Goal: Task Accomplishment & Management: Use online tool/utility

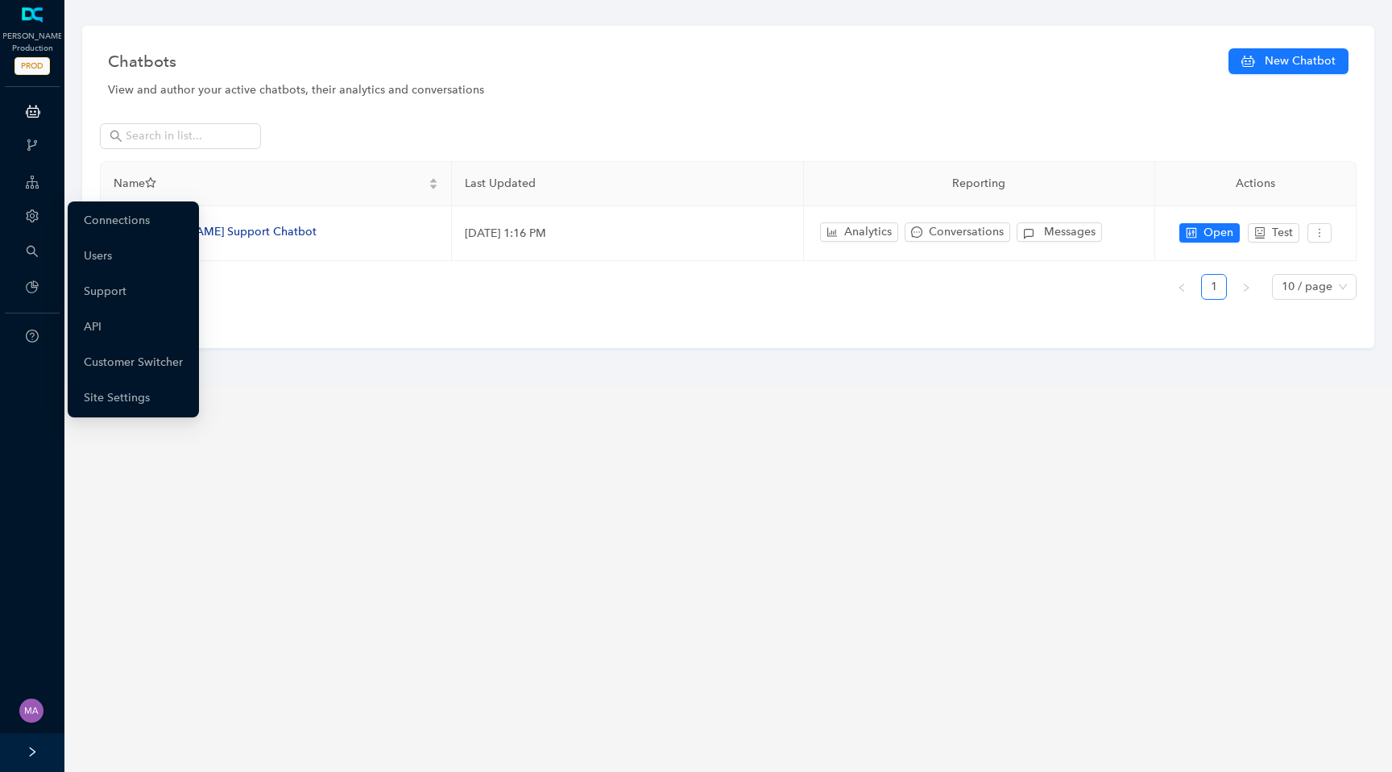
click at [35, 214] on icon "setting" at bounding box center [32, 215] width 13 height 13
click at [131, 367] on link "Customer Switcher" at bounding box center [133, 362] width 99 height 32
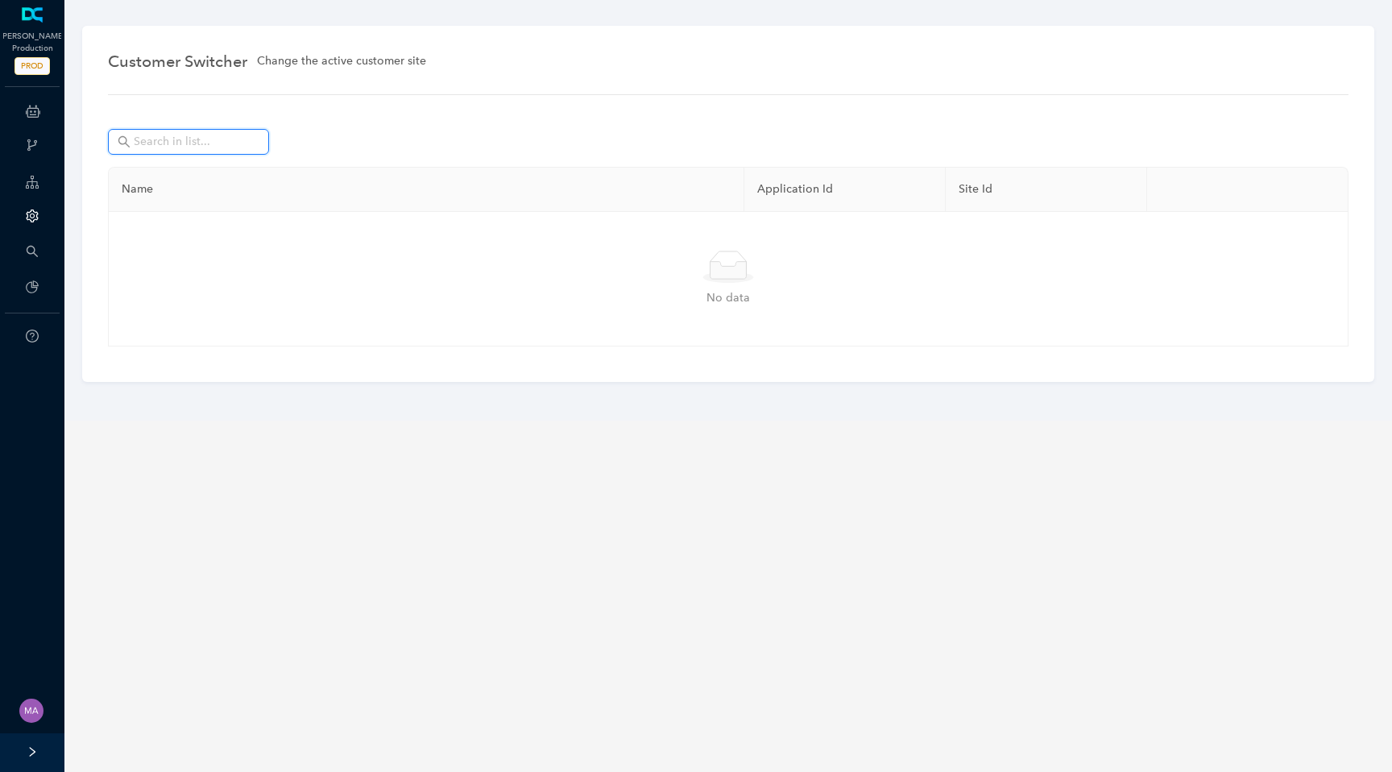
click at [210, 148] on input "text" at bounding box center [190, 142] width 113 height 18
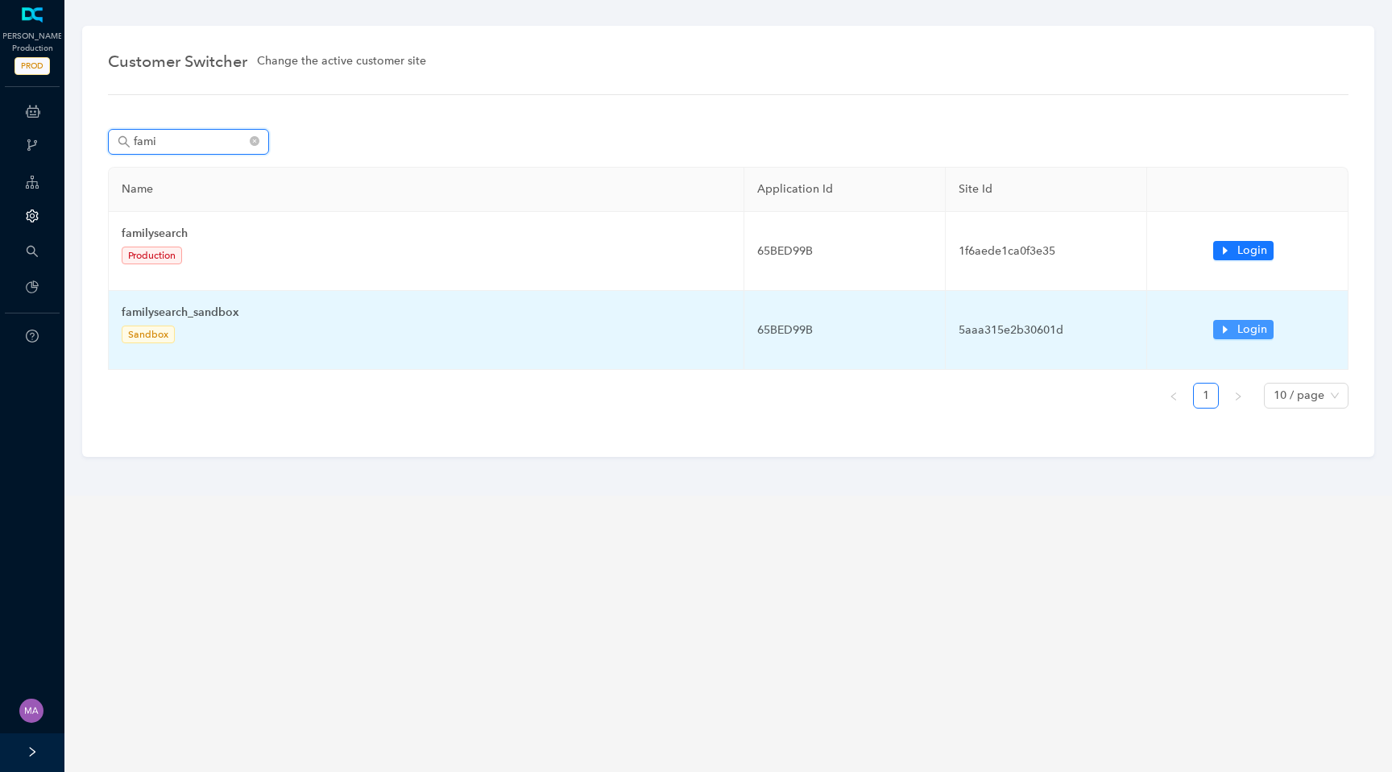
type input "fami"
click at [1223, 326] on icon "caret-right" at bounding box center [1225, 329] width 11 height 11
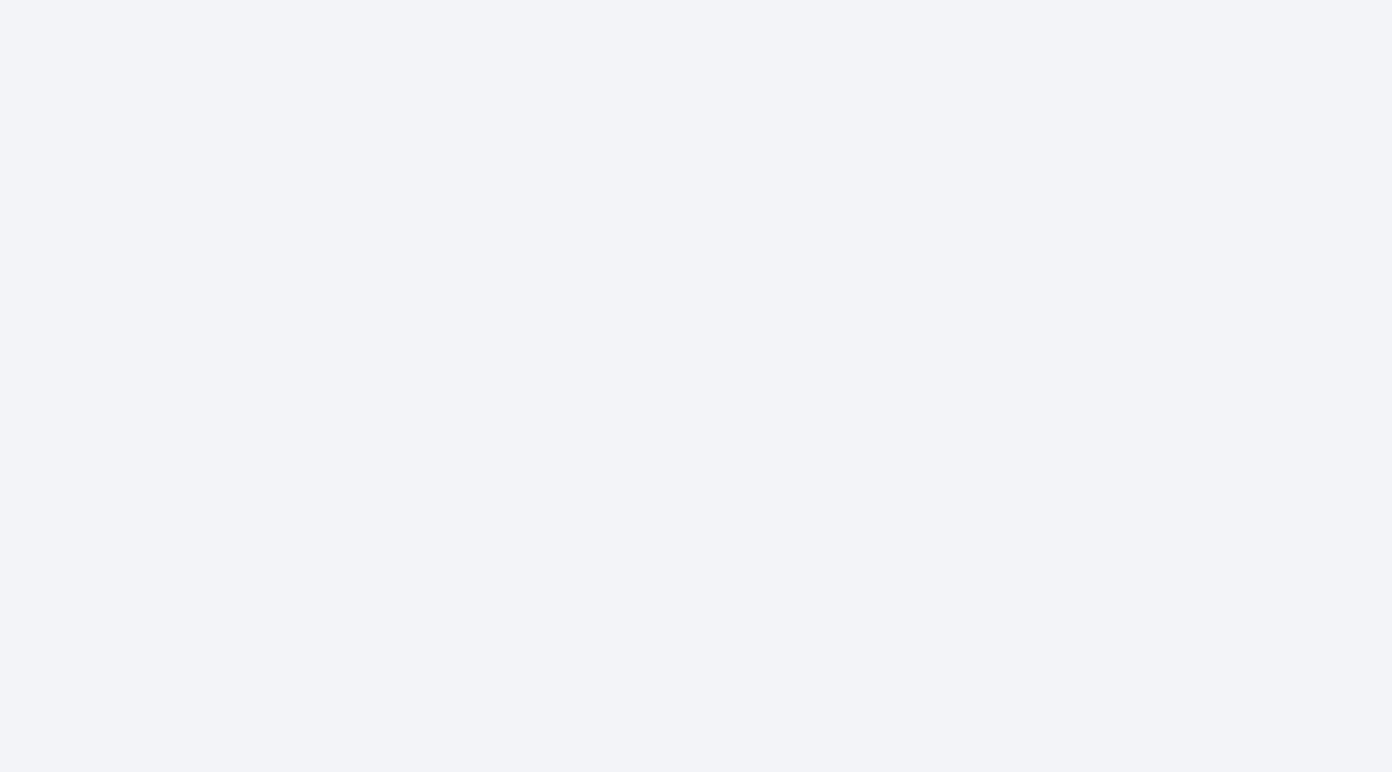
click at [1224, 330] on body at bounding box center [696, 386] width 1392 height 772
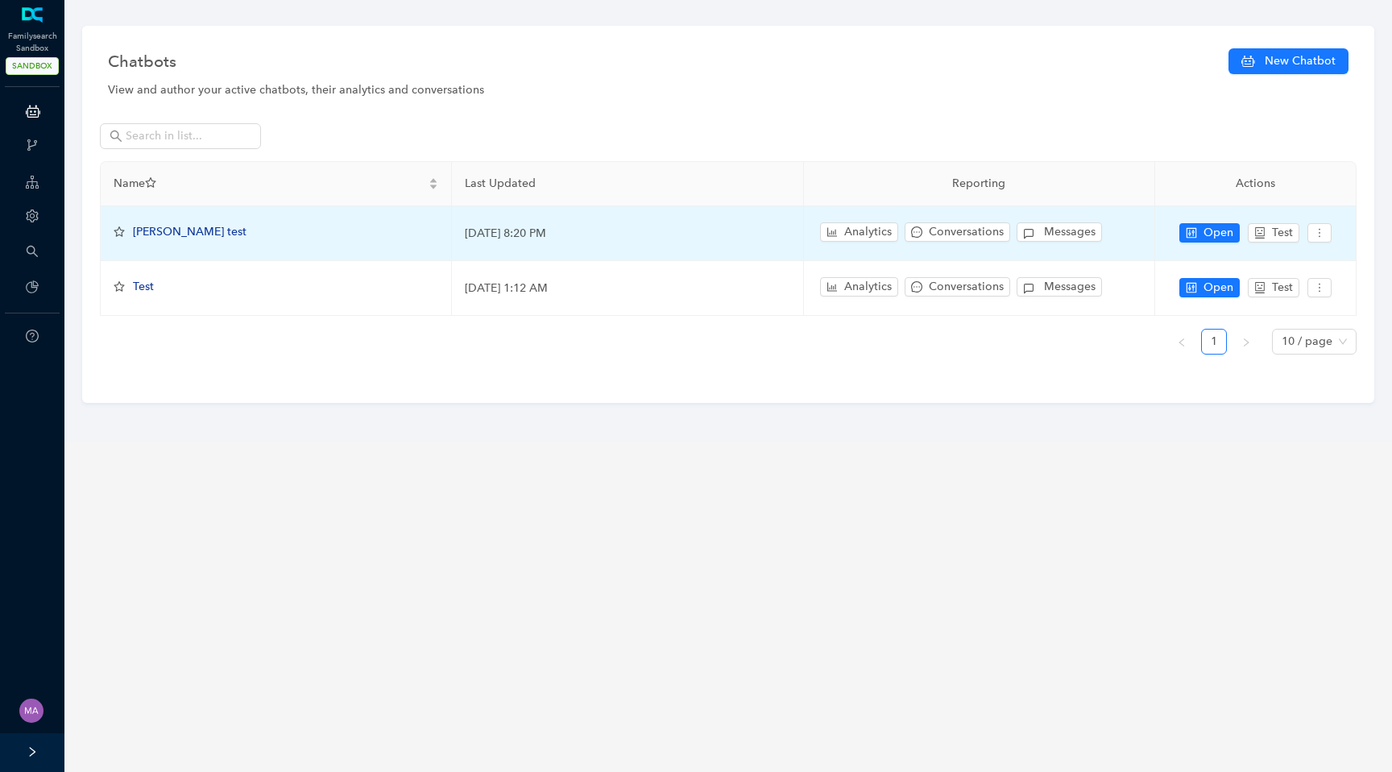
click at [166, 230] on span "[PERSON_NAME] test" at bounding box center [190, 232] width 114 height 14
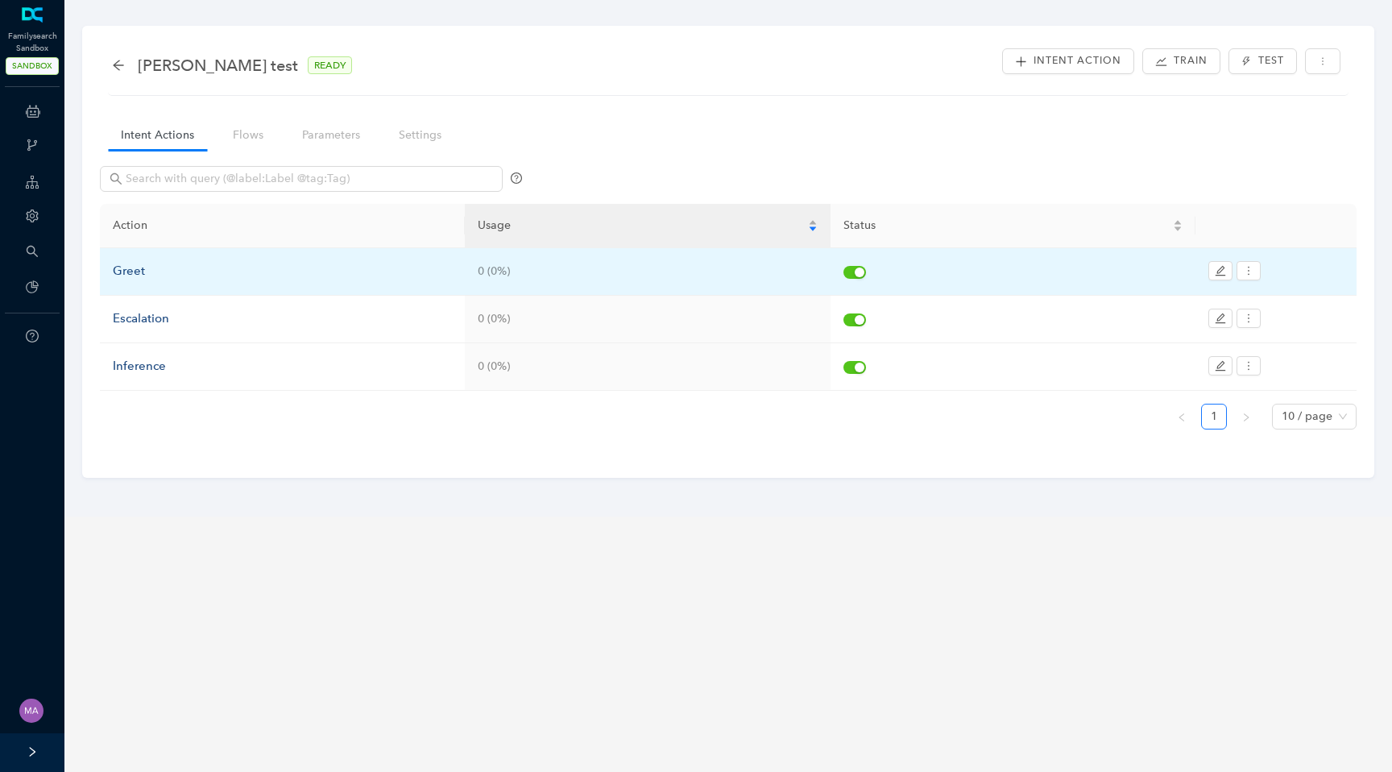
click at [128, 272] on div "Greet" at bounding box center [282, 271] width 339 height 19
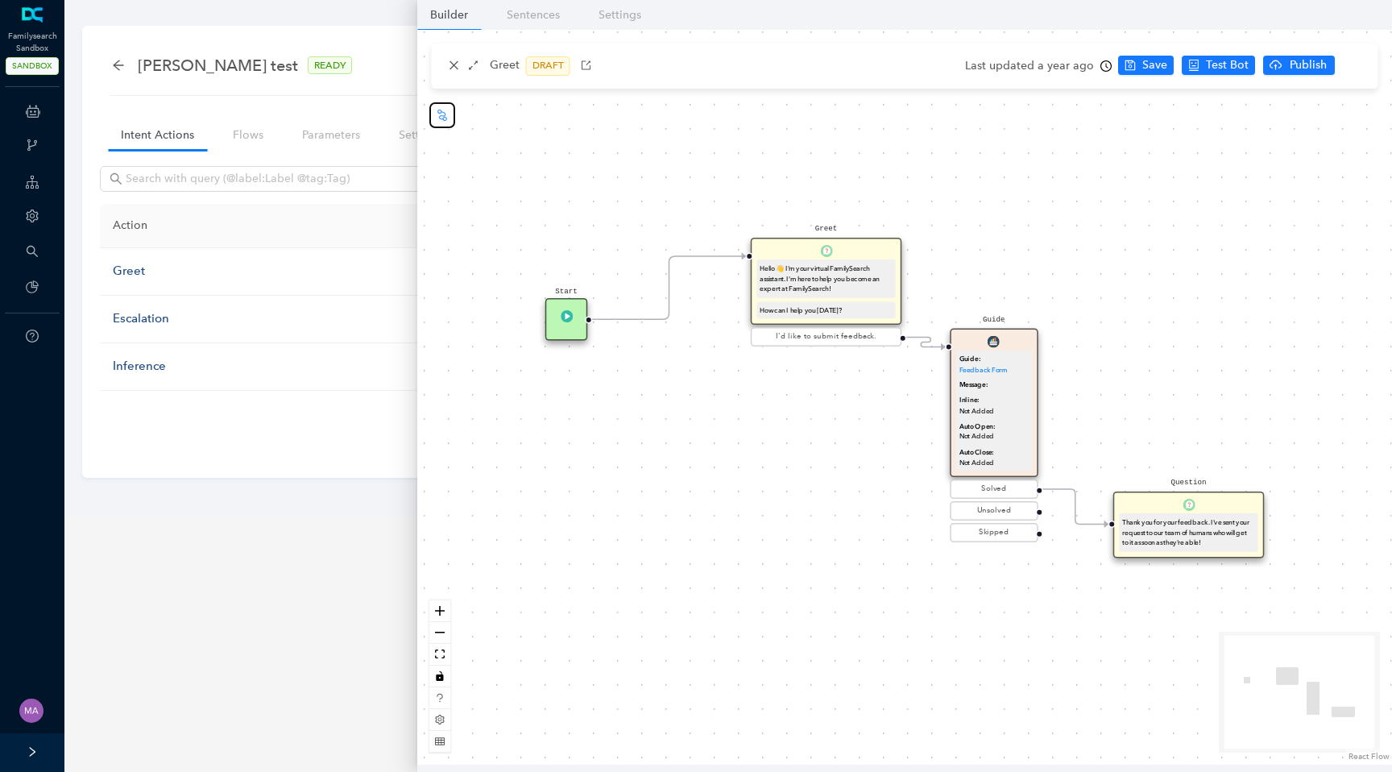
click at [437, 109] on icon "node-index" at bounding box center [442, 115] width 13 height 13
drag, startPoint x: 943, startPoint y: 345, endPoint x: 735, endPoint y: 529, distance: 277.4
drag, startPoint x: 763, startPoint y: 533, endPoint x: 842, endPoint y: 596, distance: 100.9
click at [842, 596] on div "Form" at bounding box center [827, 585] width 43 height 43
drag, startPoint x: 849, startPoint y: 585, endPoint x: 1118, endPoint y: 536, distance: 273.6
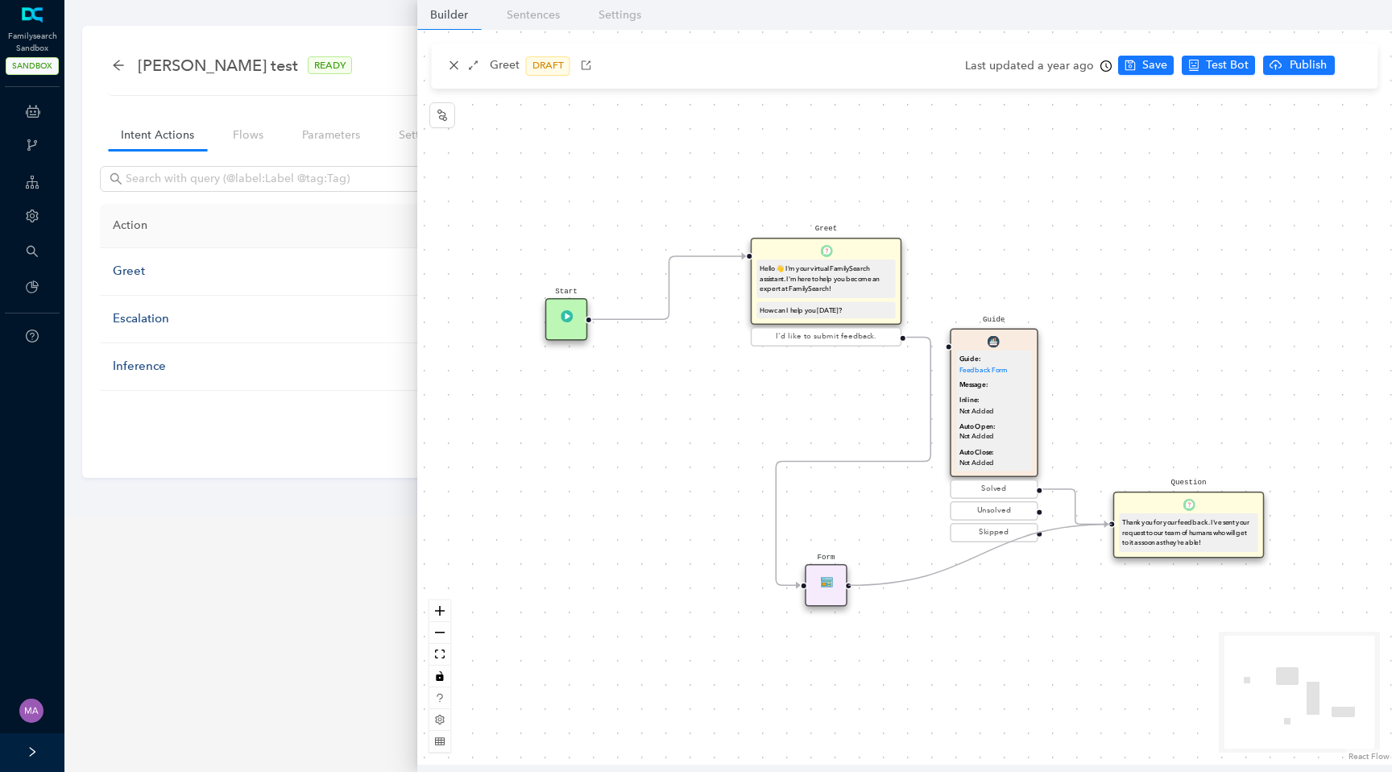
click at [1118, 536] on div "Start Greet Hello 👋 I'm your virtual FamilySearch assistant. I'm here to help y…" at bounding box center [938, 607] width 1462 height 1102
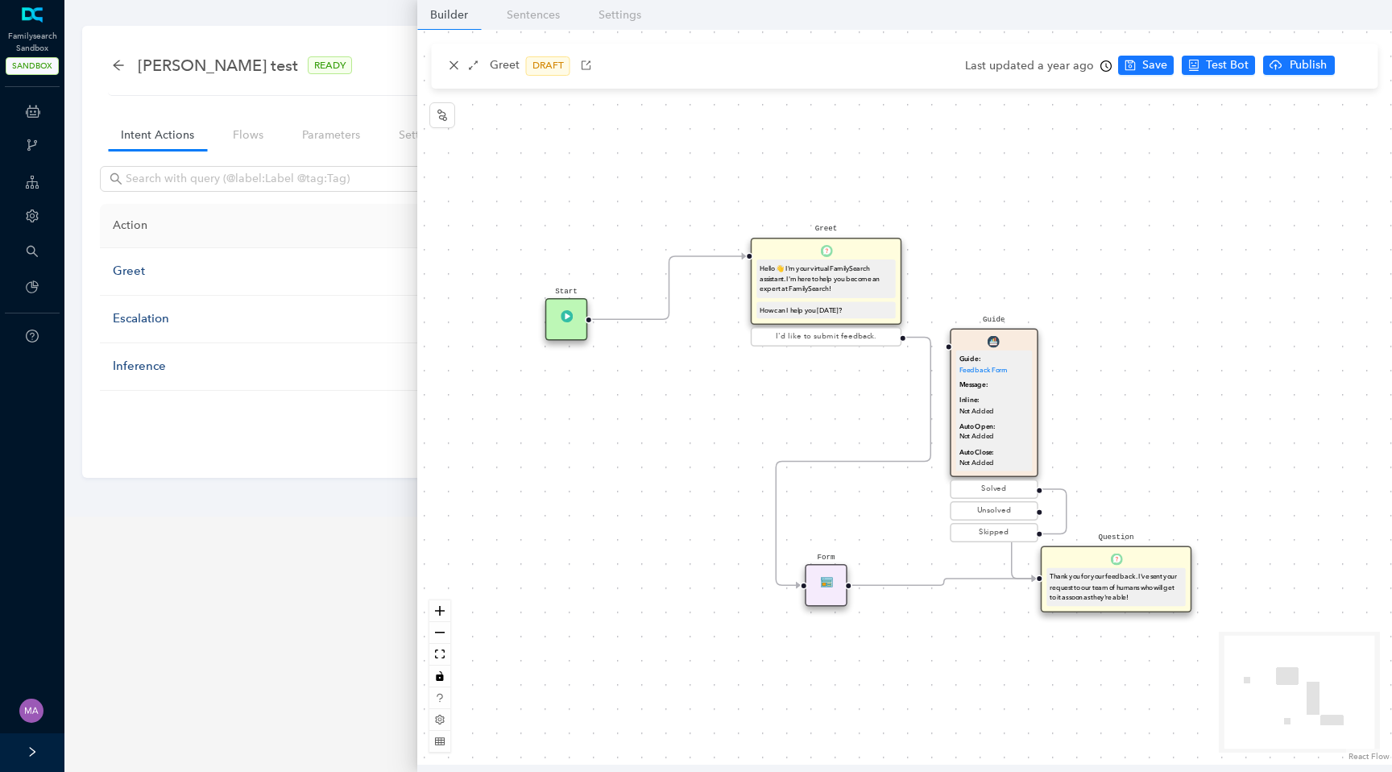
drag, startPoint x: 1158, startPoint y: 504, endPoint x: 1077, endPoint y: 565, distance: 101.2
click at [1077, 565] on div "Question Thank you for your feedback. I've sent your request to our team of hum…" at bounding box center [1116, 579] width 151 height 66
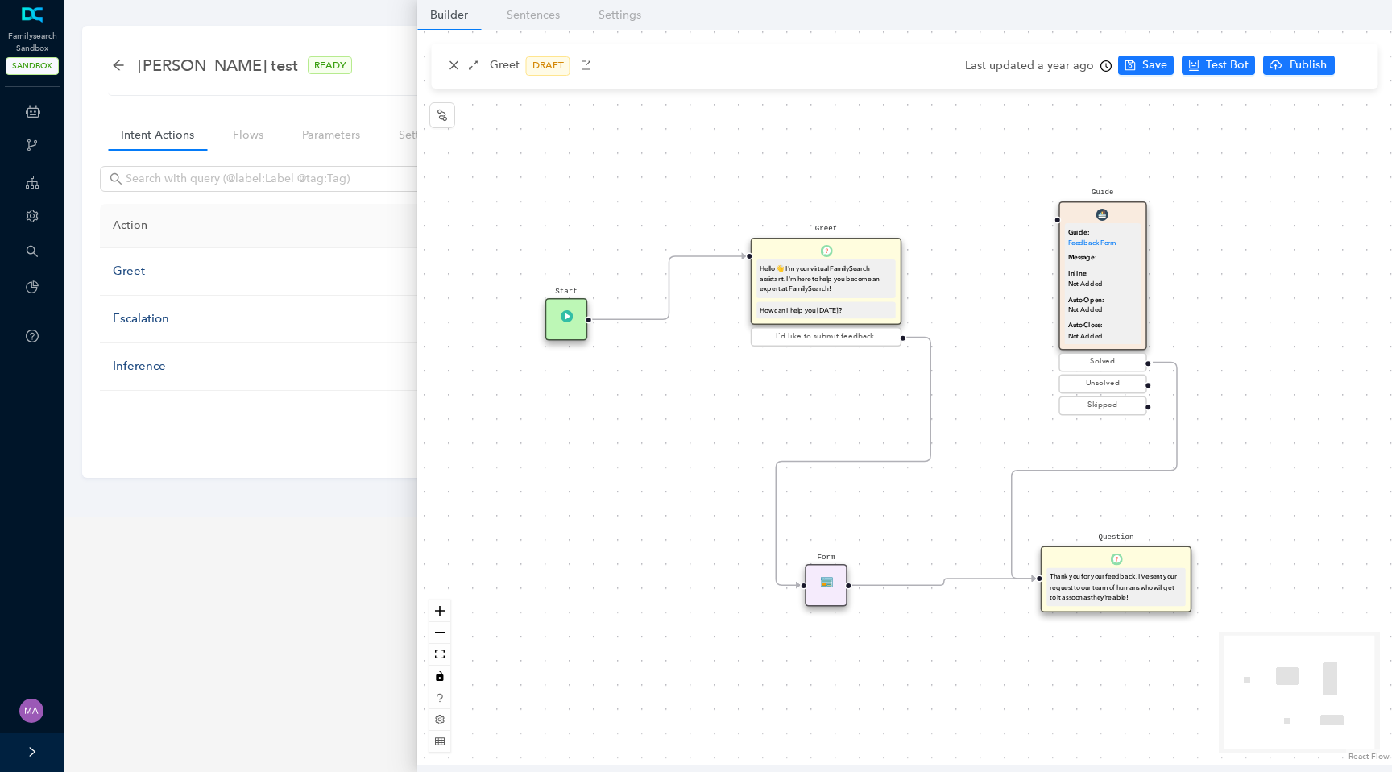
drag, startPoint x: 1010, startPoint y: 380, endPoint x: 1119, endPoint y: 244, distance: 174.3
click at [1119, 244] on div "Guide: Feedback Form Message: Inline: Not Added Auto Open: Not Added Auto Close…" at bounding box center [1103, 299] width 76 height 152
click at [1108, 561] on div "Question Thank you for your feedback. I've sent your request to our team of hum…" at bounding box center [1116, 579] width 151 height 66
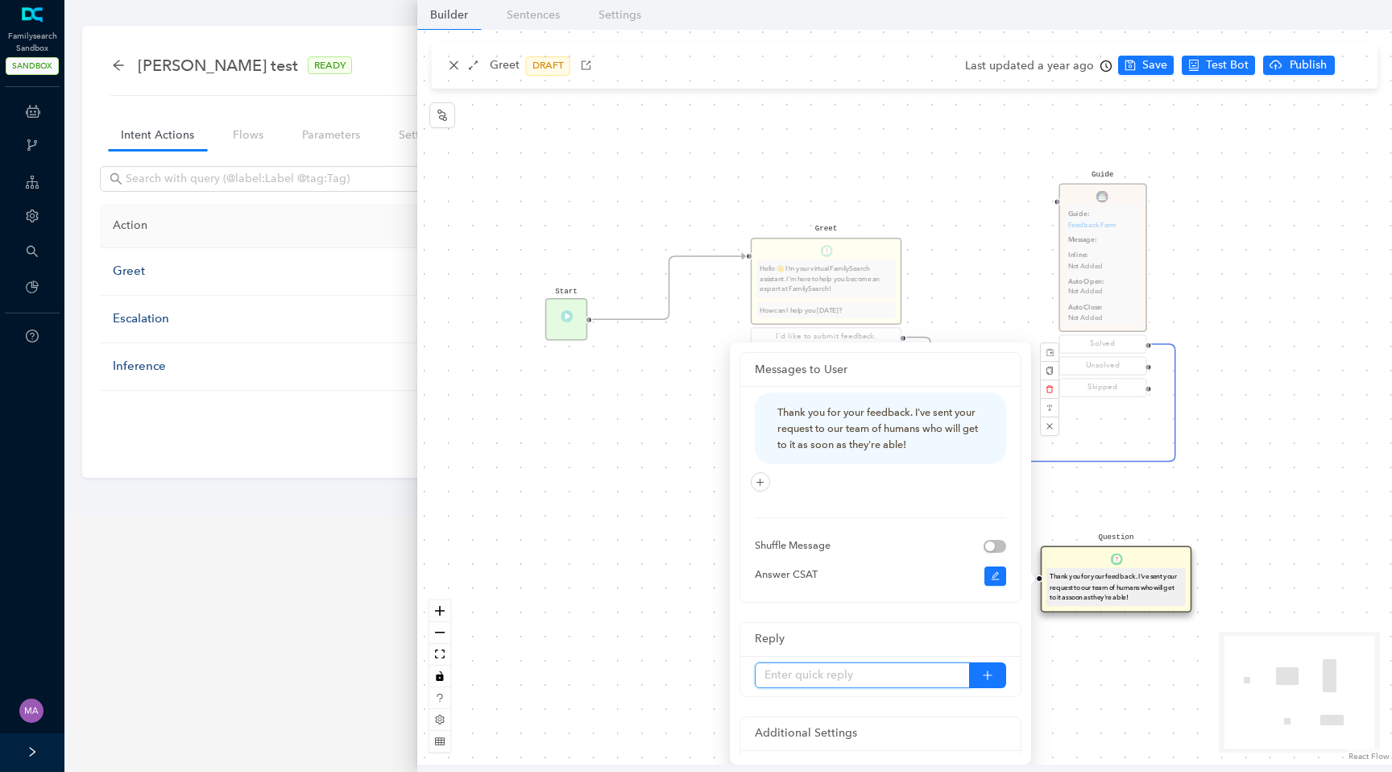
click at [831, 684] on input "text" at bounding box center [862, 675] width 215 height 26
type input "Thank you!"
click at [1280, 540] on div "Start Greet Hello 👋 I'm your virtual FamilySearch assistant. I'm here to help y…" at bounding box center [904, 397] width 975 height 735
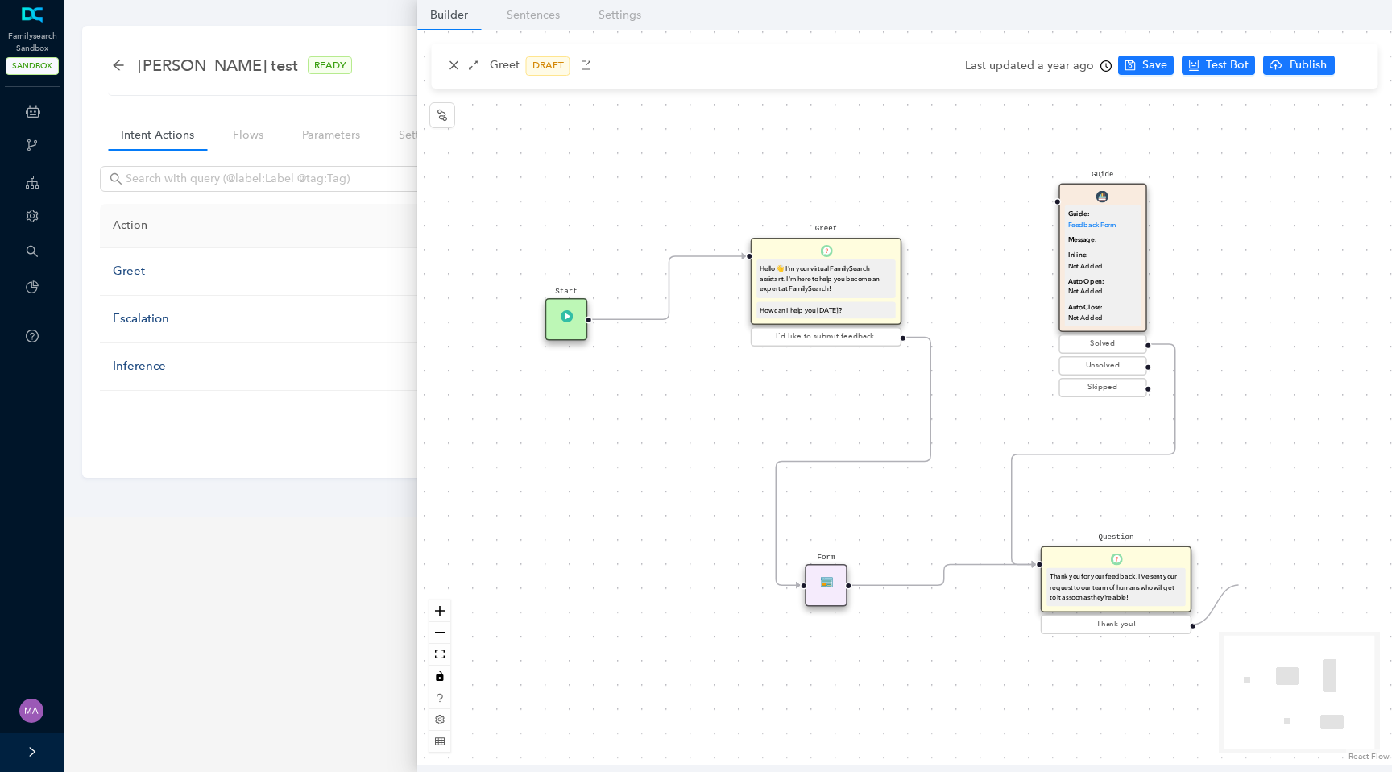
drag, startPoint x: 1196, startPoint y: 624, endPoint x: 1253, endPoint y: 570, distance: 78.1
click at [1253, 570] on div "Start Greet Hello 👋 I'm your virtual FamilySearch assistant. I'm here to help y…" at bounding box center [904, 397] width 975 height 735
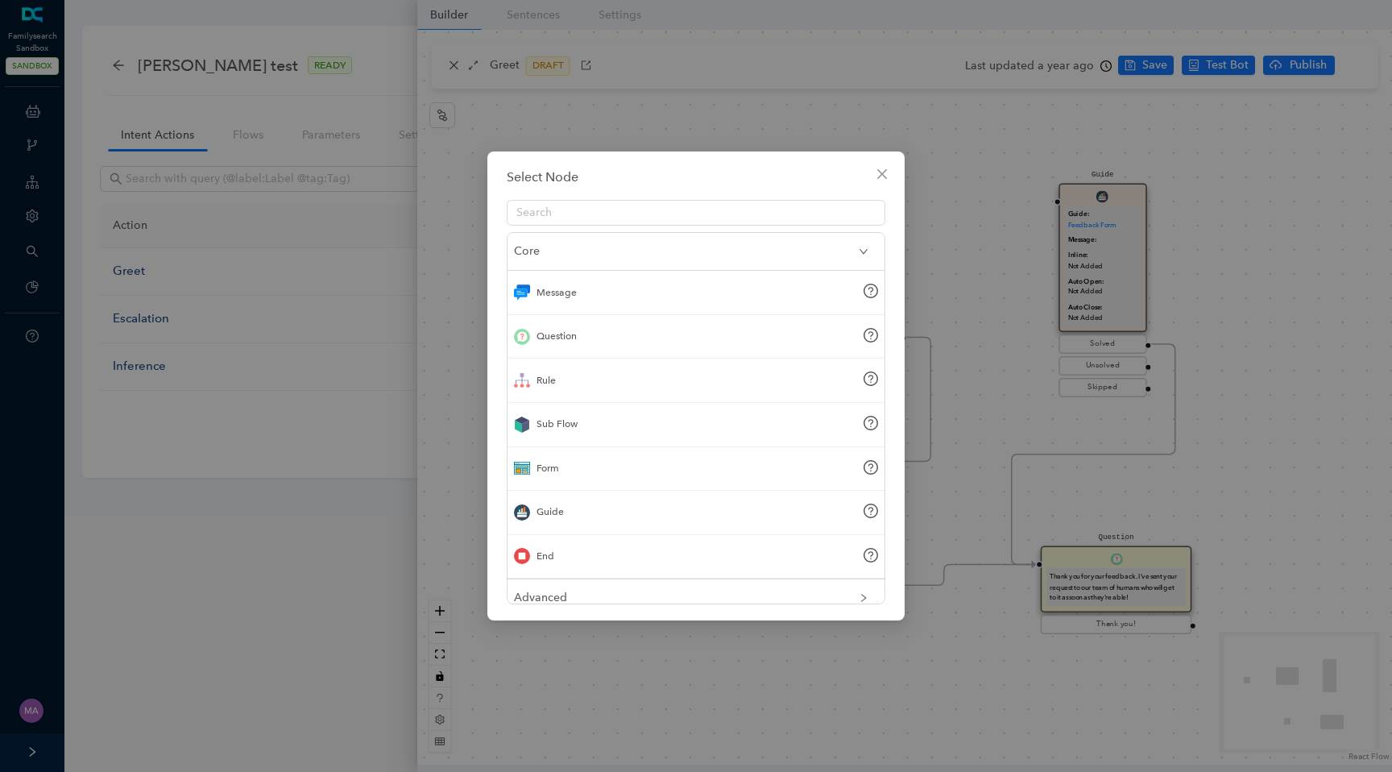
click at [543, 552] on div "End" at bounding box center [546, 556] width 18 height 15
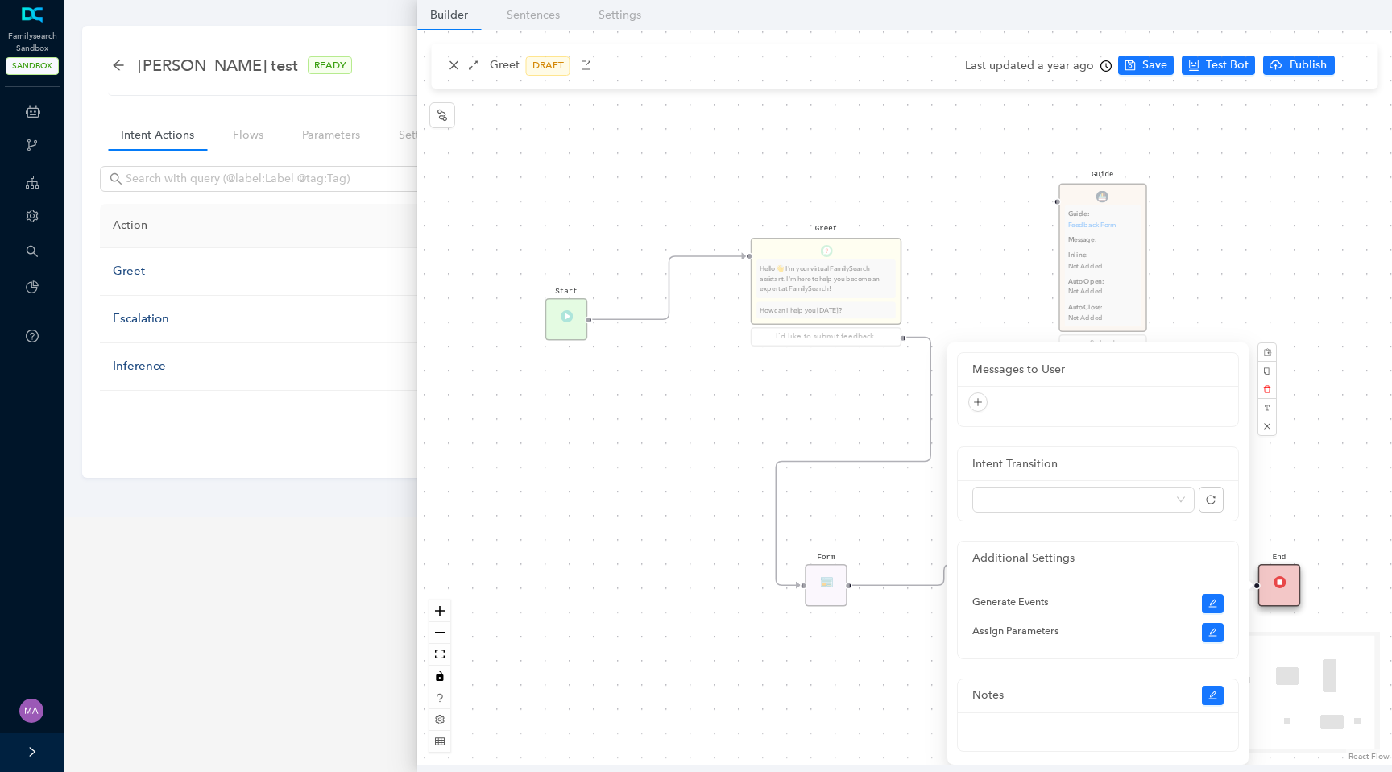
click at [624, 630] on div "Start Greet Hello 👋 I'm your virtual FamilySearch assistant. I'm here to help y…" at bounding box center [904, 397] width 975 height 735
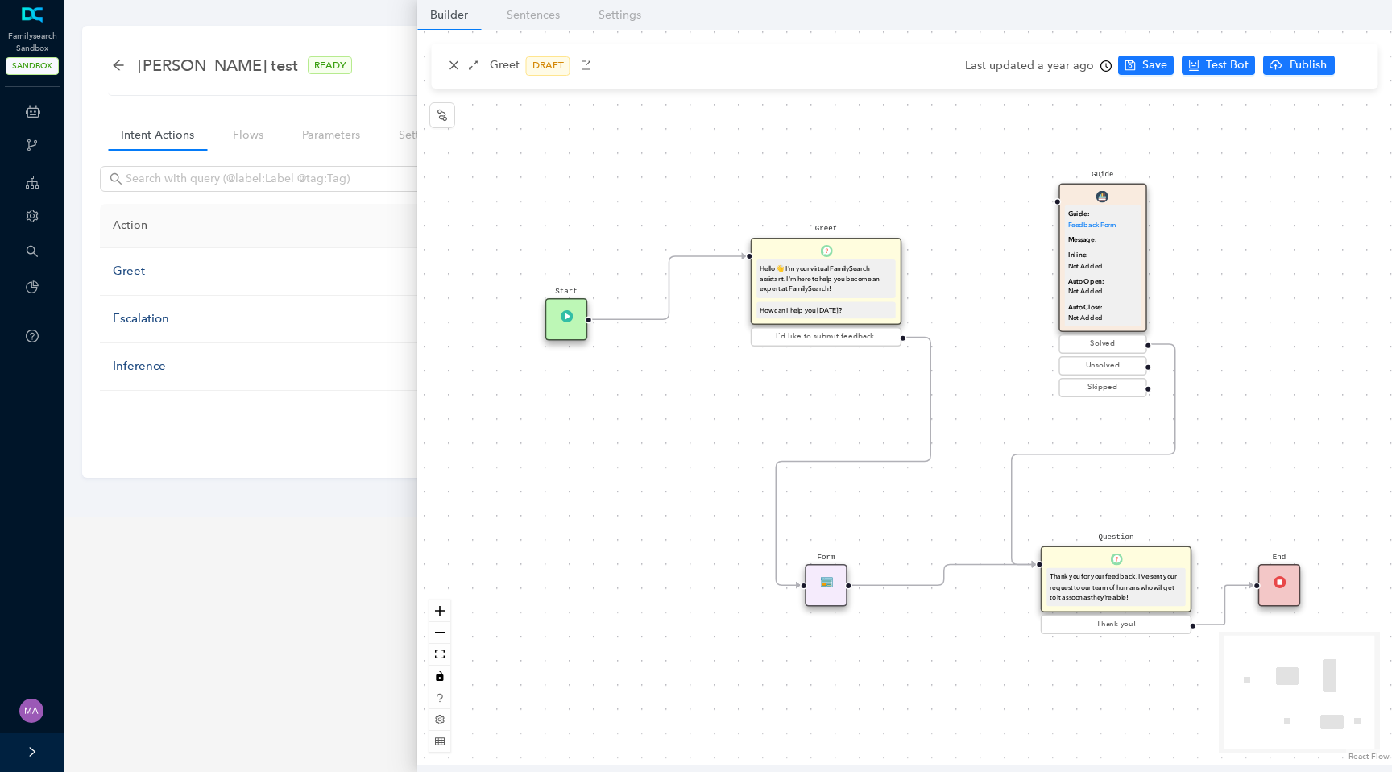
click at [820, 594] on div "Form" at bounding box center [827, 585] width 43 height 43
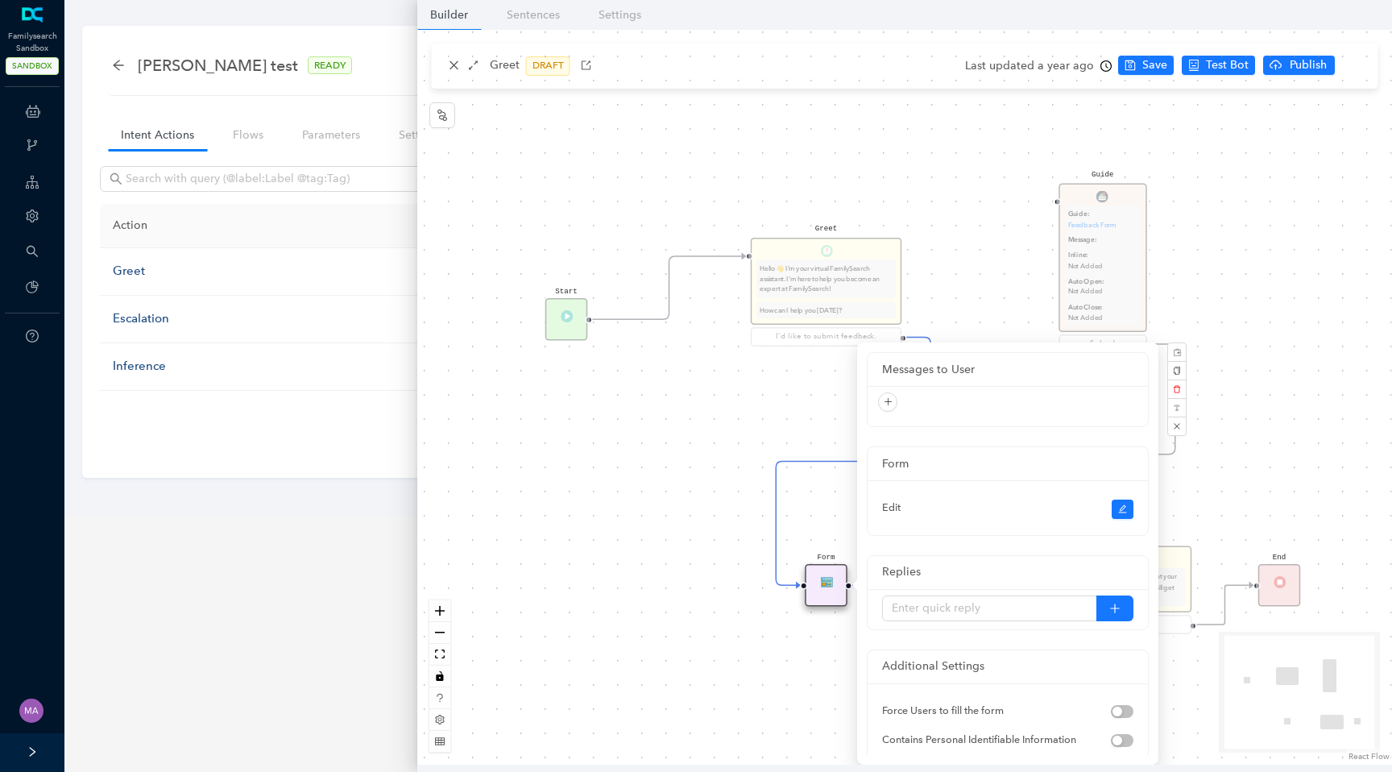
click at [719, 576] on div "Start Greet Hello 👋 I'm your virtual FamilySearch assistant. I'm here to help y…" at bounding box center [904, 397] width 975 height 735
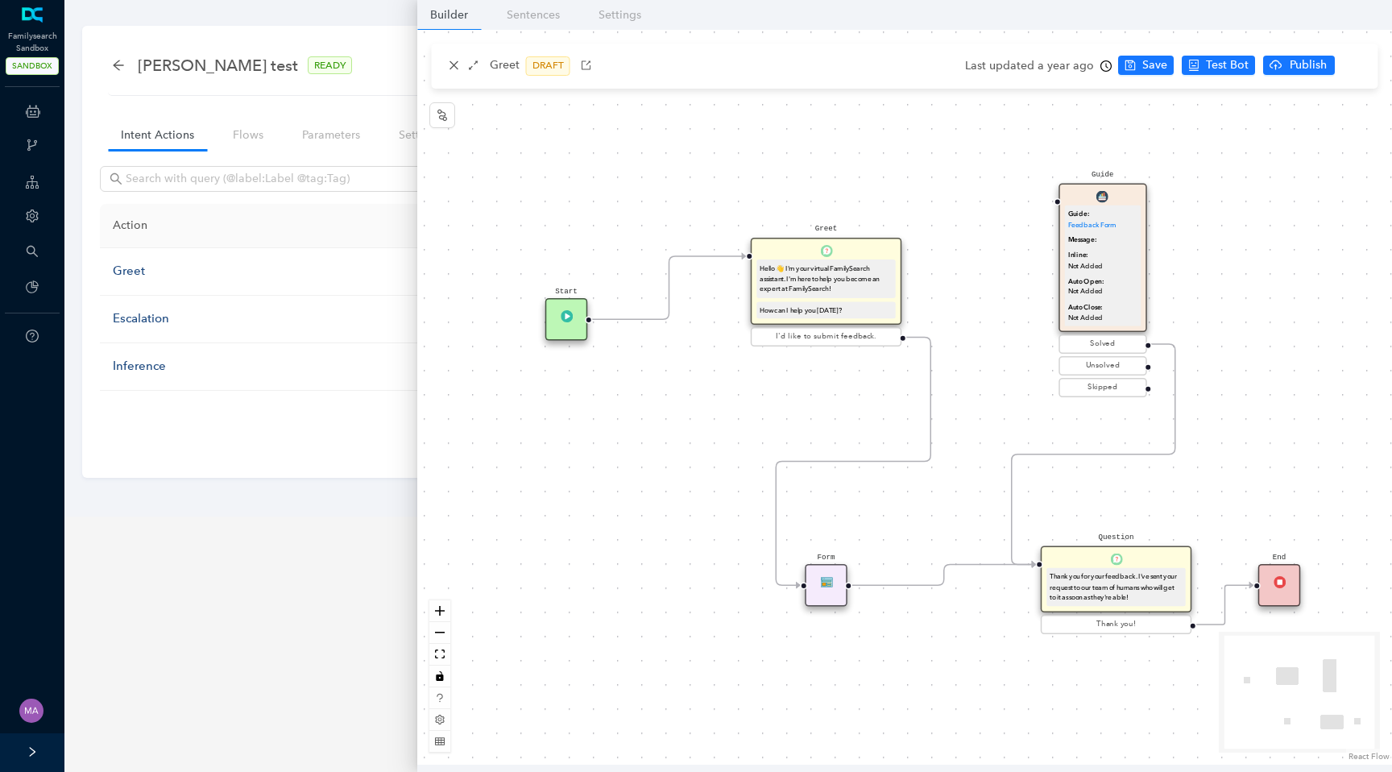
click at [836, 591] on div "Form" at bounding box center [827, 585] width 43 height 43
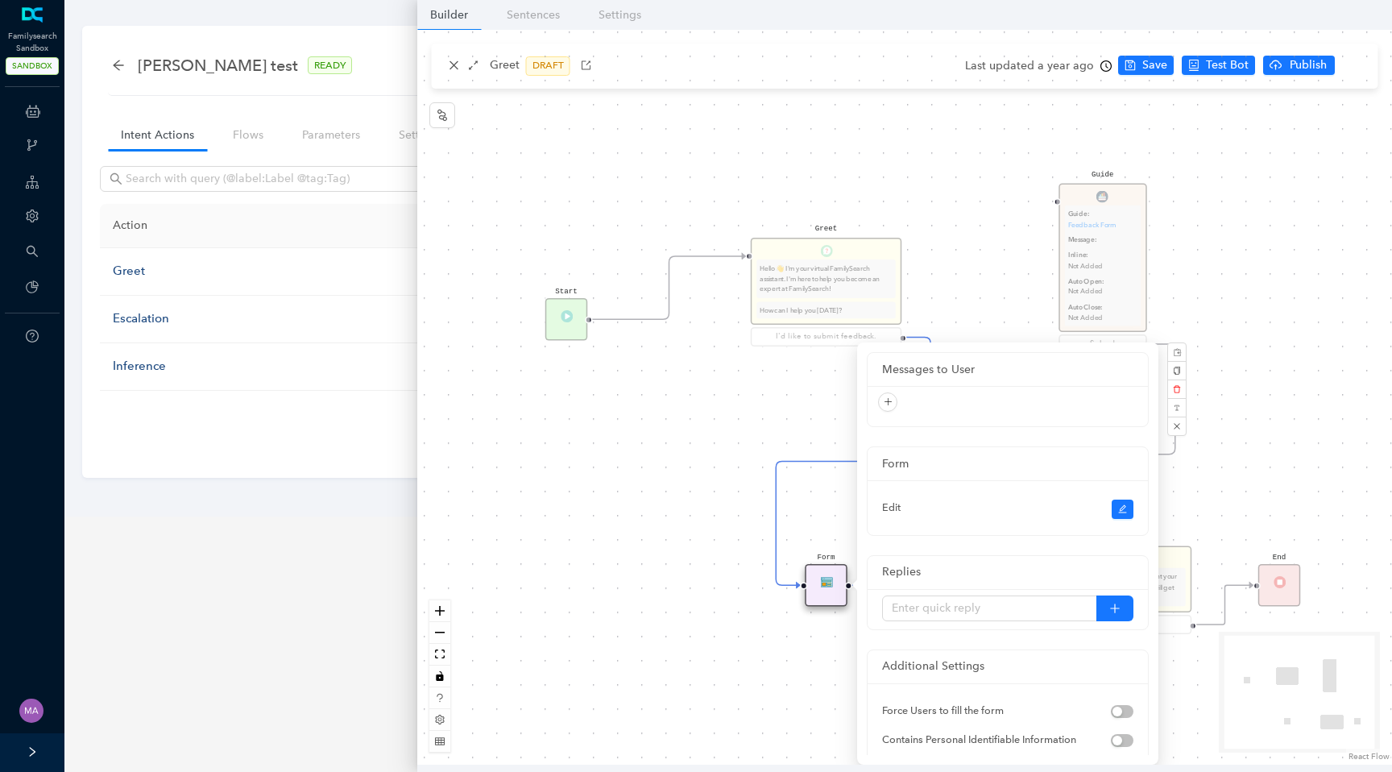
click at [1125, 499] on div "Edit" at bounding box center [1008, 507] width 280 height 55
click at [1124, 502] on button "button" at bounding box center [1123, 509] width 23 height 19
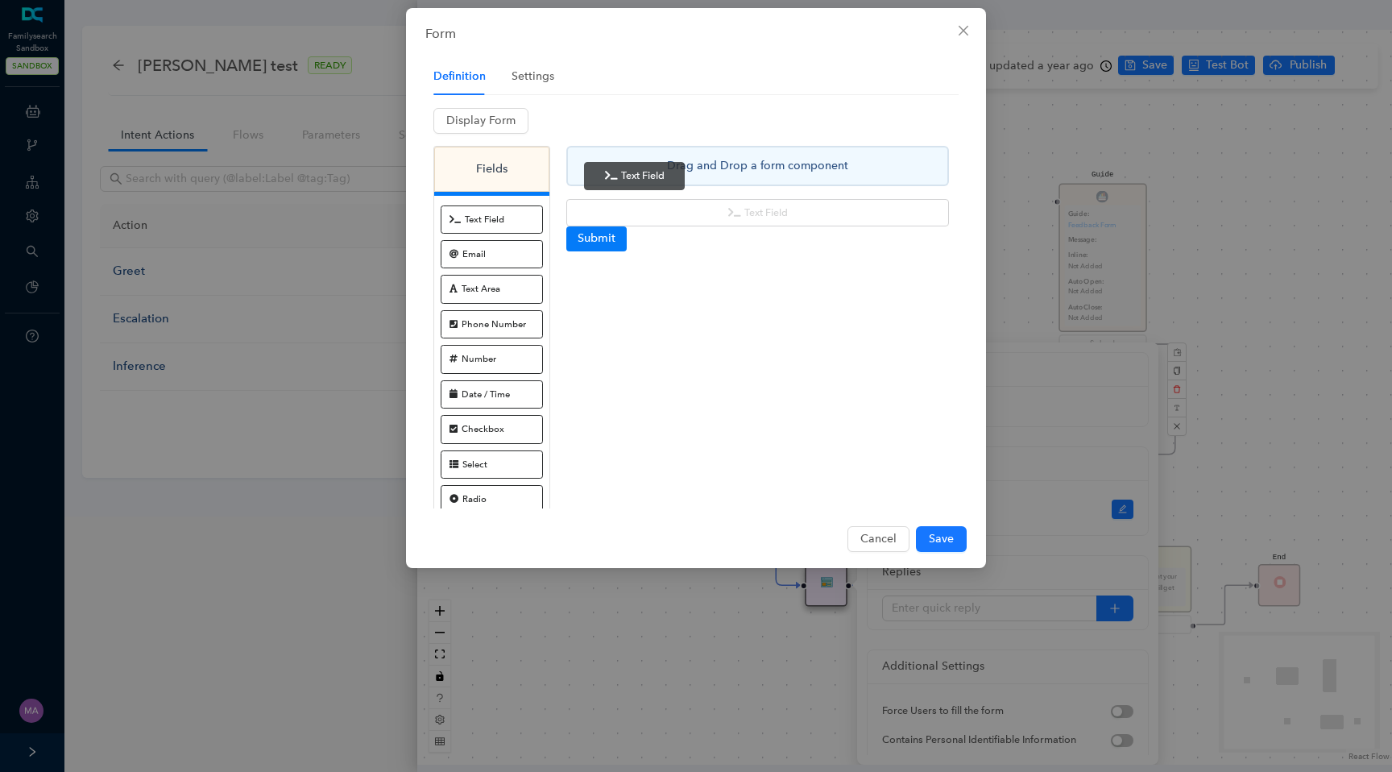
drag, startPoint x: 498, startPoint y: 222, endPoint x: 645, endPoint y: 178, distance: 153.2
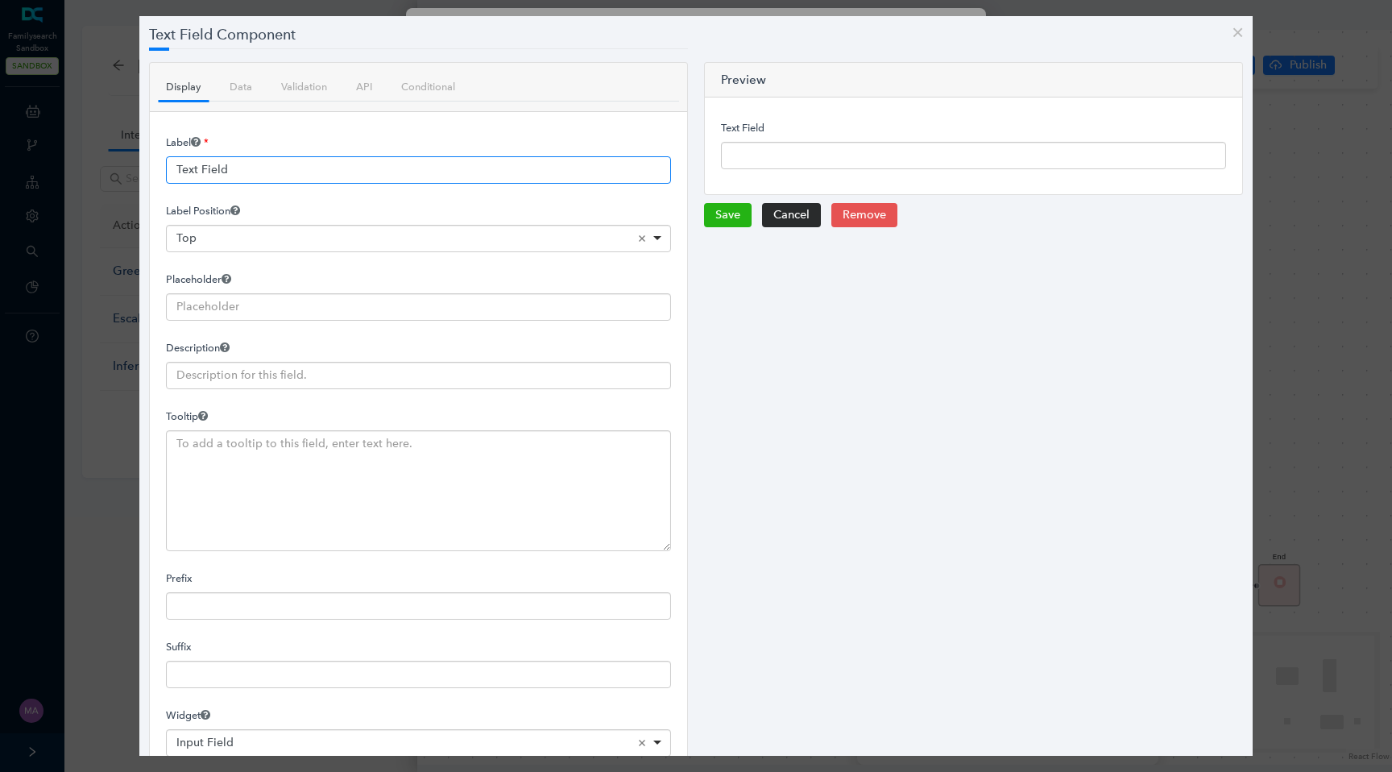
click at [365, 174] on input "Text Field" at bounding box center [418, 169] width 505 height 27
type input "Name"
click at [731, 213] on button "Save" at bounding box center [728, 215] width 48 height 24
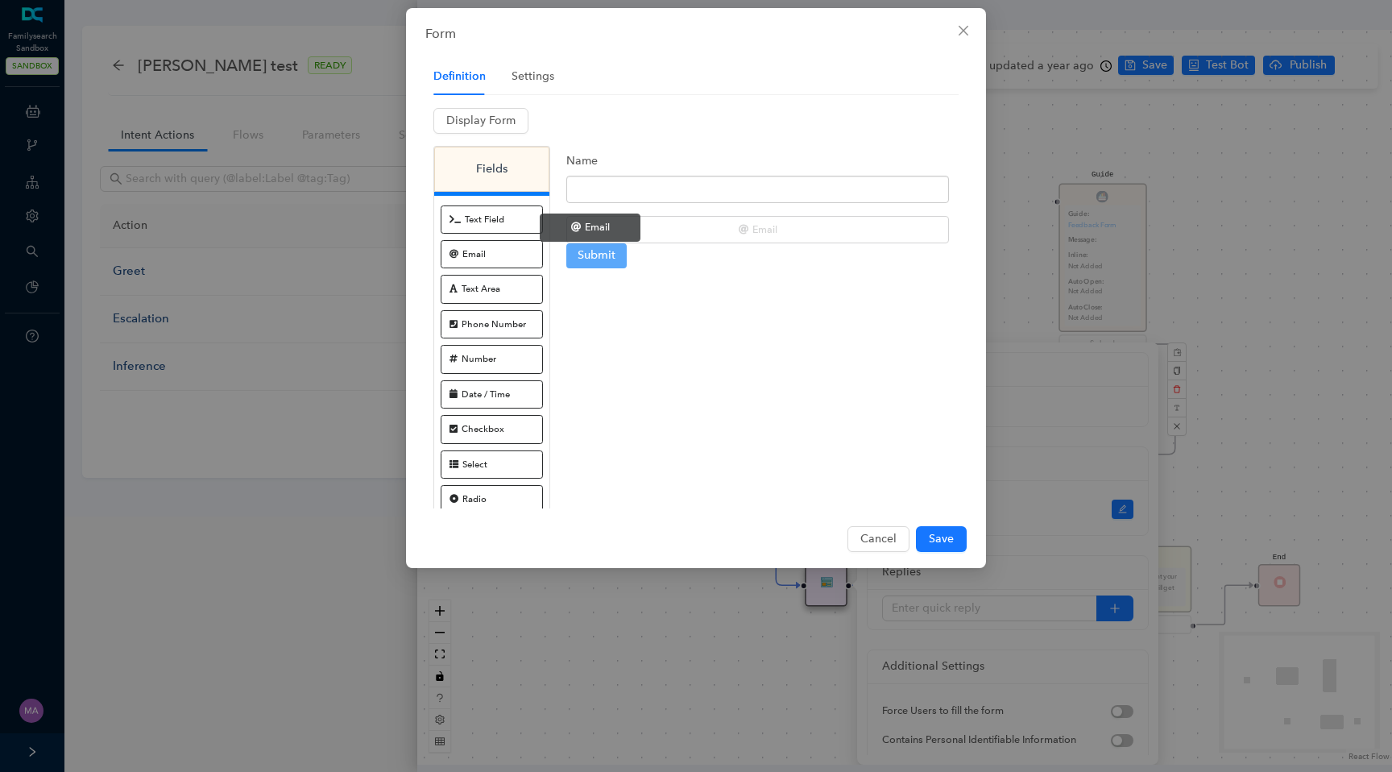
drag, startPoint x: 502, startPoint y: 249, endPoint x: 607, endPoint y: 221, distance: 108.5
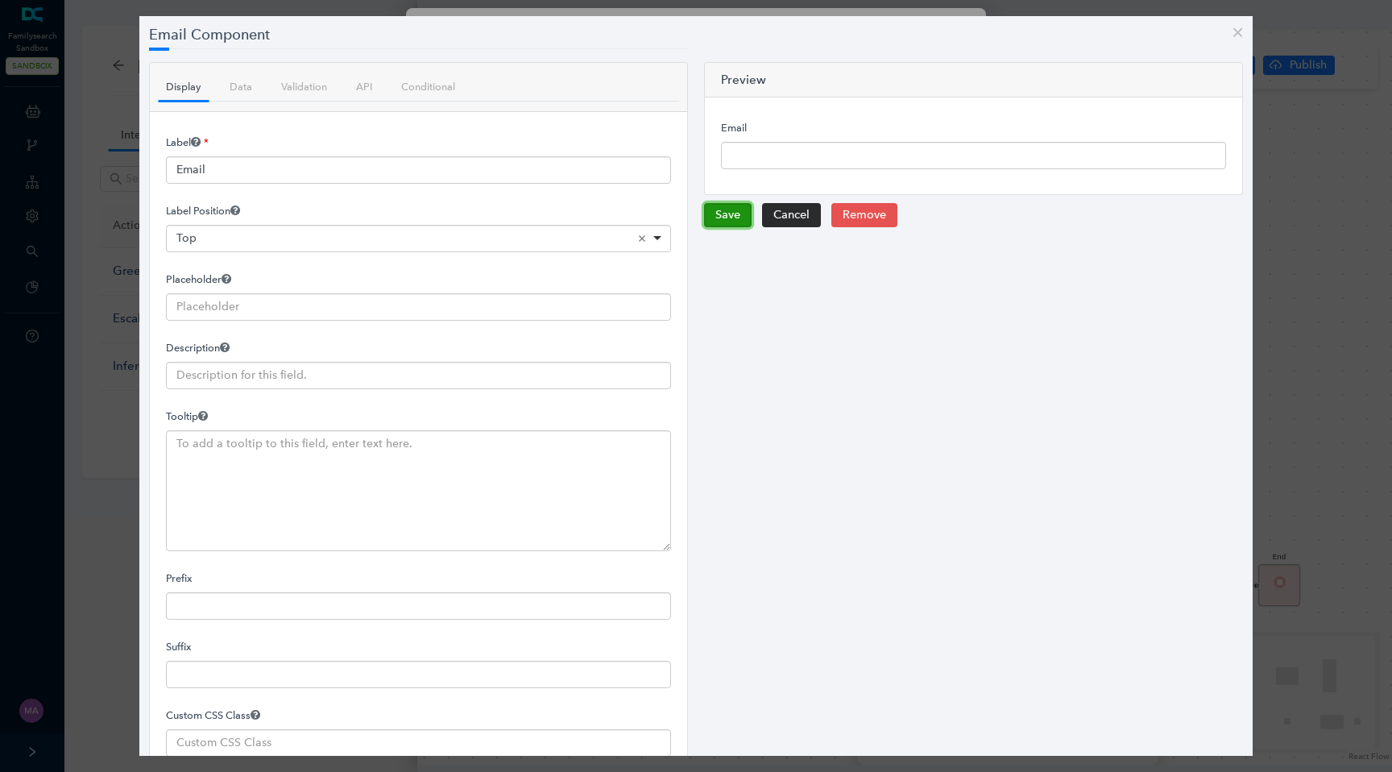
click at [735, 222] on button "Save" at bounding box center [728, 215] width 48 height 24
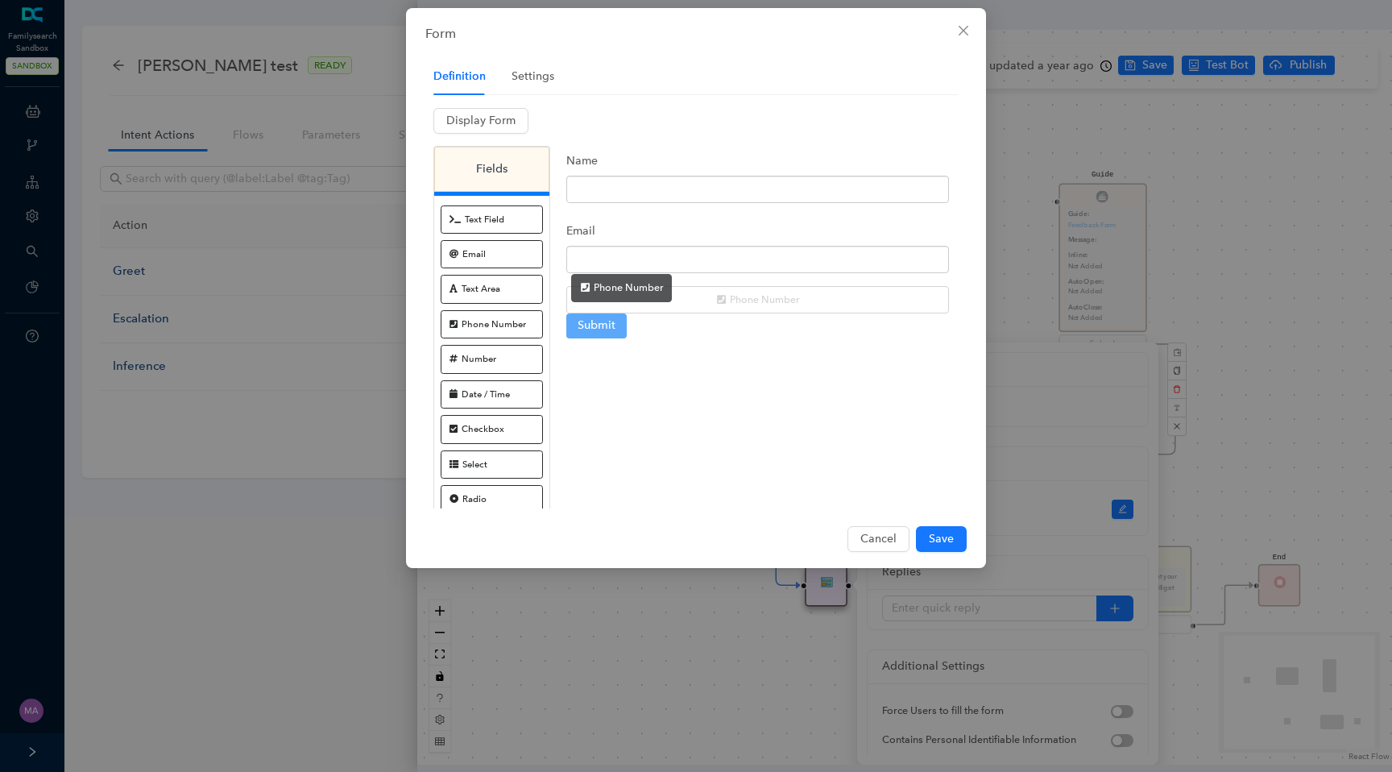
drag, startPoint x: 500, startPoint y: 327, endPoint x: 632, endPoint y: 291, distance: 137.0
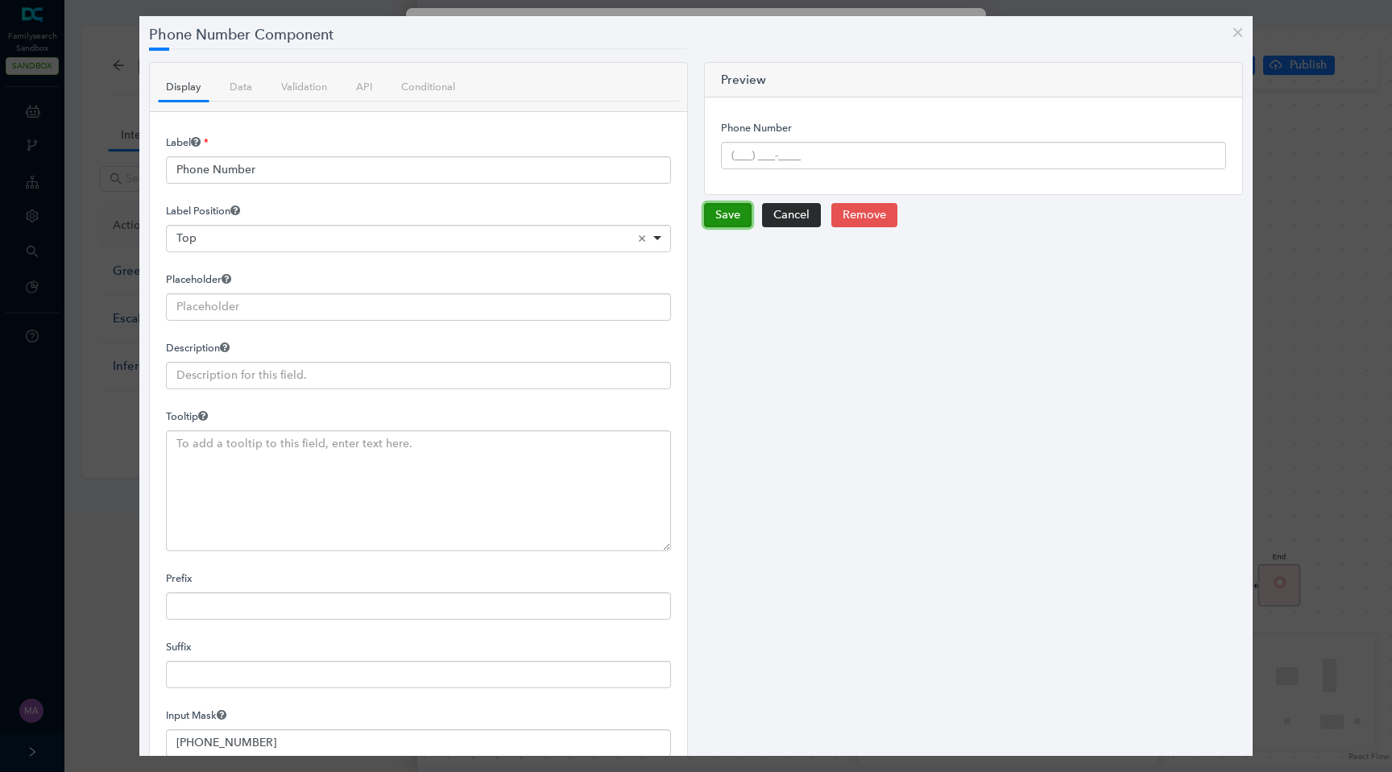
click at [732, 214] on button "Save" at bounding box center [728, 215] width 48 height 24
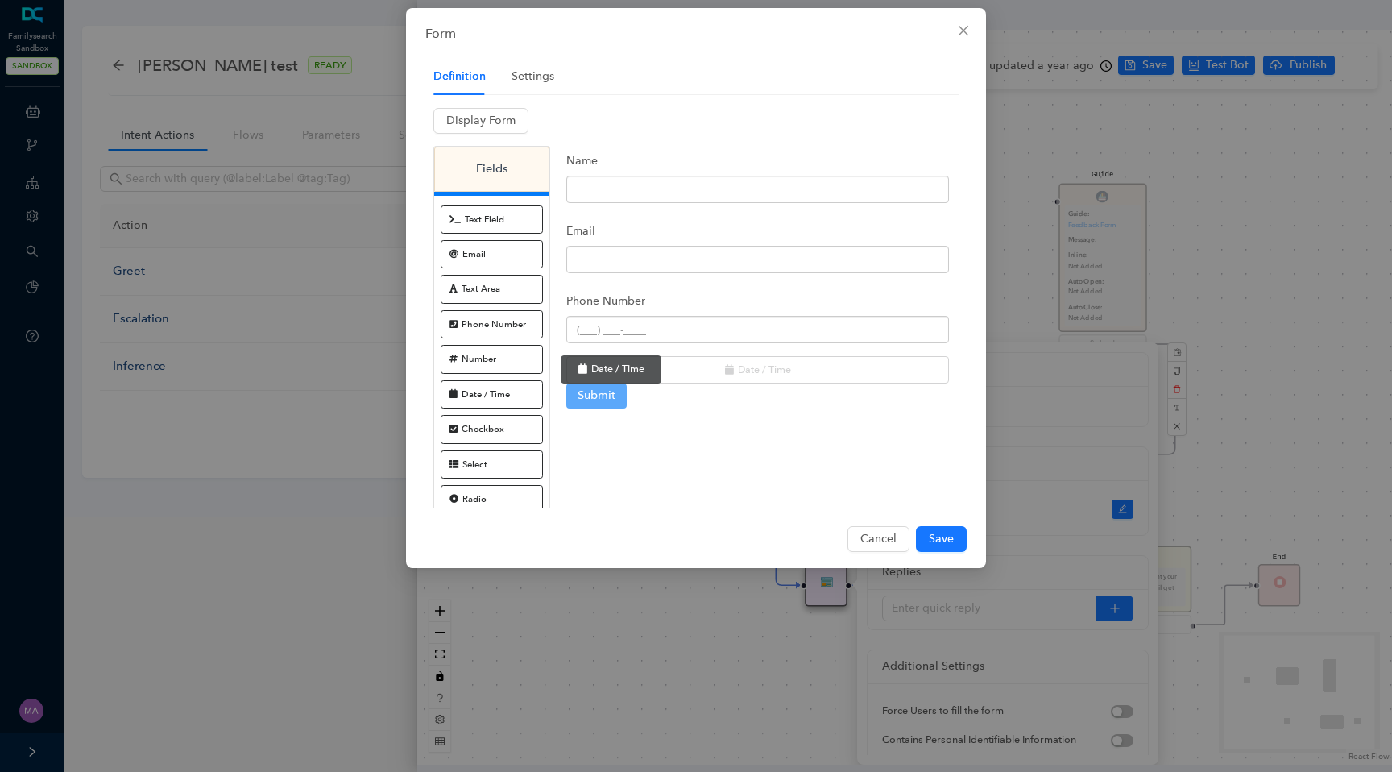
drag, startPoint x: 498, startPoint y: 391, endPoint x: 619, endPoint y: 366, distance: 123.4
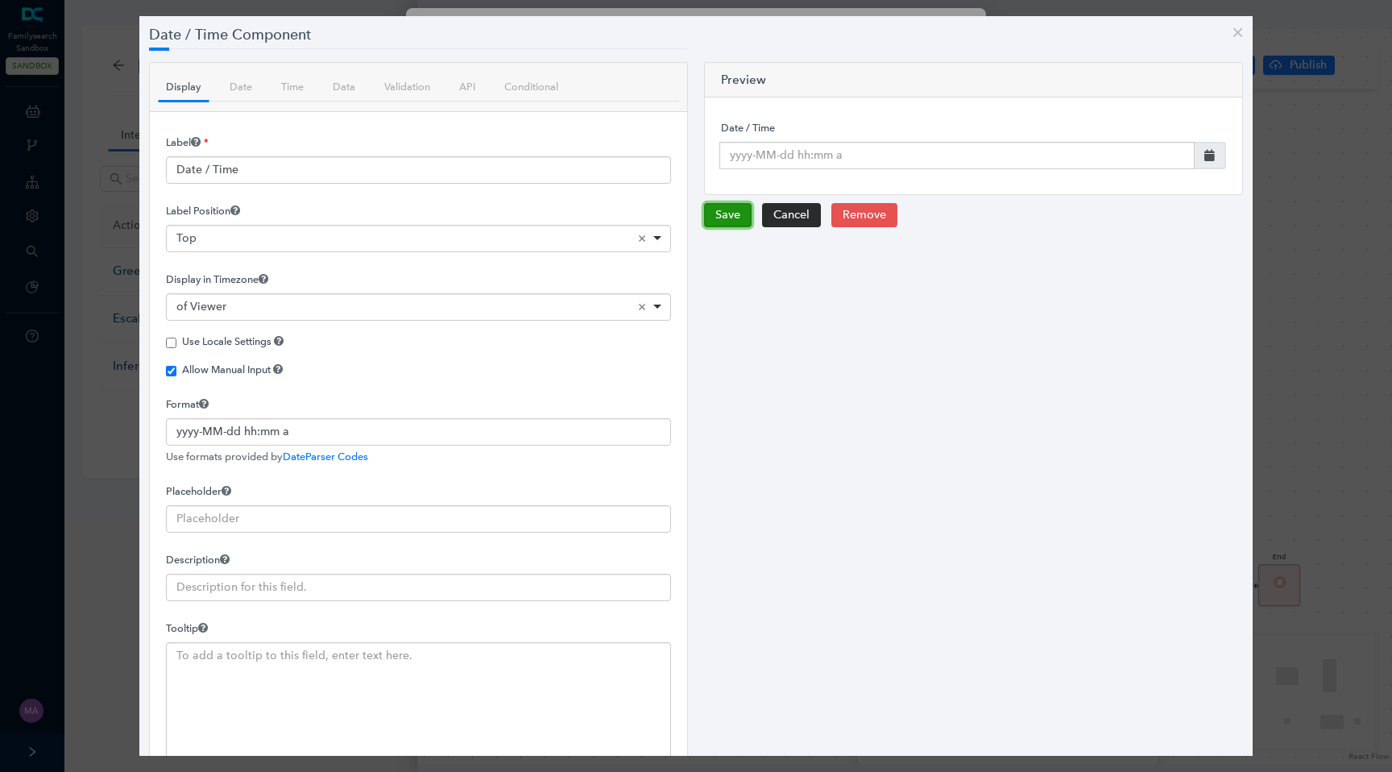
click at [739, 214] on button "Save" at bounding box center [728, 215] width 48 height 24
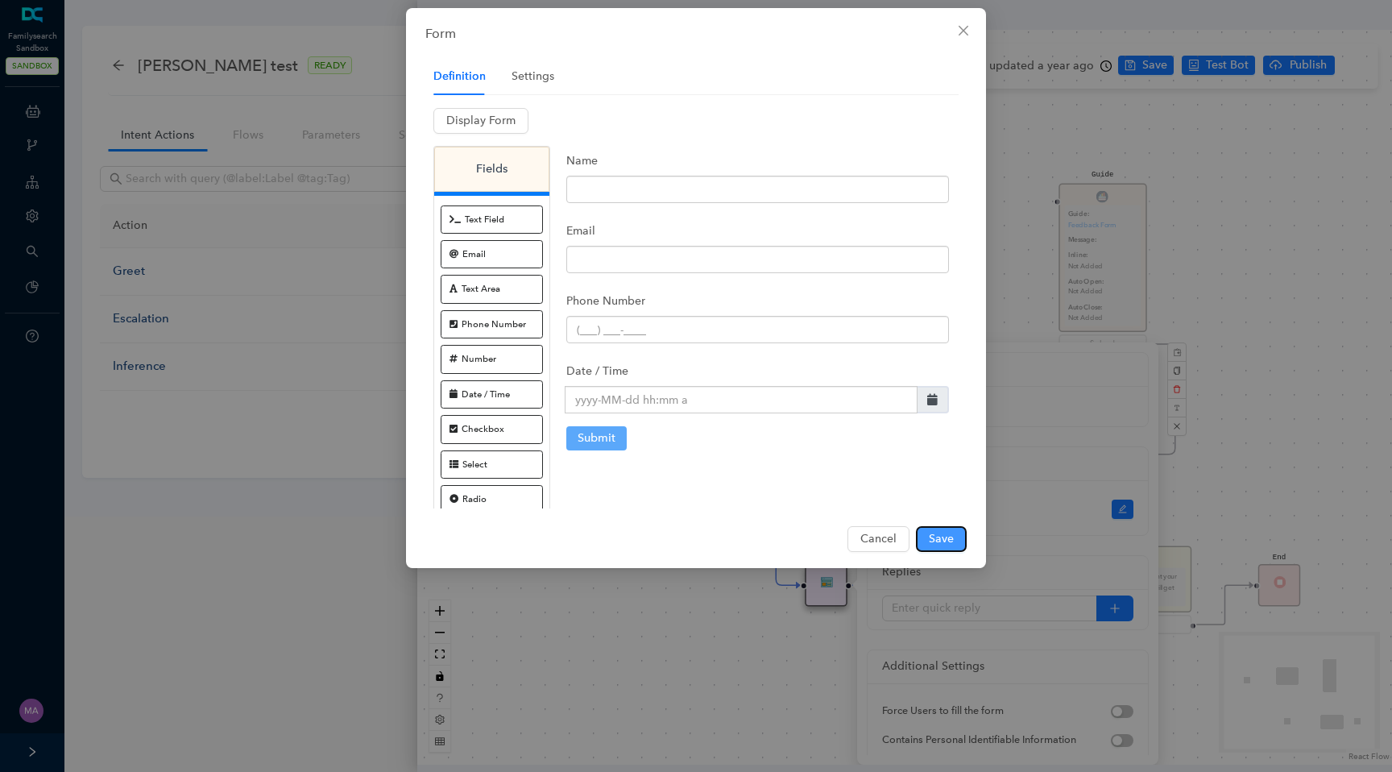
click at [945, 545] on span "Save" at bounding box center [941, 539] width 25 height 18
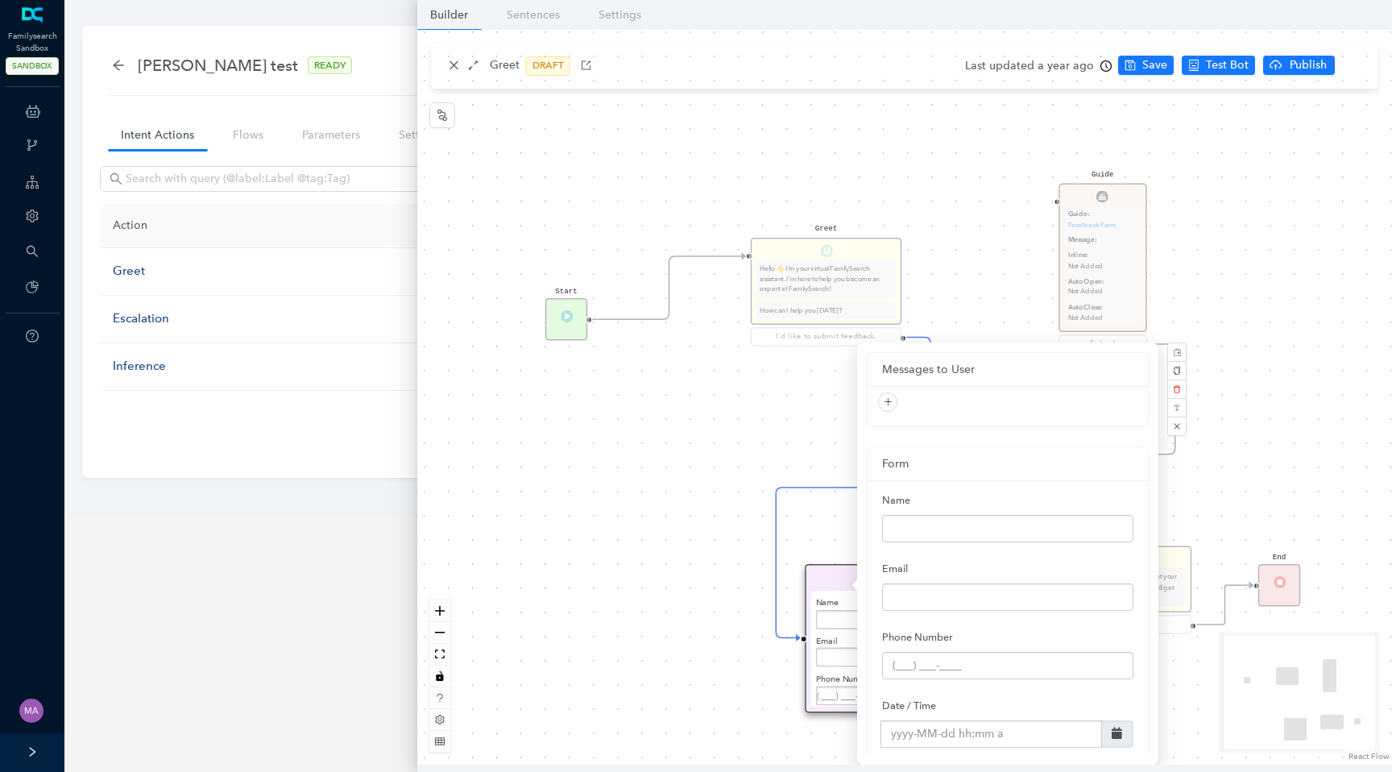
click at [648, 458] on div "Start Greet Hello 👋 I'm your virtual FamilySearch assistant. I'm here to help y…" at bounding box center [904, 397] width 975 height 735
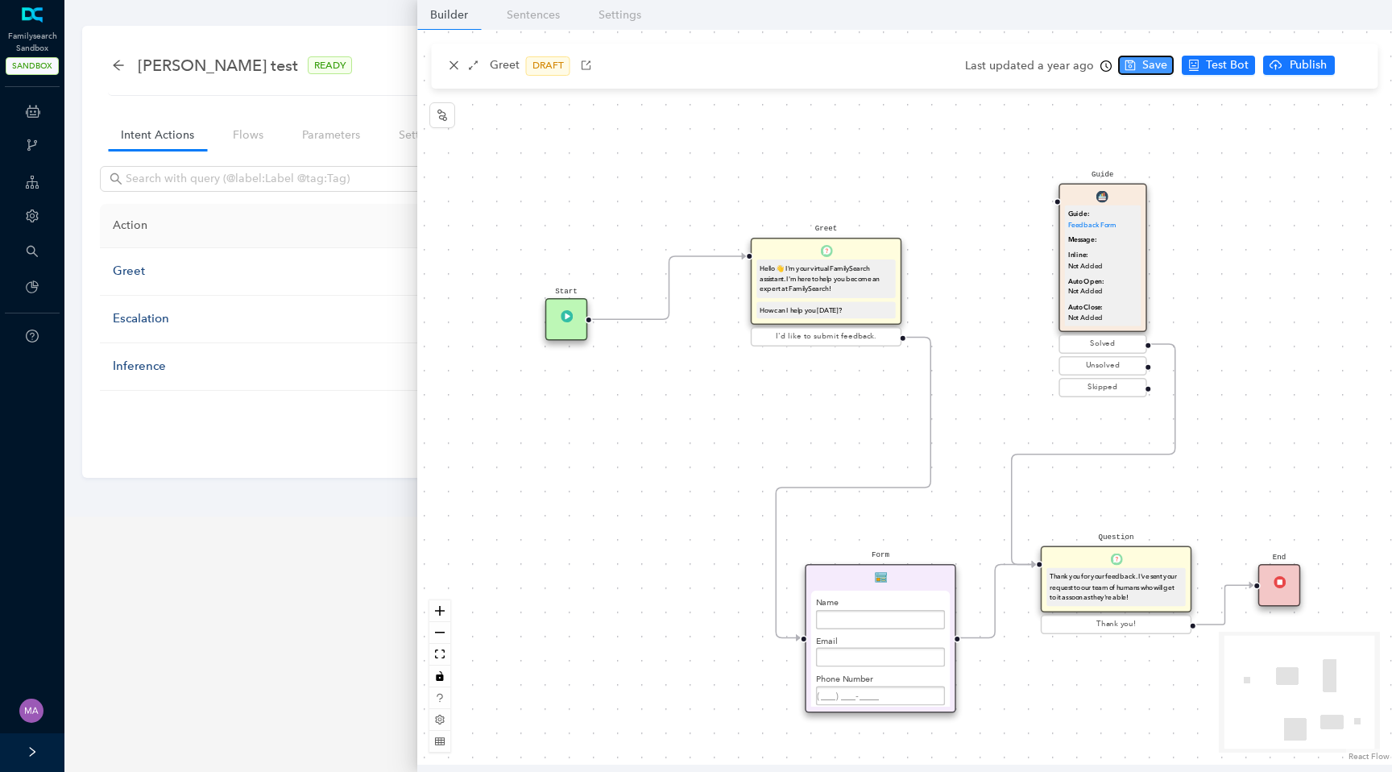
click at [1146, 60] on span "Save" at bounding box center [1154, 65] width 25 height 18
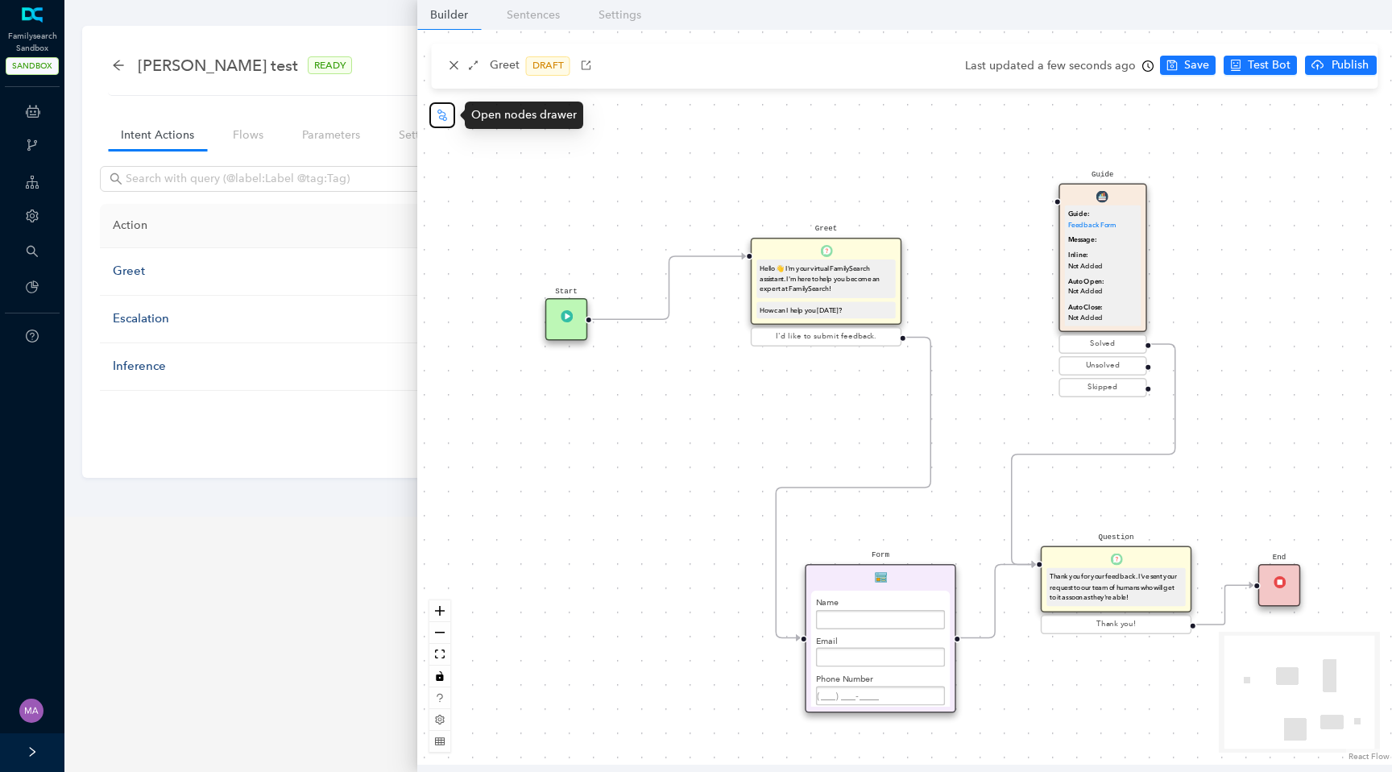
click at [440, 116] on icon "node-index" at bounding box center [443, 114] width 10 height 11
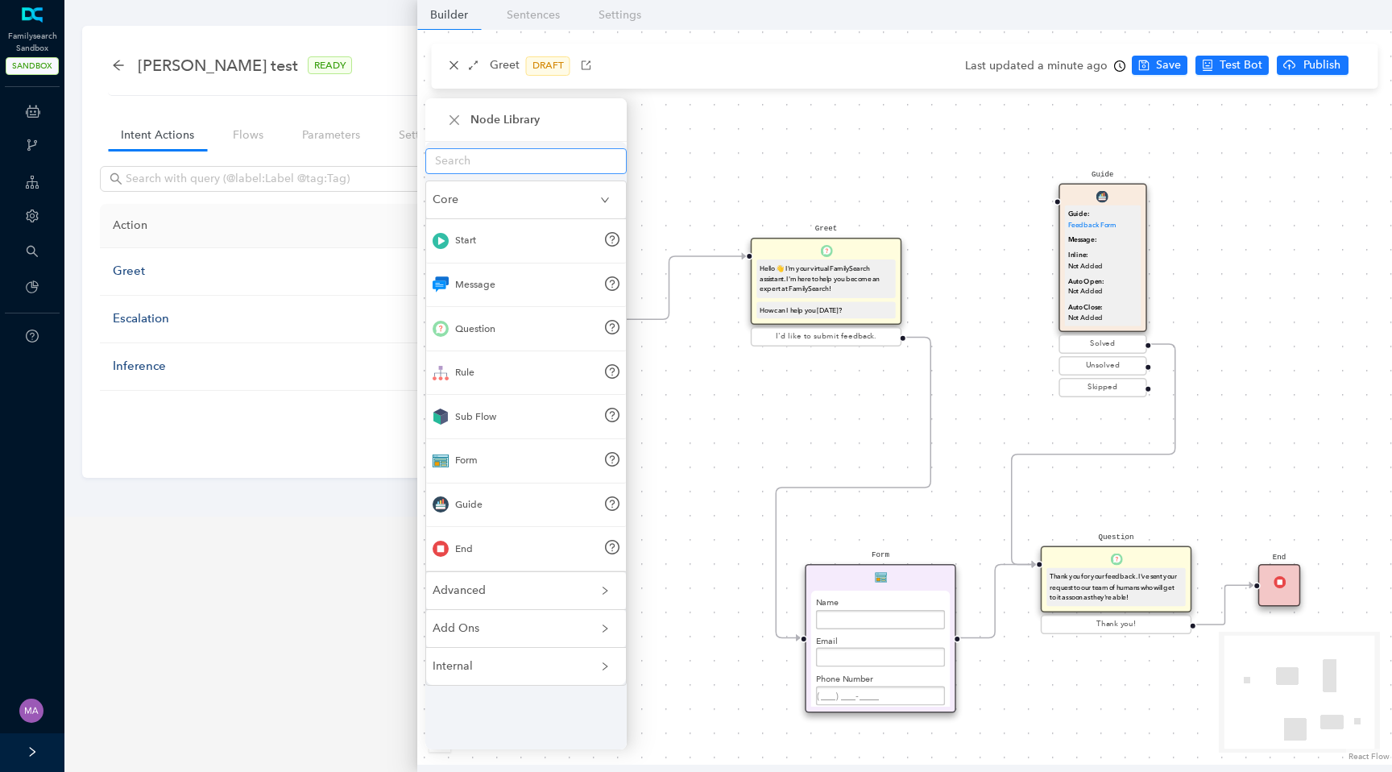
click at [483, 161] on input "text" at bounding box center [519, 161] width 169 height 18
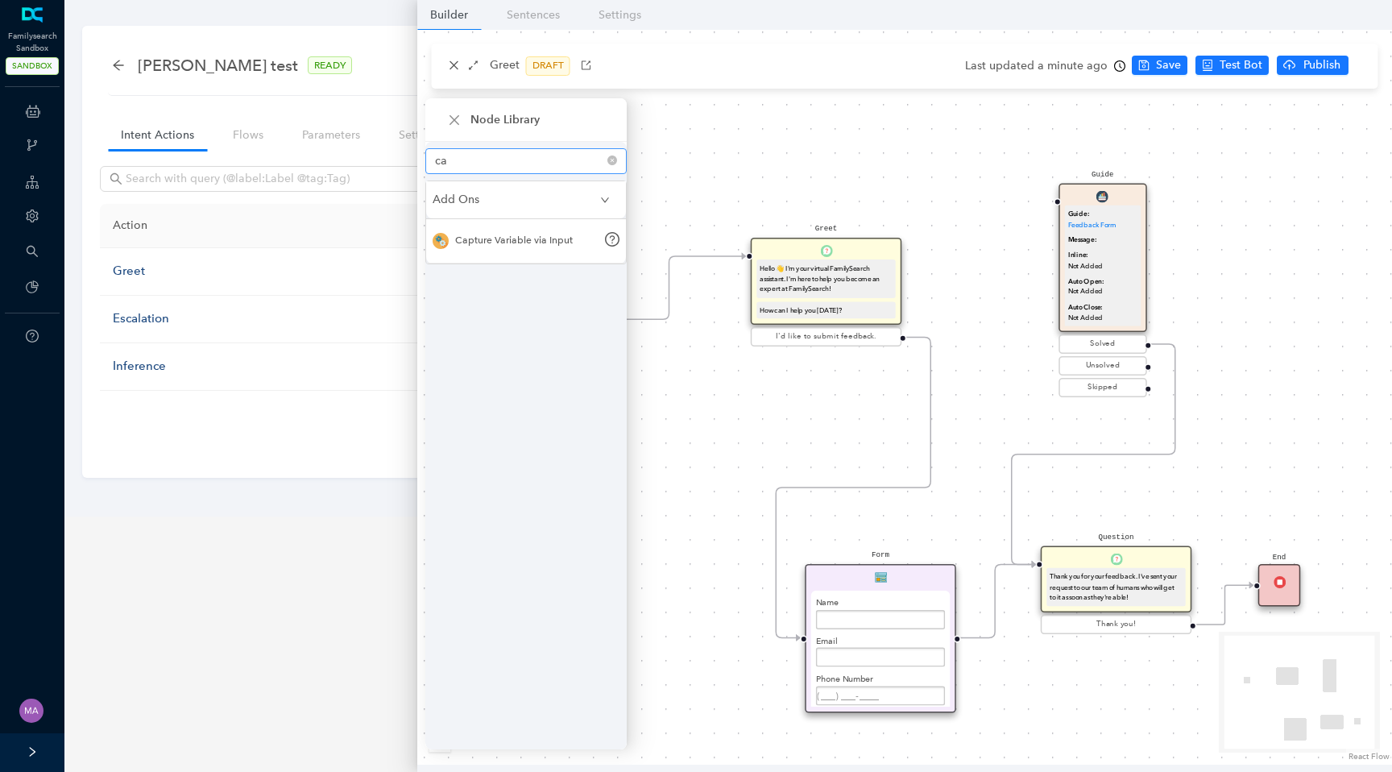
type input "c"
click at [708, 166] on div "Start Greet Hello 👋 I'm your virtual FamilySearch assistant. I'm here to help y…" at bounding box center [904, 397] width 975 height 735
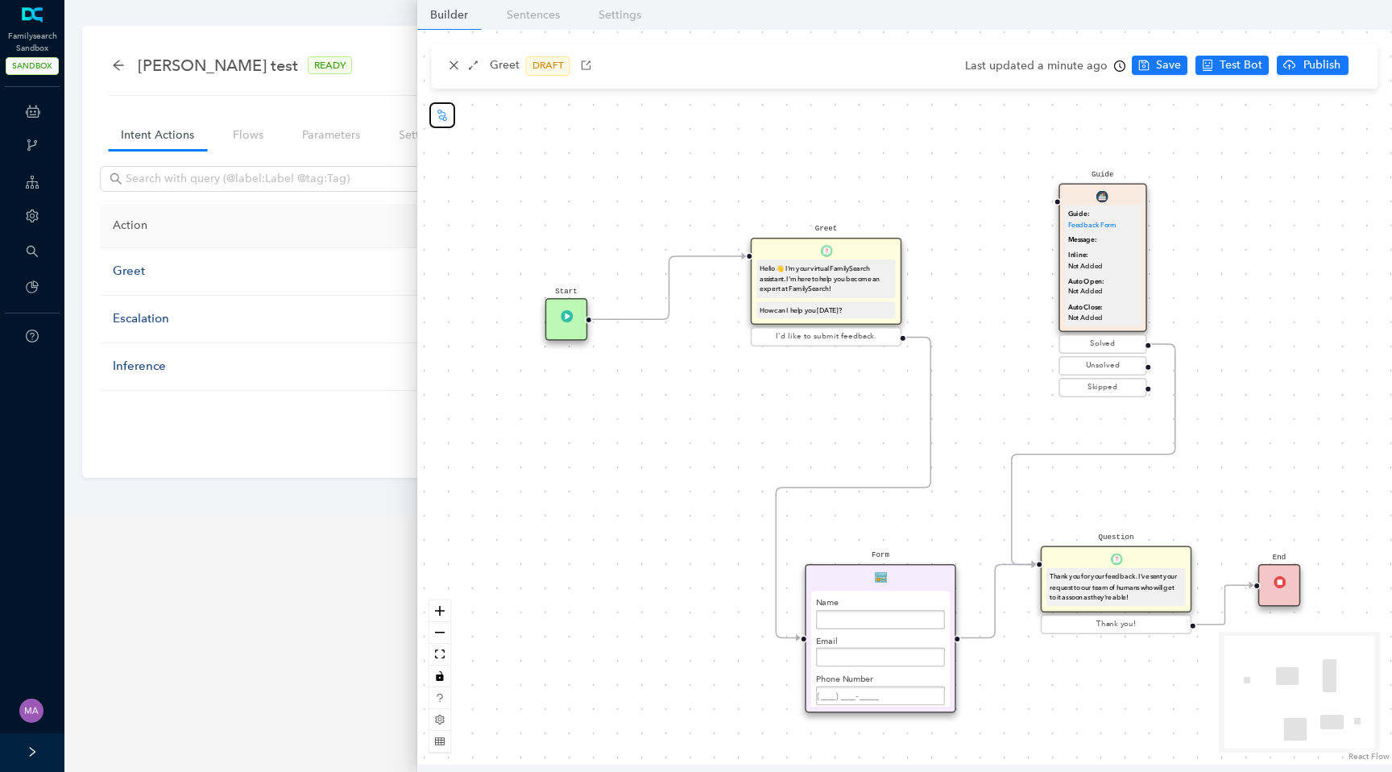
click at [441, 121] on icon "node-index" at bounding box center [442, 115] width 13 height 13
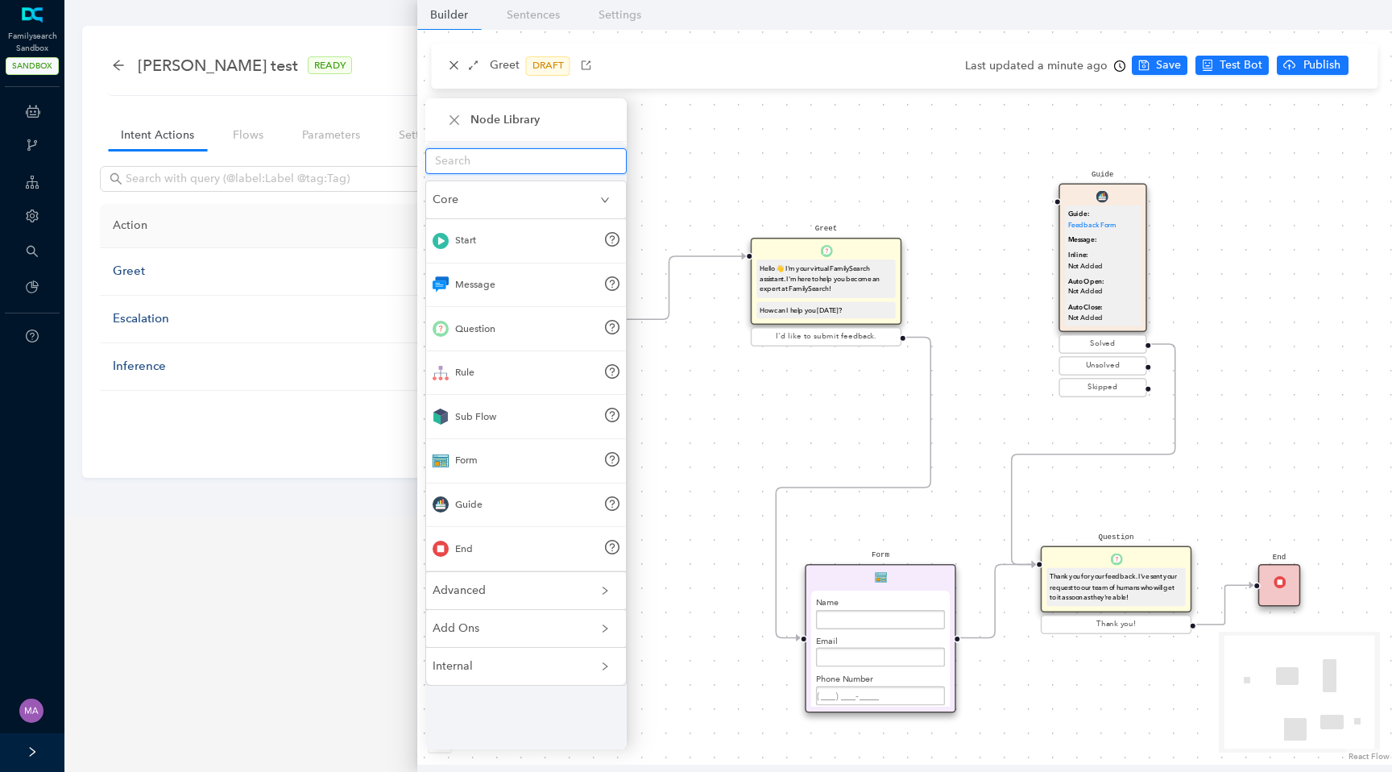
click at [513, 161] on input "text" at bounding box center [519, 161] width 169 height 18
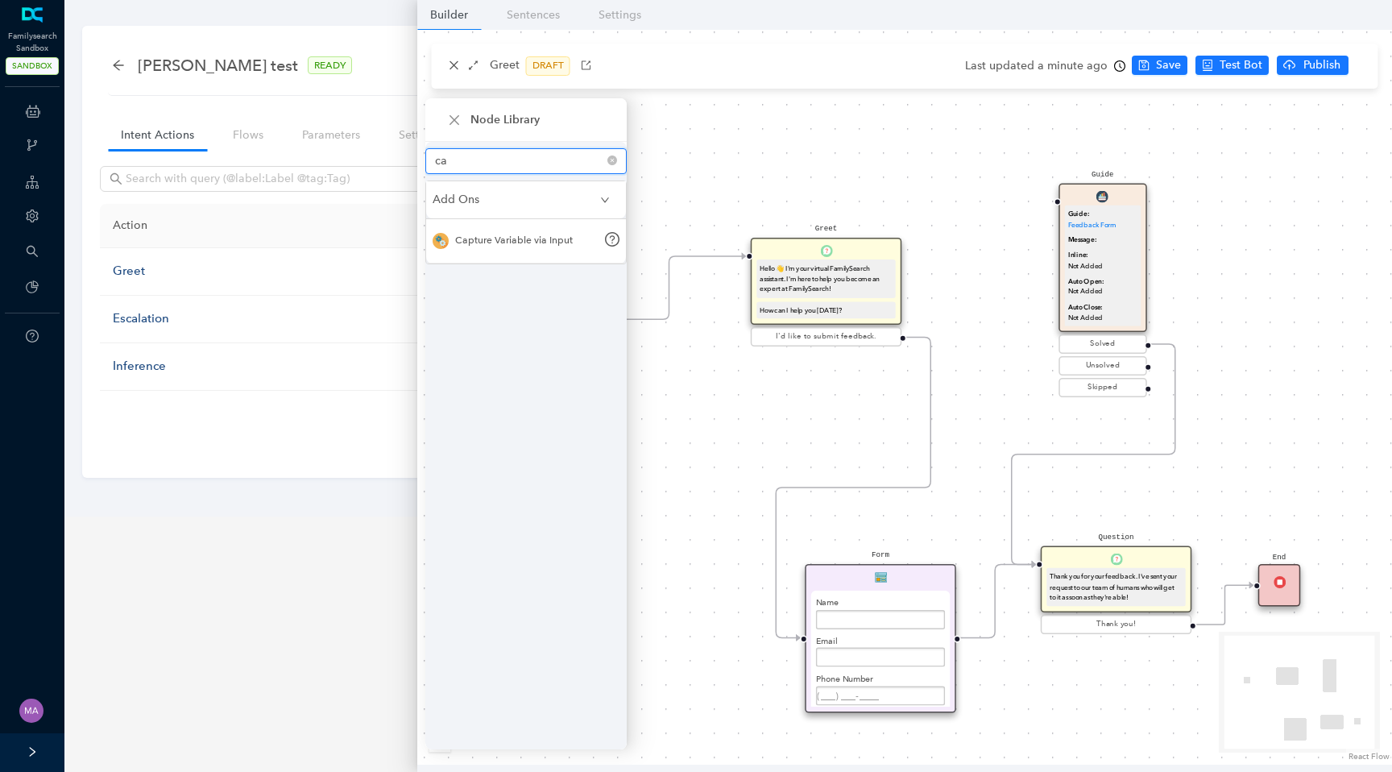
type input "c"
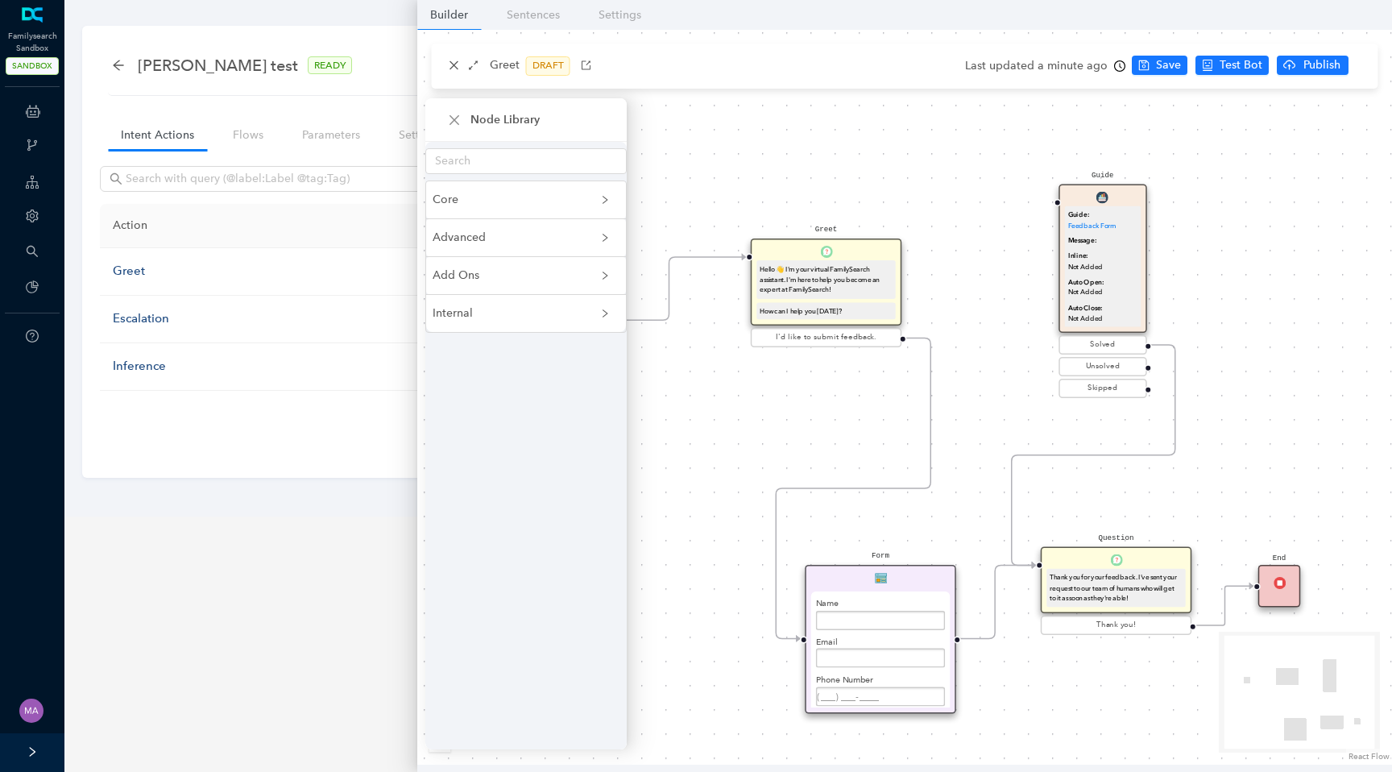
click at [768, 135] on div "Start Greet Hello 👋 I'm your virtual FamilySearch assistant. I'm here to help y…" at bounding box center [904, 397] width 975 height 735
click at [456, 118] on icon "close" at bounding box center [455, 119] width 10 height 10
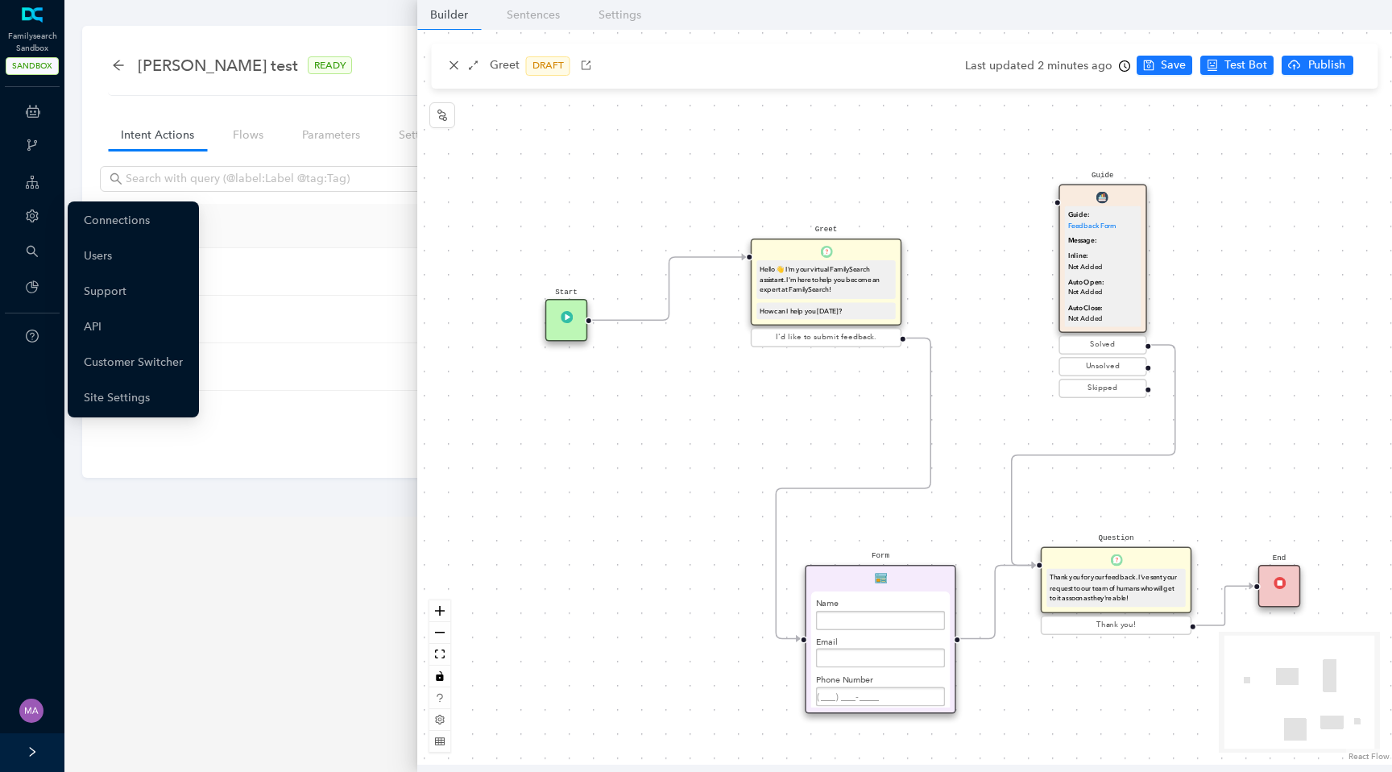
click at [38, 216] on icon "setting" at bounding box center [32, 215] width 13 height 13
click at [132, 355] on link "Customer Switcher" at bounding box center [133, 362] width 99 height 32
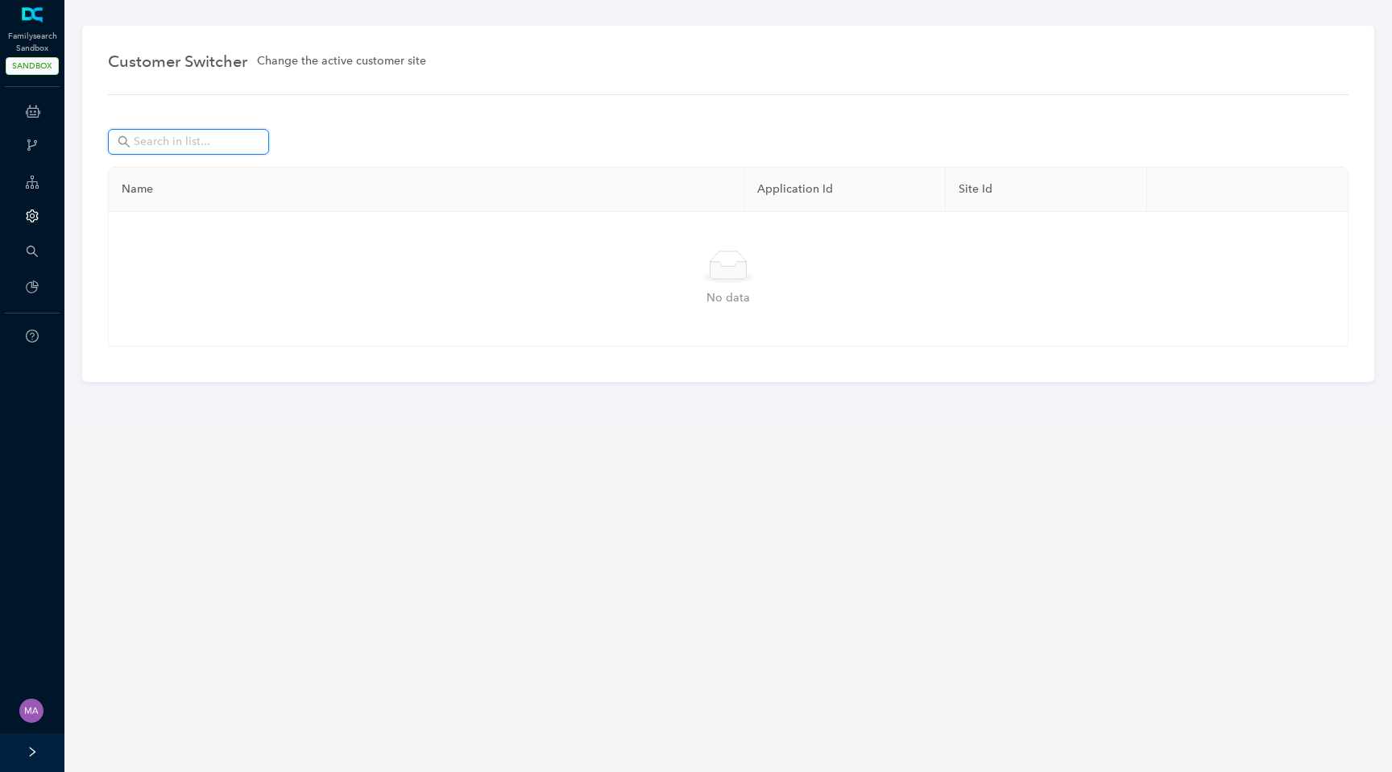
click at [223, 144] on input "text" at bounding box center [190, 142] width 113 height 18
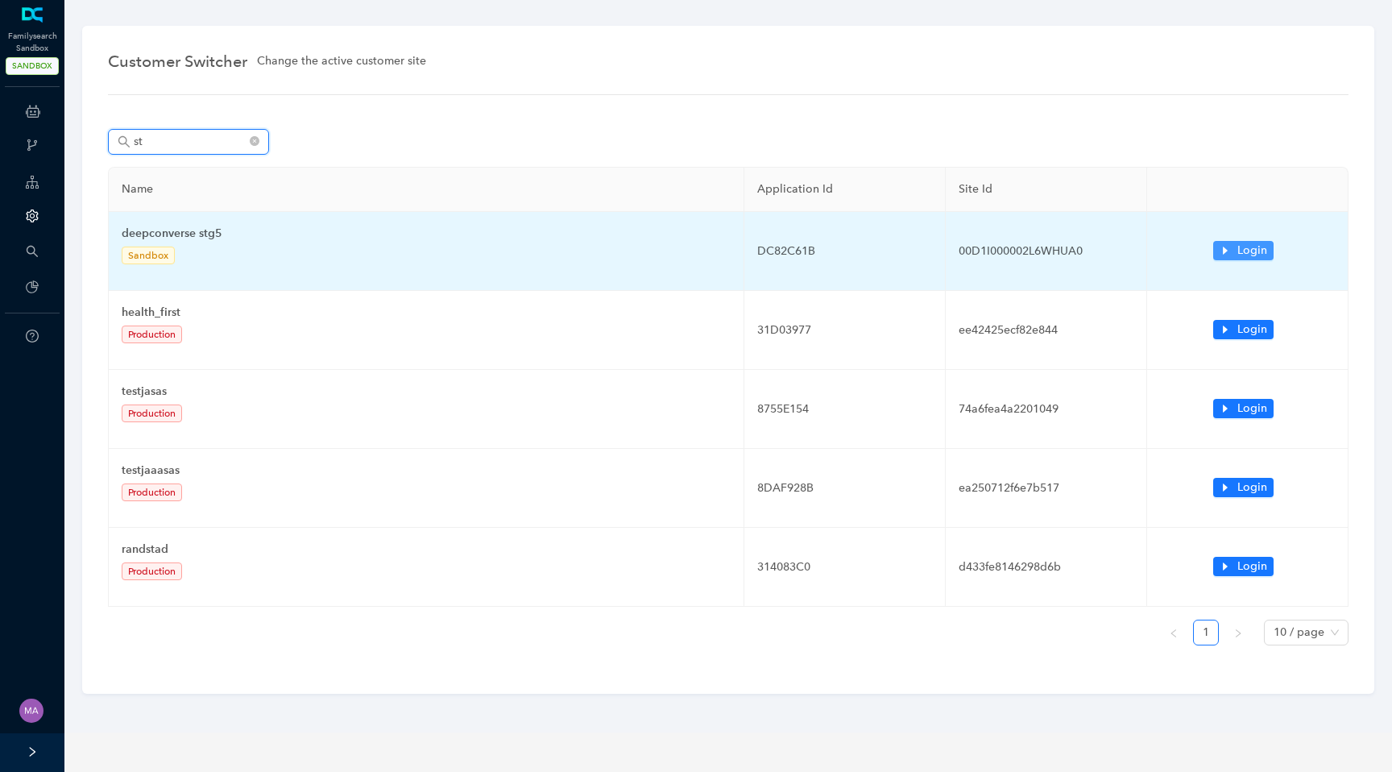
type input "st"
click at [1243, 249] on span "Login" at bounding box center [1253, 251] width 30 height 18
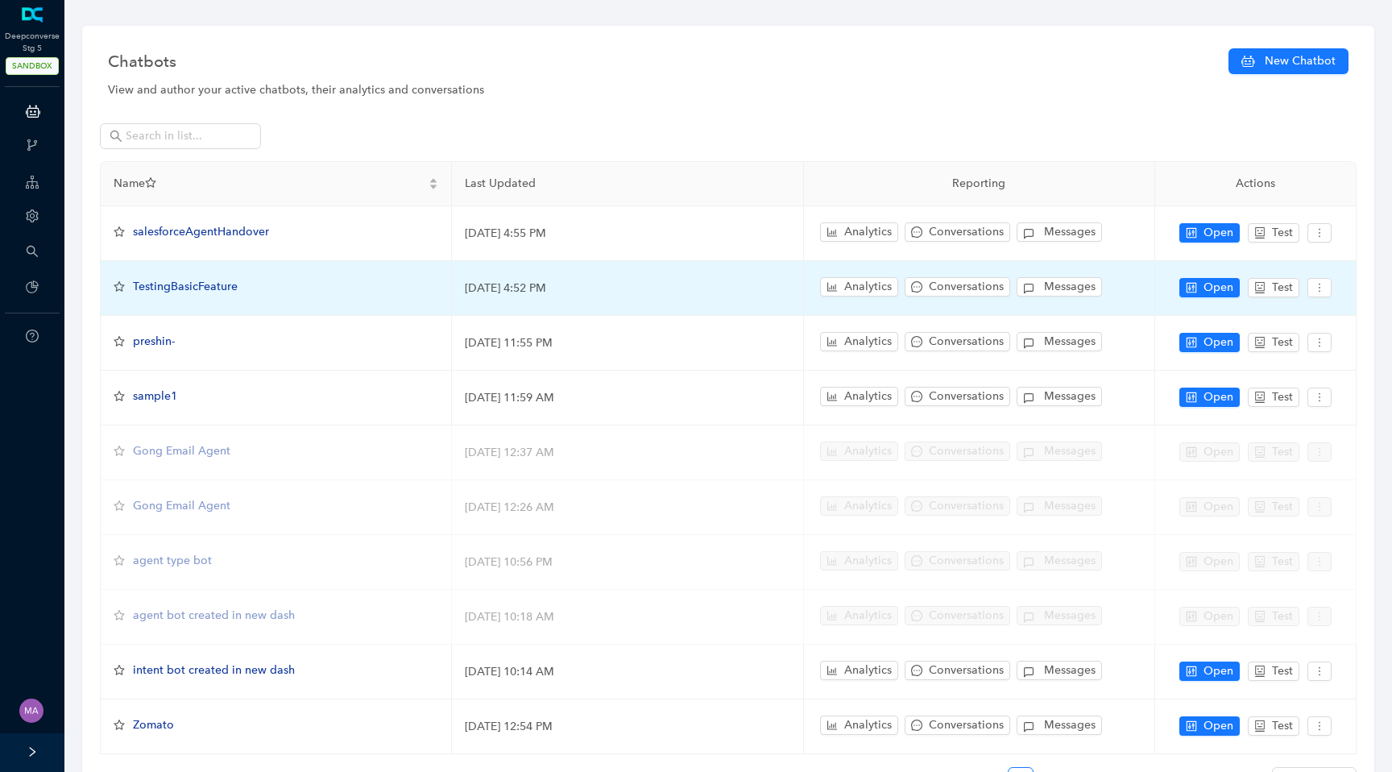
click at [189, 288] on span "TestingBasicFeature" at bounding box center [185, 287] width 105 height 14
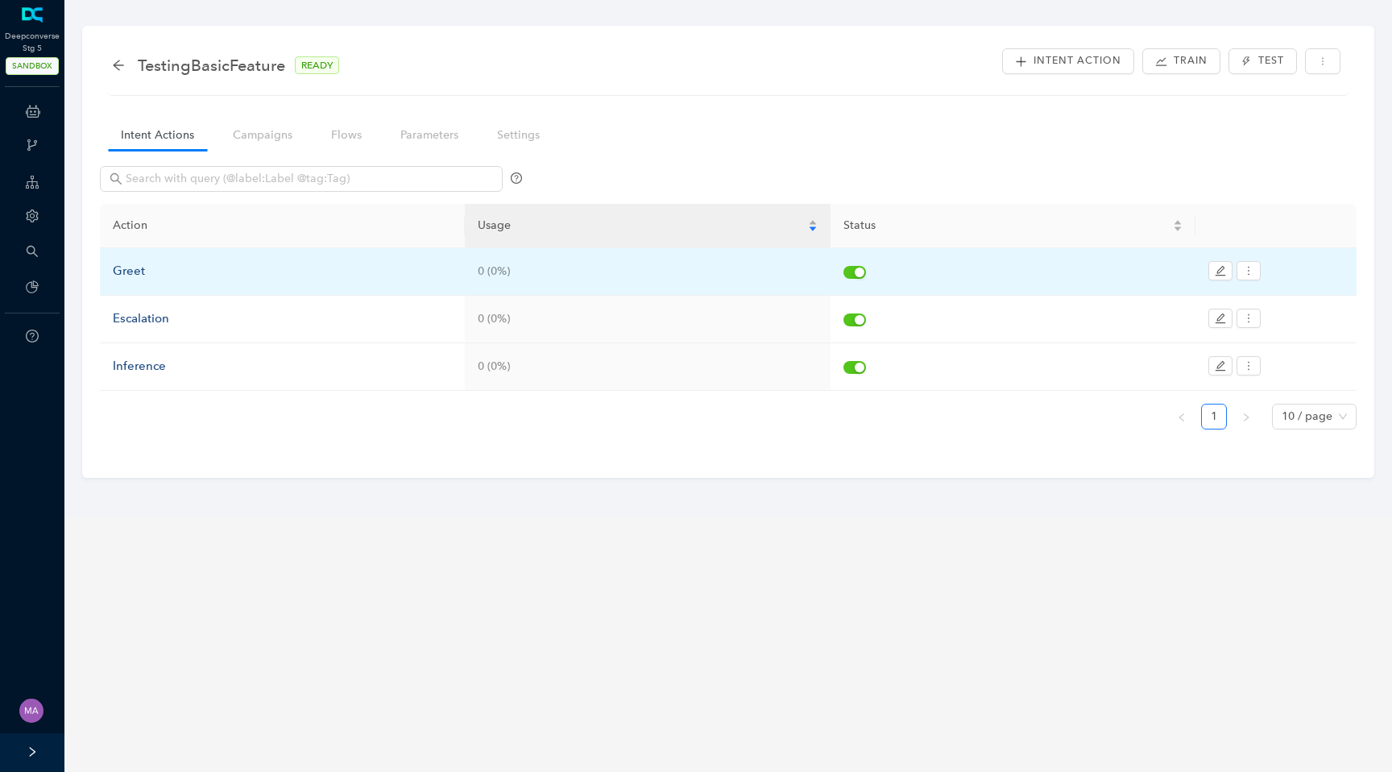
click at [132, 271] on div "Greet" at bounding box center [282, 271] width 339 height 19
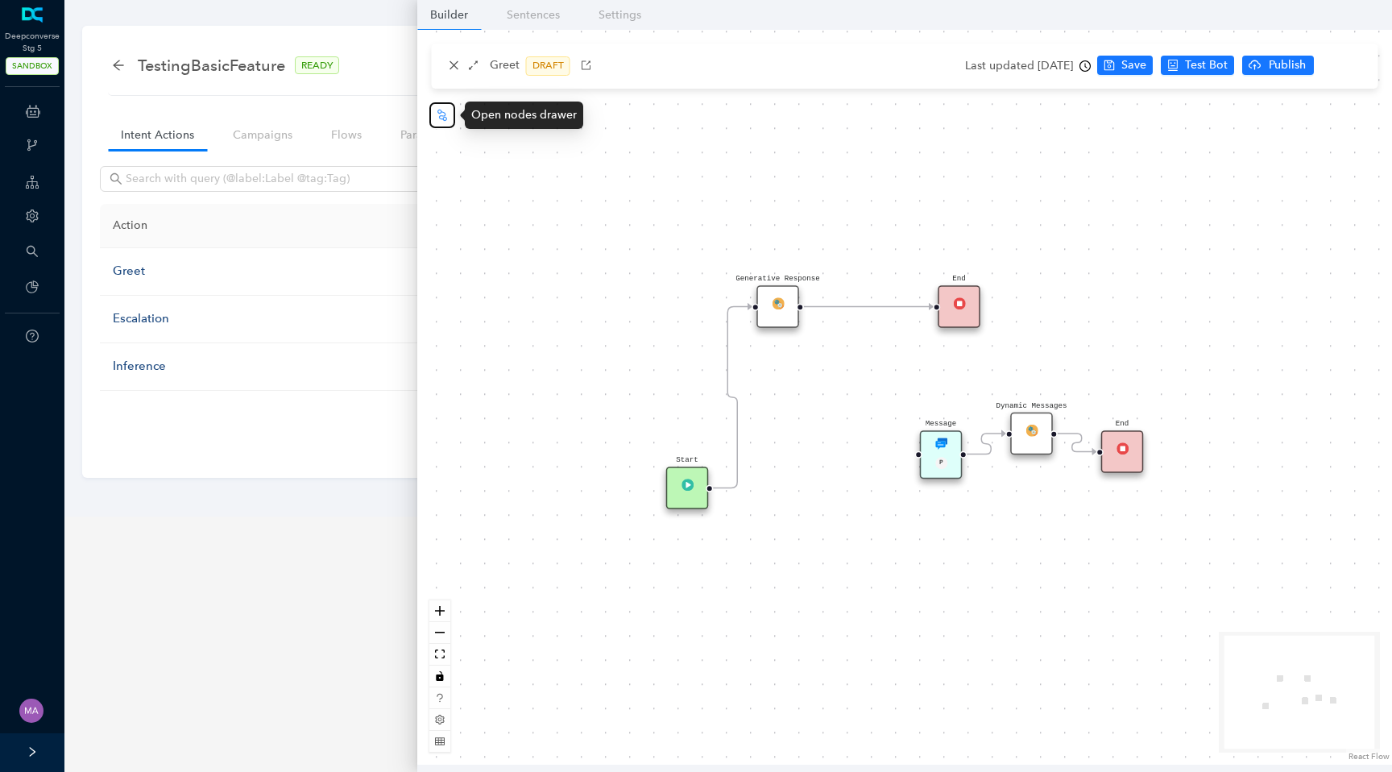
click at [447, 122] on button "button" at bounding box center [442, 115] width 26 height 26
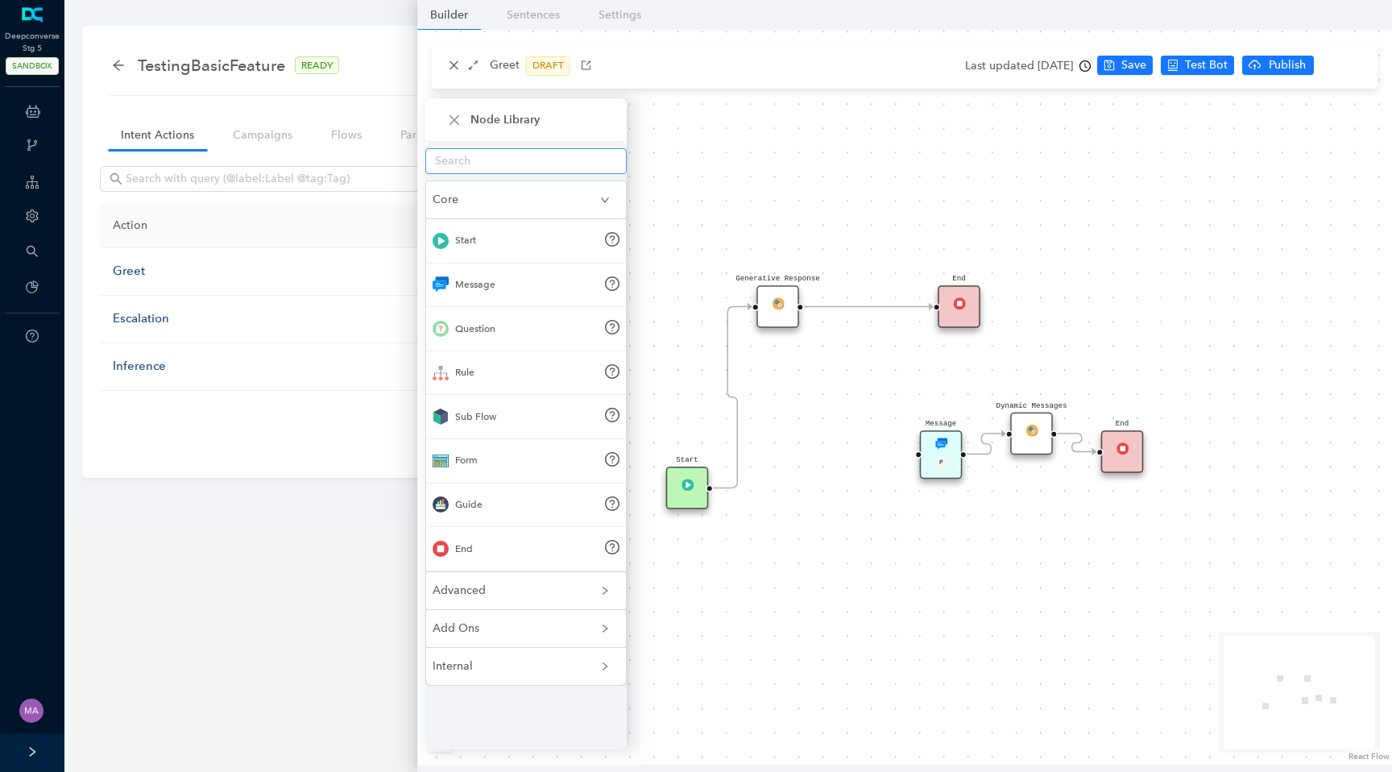
click at [512, 166] on input "text" at bounding box center [519, 161] width 169 height 18
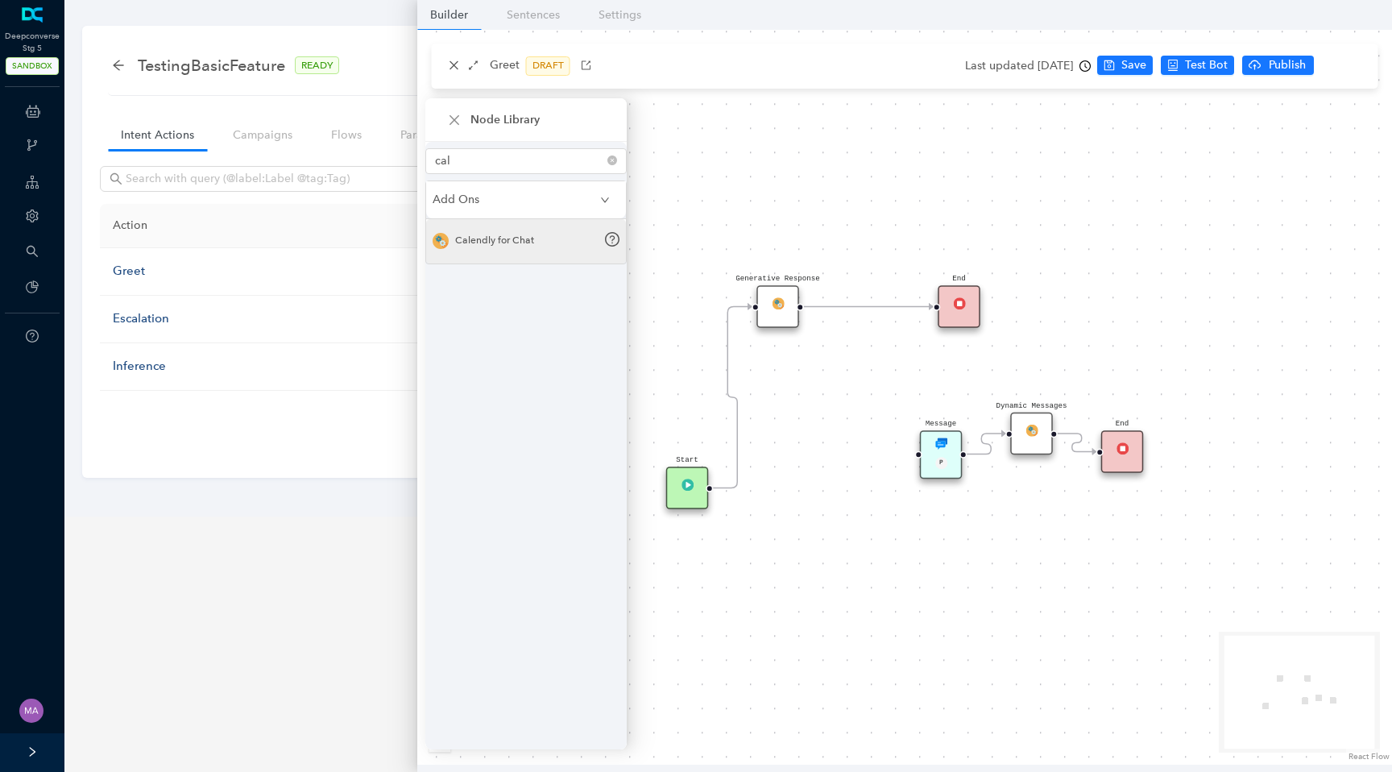
type input "cal"
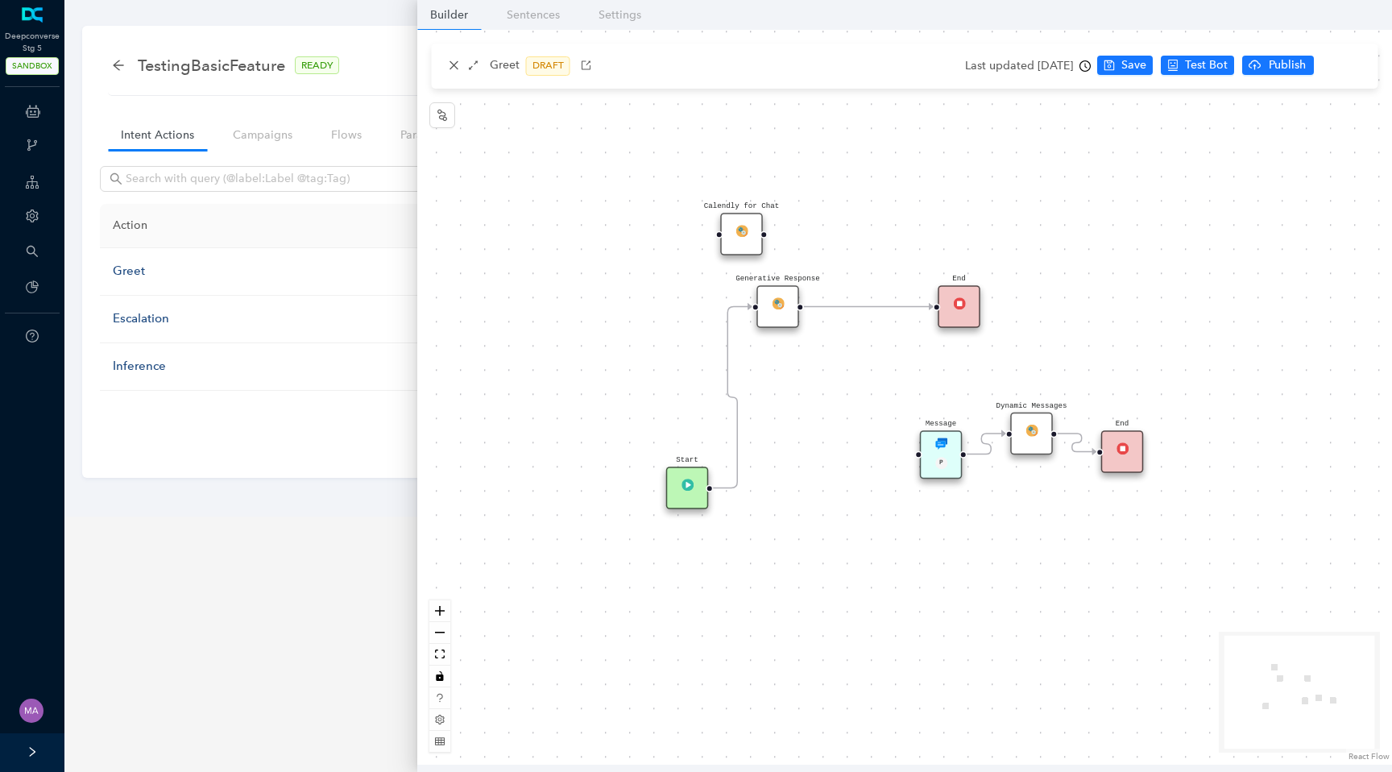
click at [740, 228] on img at bounding box center [742, 231] width 12 height 12
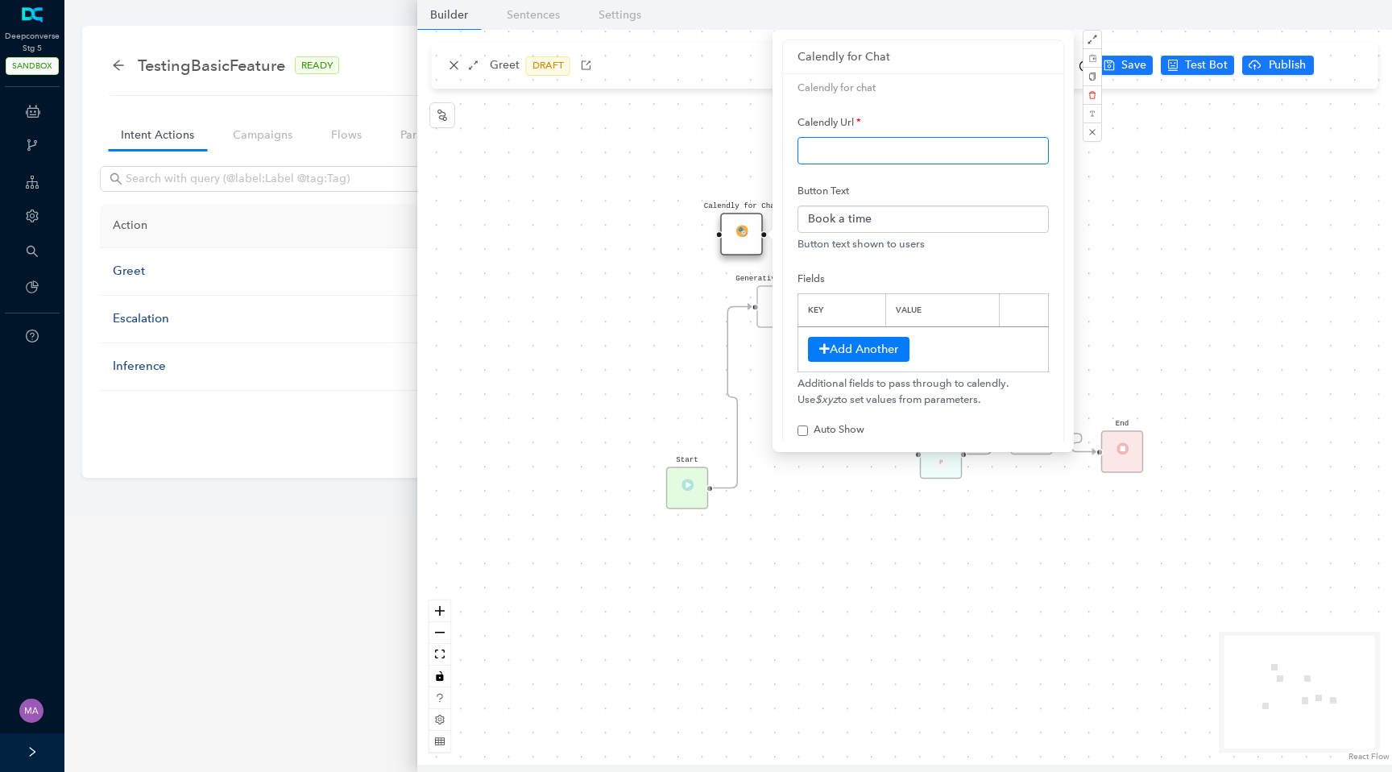
click at [894, 151] on input "text" at bounding box center [923, 150] width 251 height 27
click at [889, 218] on input "Book a time" at bounding box center [923, 218] width 251 height 27
click at [517, 462] on div "Start Message P Dynamic Messages End Generative Response End Calendly for Chat" at bounding box center [904, 397] width 975 height 735
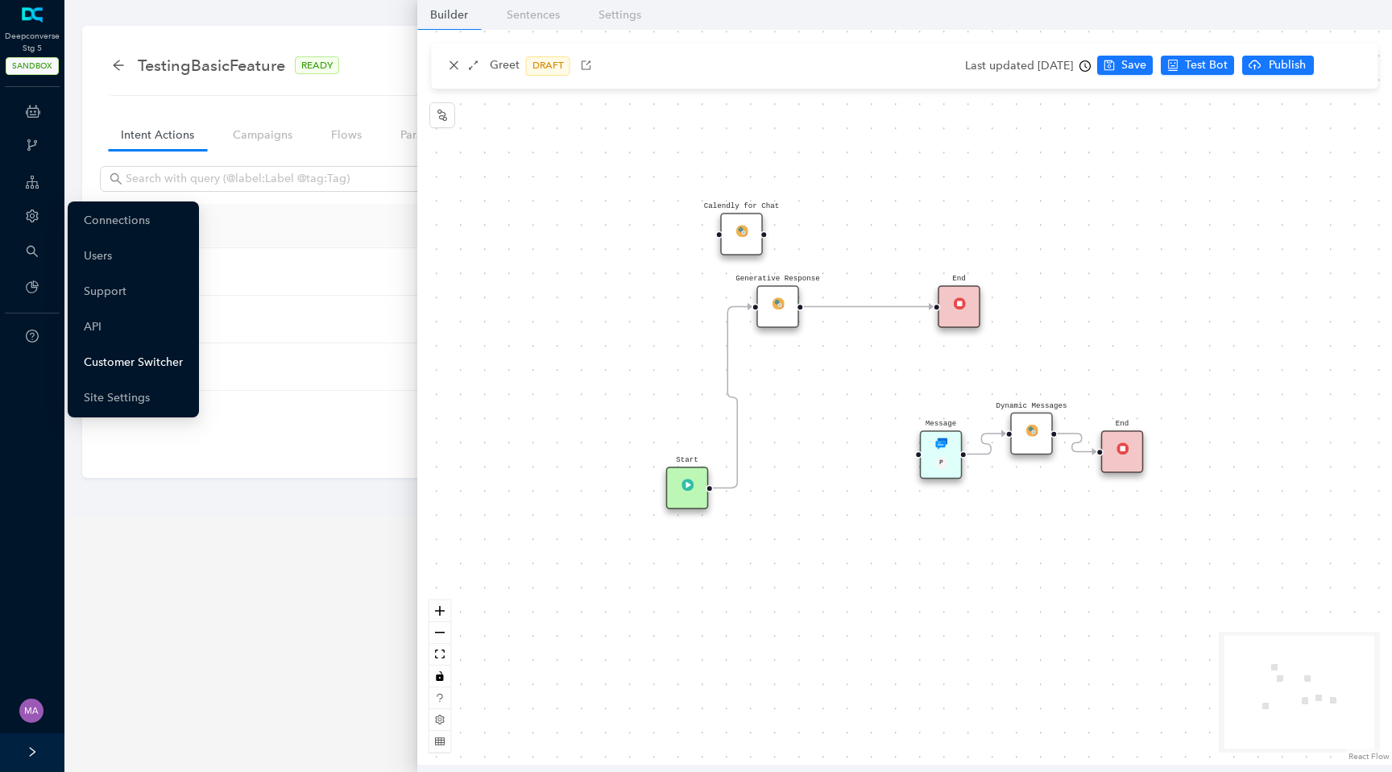
click at [147, 357] on link "Customer Switcher" at bounding box center [133, 362] width 99 height 32
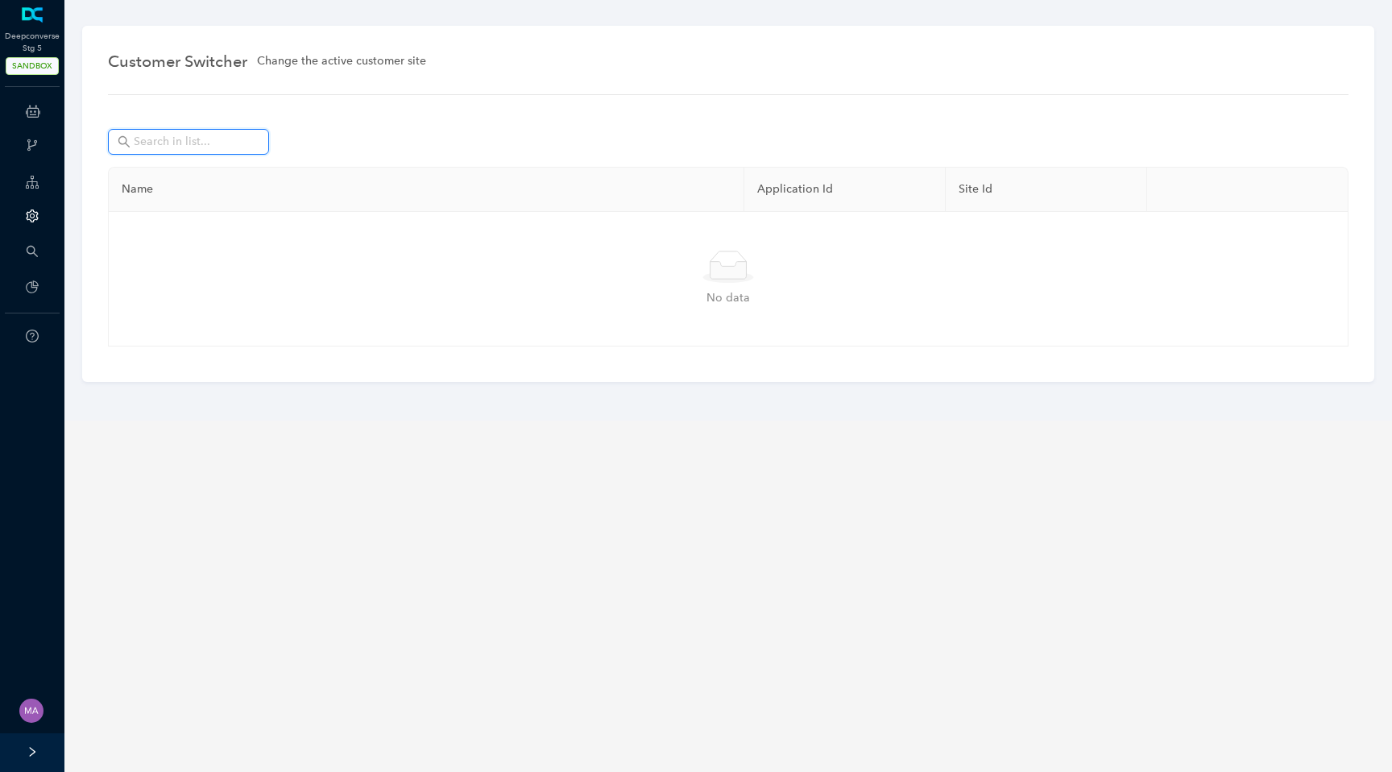
click at [226, 148] on input "text" at bounding box center [190, 142] width 113 height 18
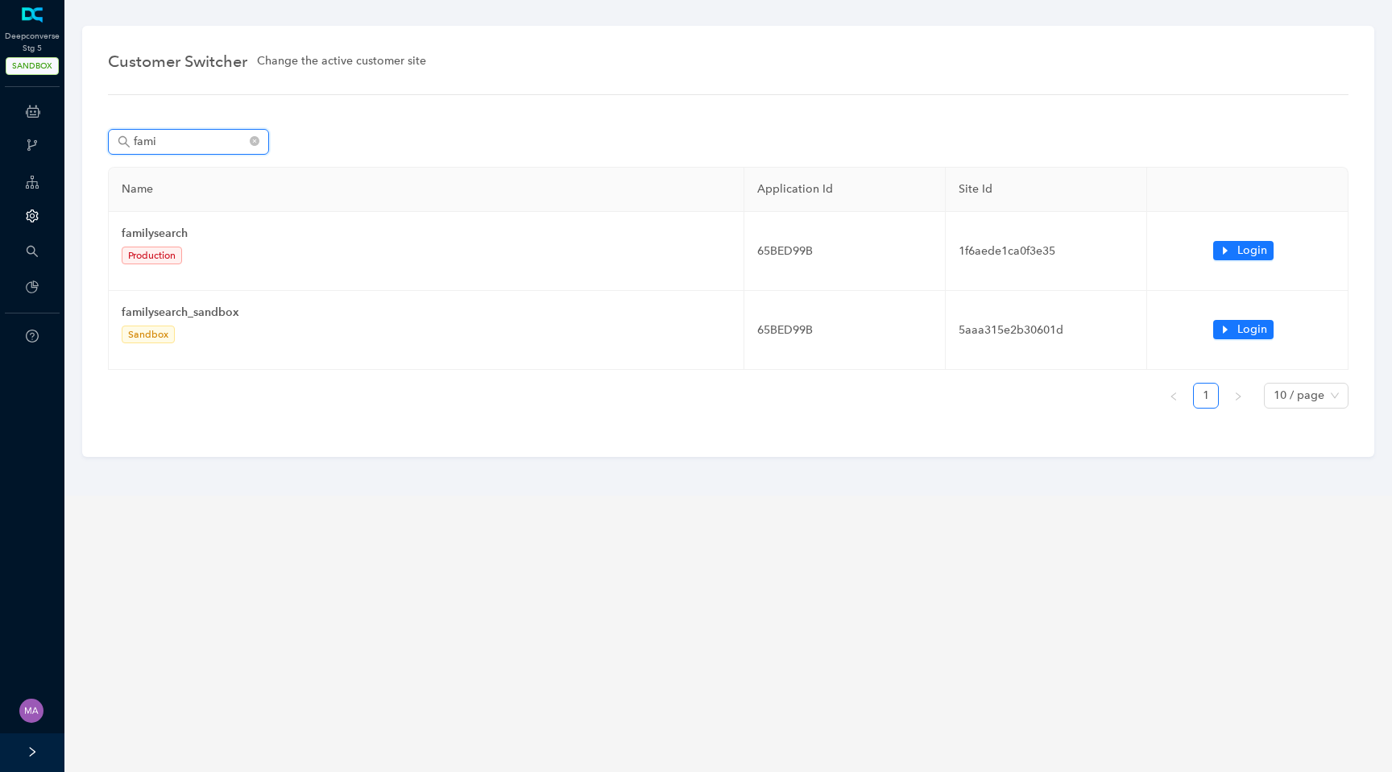
type input "fami"
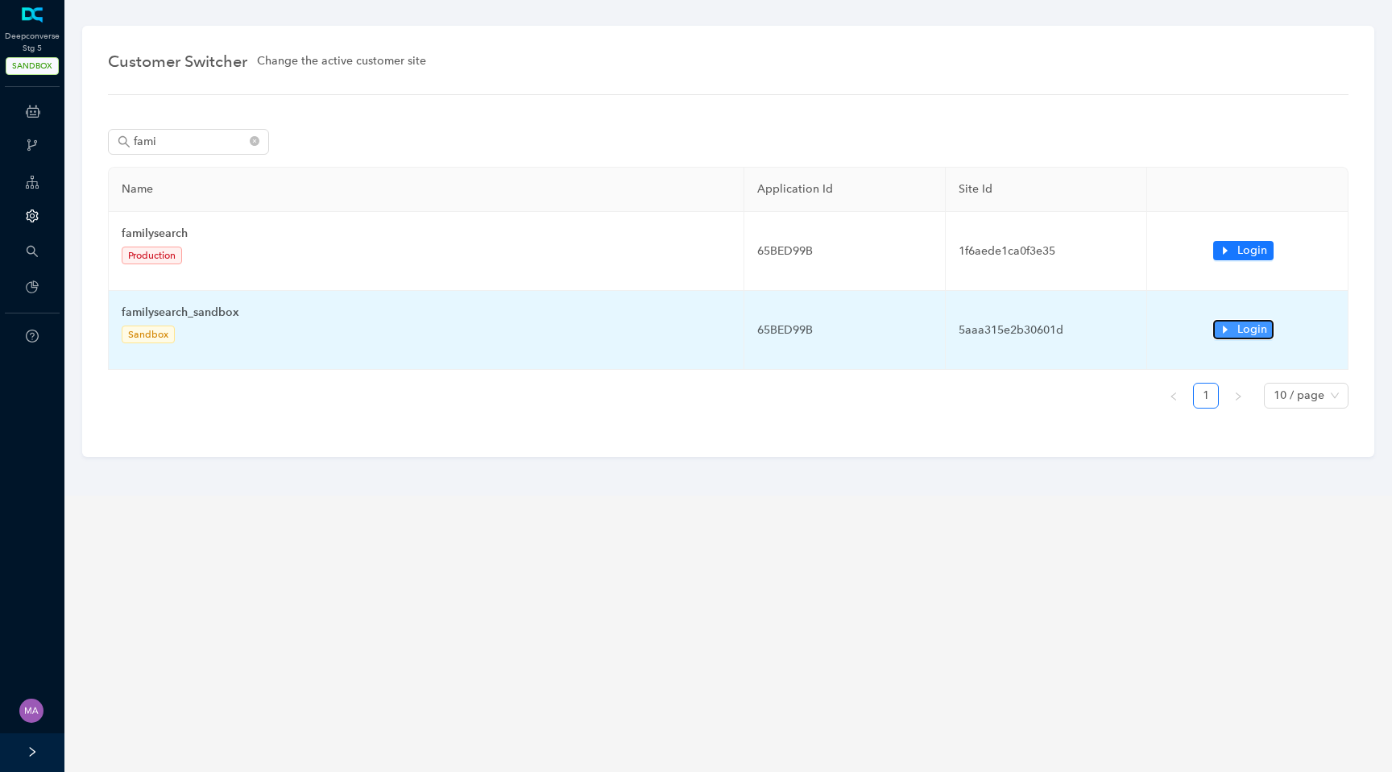
click at [1246, 335] on span "Login" at bounding box center [1253, 330] width 30 height 18
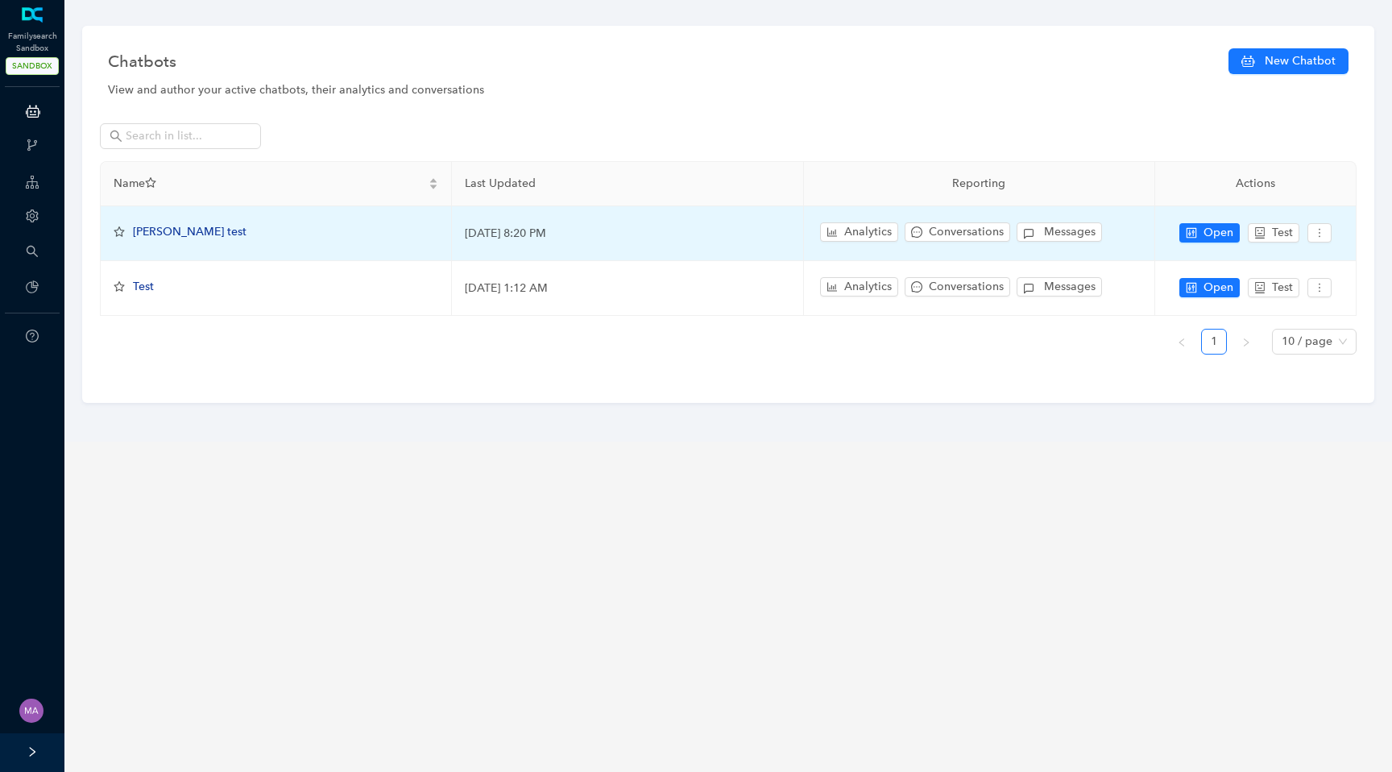
click at [177, 231] on span "[PERSON_NAME] test" at bounding box center [190, 232] width 114 height 14
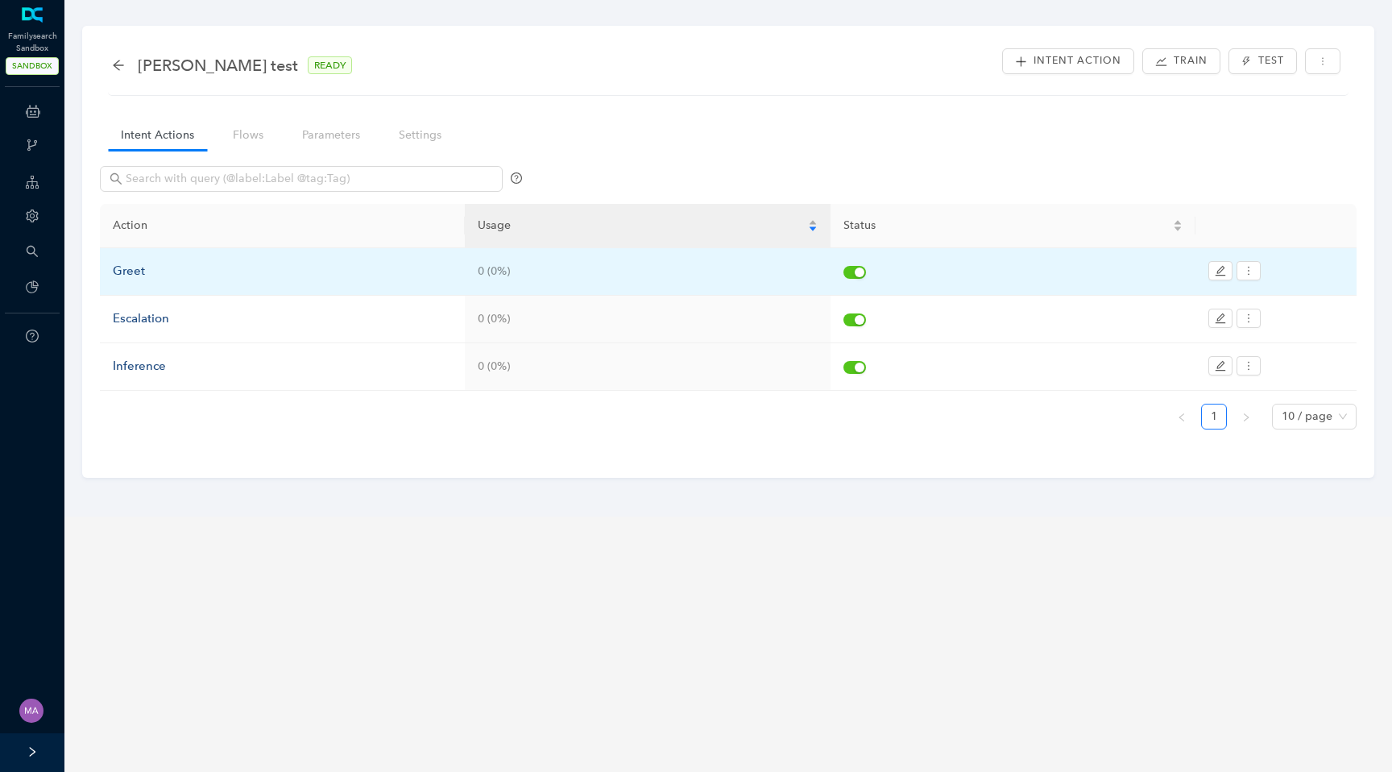
click at [135, 274] on div "Greet" at bounding box center [282, 271] width 339 height 19
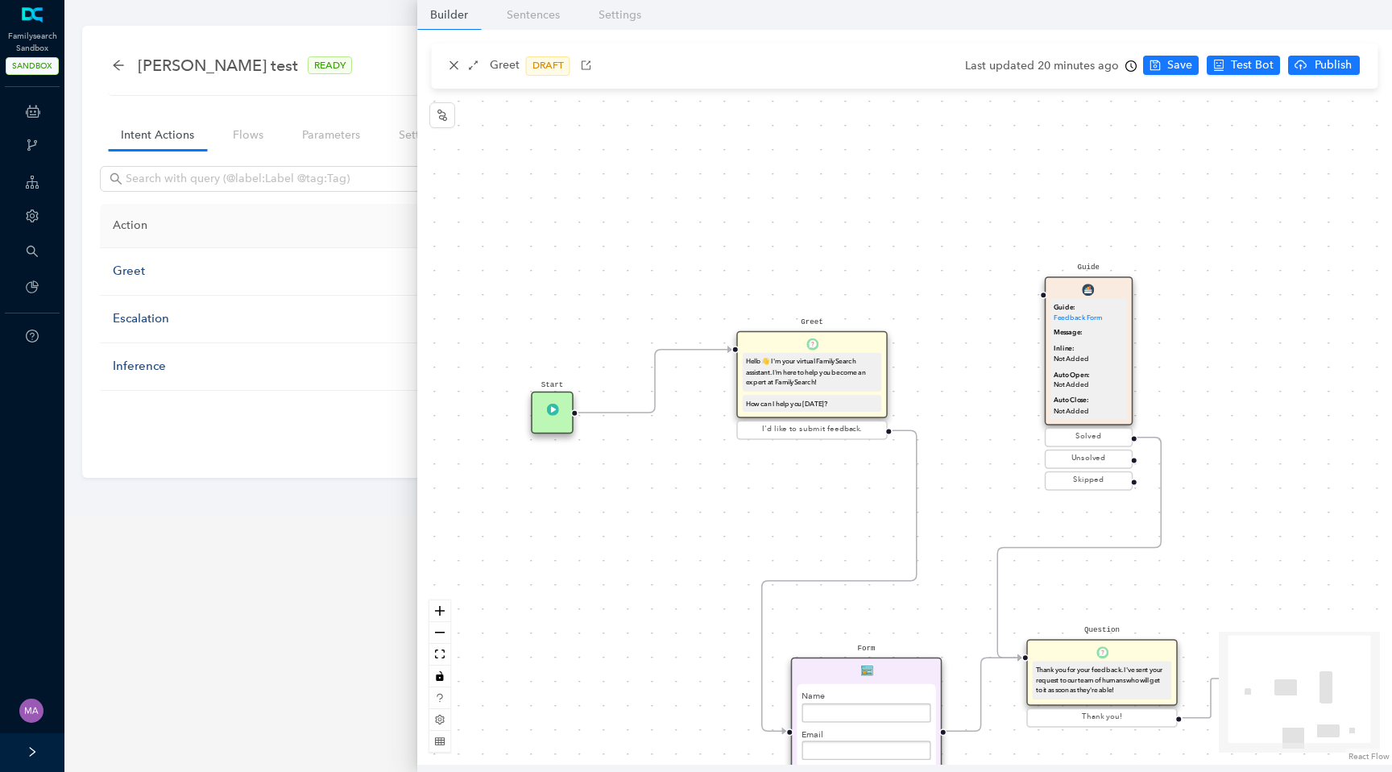
drag, startPoint x: 792, startPoint y: 373, endPoint x: 795, endPoint y: 516, distance: 142.6
click at [795, 516] on div "Start Greet Hello 👋 I'm your virtual FamilySearch assistant. I'm here to help y…" at bounding box center [904, 397] width 975 height 735
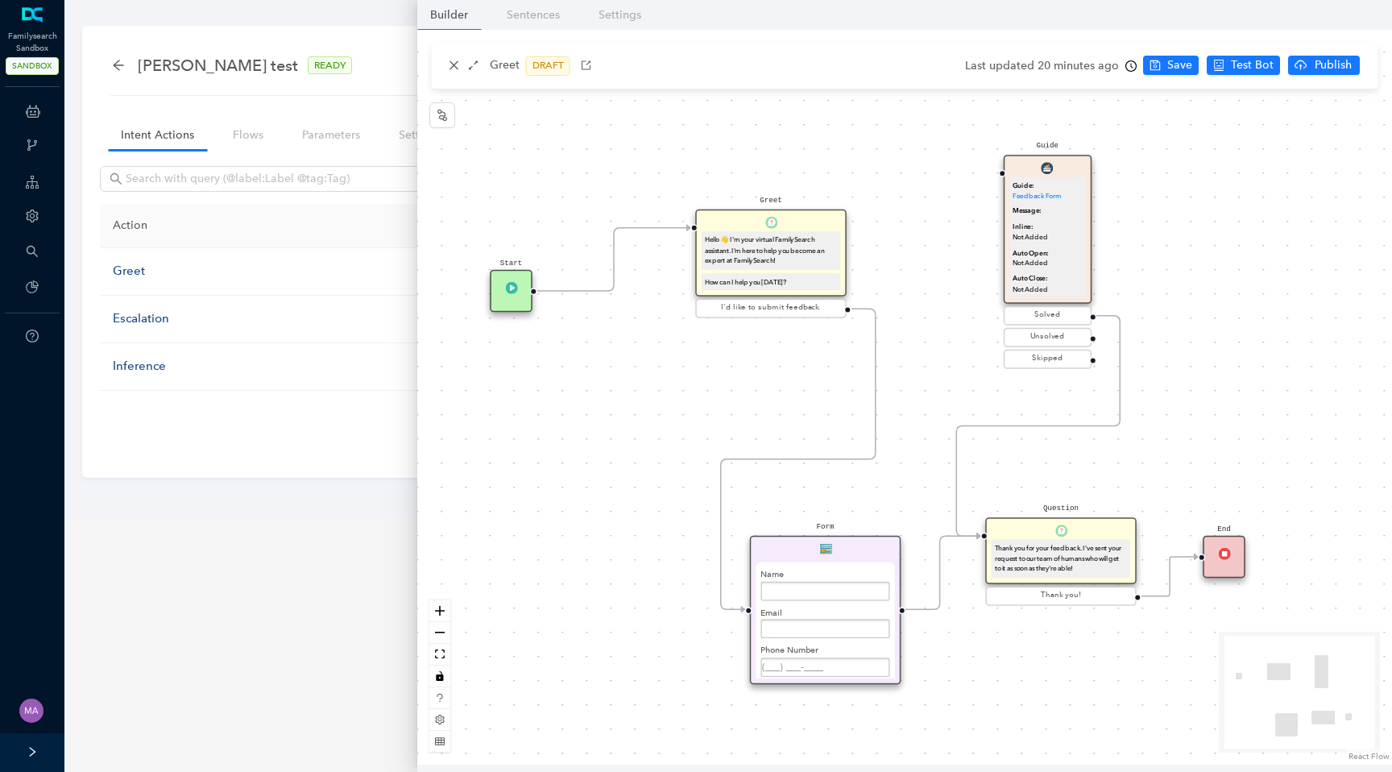
drag, startPoint x: 695, startPoint y: 456, endPoint x: 651, endPoint y: 325, distance: 138.4
click at [651, 325] on div "Start Greet Hello 👋 I'm your virtual FamilySearch assistant. I'm here to help y…" at bounding box center [904, 397] width 975 height 735
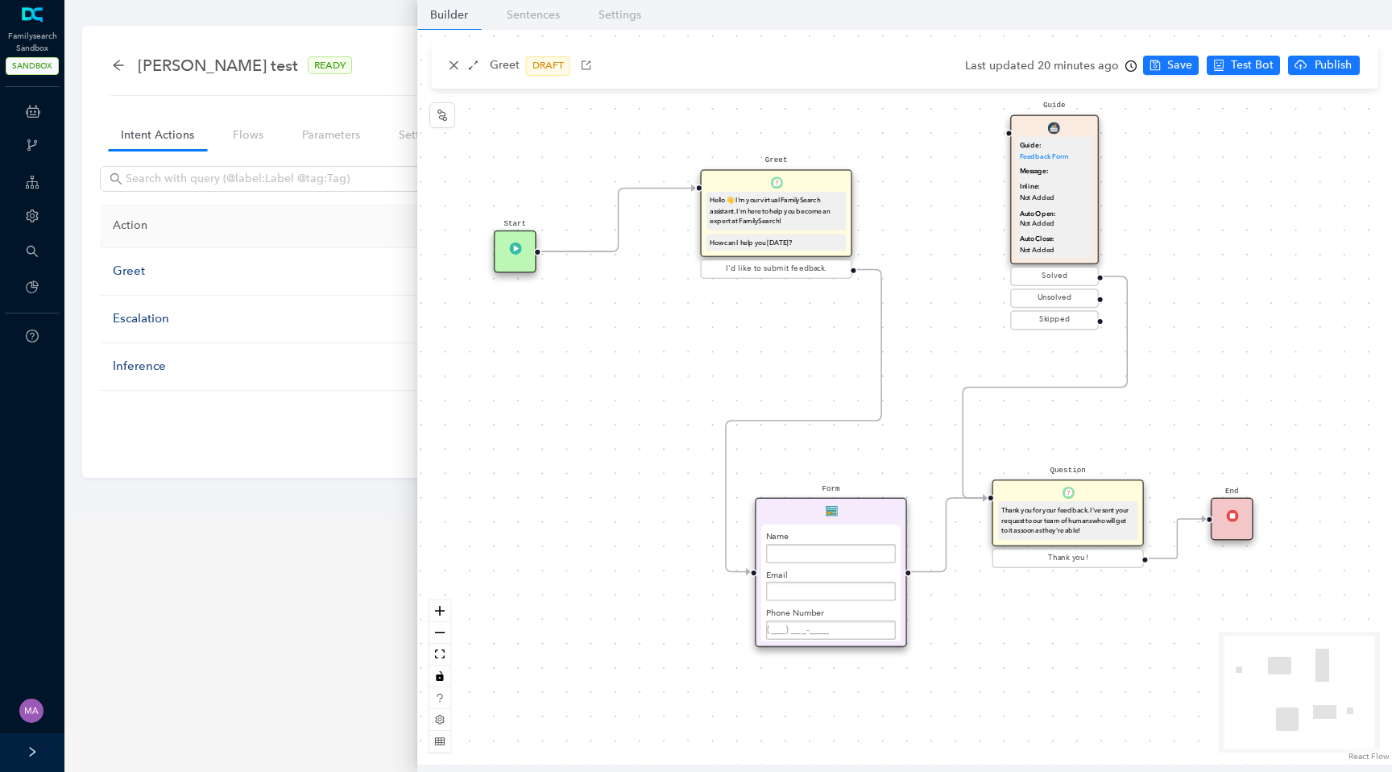
drag, startPoint x: 694, startPoint y: 407, endPoint x: 710, endPoint y: 359, distance: 51.0
click at [710, 359] on div "Start Greet Hello 👋 I'm your virtual FamilySearch assistant. I'm here to help y…" at bounding box center [904, 397] width 975 height 735
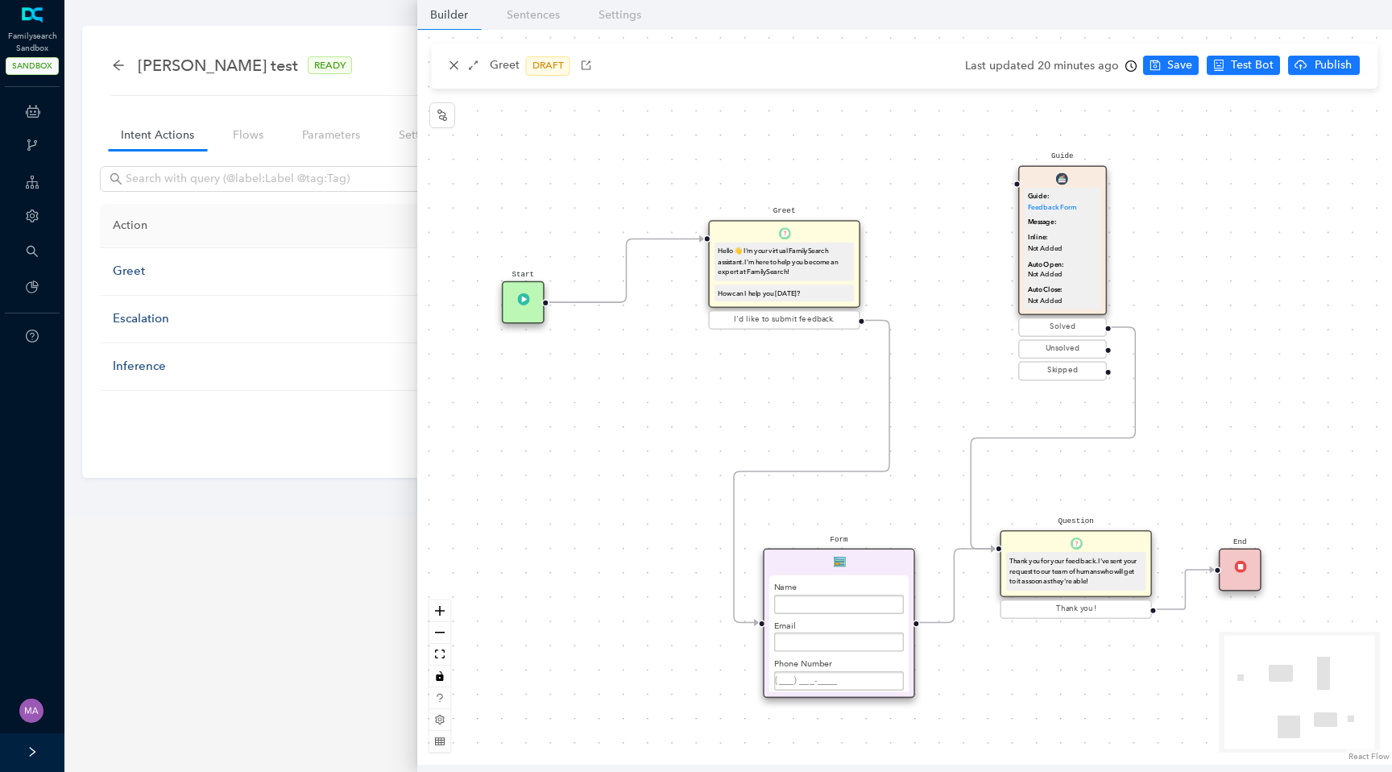
drag, startPoint x: 765, startPoint y: 338, endPoint x: 765, endPoint y: 408, distance: 70.1
click at [765, 408] on div "Start Greet Hello 👋 I'm your virtual FamilySearch assistant. I'm here to help y…" at bounding box center [904, 397] width 975 height 735
click at [774, 267] on div "Hello 👋 I'm your virtual FamilySearch assistant. I'm here to help you become an…" at bounding box center [784, 262] width 133 height 32
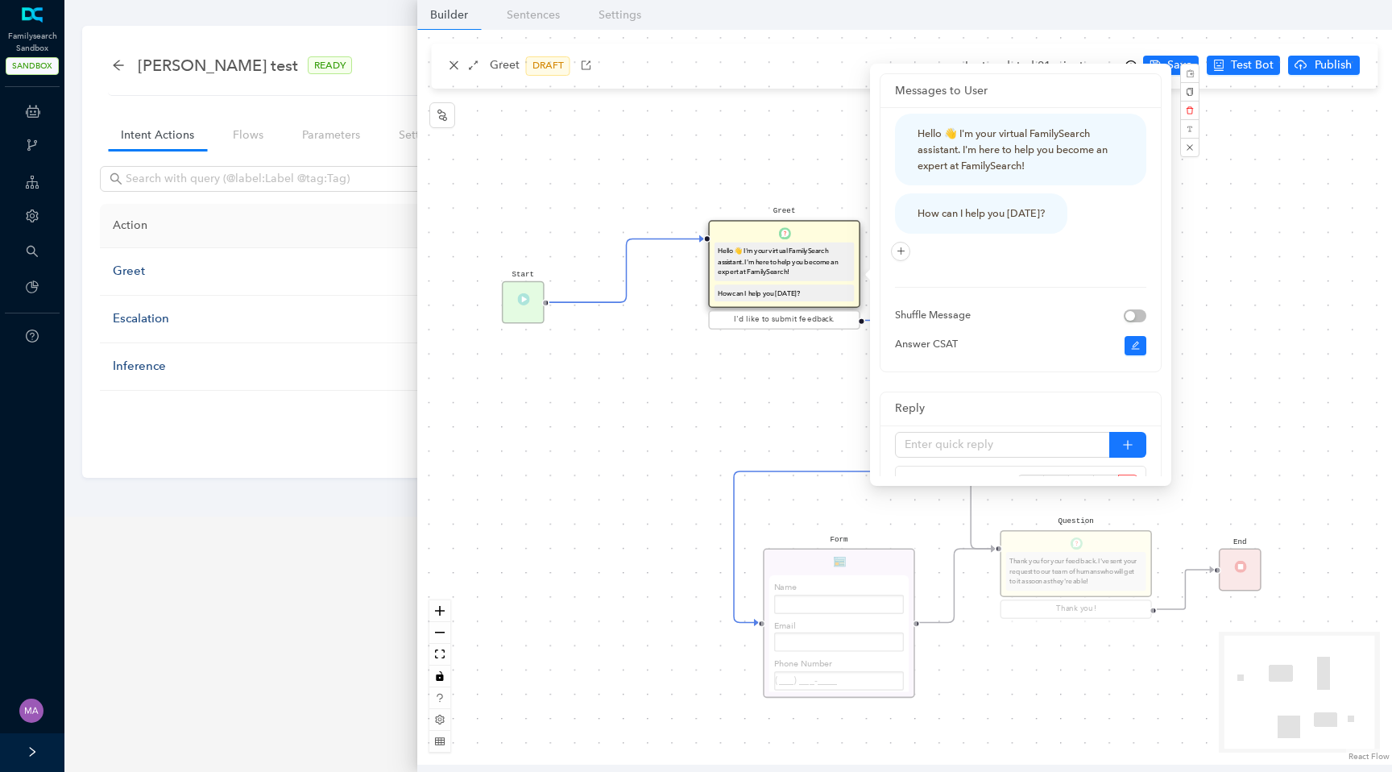
click at [775, 356] on div "Start Greet Hello 👋 I'm your virtual FamilySearch assistant. I'm here to help y…" at bounding box center [904, 397] width 975 height 735
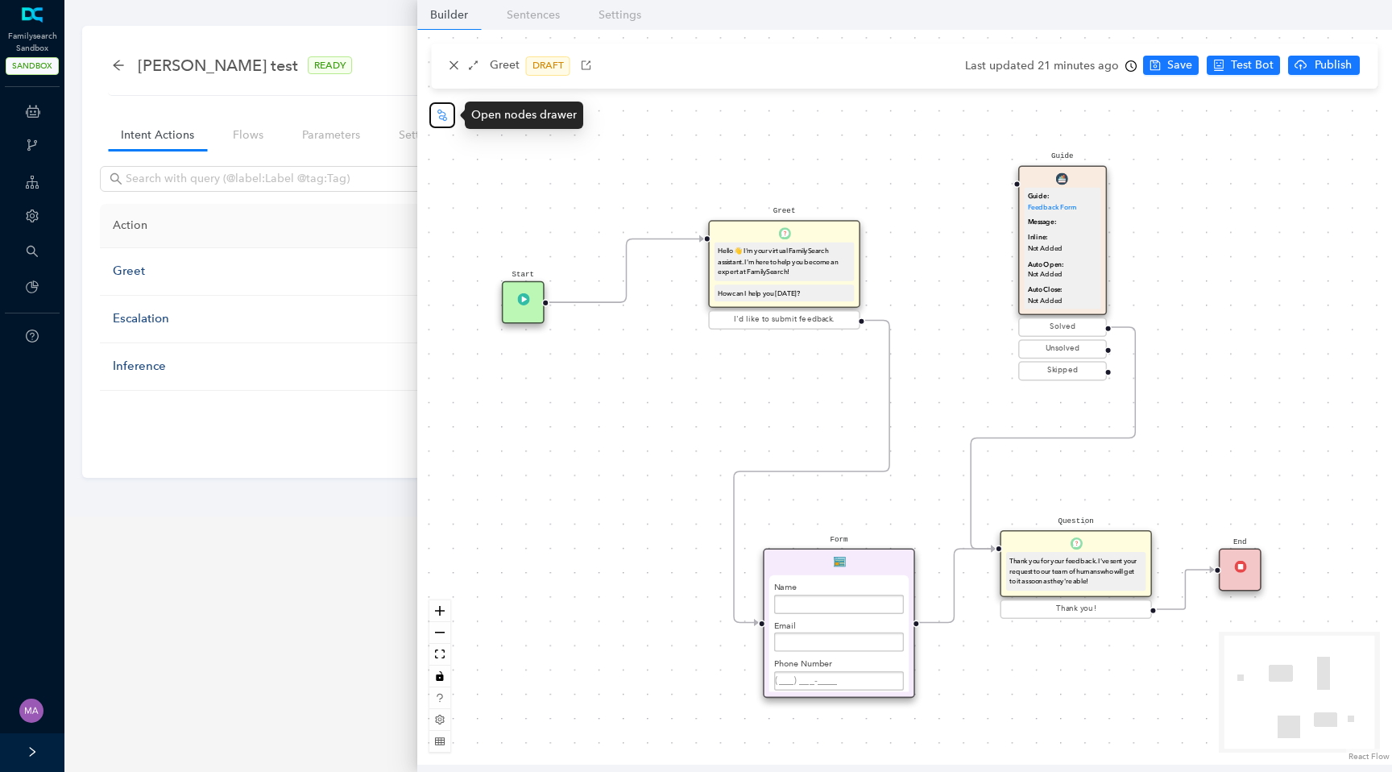
click at [444, 118] on icon "node-index" at bounding box center [443, 114] width 10 height 11
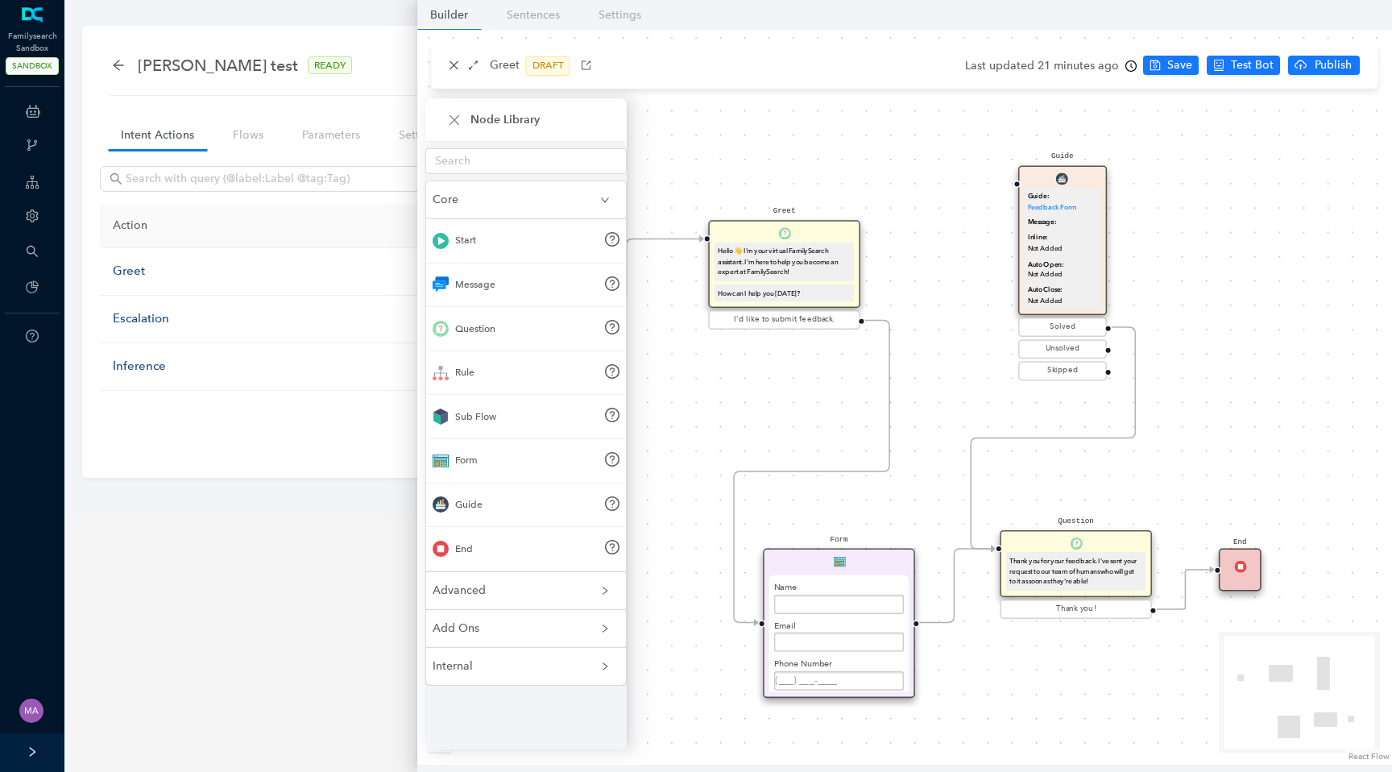
click at [540, 583] on span "Advanced" at bounding box center [517, 591] width 168 height 18
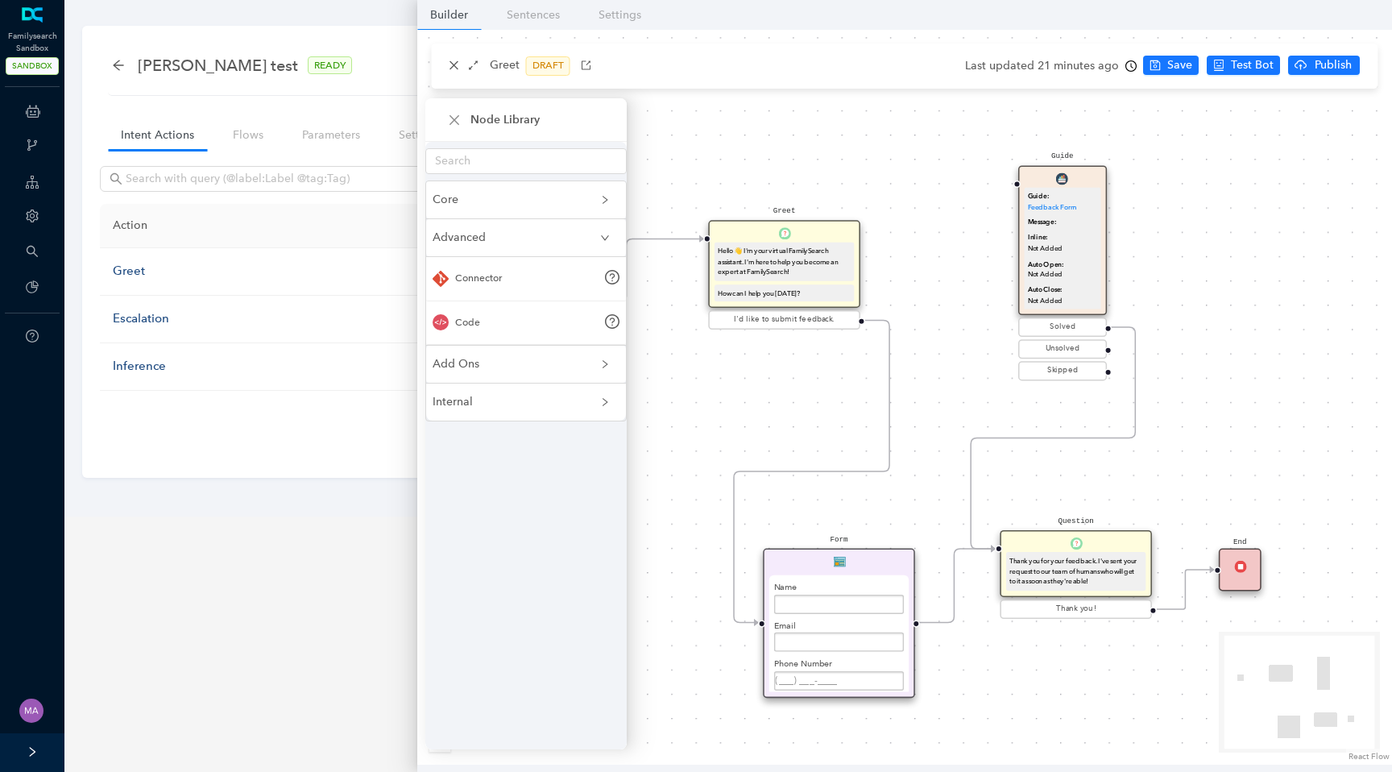
click at [607, 242] on icon "expanded" at bounding box center [605, 238] width 10 height 10
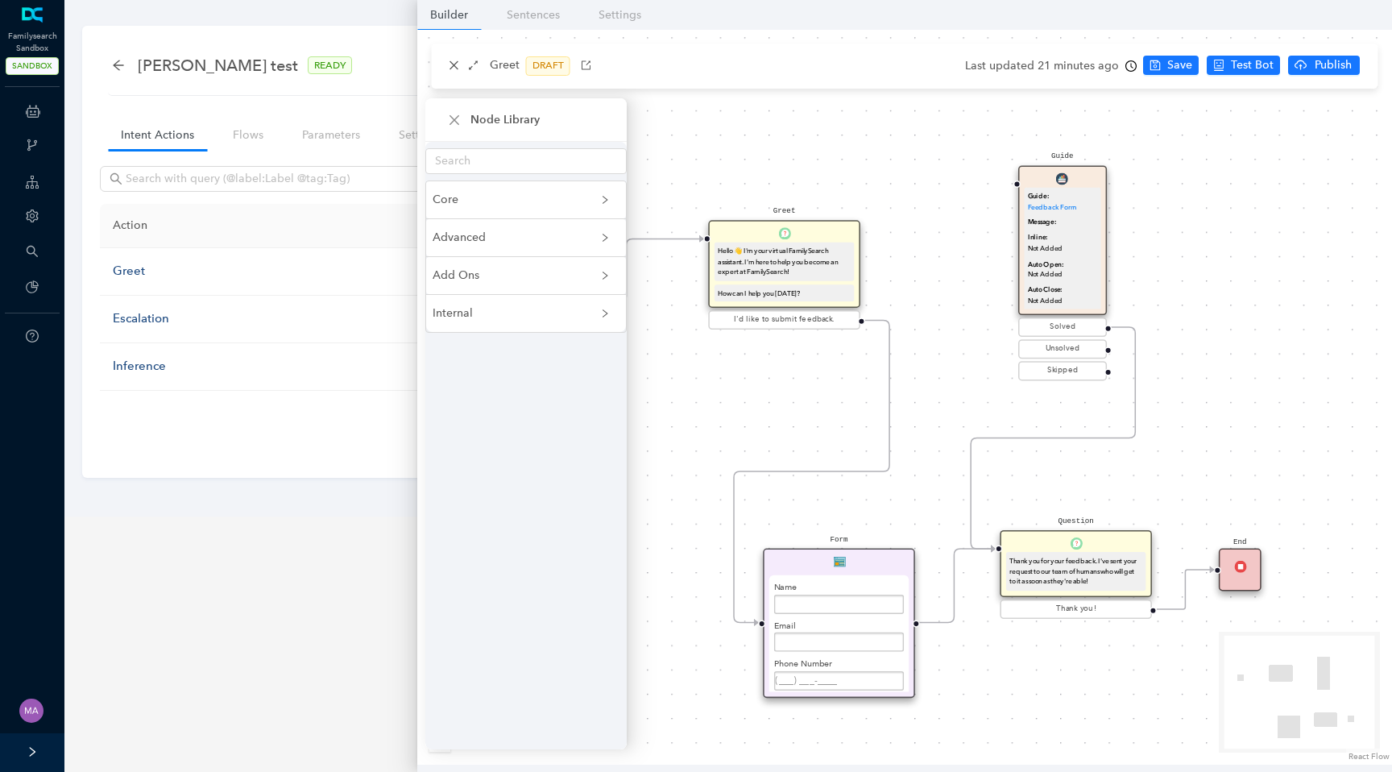
click at [599, 276] on span "Add Ons" at bounding box center [517, 276] width 168 height 18
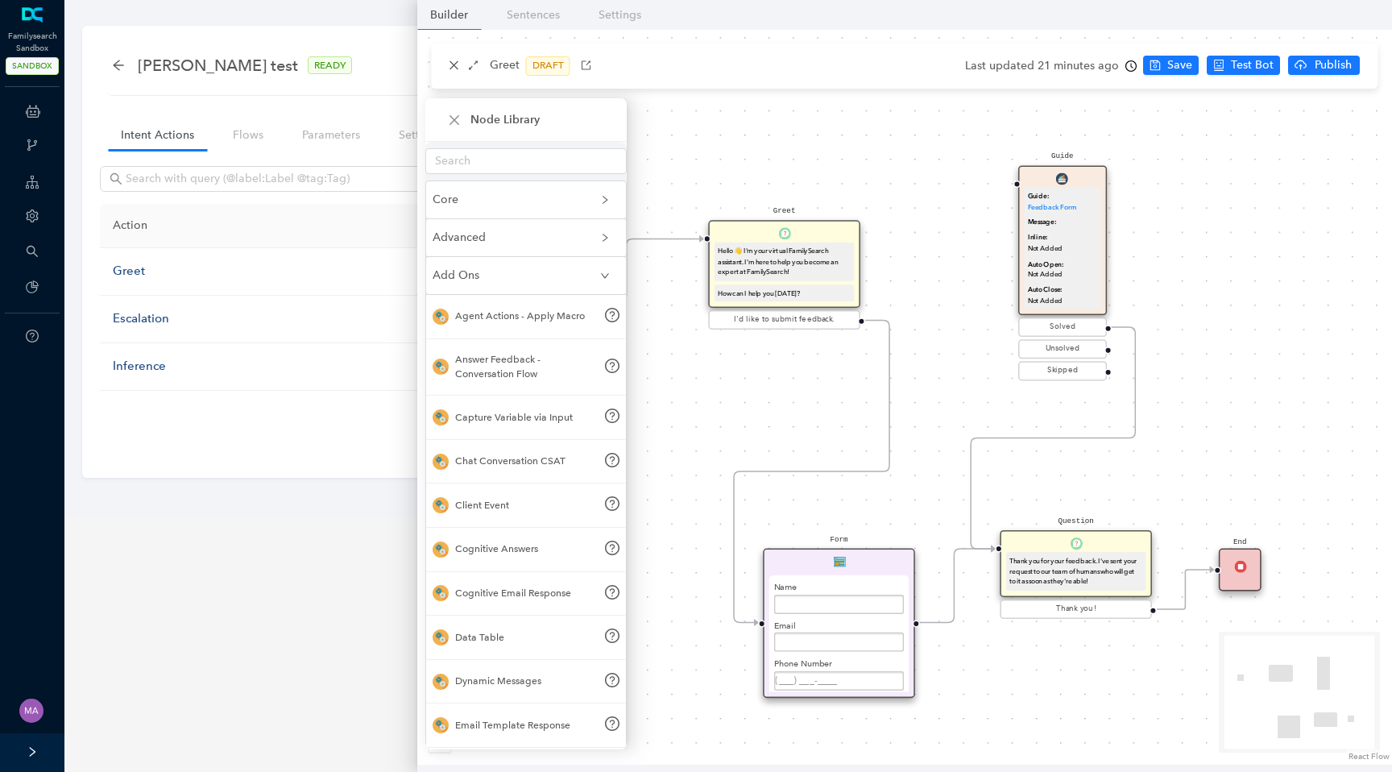
click at [596, 275] on span "Add Ons" at bounding box center [517, 276] width 168 height 18
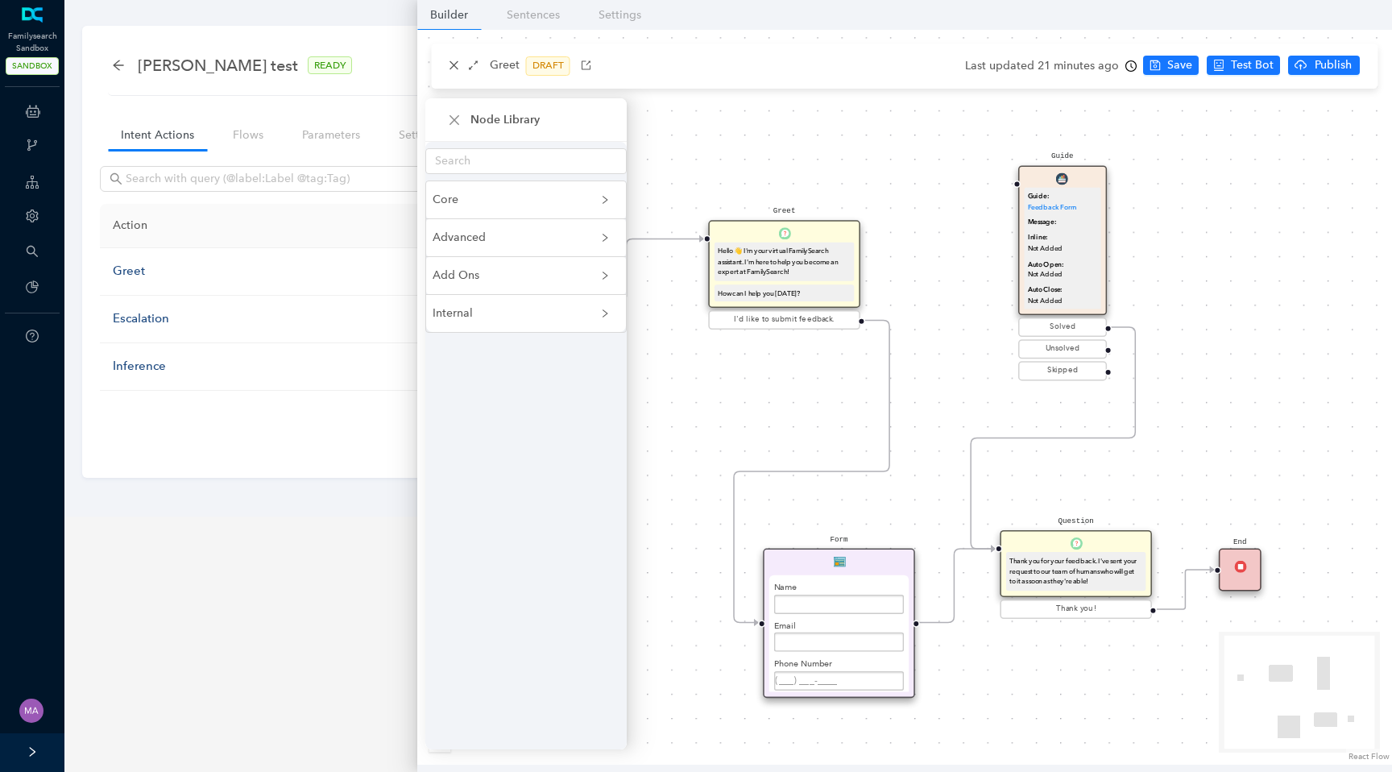
click at [603, 317] on icon "collapsed" at bounding box center [605, 313] width 5 height 8
click at [603, 317] on icon "expanded" at bounding box center [605, 314] width 10 height 10
click at [711, 170] on div "Start Greet Hello 👋 I'm your virtual FamilySearch assistant. I'm here to help y…" at bounding box center [904, 397] width 975 height 735
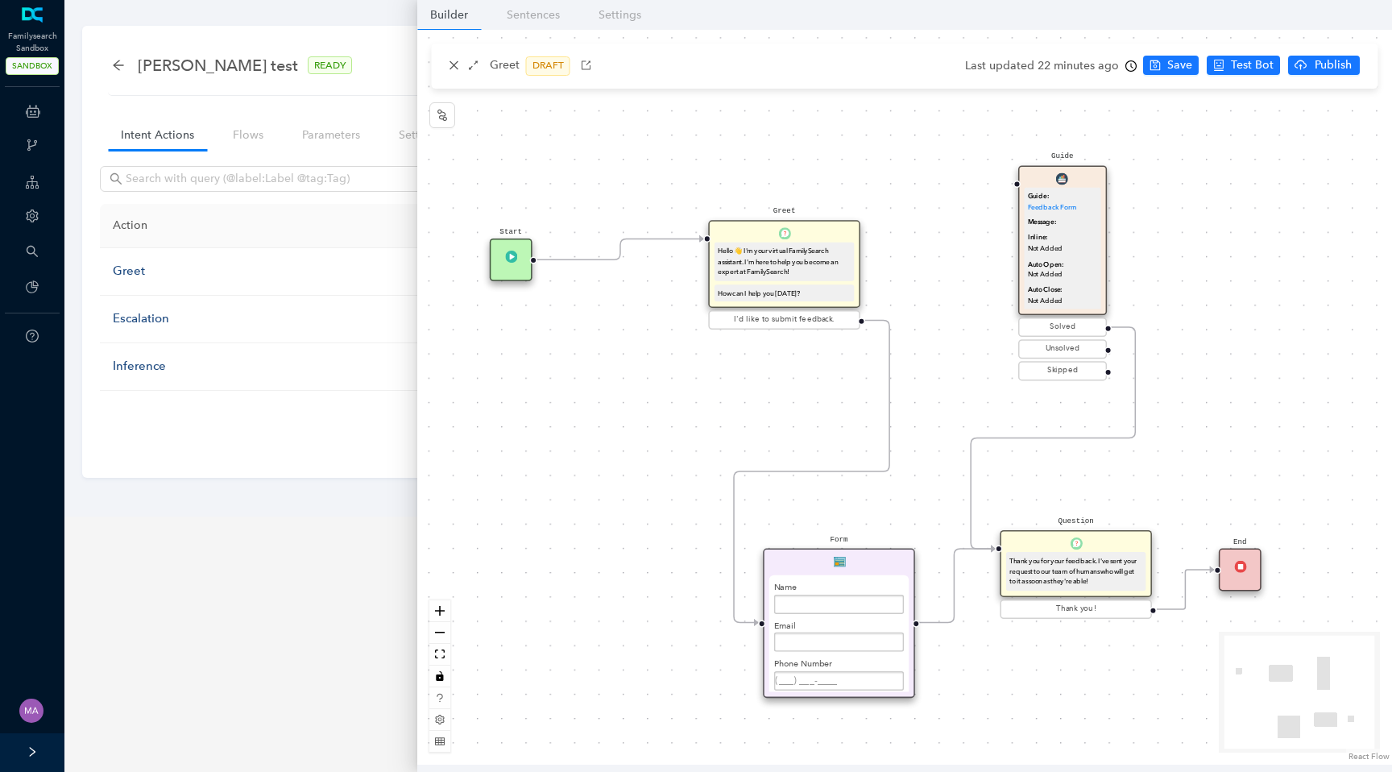
drag, startPoint x: 528, startPoint y: 301, endPoint x: 517, endPoint y: 266, distance: 36.2
click at [517, 266] on div "Start" at bounding box center [511, 259] width 43 height 43
drag, startPoint x: 660, startPoint y: 363, endPoint x: 594, endPoint y: 417, distance: 85.3
click at [594, 417] on div "Start Greet Hello 👋 I'm your virtual FamilySearch assistant. I'm here to help y…" at bounding box center [904, 397] width 975 height 735
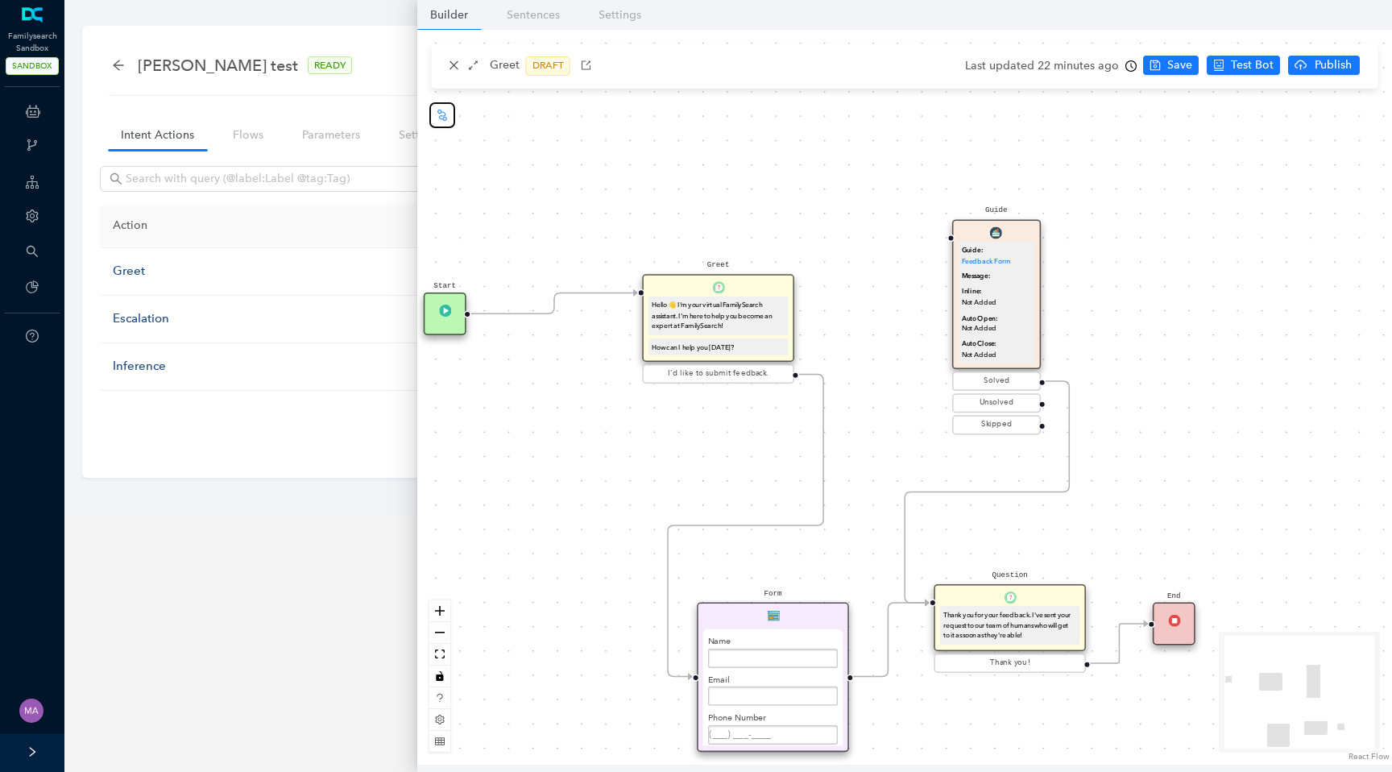
click at [445, 121] on icon "node-index" at bounding box center [442, 115] width 13 height 13
click at [742, 214] on img at bounding box center [737, 219] width 12 height 12
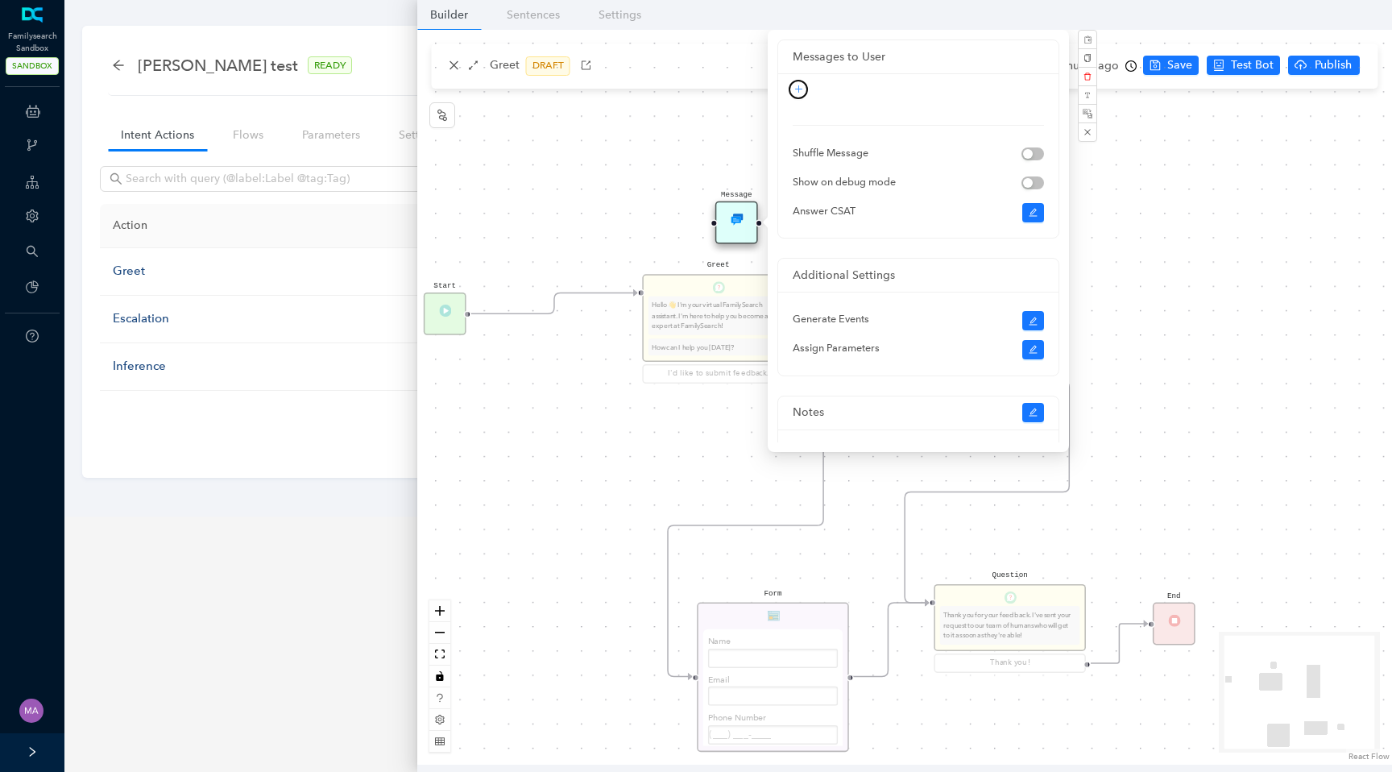
click at [799, 93] on icon "plus" at bounding box center [799, 90] width 10 height 10
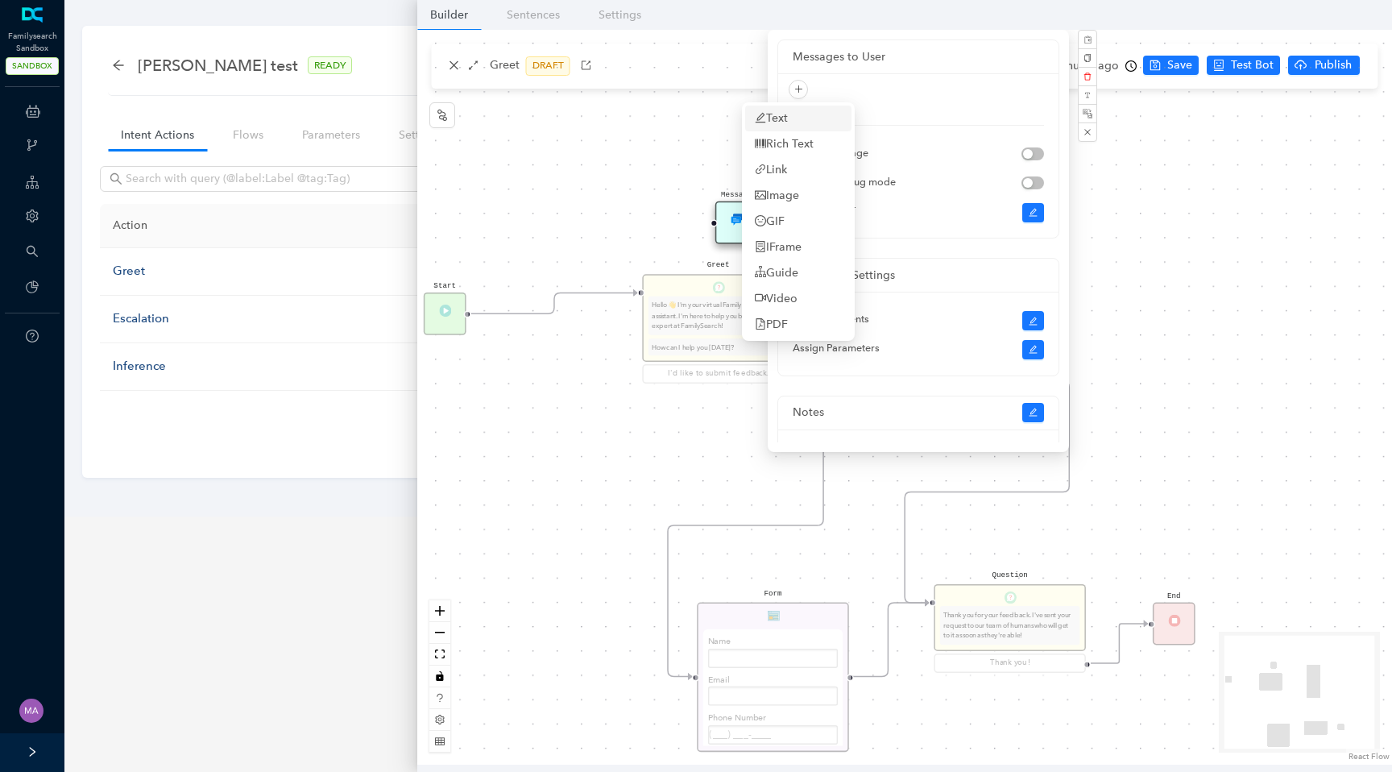
click at [788, 110] on link "Text" at bounding box center [771, 119] width 33 height 18
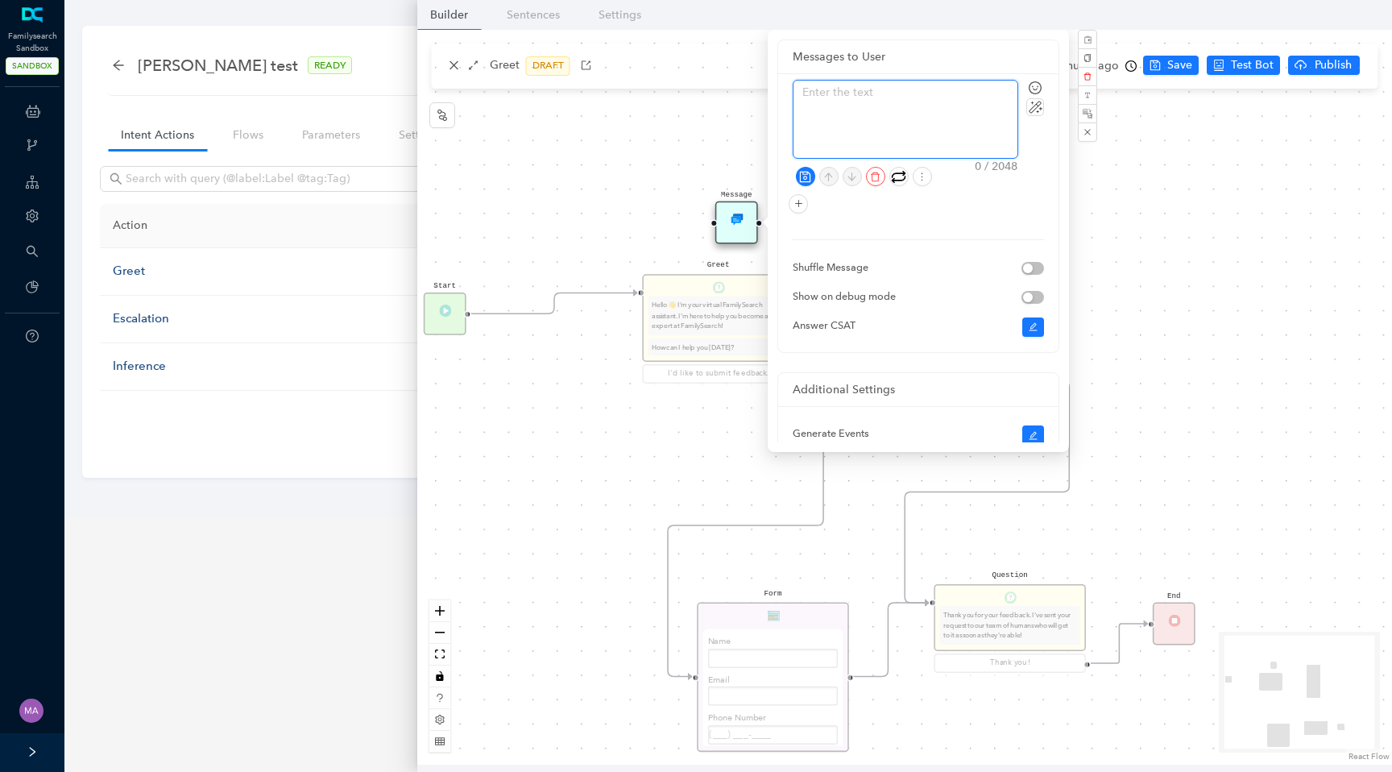
click at [866, 106] on textarea at bounding box center [906, 119] width 224 height 77
type textarea "T"
type textarea "Te"
type textarea "Tes"
type textarea "Test"
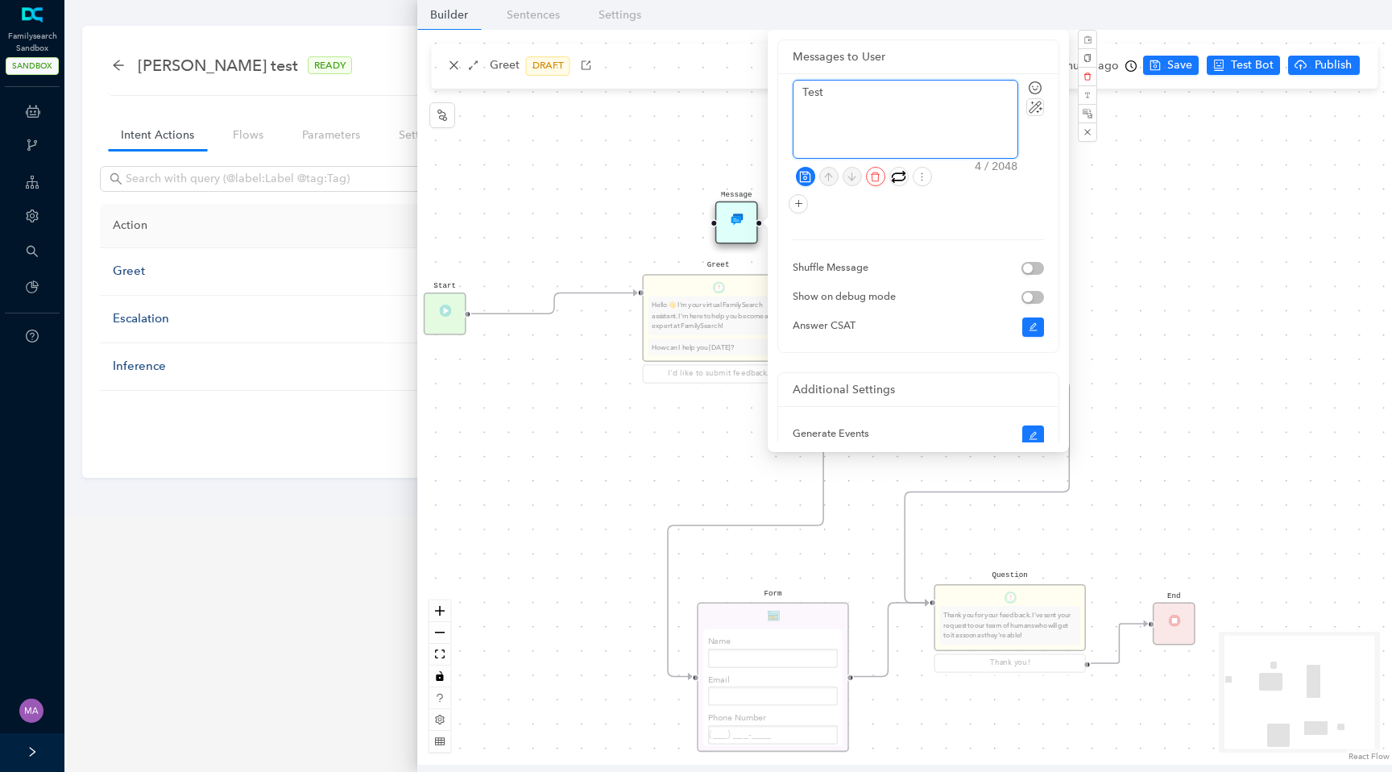
type textarea "Test"
type textarea "Test N"
type textarea "Test No"
type textarea "Test Nod"
type textarea "Test Node"
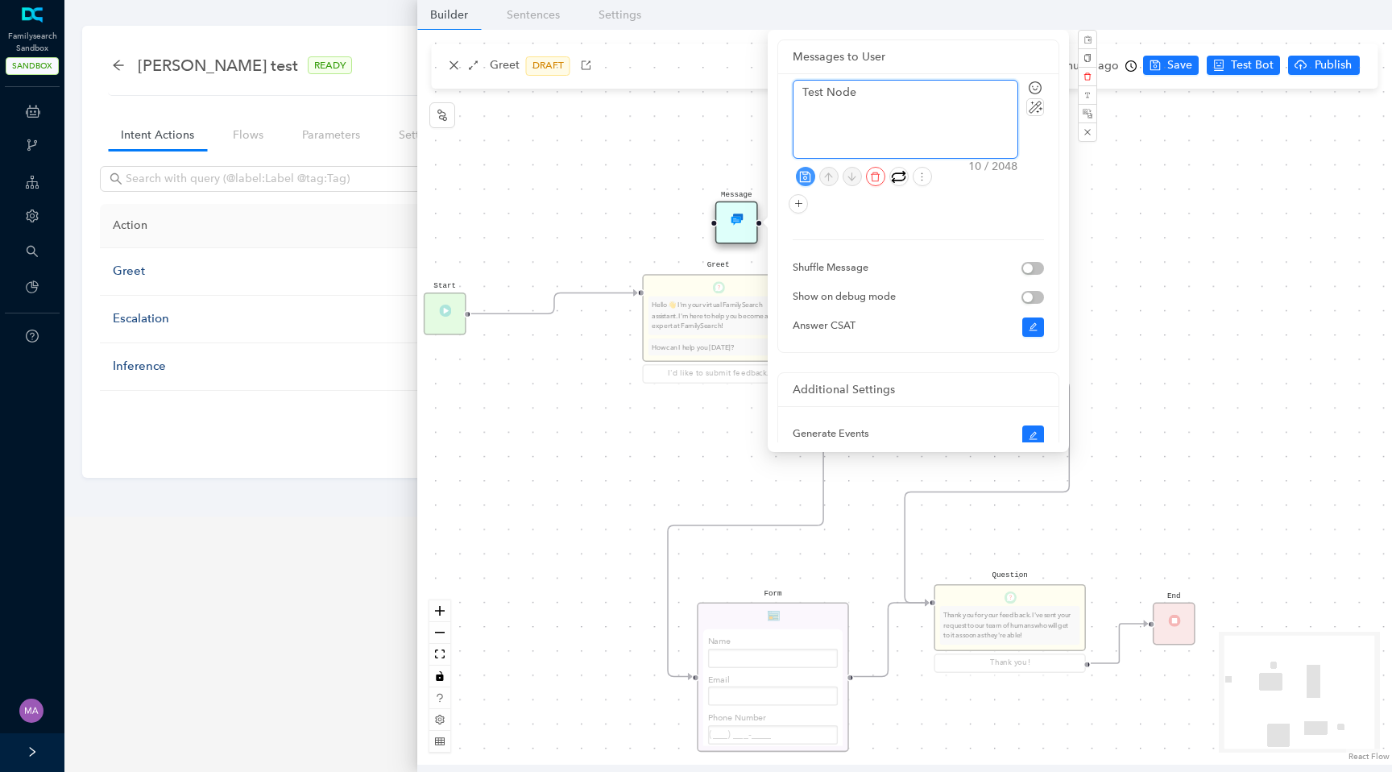
type textarea "Test Node"
click at [801, 176] on icon "save" at bounding box center [805, 177] width 12 height 12
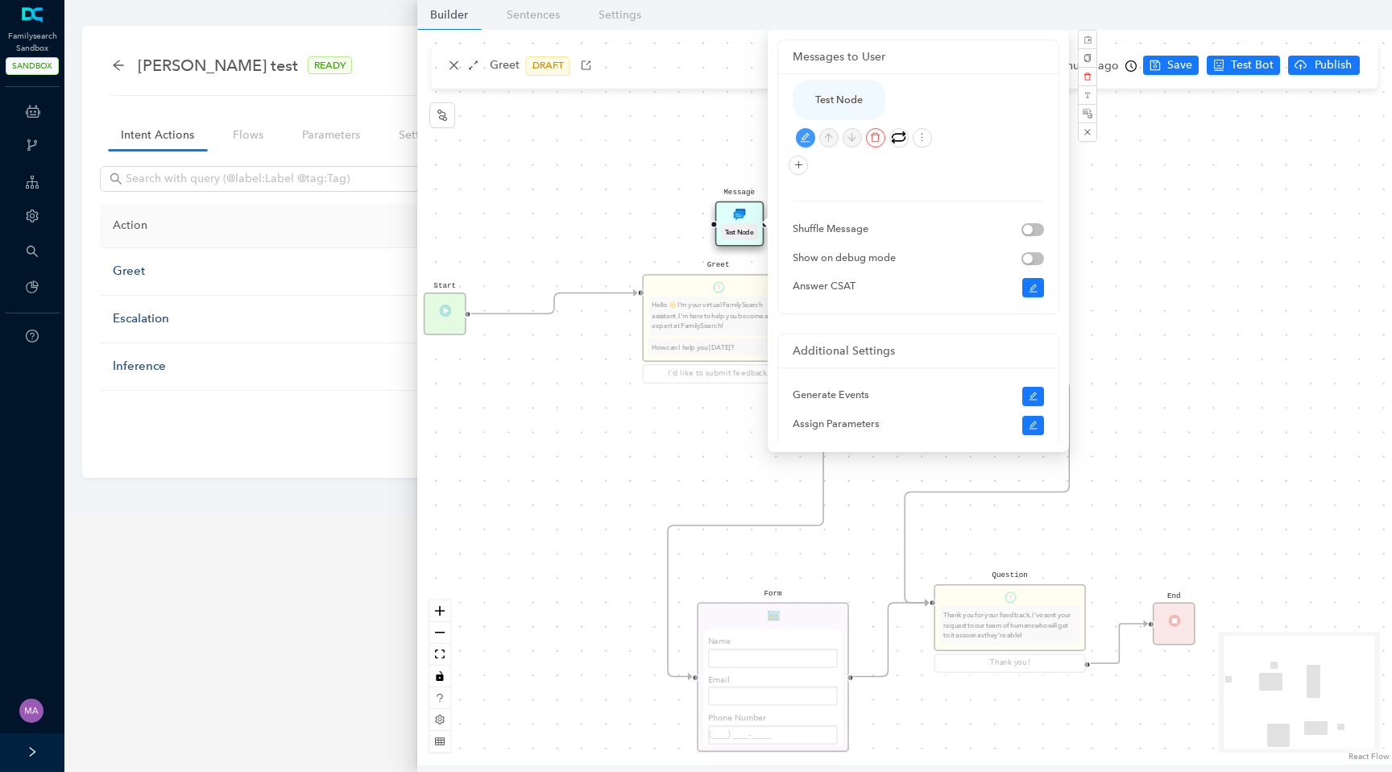
click at [624, 200] on div "Start Greet Hello 👋 I'm your virtual FamilySearch assistant. I'm here to help y…" at bounding box center [904, 397] width 975 height 735
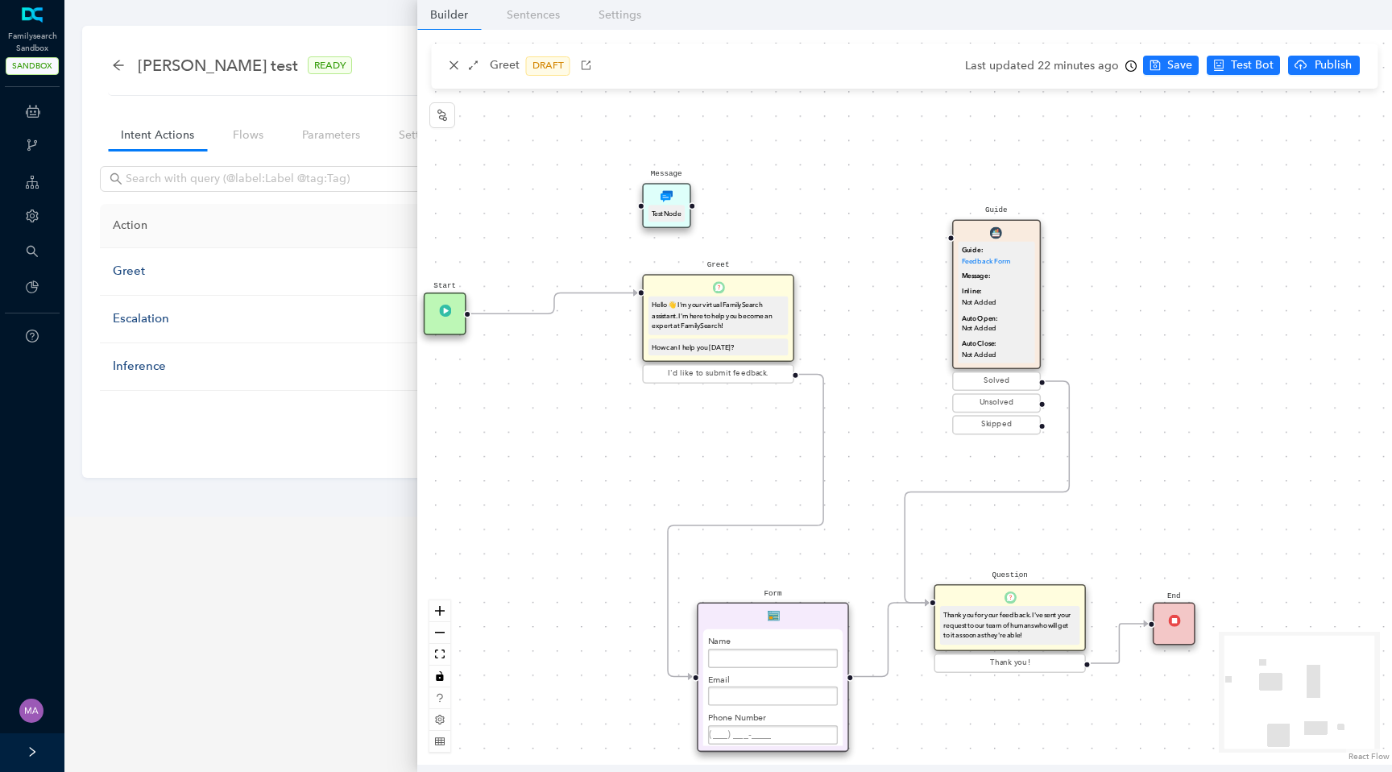
drag, startPoint x: 737, startPoint y: 218, endPoint x: 666, endPoint y: 205, distance: 72.7
click at [666, 205] on div "Message Test Node" at bounding box center [667, 205] width 48 height 45
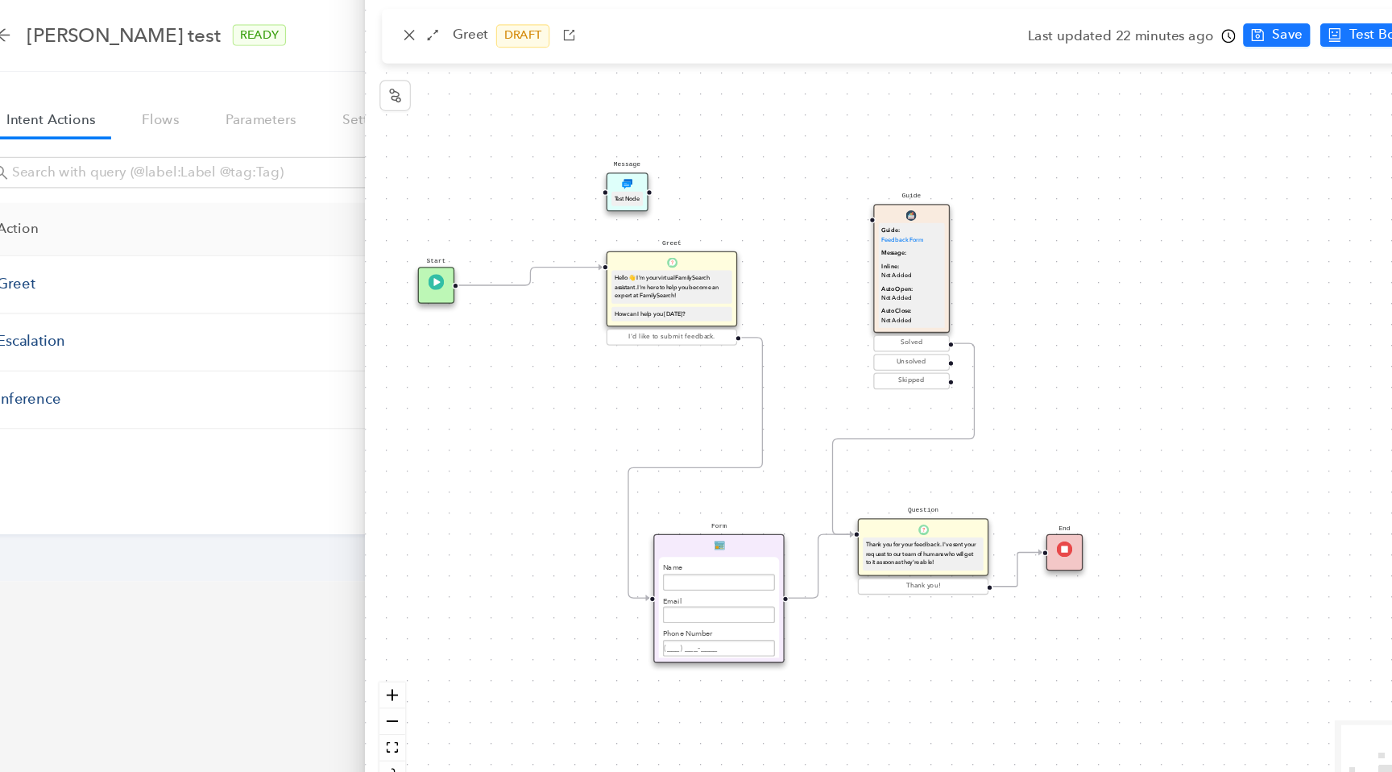
drag, startPoint x: 868, startPoint y: 358, endPoint x: 765, endPoint y: 273, distance: 133.4
click at [765, 273] on div "Start Greet Hello 👋 I'm your virtual FamilySearch assistant. I'm here to help y…" at bounding box center [904, 397] width 975 height 735
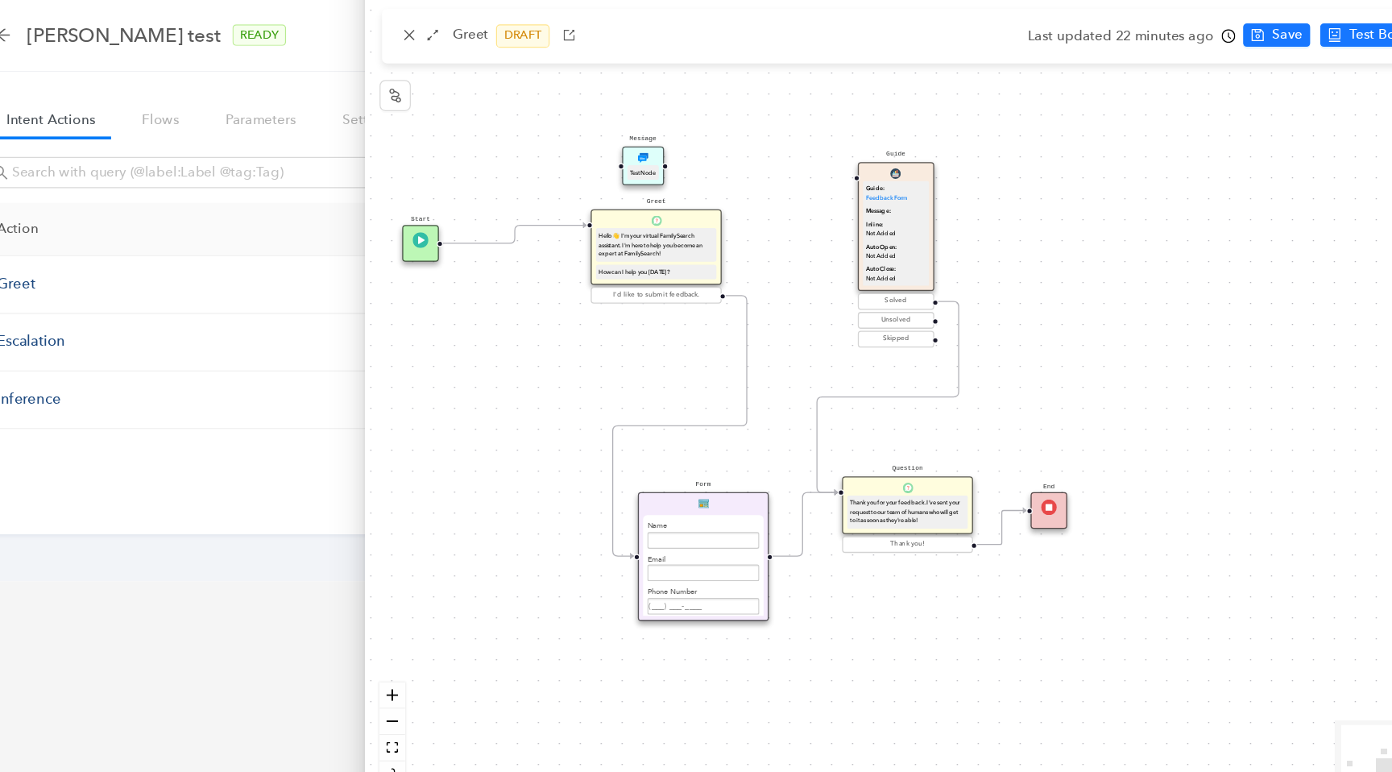
drag, startPoint x: 620, startPoint y: 160, endPoint x: 644, endPoint y: 168, distance: 25.5
click at [644, 168] on div "Message Test Node" at bounding box center [647, 173] width 35 height 32
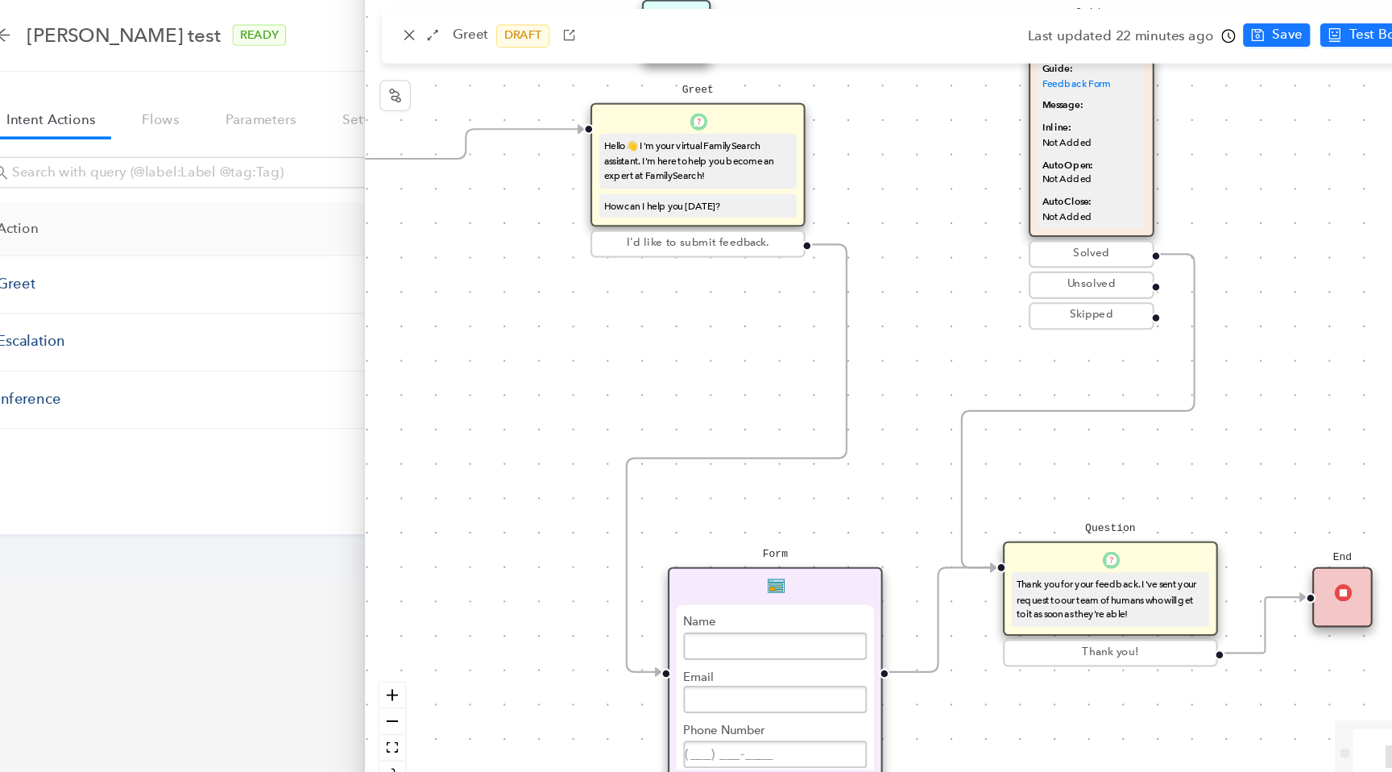
click at [1179, 131] on div "Start Greet Hello 👋 I'm your virtual FamilySearch assistant. I'm here to help y…" at bounding box center [904, 397] width 975 height 735
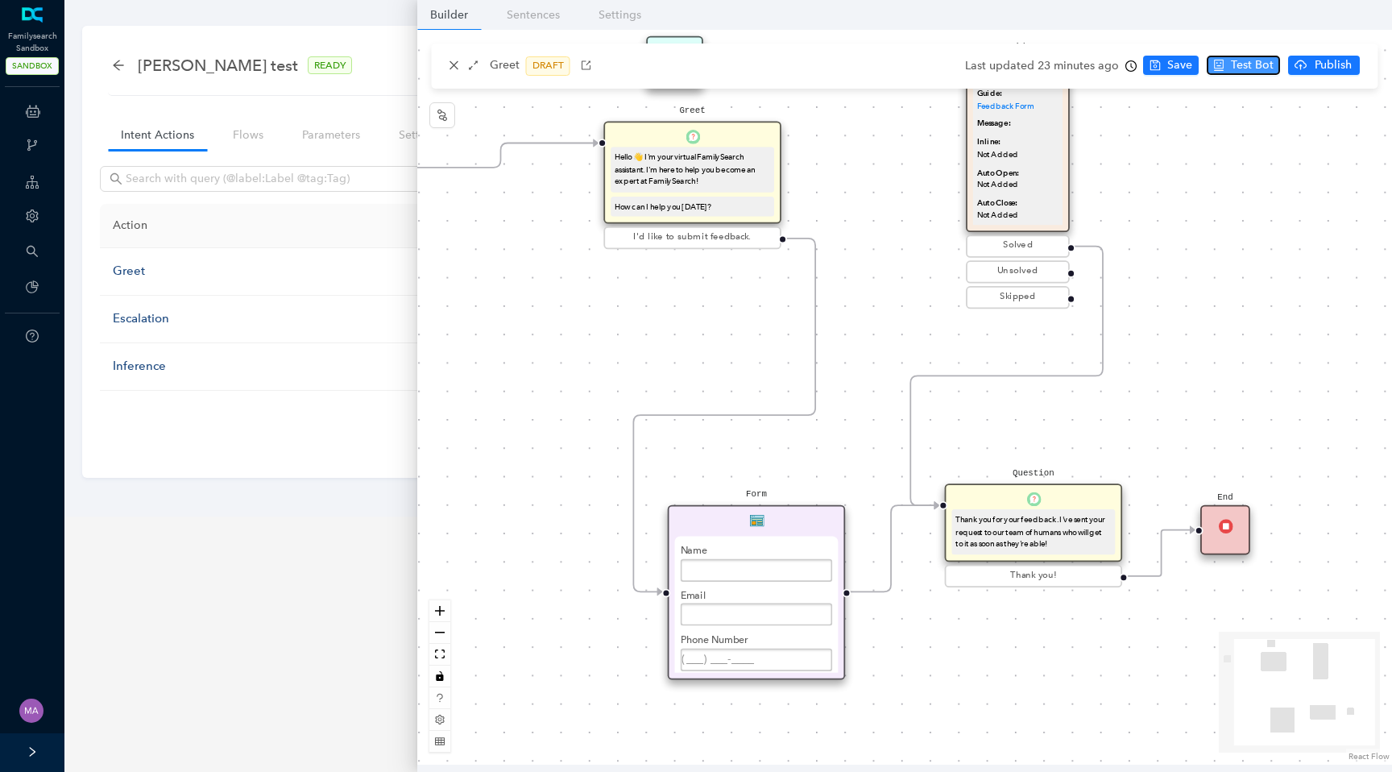
click at [1245, 67] on span "Test Bot" at bounding box center [1252, 65] width 43 height 18
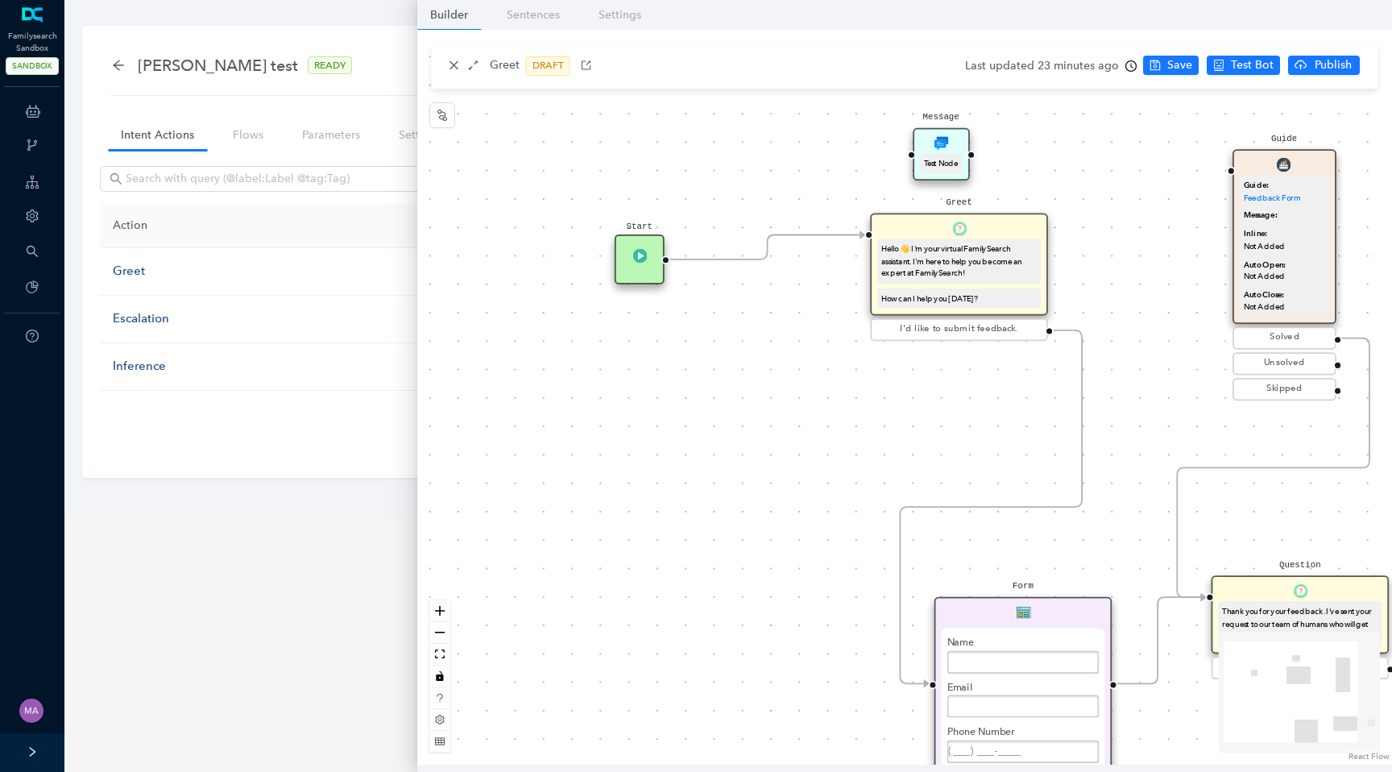
drag, startPoint x: 533, startPoint y: 342, endPoint x: 799, endPoint y: 433, distance: 281.5
click at [800, 434] on div "Start Greet Hello 👋 I'm your virtual FamilySearch assistant. I'm here to help y…" at bounding box center [904, 397] width 975 height 735
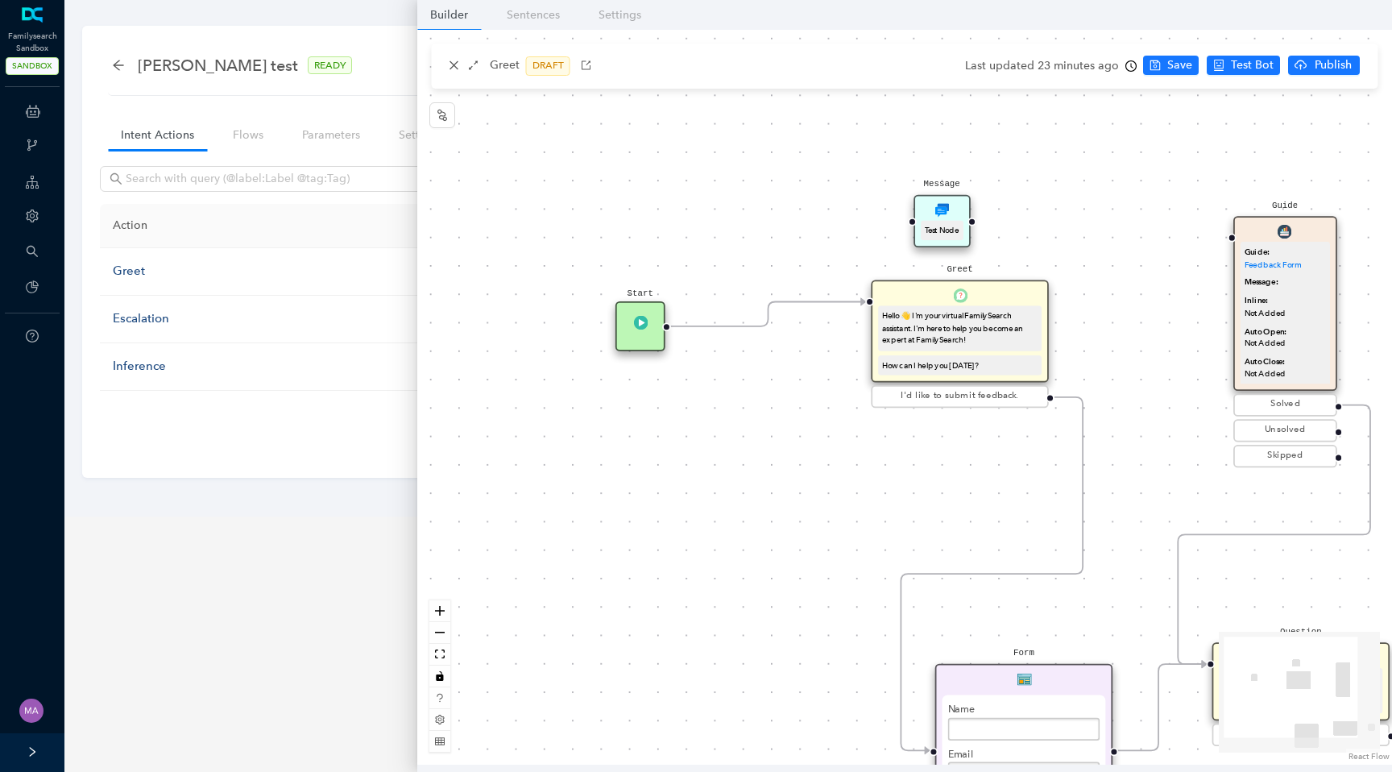
drag, startPoint x: 785, startPoint y: 383, endPoint x: 785, endPoint y: 450, distance: 66.9
click at [785, 450] on div "Start Greet Hello 👋 I'm your virtual FamilySearch assistant. I'm here to help y…" at bounding box center [904, 397] width 975 height 735
click at [440, 114] on icon "node-index" at bounding box center [442, 115] width 13 height 13
click at [827, 301] on icon "Edge from 8f0ab8e8-bbe5-5cc5-11ce-48045c1d4ef2 to 6117501c-f15d-2d93-4aed-55029…" at bounding box center [768, 313] width 195 height 24
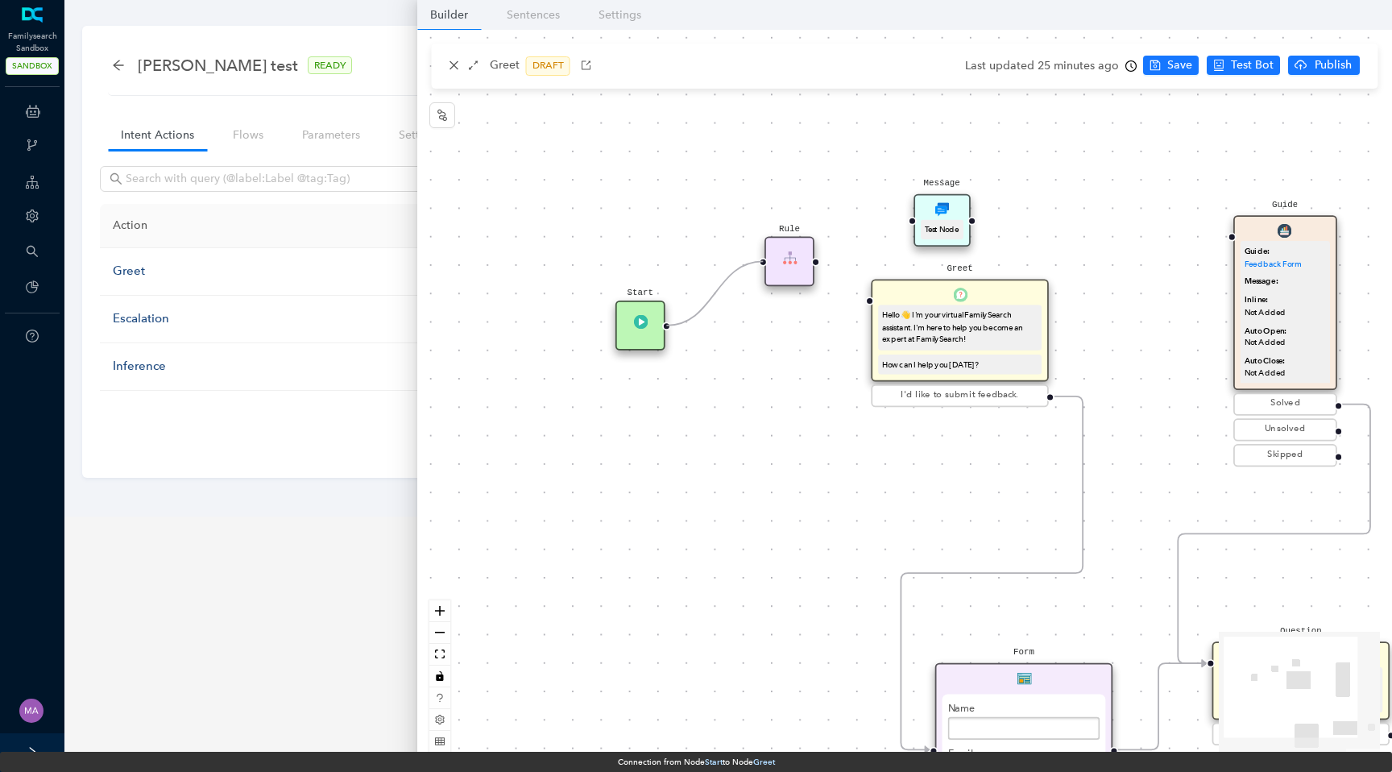
drag, startPoint x: 858, startPoint y: 303, endPoint x: 757, endPoint y: 276, distance: 104.2
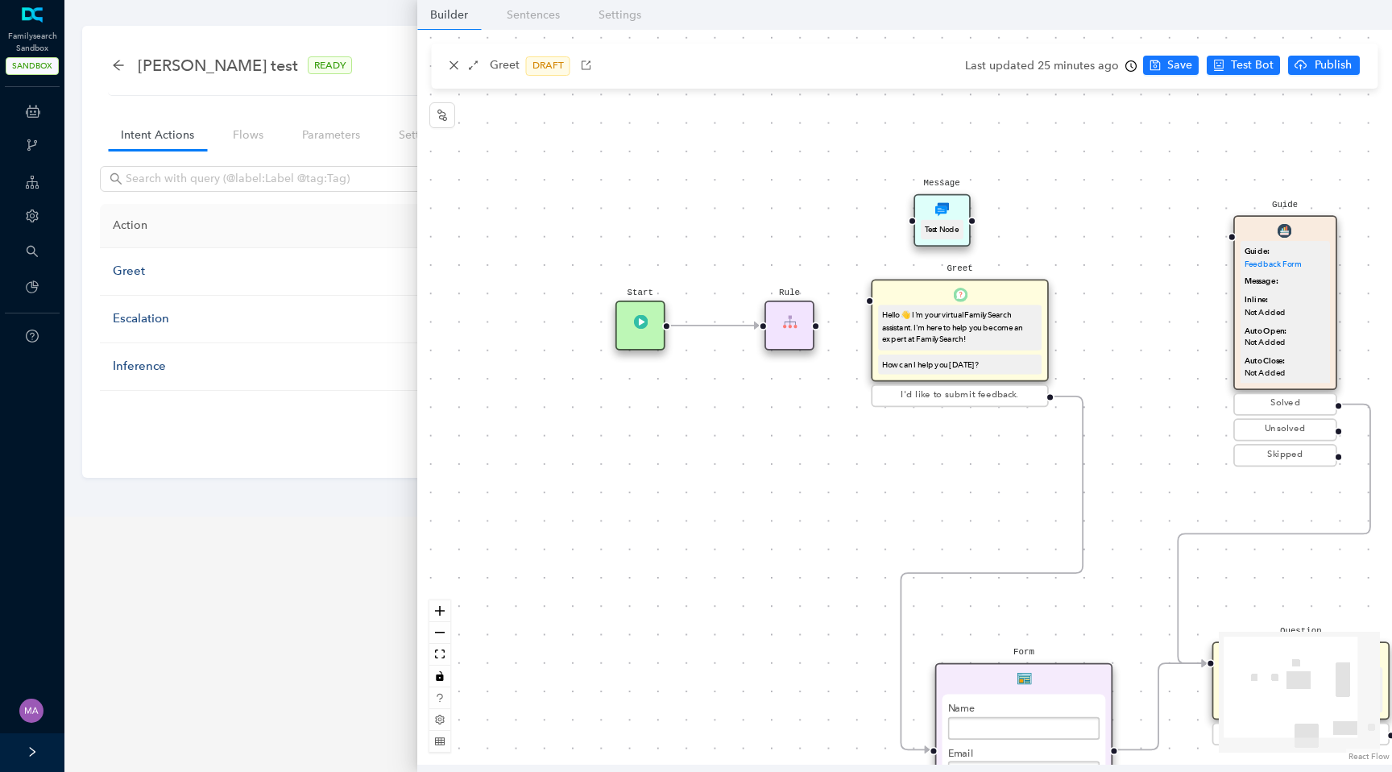
drag, startPoint x: 793, startPoint y: 270, endPoint x: 793, endPoint y: 334, distance: 64.5
click at [793, 334] on div "Rule" at bounding box center [790, 326] width 50 height 50
drag, startPoint x: 653, startPoint y: 328, endPoint x: 553, endPoint y: 328, distance: 99.9
click at [552, 328] on div "Start" at bounding box center [534, 326] width 50 height 50
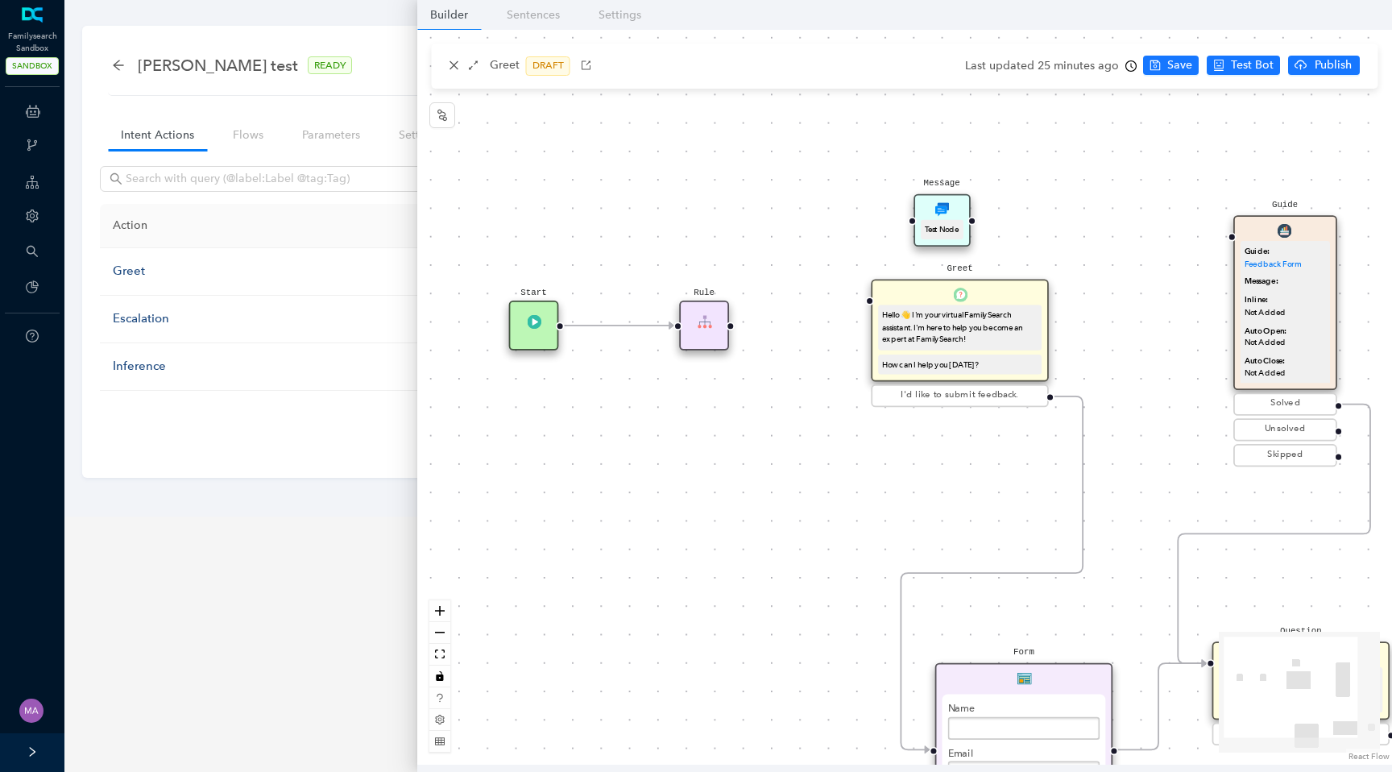
drag, startPoint x: 779, startPoint y: 323, endPoint x: 704, endPoint y: 323, distance: 74.9
click at [703, 323] on div "Rule" at bounding box center [705, 326] width 50 height 50
drag, startPoint x: 732, startPoint y: 326, endPoint x: 856, endPoint y: 304, distance: 126.0
click at [856, 304] on div "Start Greet Hello 👋 I'm your virtual FamilySearch assistant. I'm here to help y…" at bounding box center [904, 397] width 975 height 735
click at [709, 328] on div "Rule" at bounding box center [705, 326] width 50 height 50
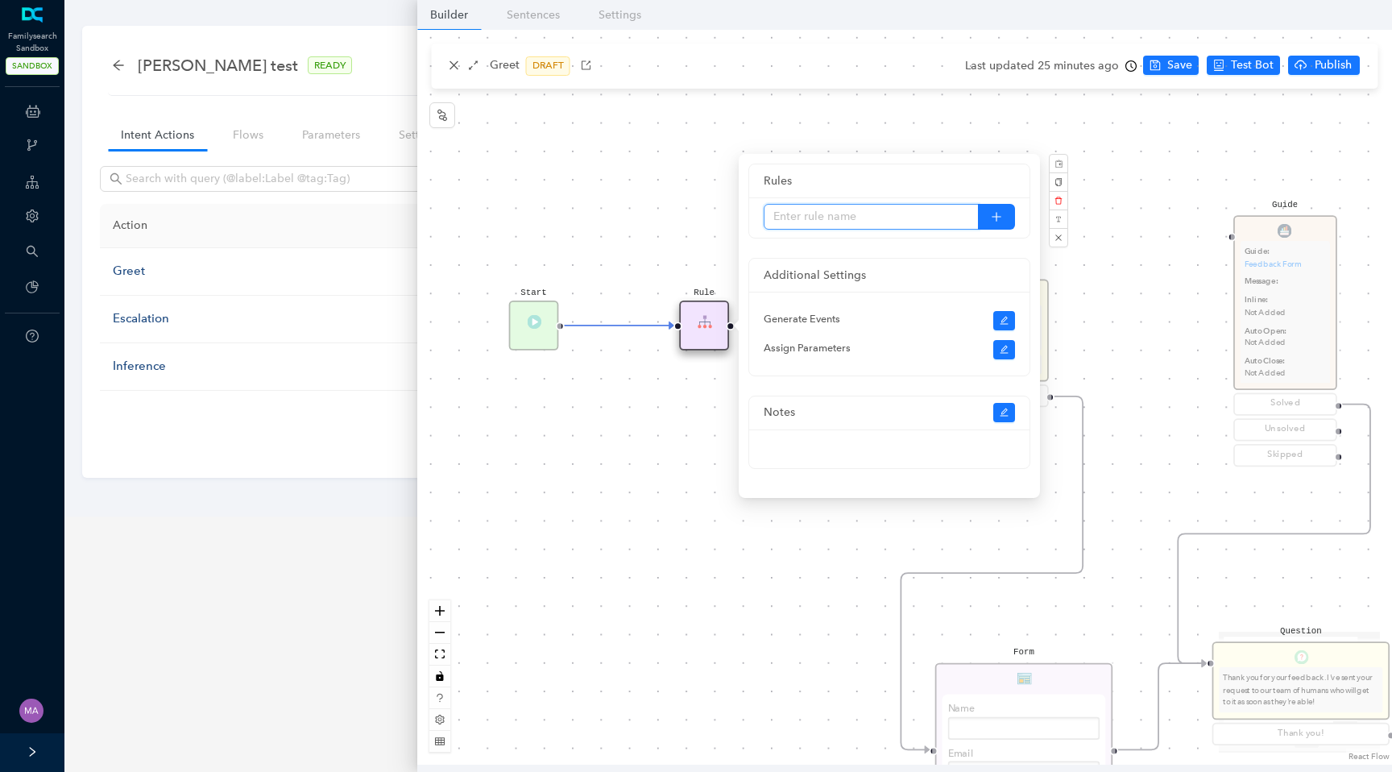
click at [912, 214] on input "text" at bounding box center [871, 217] width 215 height 26
type input "l"
type input "check login"
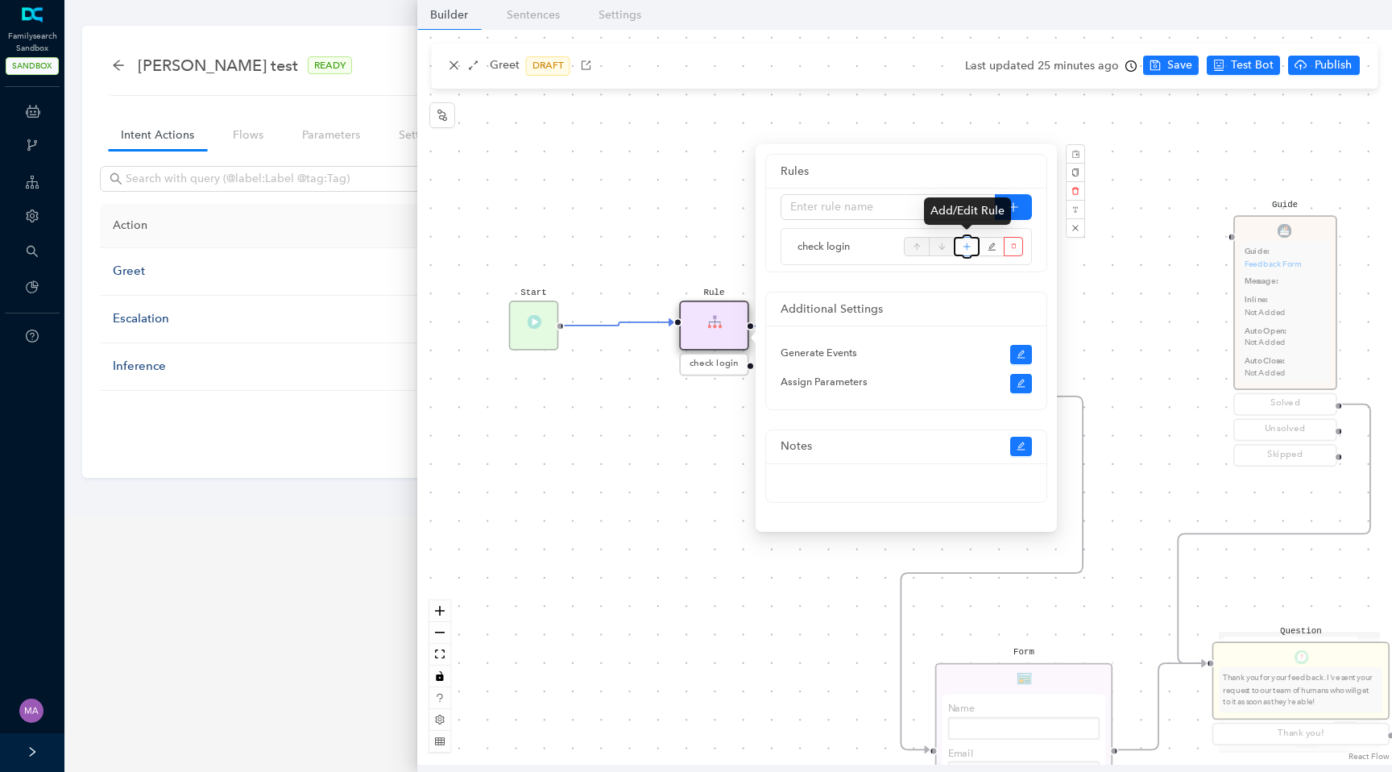
click at [967, 248] on icon "plus" at bounding box center [967, 246] width 1 height 6
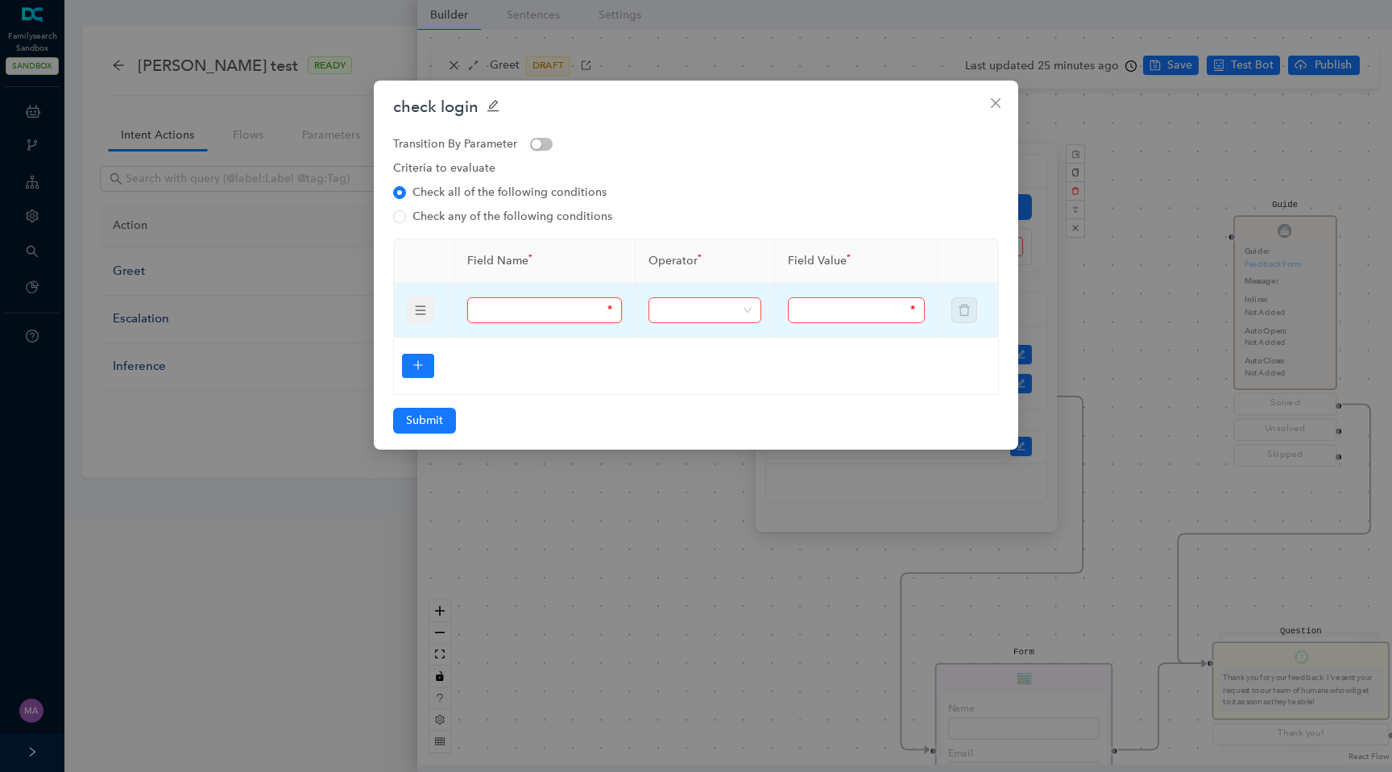
click at [533, 308] on input "text" at bounding box center [540, 310] width 127 height 18
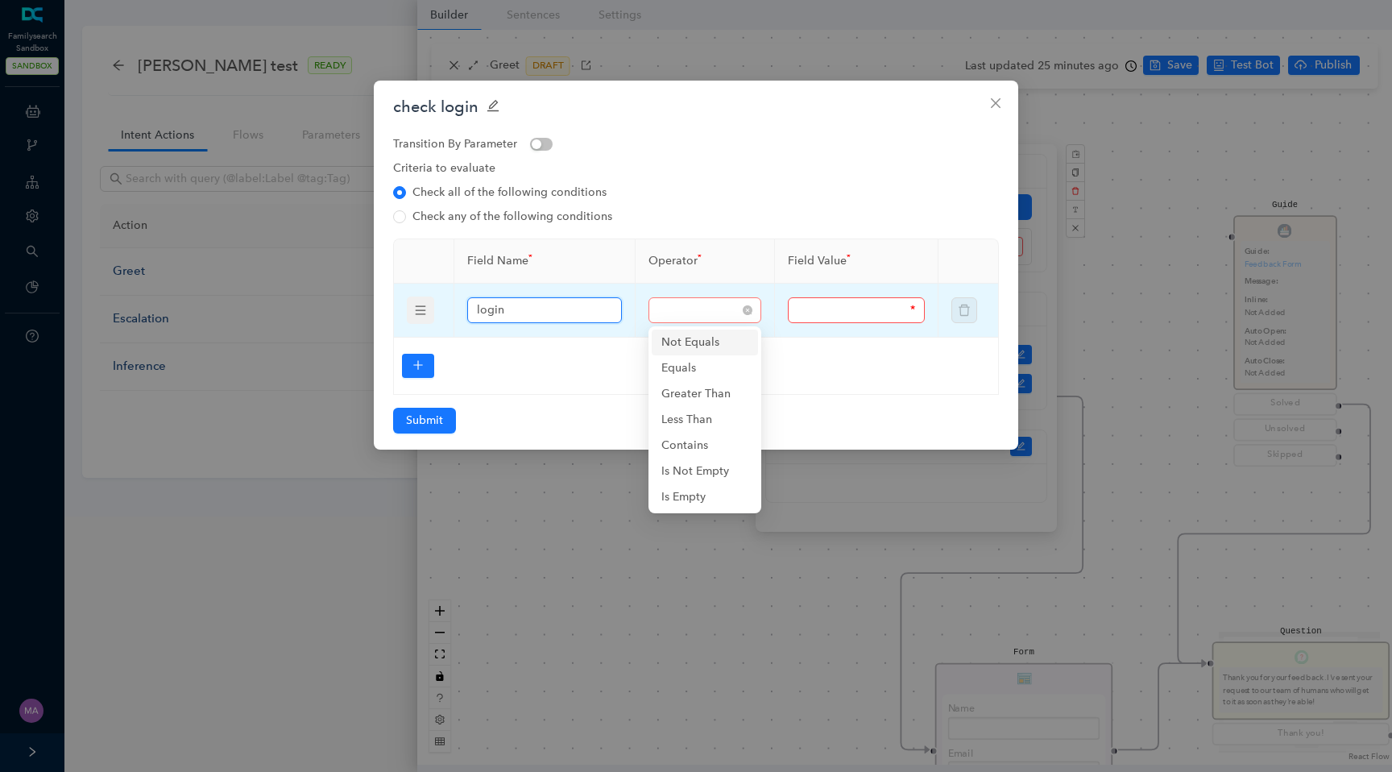
click at [691, 308] on span at bounding box center [704, 310] width 93 height 24
type input "login"
click at [704, 375] on div "Equals" at bounding box center [704, 368] width 87 height 18
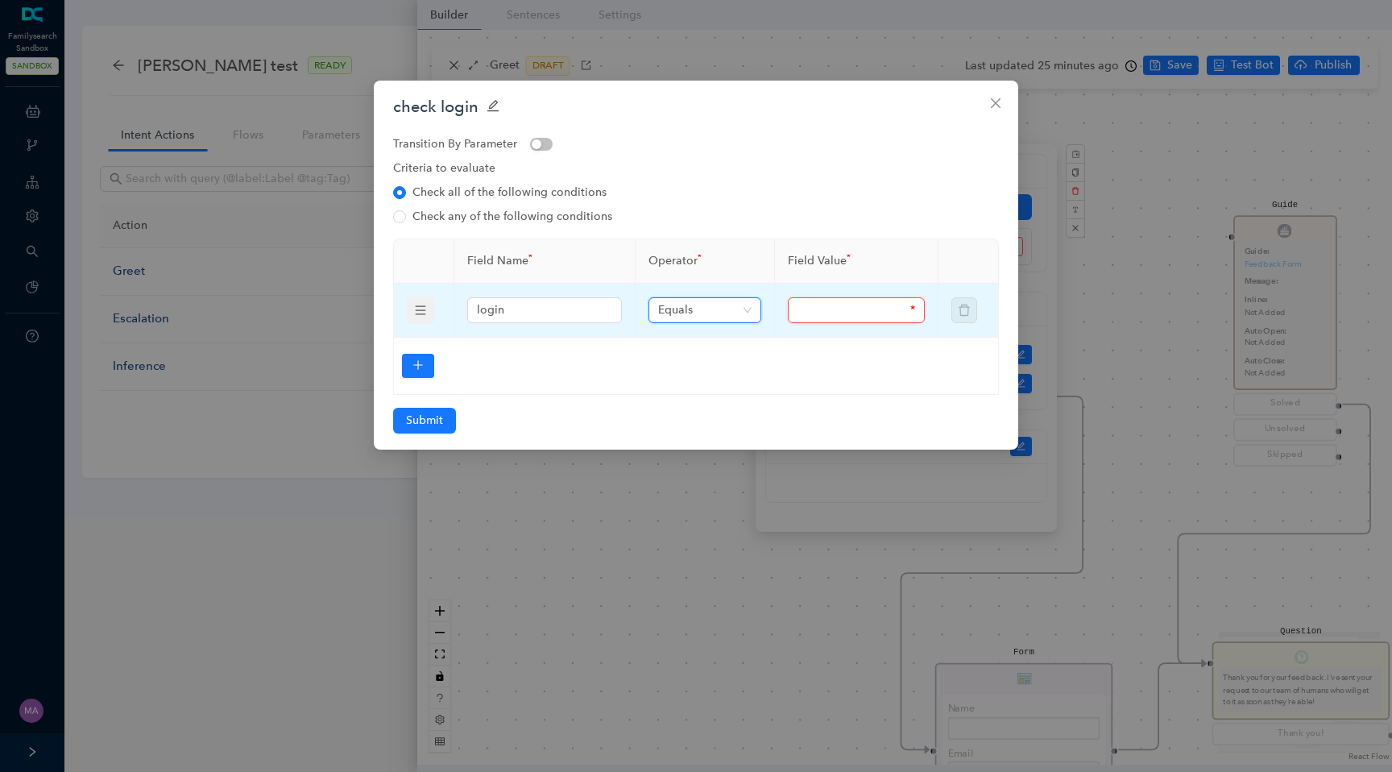
click at [834, 314] on input "text" at bounding box center [853, 310] width 110 height 18
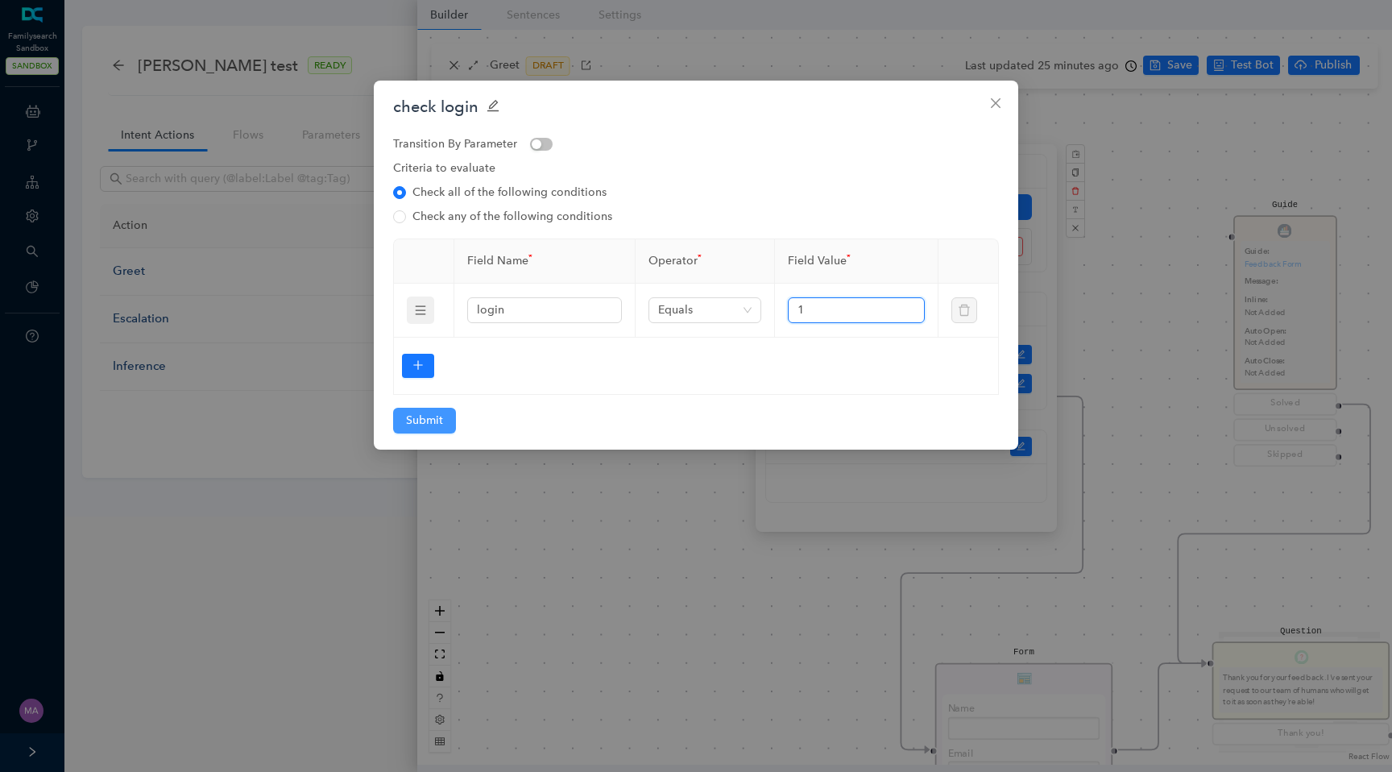
type input "1"
click at [441, 423] on span "Submit" at bounding box center [424, 421] width 37 height 18
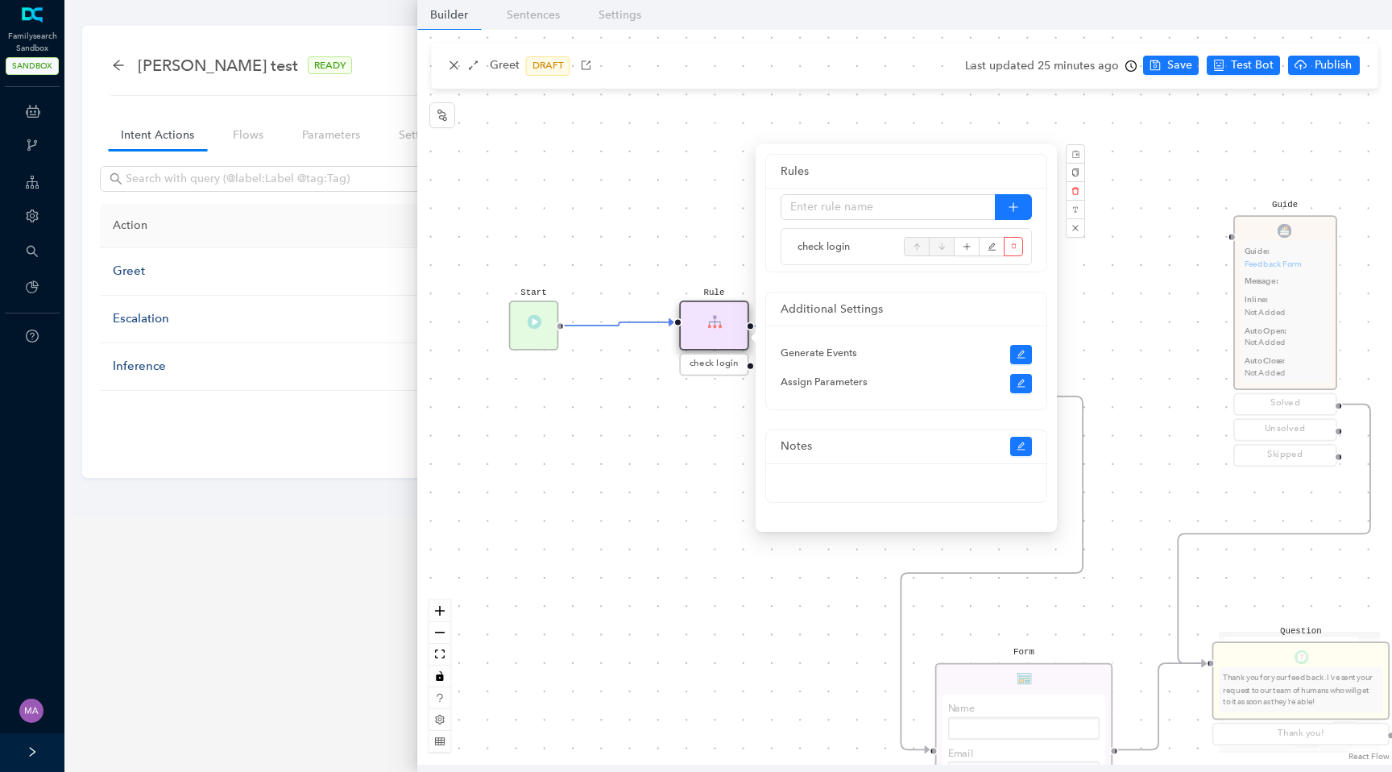
click at [605, 510] on div "Start Greet Hello 👋 I'm your virtual FamilySearch assistant. I'm here to help y…" at bounding box center [904, 397] width 975 height 735
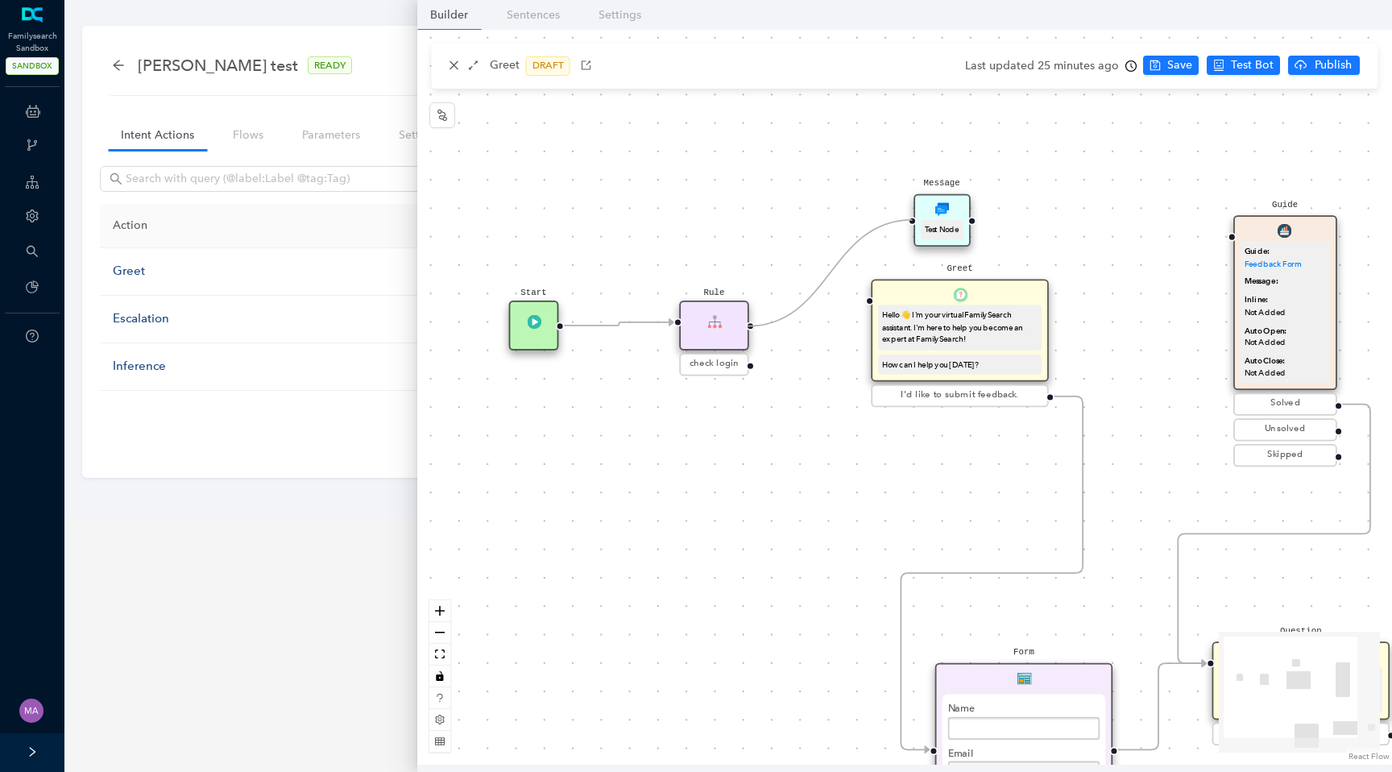
drag, startPoint x: 858, startPoint y: 300, endPoint x: 898, endPoint y: 229, distance: 81.2
drag, startPoint x: 748, startPoint y: 367, endPoint x: 881, endPoint y: 317, distance: 142.8
click at [881, 317] on div "Start Greet Hello 👋 I'm your virtual FamilySearch assistant. I'm here to help y…" at bounding box center [1091, 714] width 1719 height 1296
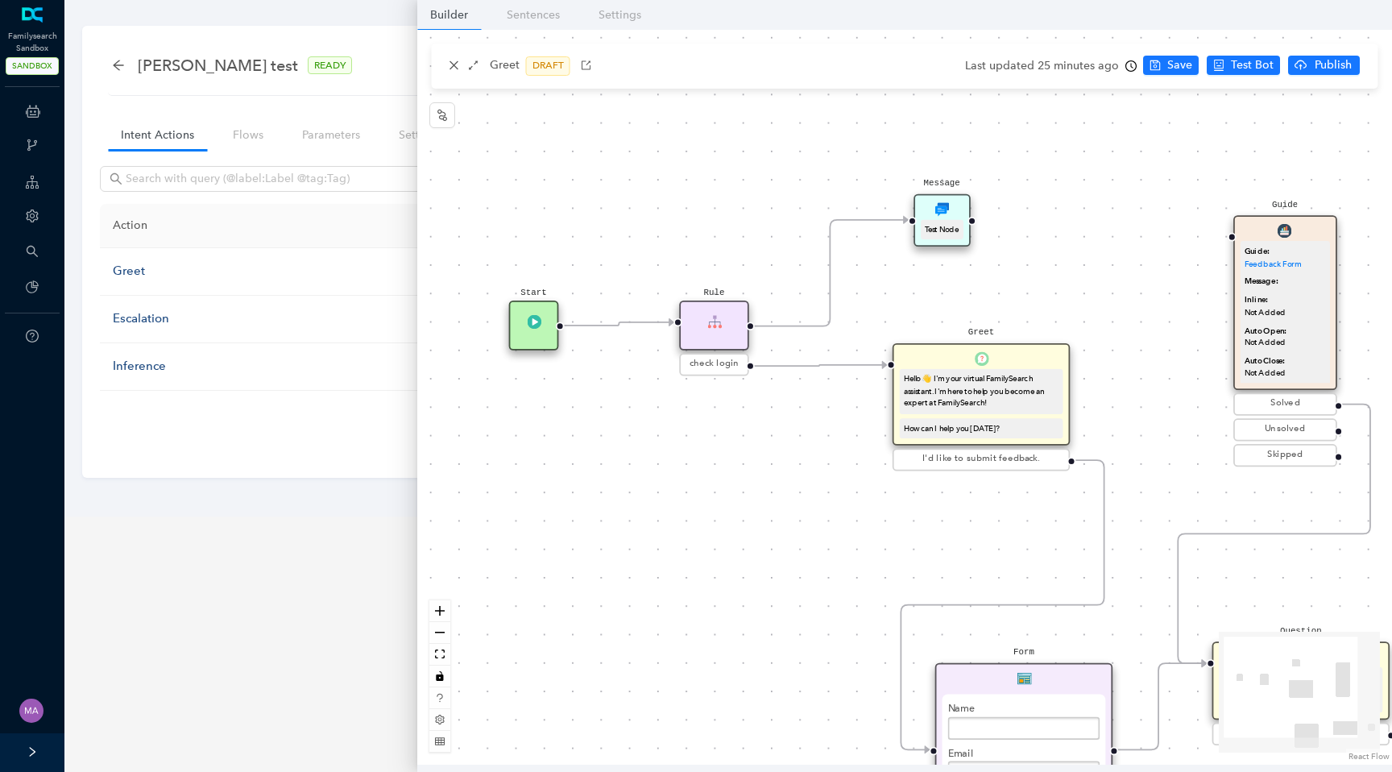
drag, startPoint x: 903, startPoint y: 298, endPoint x: 931, endPoint y: 365, distance: 72.6
click at [931, 365] on div "Greet Hello 👋 I'm your virtual FamilySearch assistant. I'm here to help you bec…" at bounding box center [981, 394] width 177 height 103
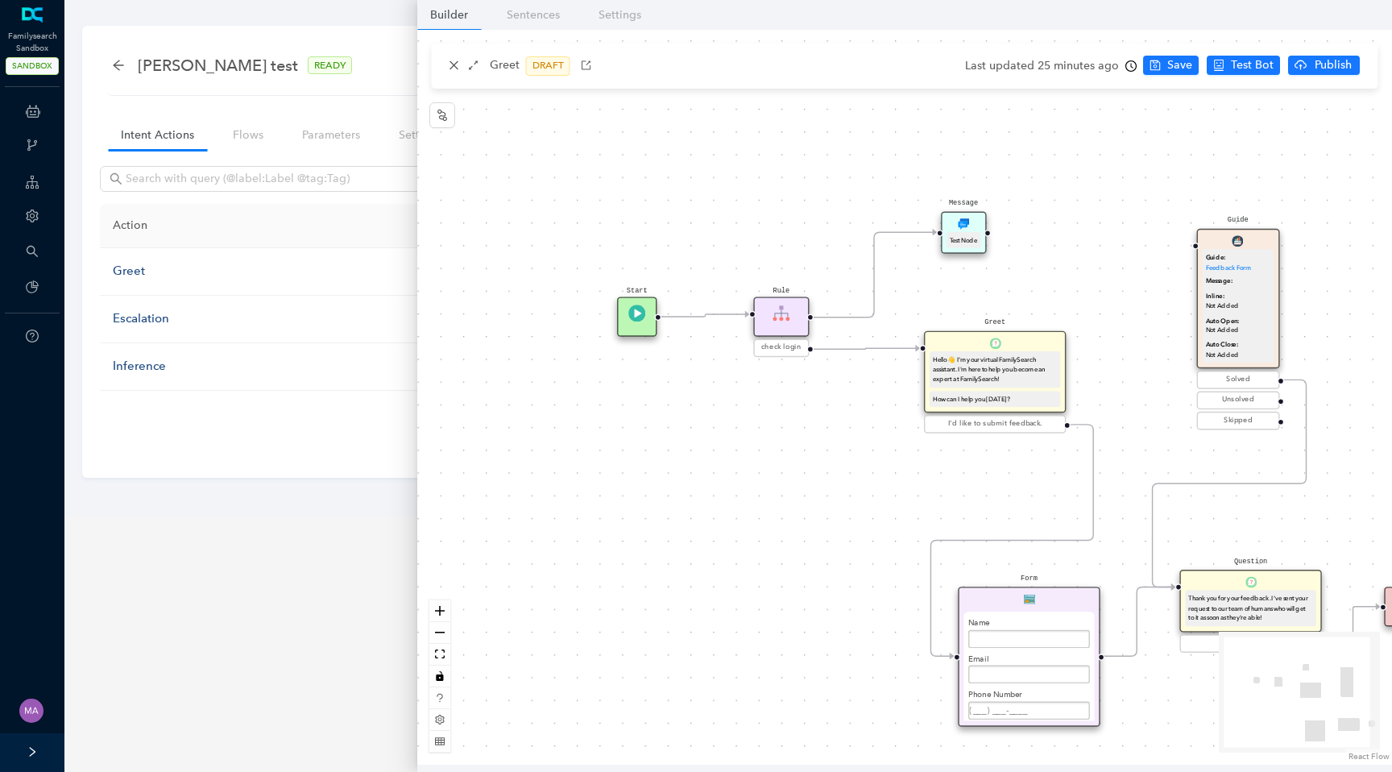
click at [1013, 595] on div "Form Name Email Phone Number Date / Time Submit" at bounding box center [1030, 657] width 142 height 140
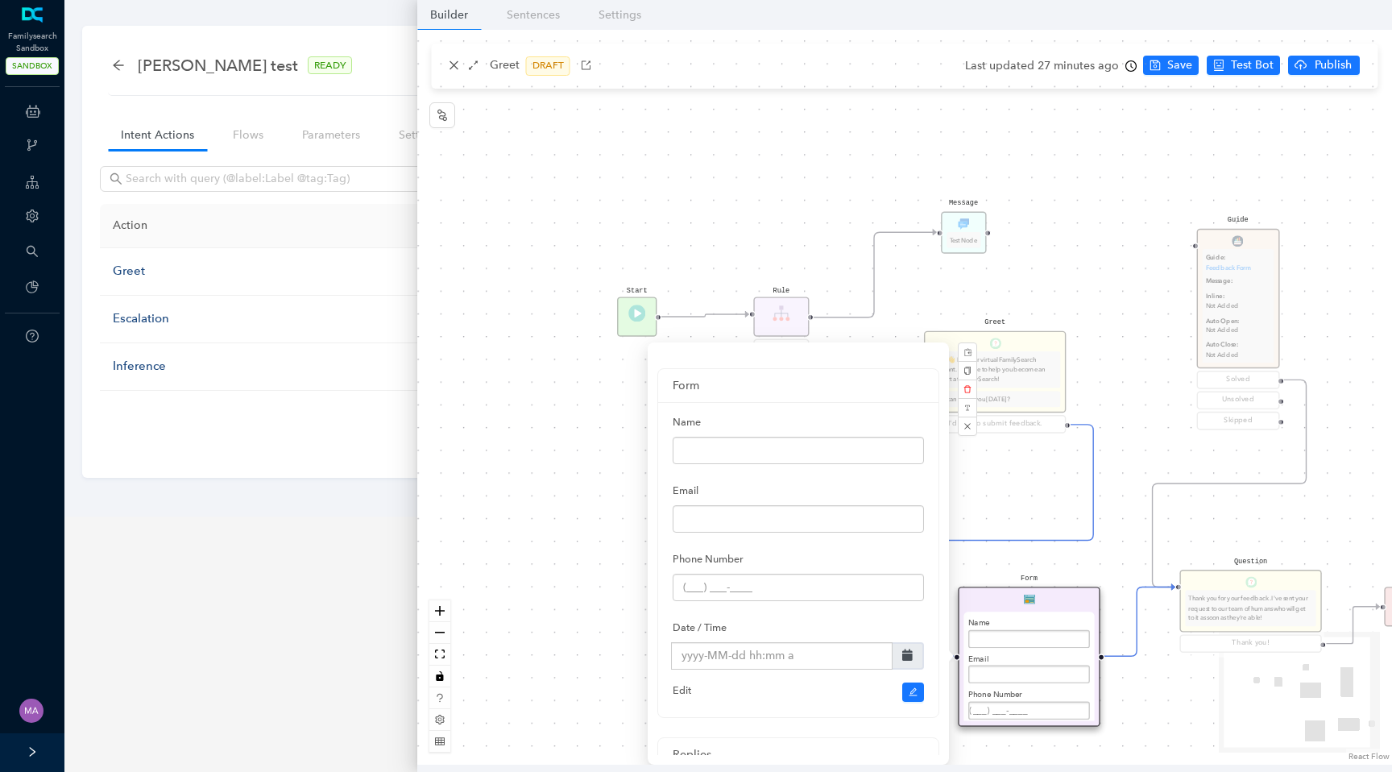
scroll to position [97, 0]
click at [906, 665] on button "button" at bounding box center [913, 672] width 23 height 19
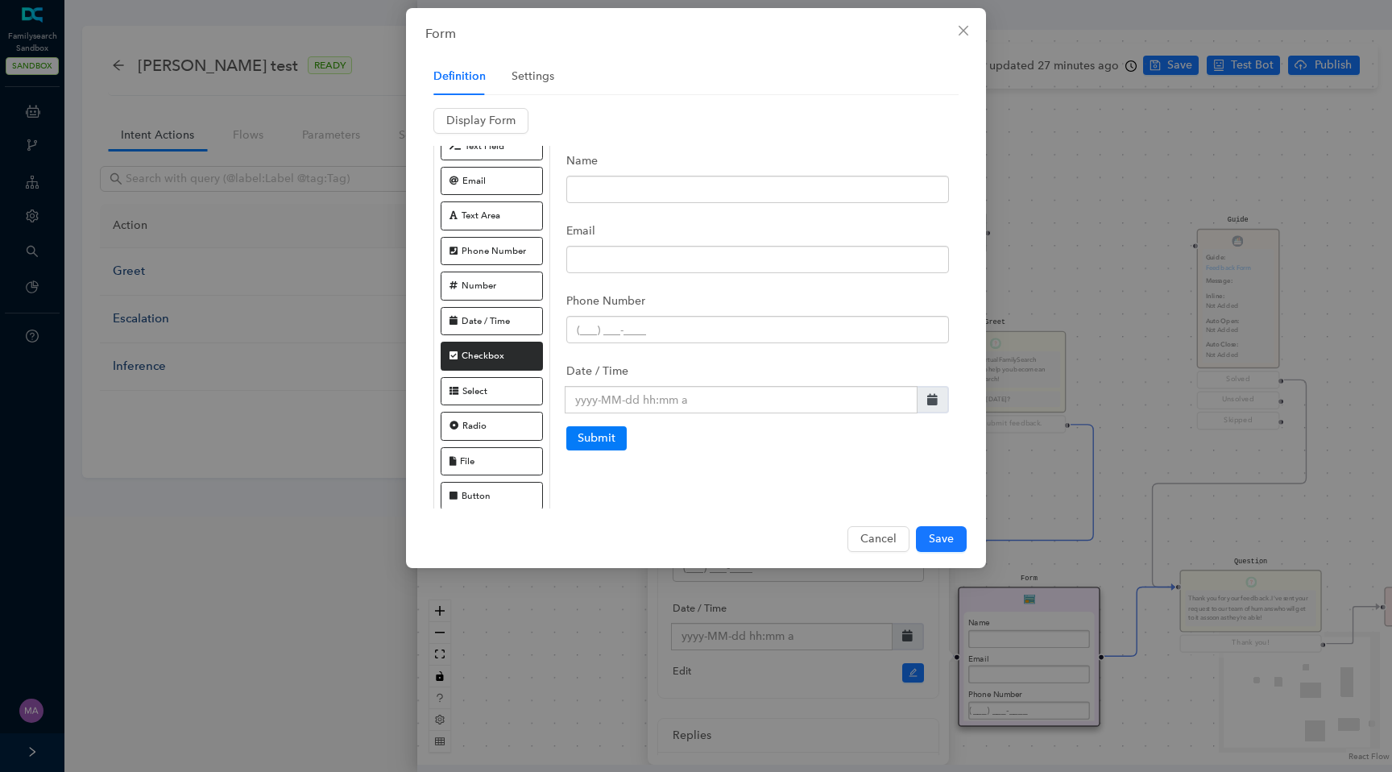
scroll to position [82, 0]
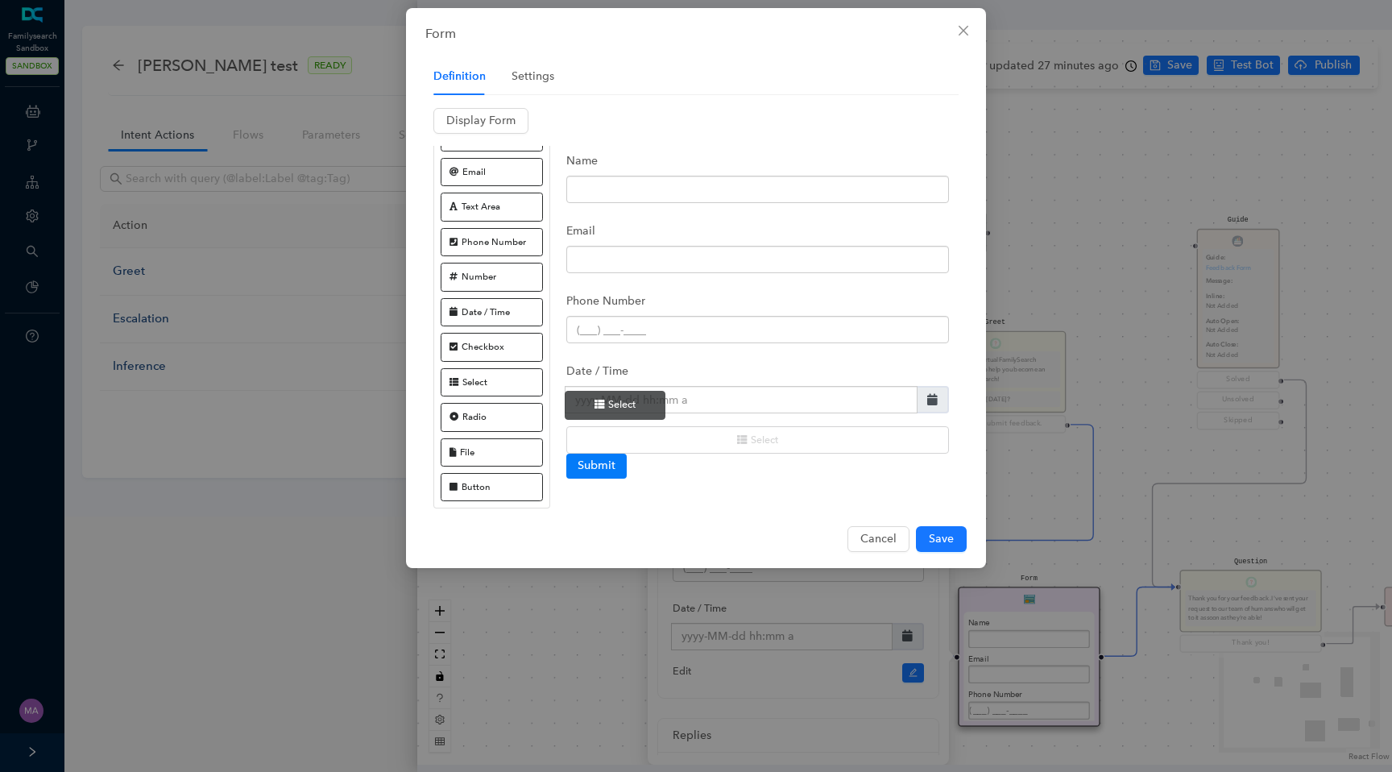
drag, startPoint x: 493, startPoint y: 384, endPoint x: 618, endPoint y: 408, distance: 127.2
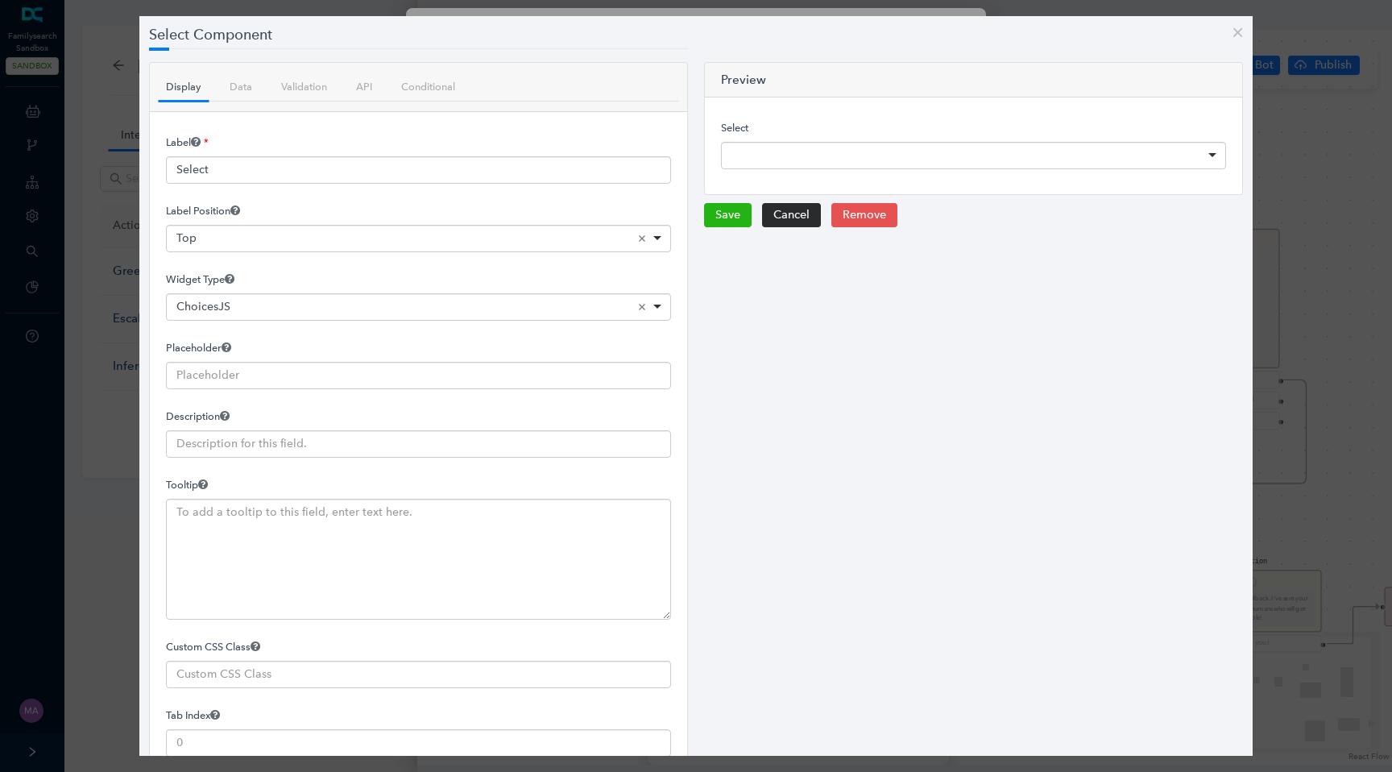
click at [811, 157] on div at bounding box center [973, 155] width 505 height 27
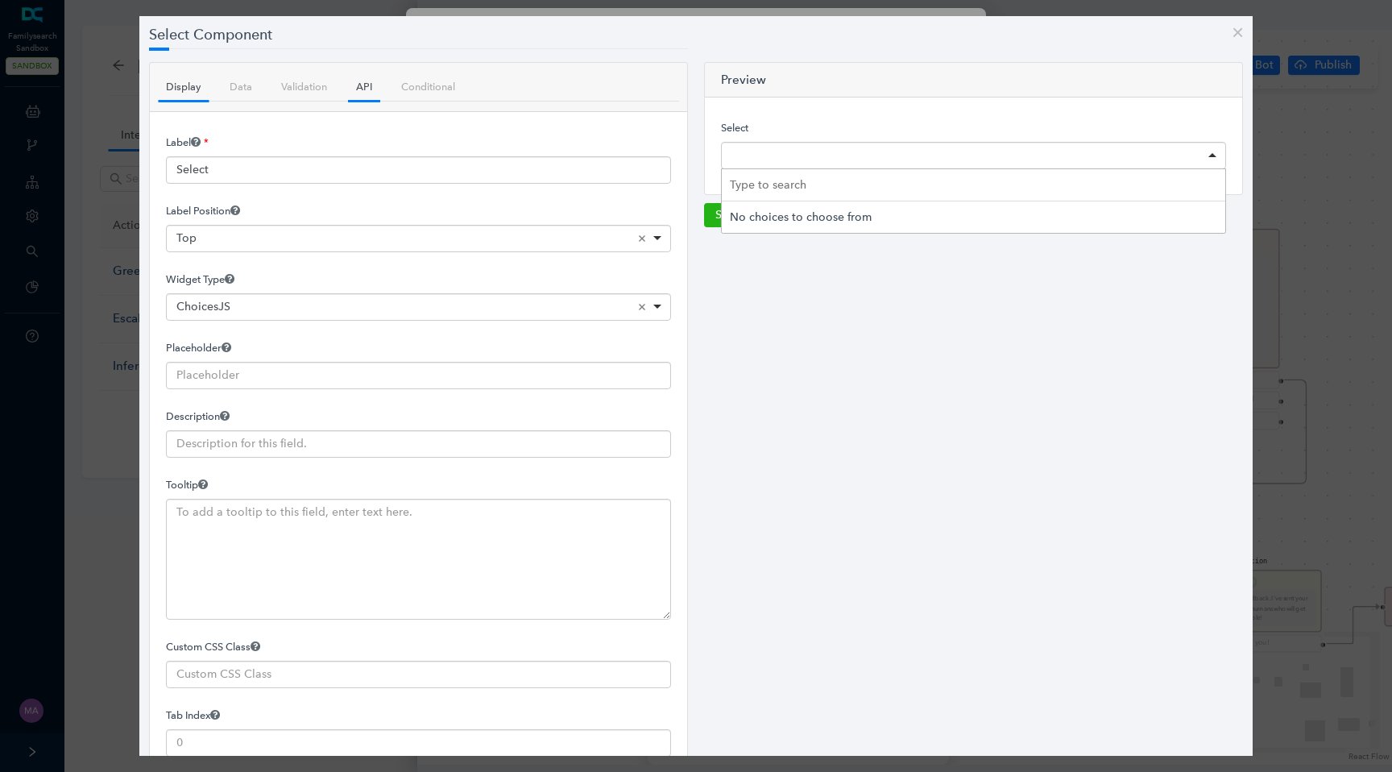
click at [358, 87] on link "API" at bounding box center [364, 87] width 32 height 28
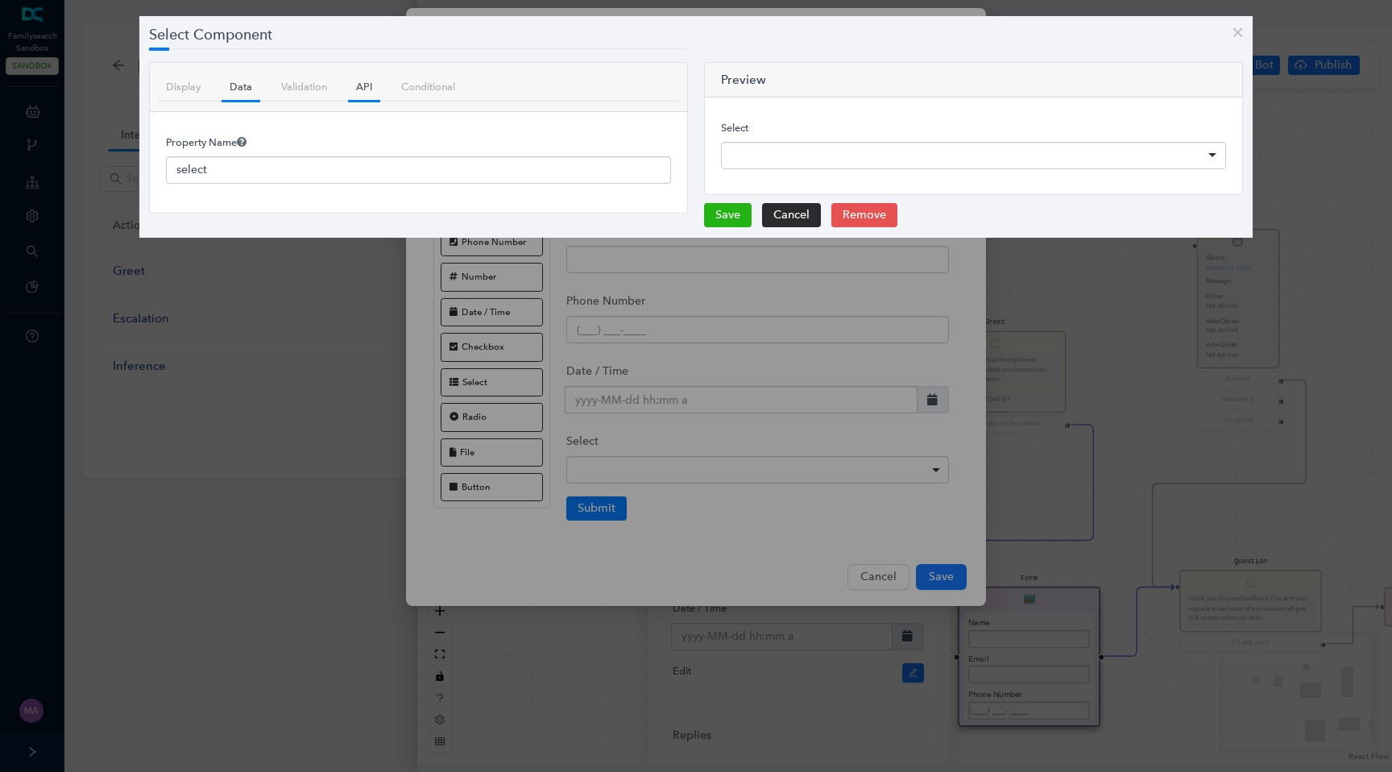
click at [241, 85] on link "Data" at bounding box center [241, 87] width 39 height 28
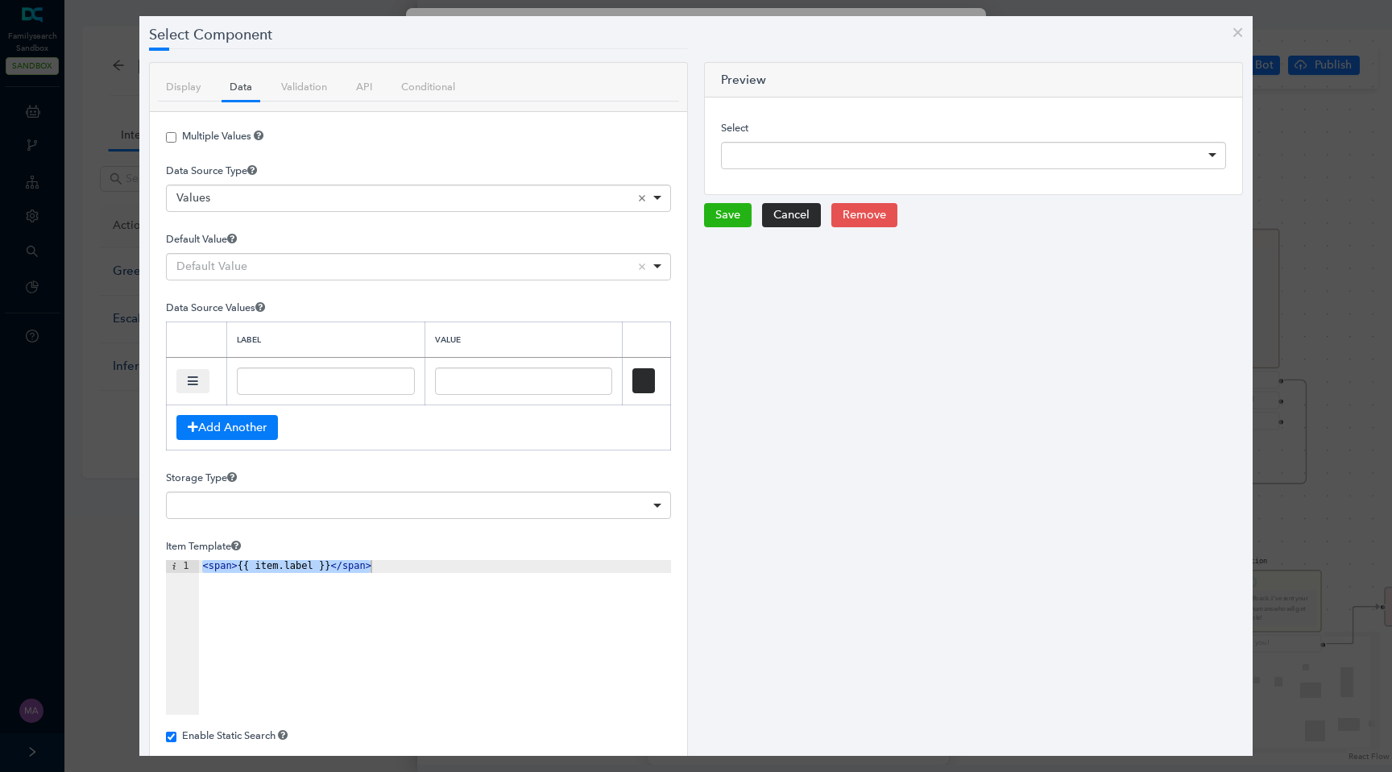
click at [230, 196] on div "Values Remove item" at bounding box center [419, 198] width 486 height 16
click at [1238, 33] on button "close" at bounding box center [1238, 32] width 30 height 32
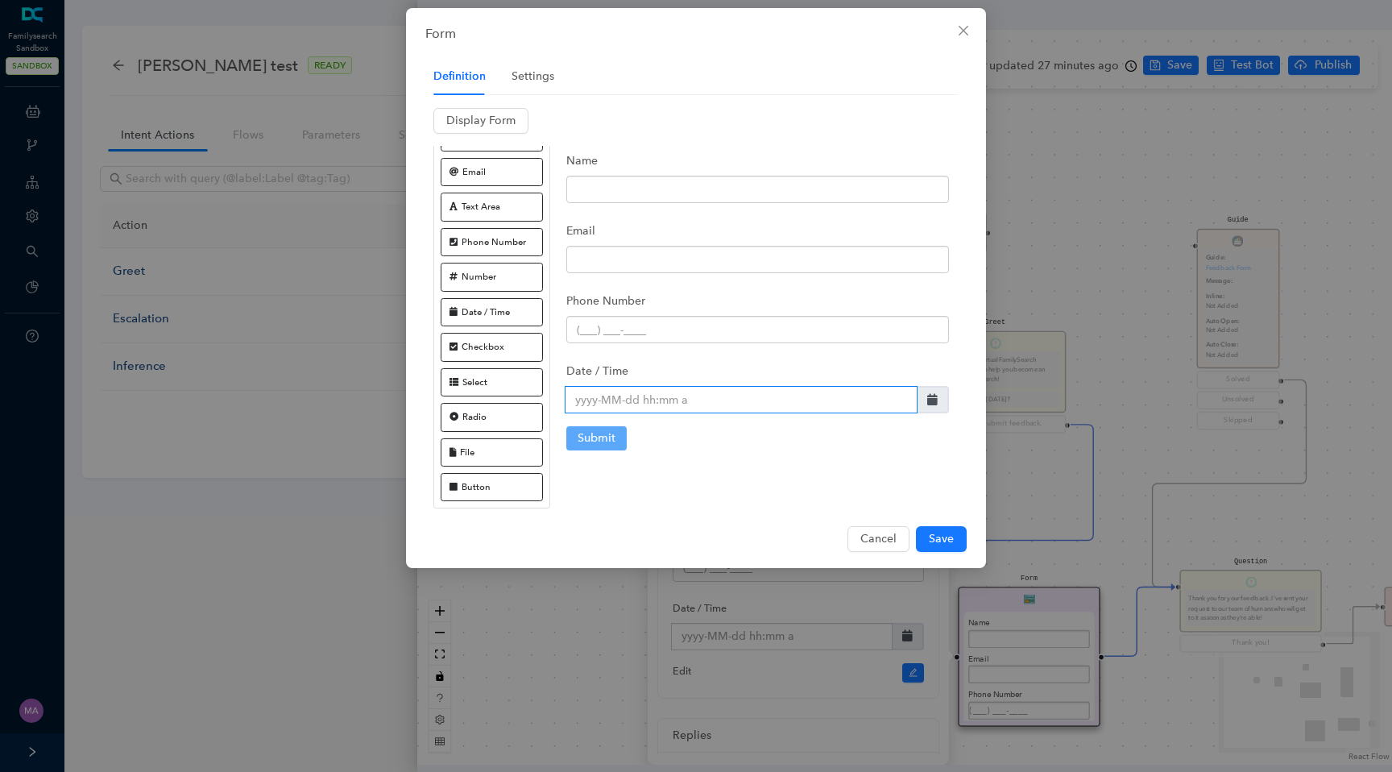
click at [676, 409] on input "text" at bounding box center [741, 399] width 353 height 27
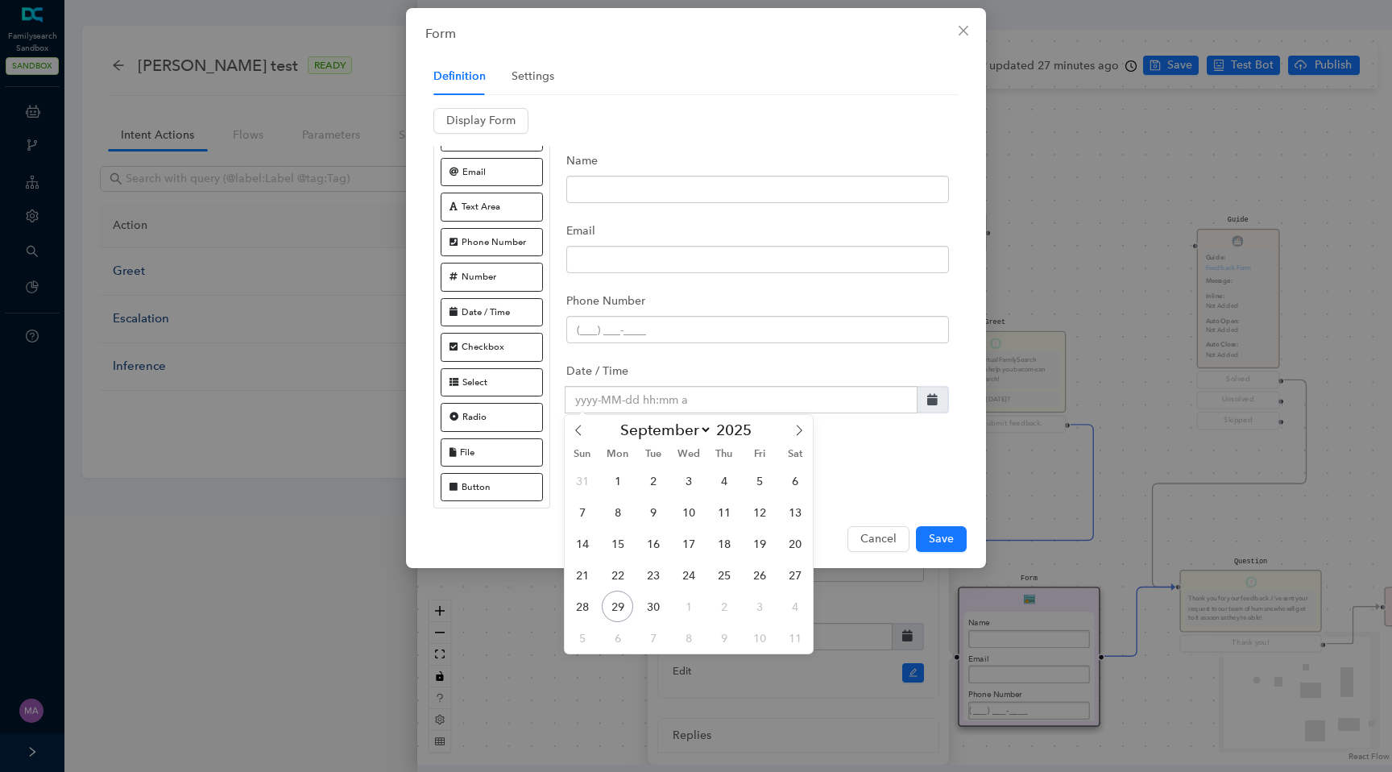
click at [899, 462] on div "Name Email Phone Number Date / Time Edit JSON Submit" at bounding box center [757, 311] width 383 height 330
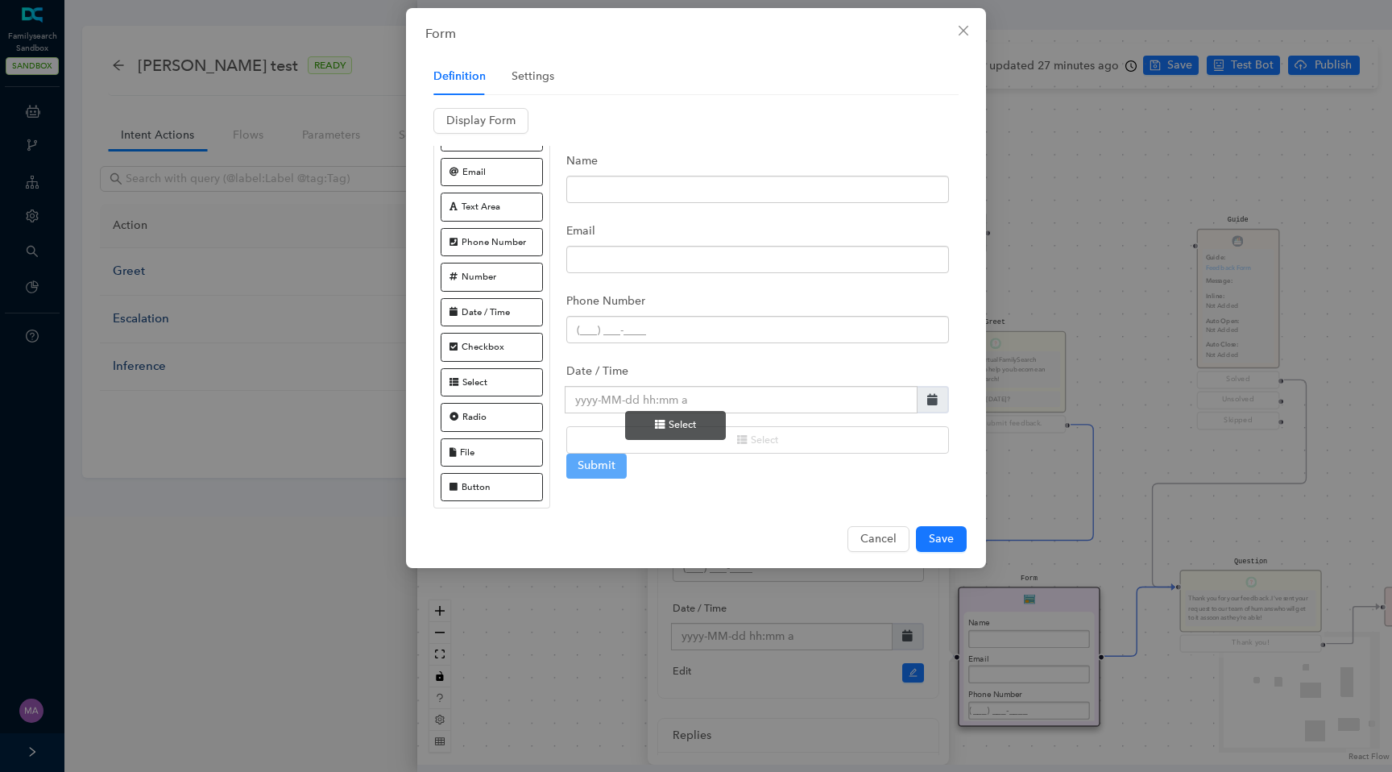
drag, startPoint x: 505, startPoint y: 383, endPoint x: 691, endPoint y: 426, distance: 191.1
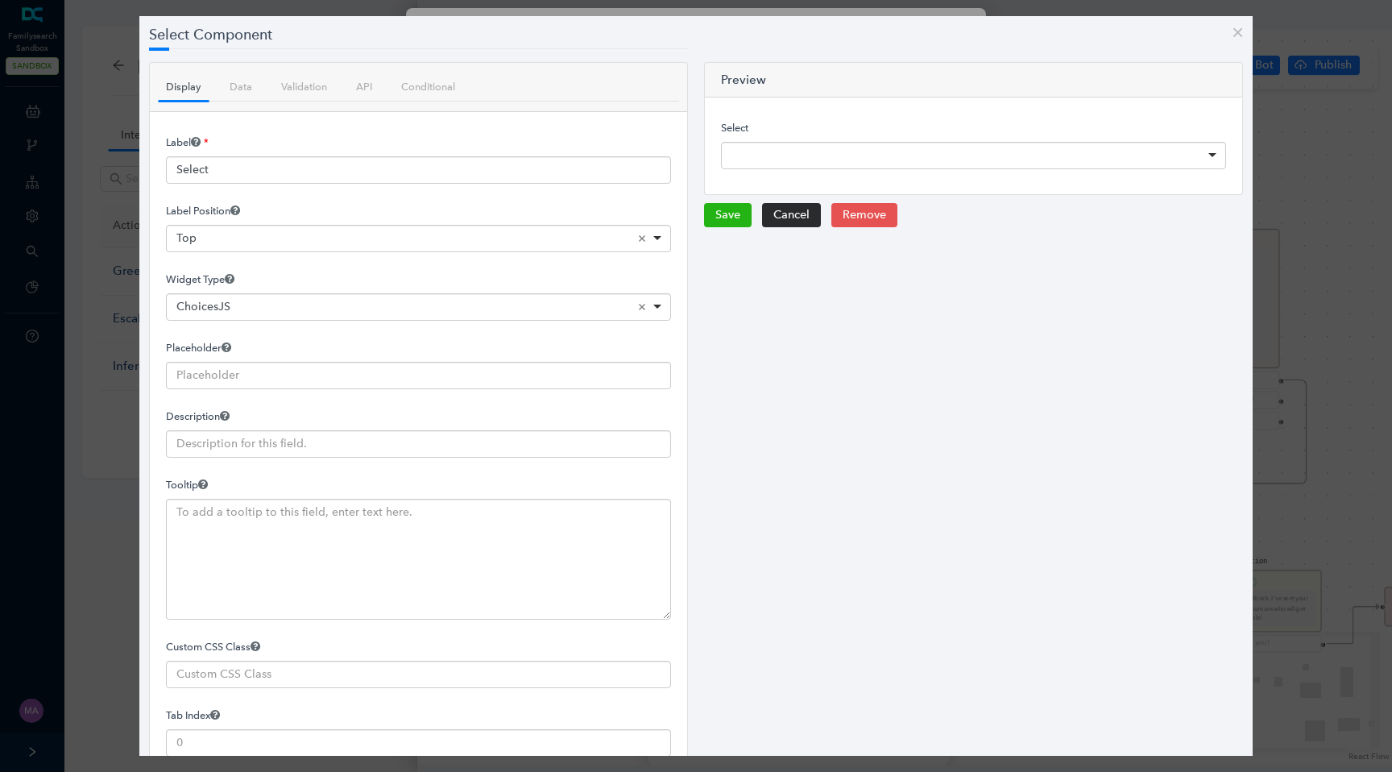
click at [778, 157] on div at bounding box center [973, 155] width 505 height 27
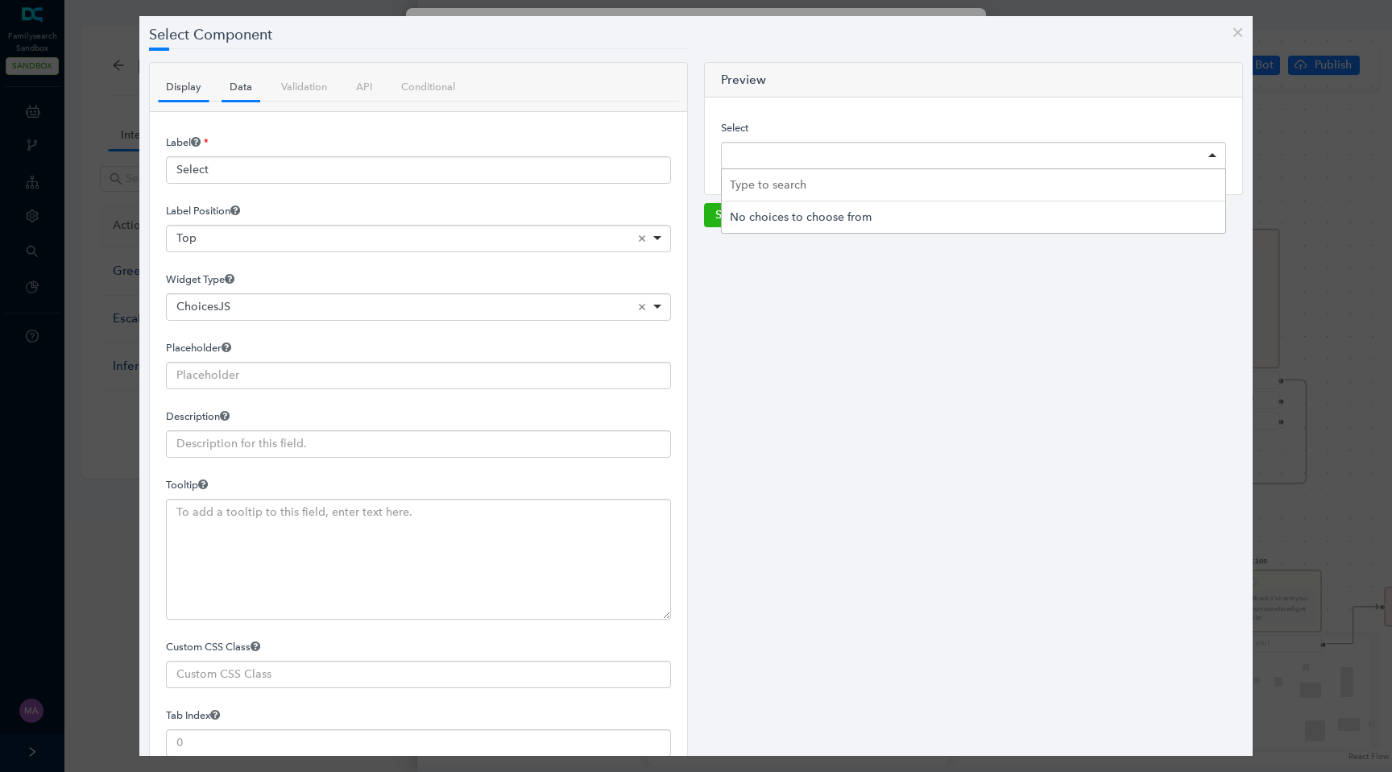
click at [237, 81] on link "Data" at bounding box center [241, 87] width 39 height 28
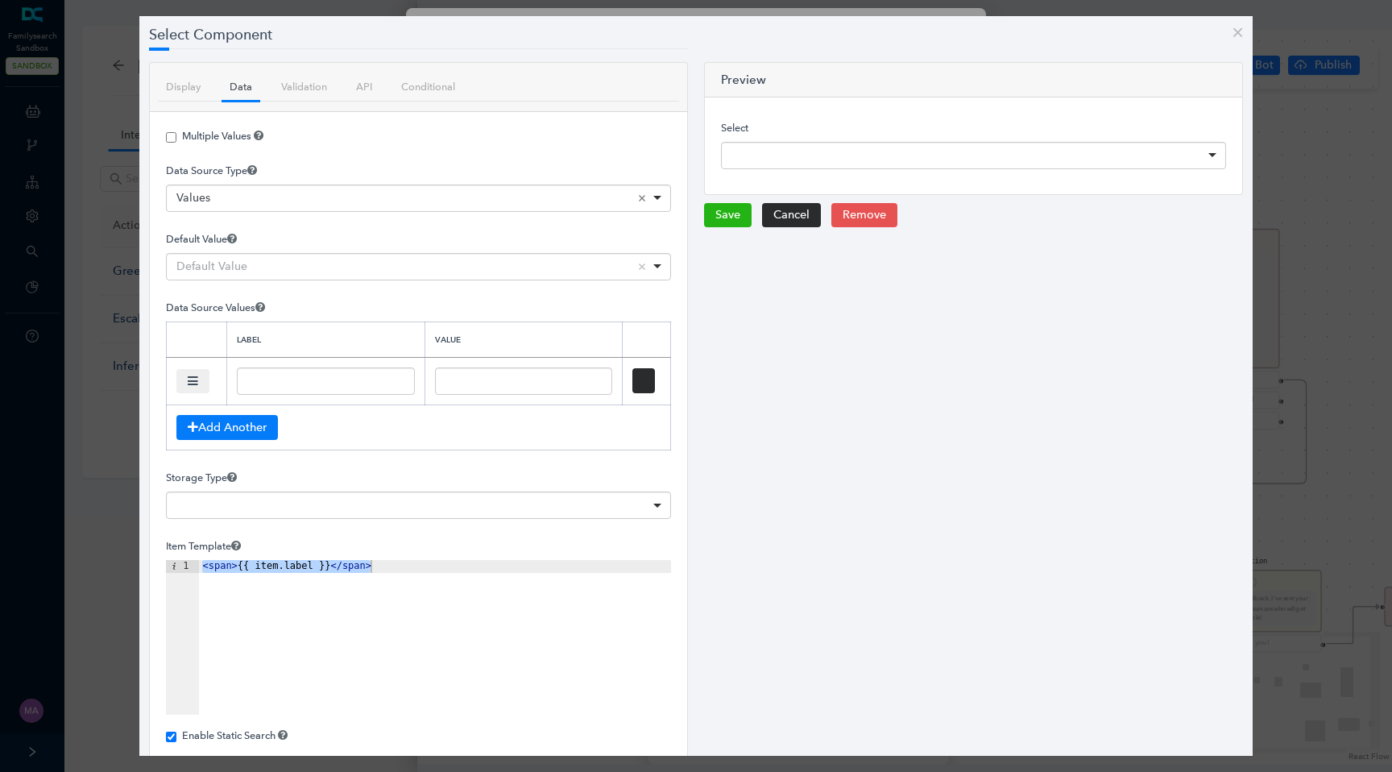
click at [253, 262] on div "Default Value Remove item" at bounding box center [419, 267] width 486 height 16
click at [293, 201] on div "Values Remove item" at bounding box center [419, 198] width 486 height 16
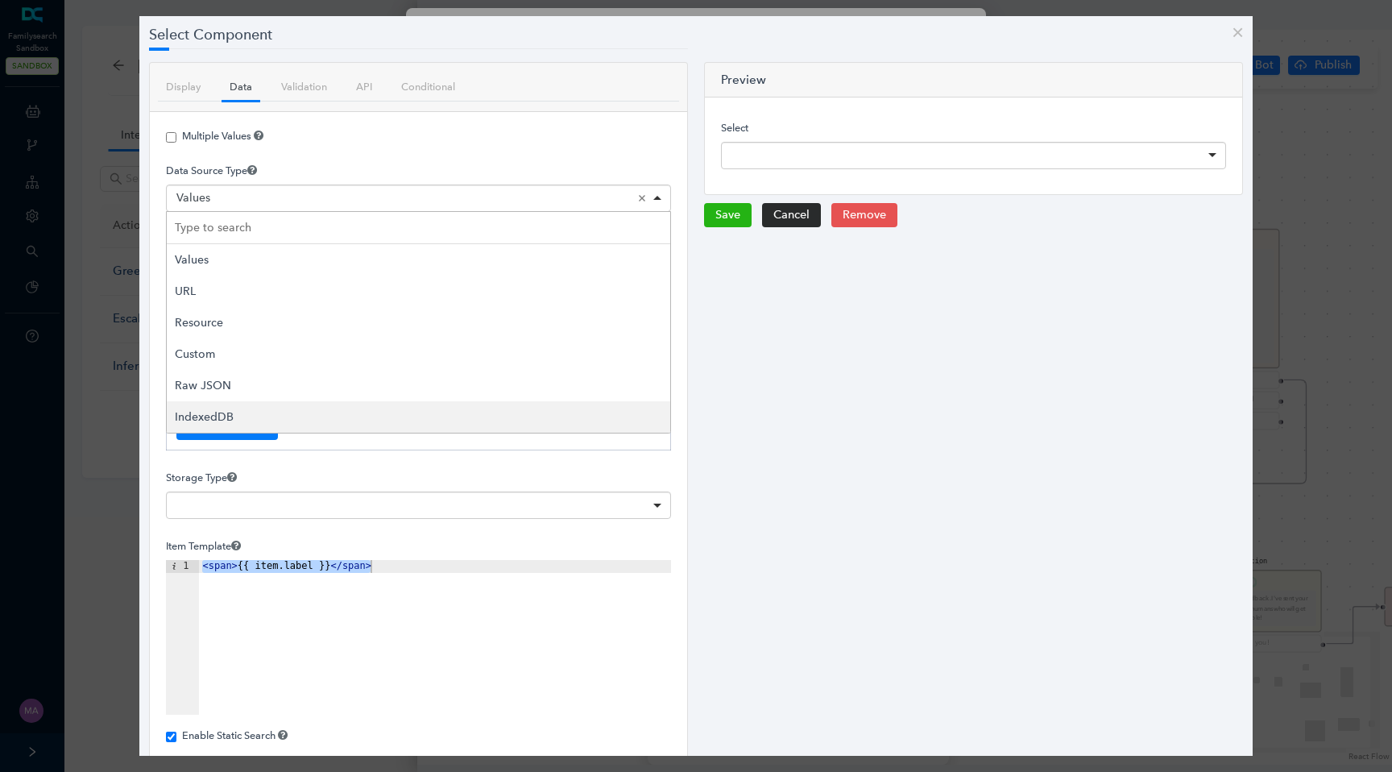
scroll to position [44, 0]
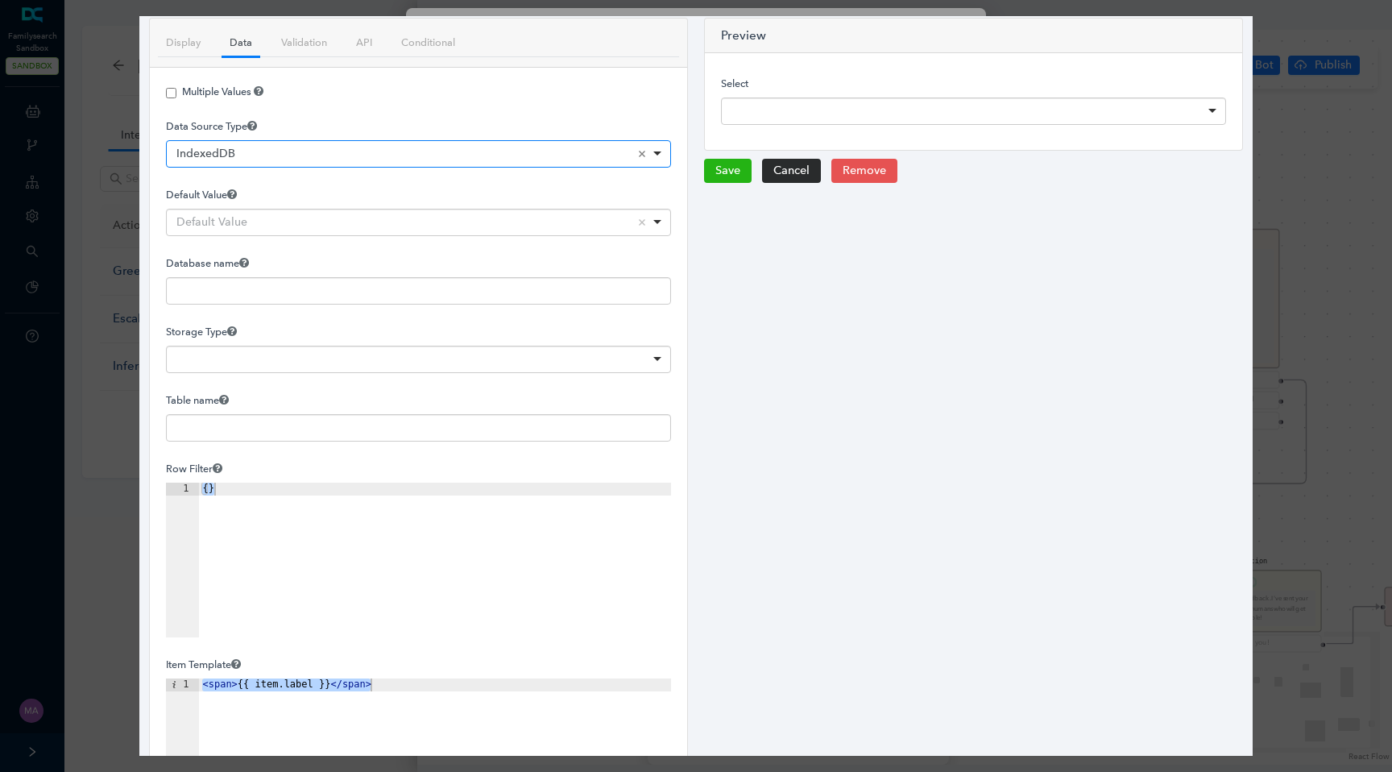
click at [294, 217] on div "Default Value Remove item" at bounding box center [419, 222] width 486 height 16
click at [322, 186] on div "Default Value Default Value Default Value Remove item" at bounding box center [418, 208] width 505 height 56
click at [278, 158] on div "IndexedDB Remove item" at bounding box center [419, 154] width 486 height 16
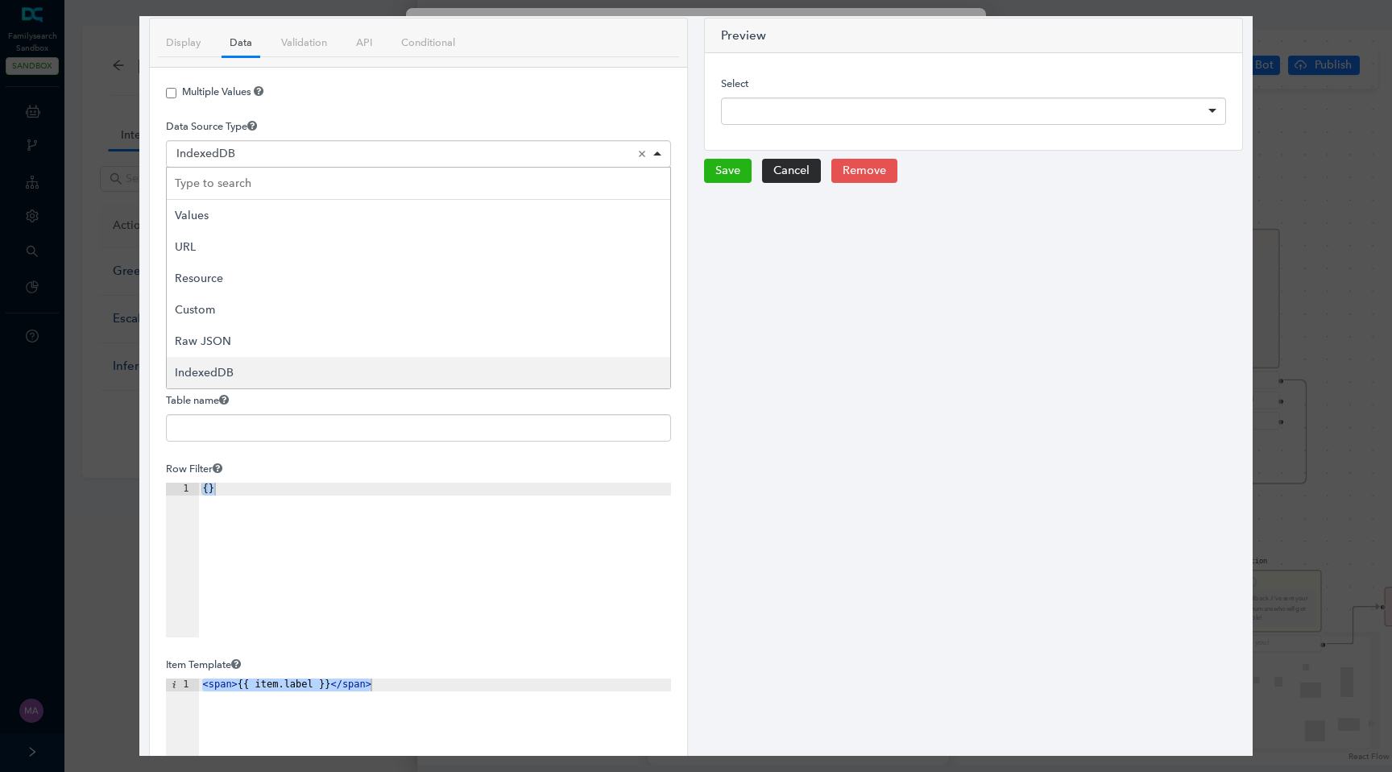
click at [278, 158] on div "IndexedDB Remove item" at bounding box center [419, 154] width 486 height 16
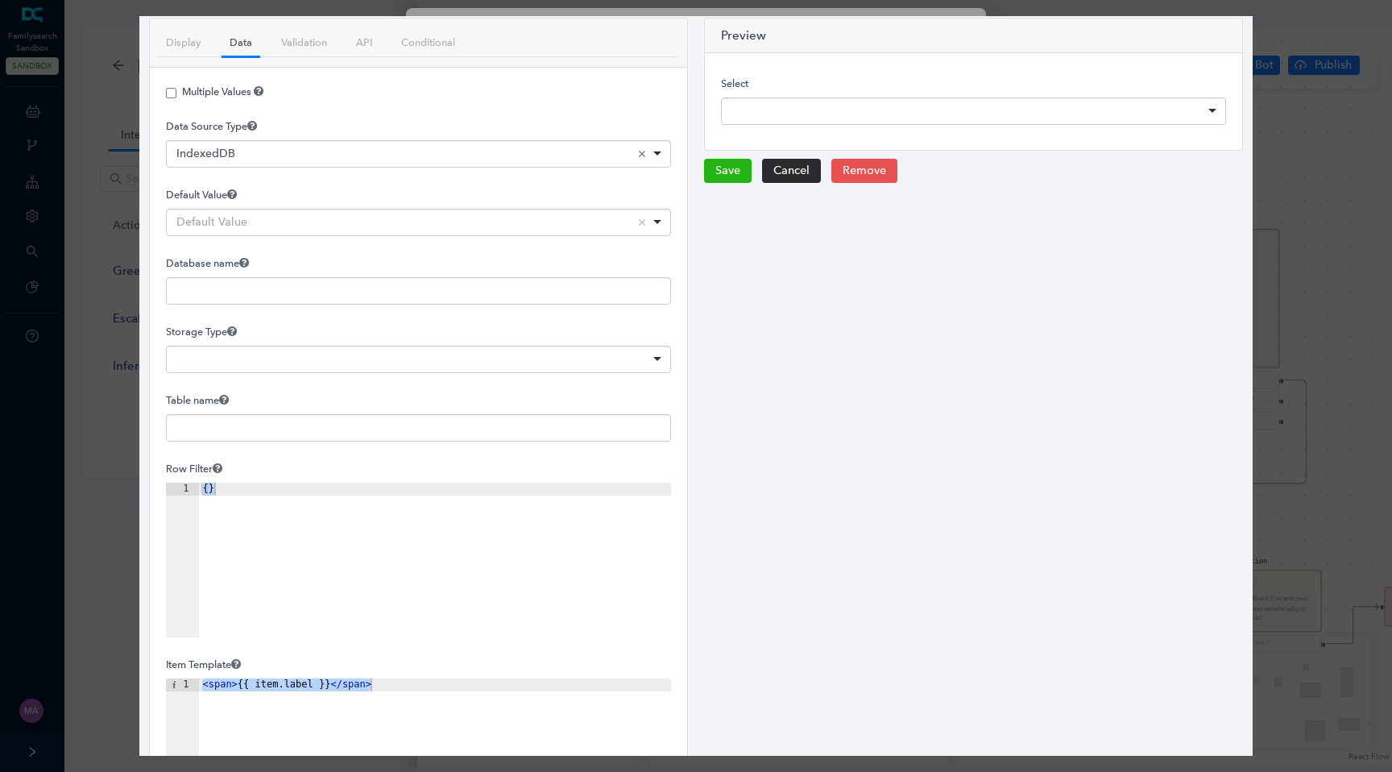
click at [280, 230] on div "Default Value Remove item" at bounding box center [419, 222] width 486 height 16
click at [263, 286] on input "text" at bounding box center [418, 290] width 505 height 27
click at [257, 358] on div at bounding box center [418, 359] width 505 height 27
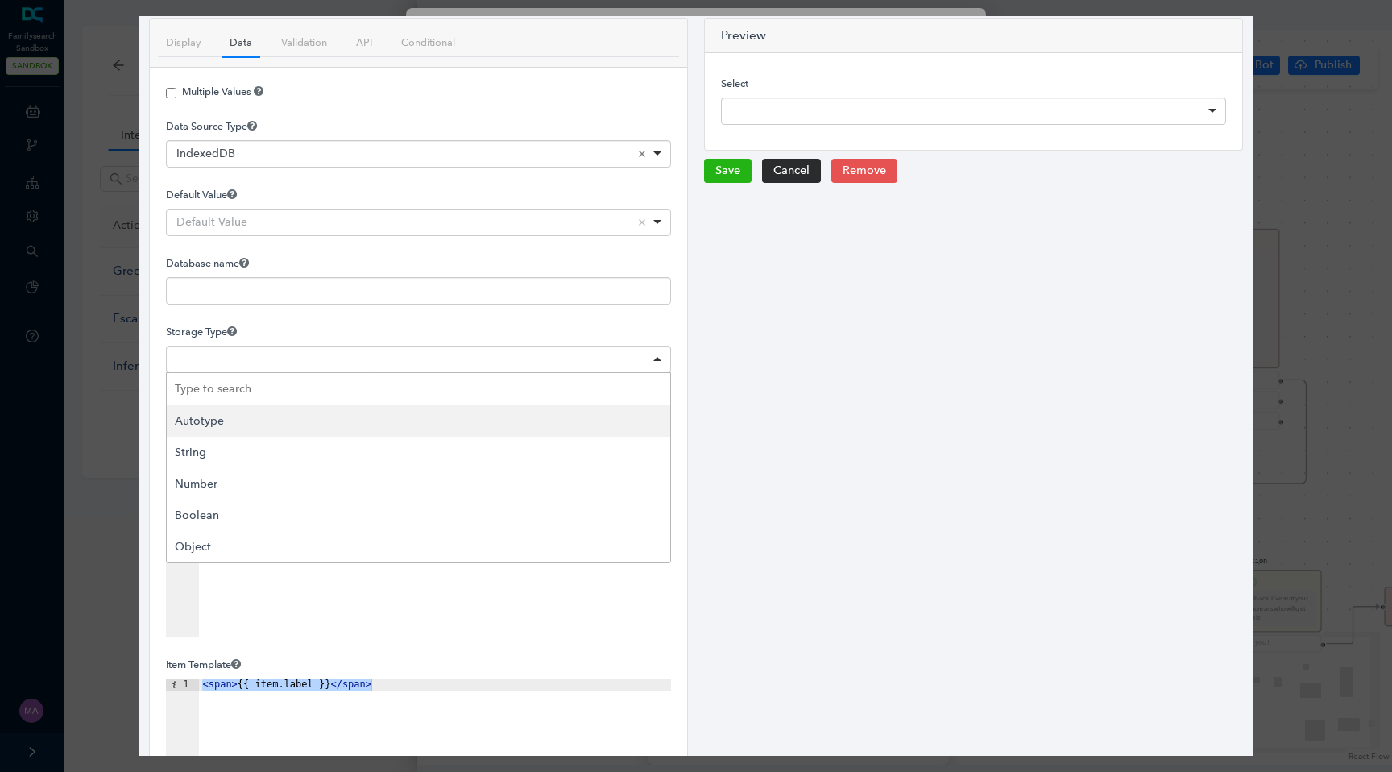
click at [257, 358] on div at bounding box center [418, 359] width 505 height 27
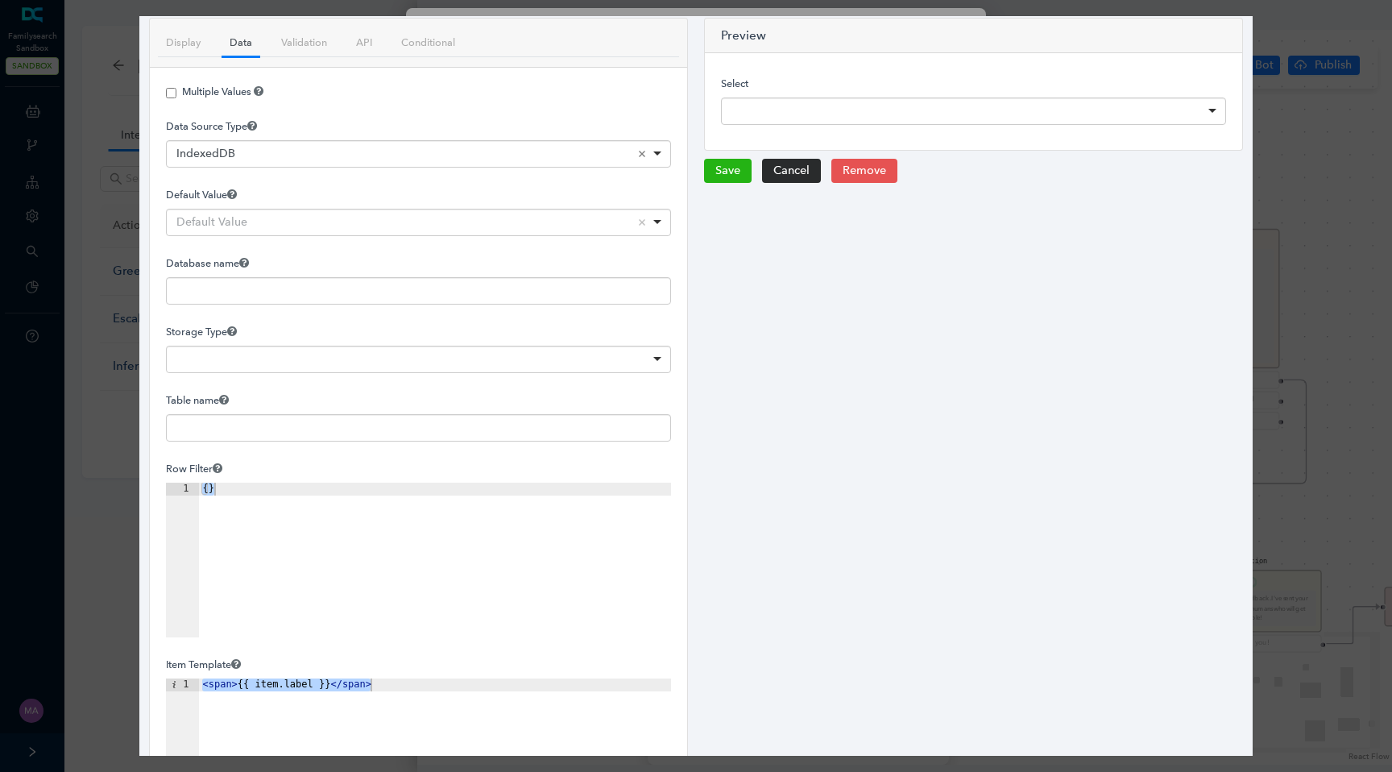
click at [62, 60] on div at bounding box center [690, 386] width 1380 height 772
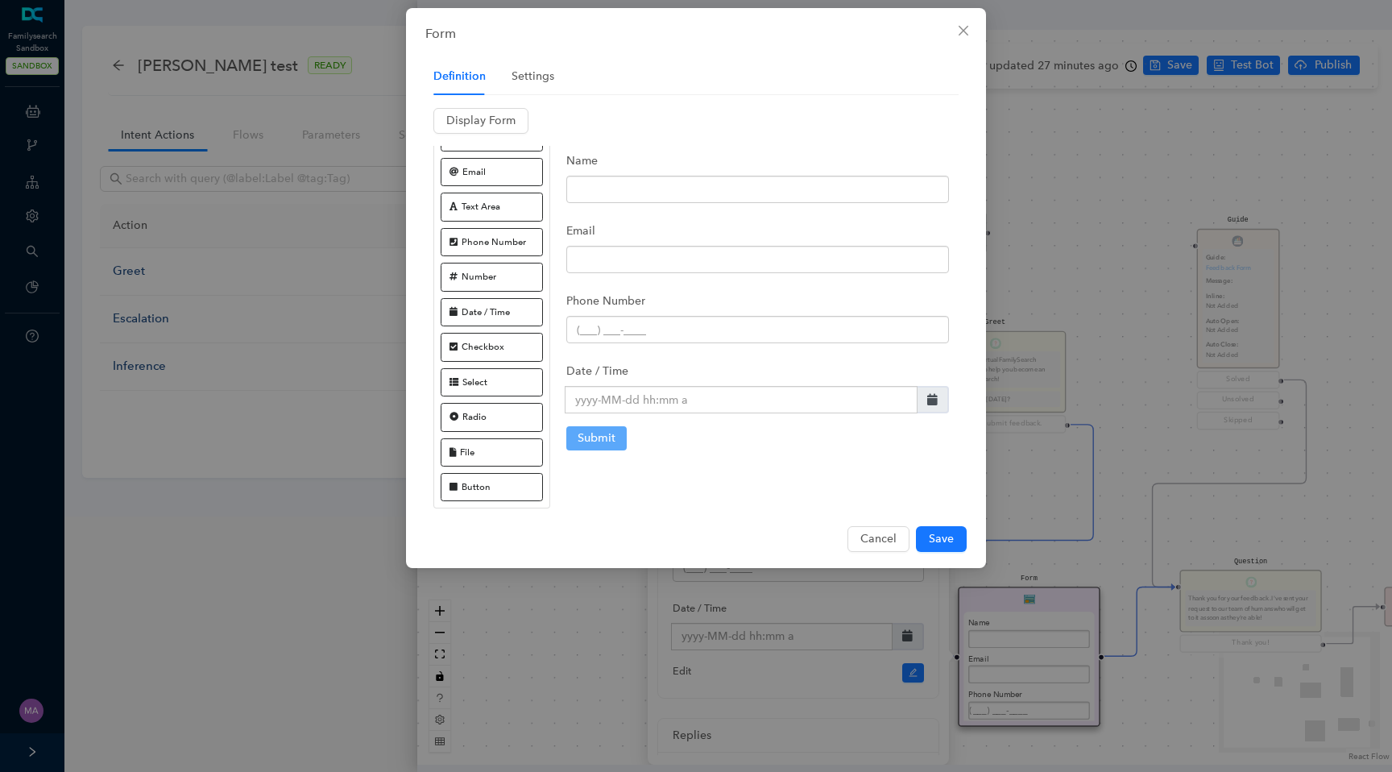
click at [45, 243] on div "Form Definition Settings Display Form Fields Text Field Email Text Area Phone N…" at bounding box center [696, 386] width 1392 height 772
click at [34, 213] on div "Form Definition Settings Display Form Fields Text Field Email Text Area Phone N…" at bounding box center [696, 386] width 1392 height 772
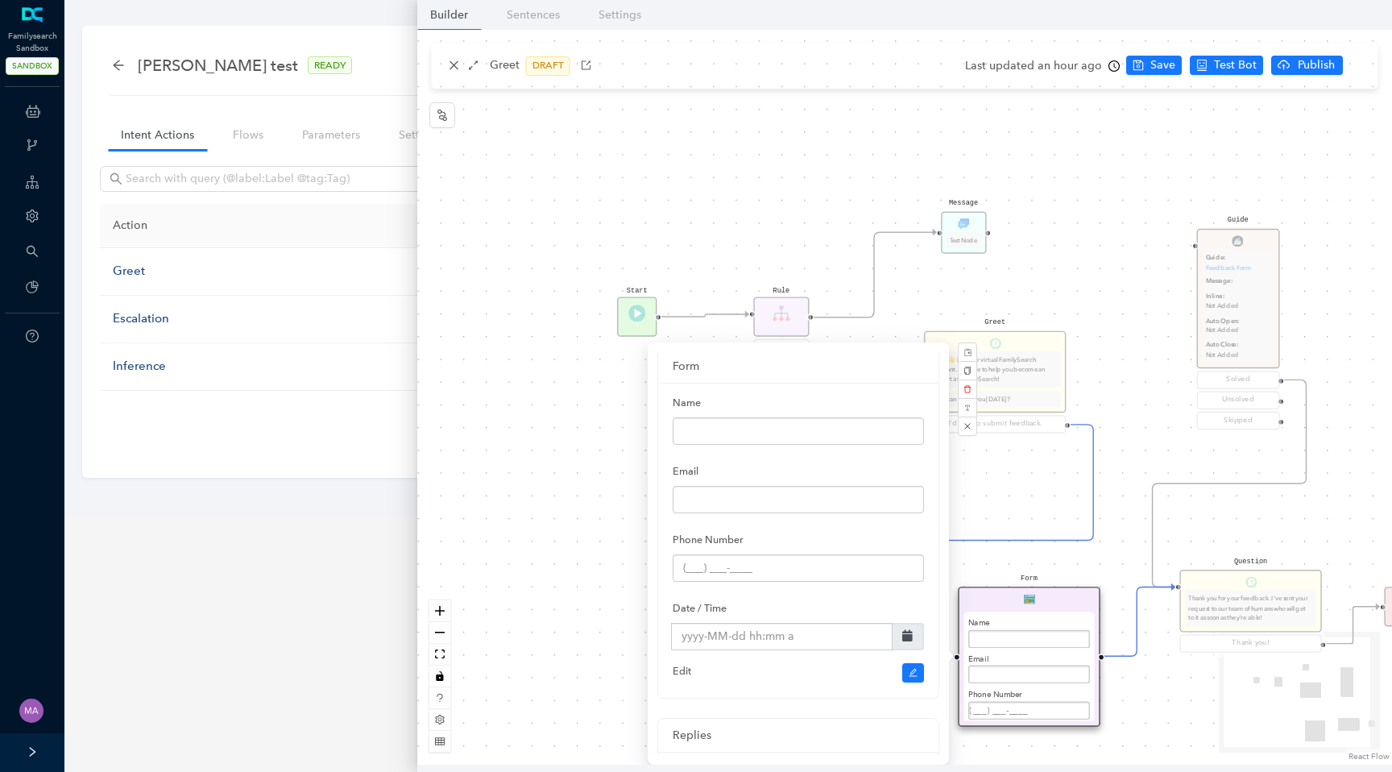
click at [34, 213] on icon "setting" at bounding box center [32, 215] width 12 height 13
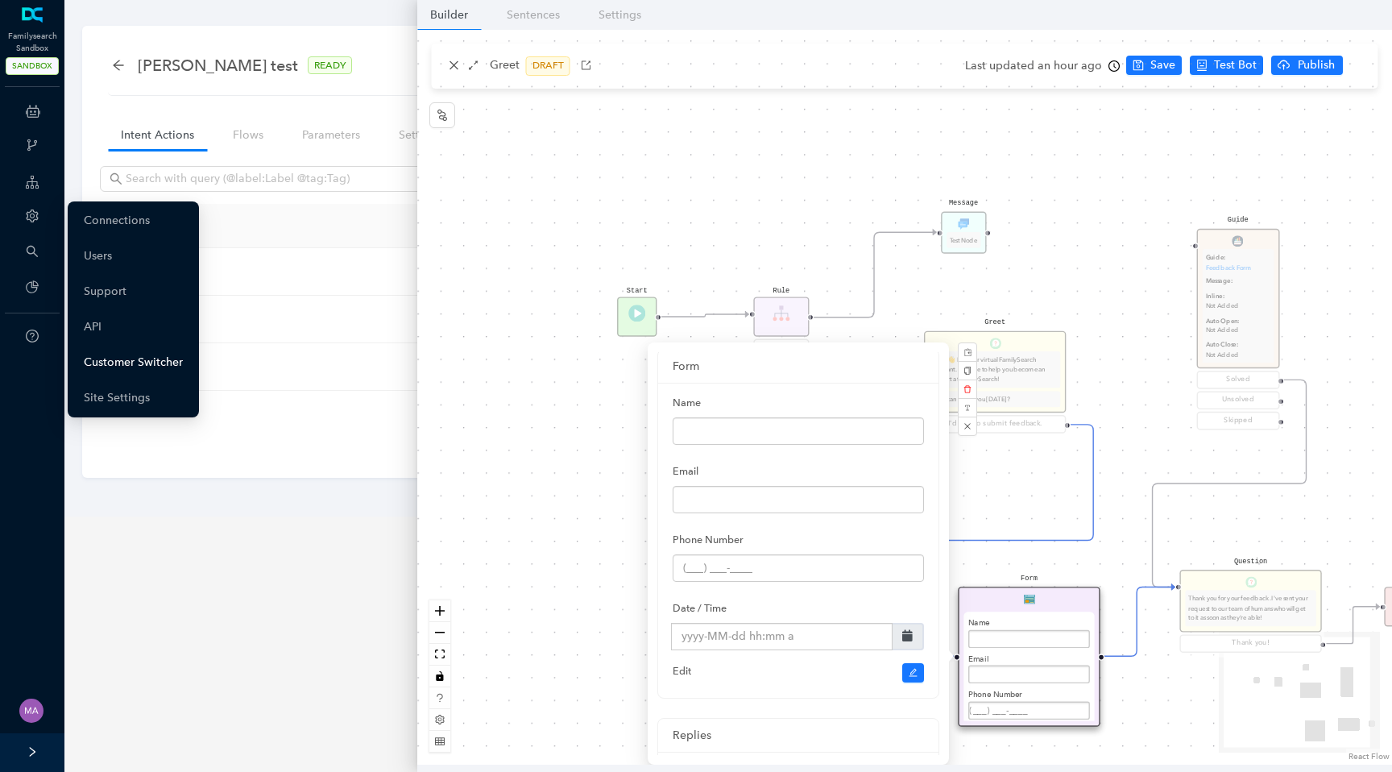
click at [133, 363] on link "Customer Switcher" at bounding box center [133, 362] width 99 height 32
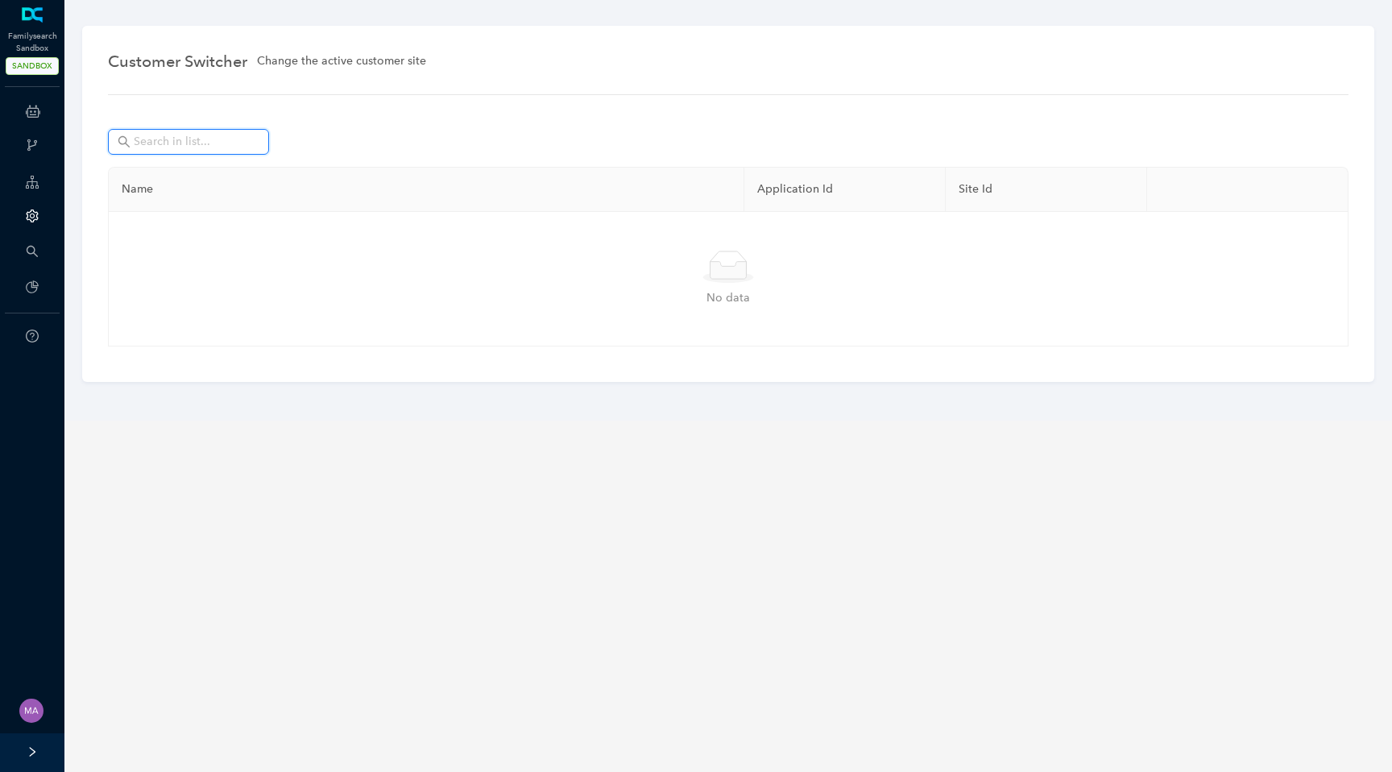
click at [234, 146] on input "text" at bounding box center [190, 142] width 113 height 18
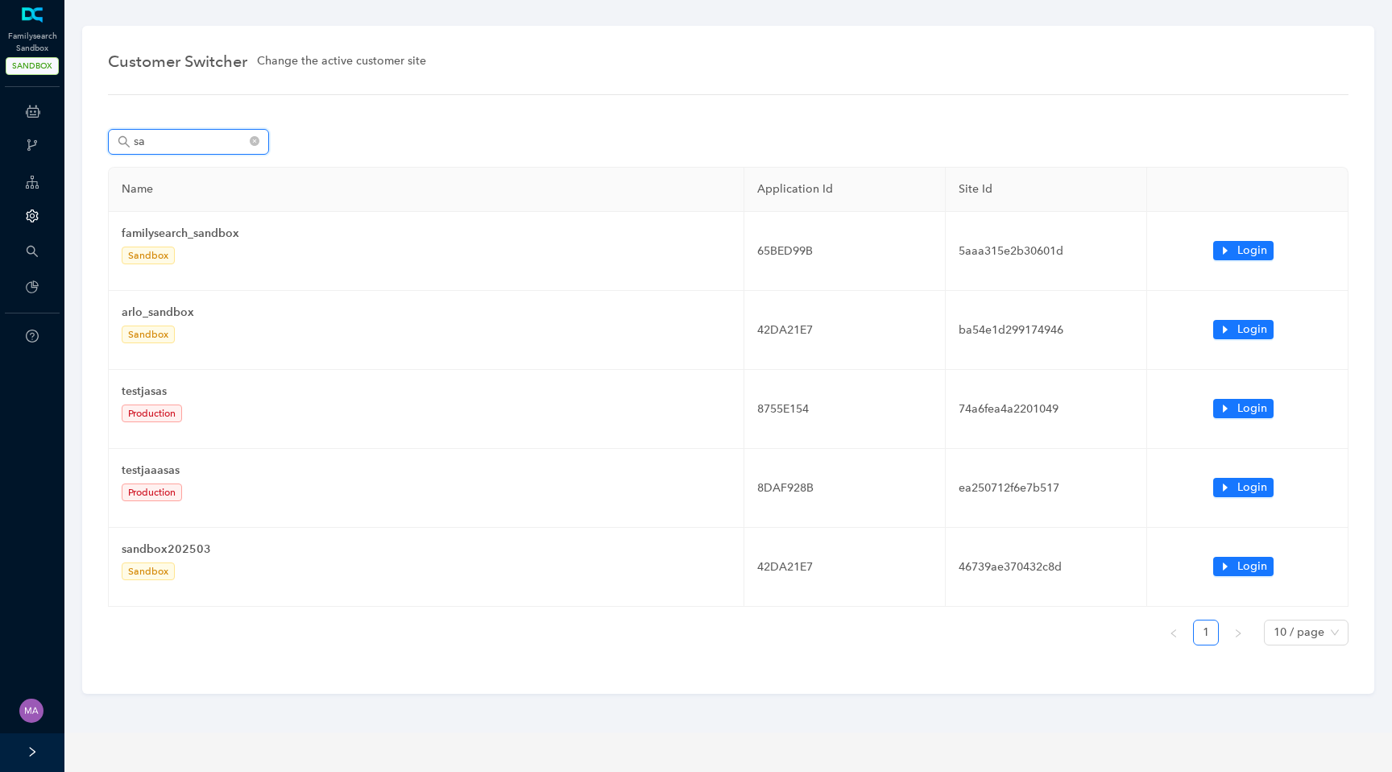
type input "s"
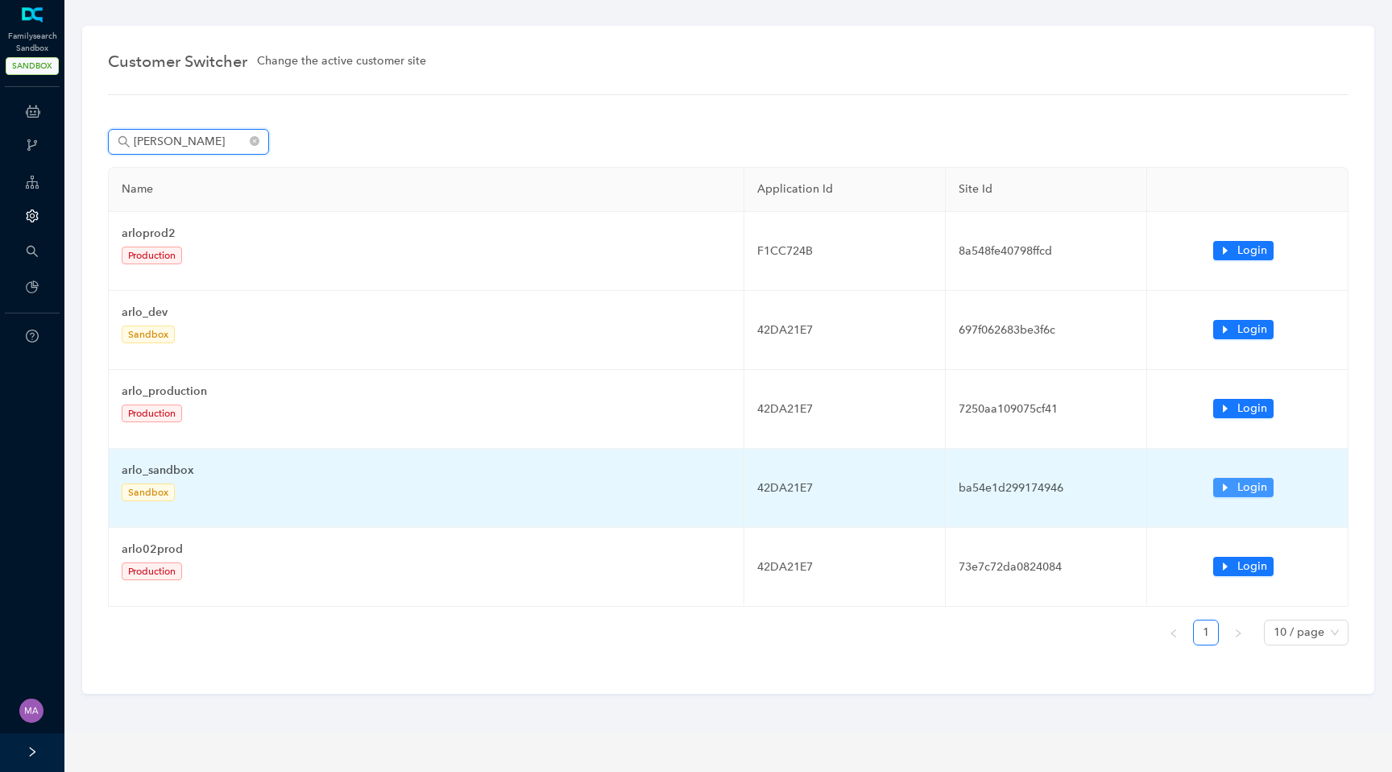
type input "arlo"
click at [1229, 485] on icon "caret-right" at bounding box center [1225, 487] width 11 height 11
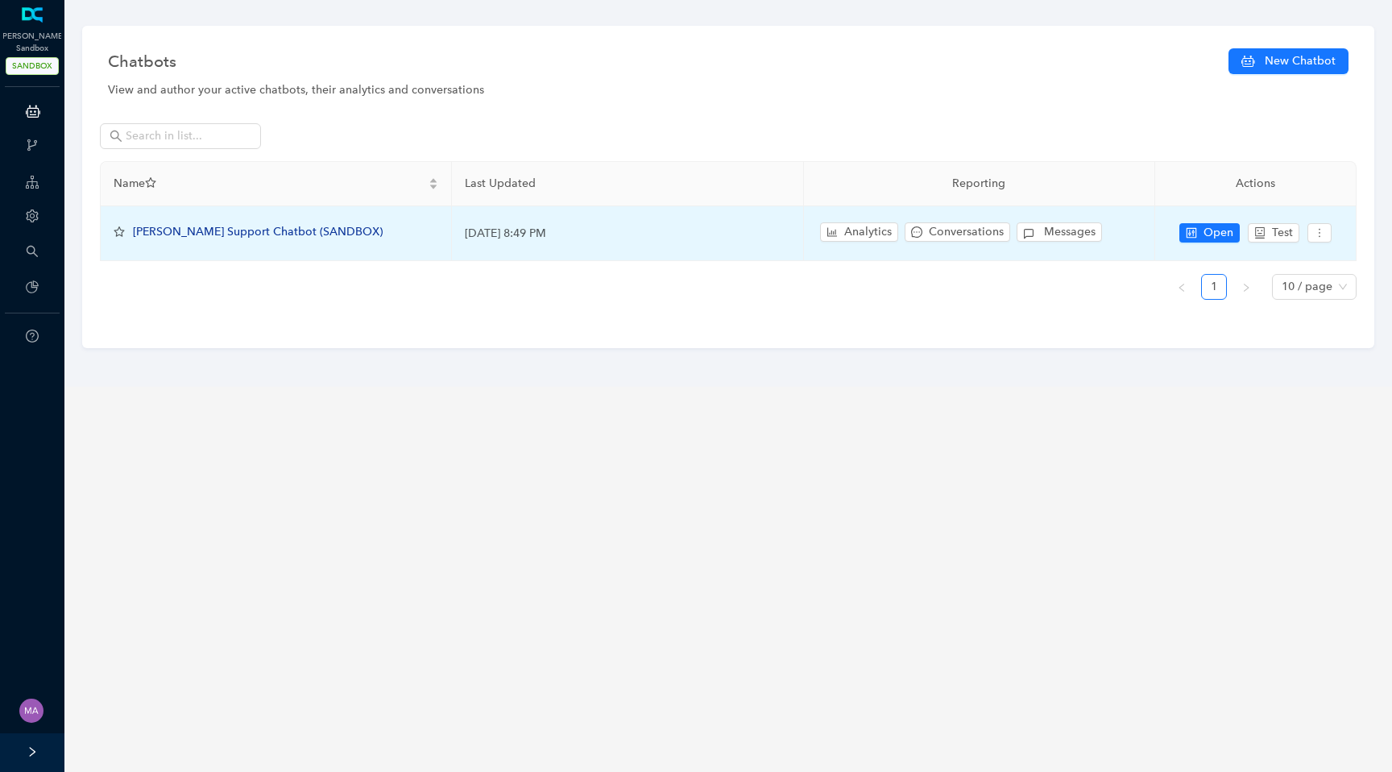
click at [255, 233] on span "[PERSON_NAME] Support Chatbot (SANDBOX)" at bounding box center [258, 232] width 250 height 14
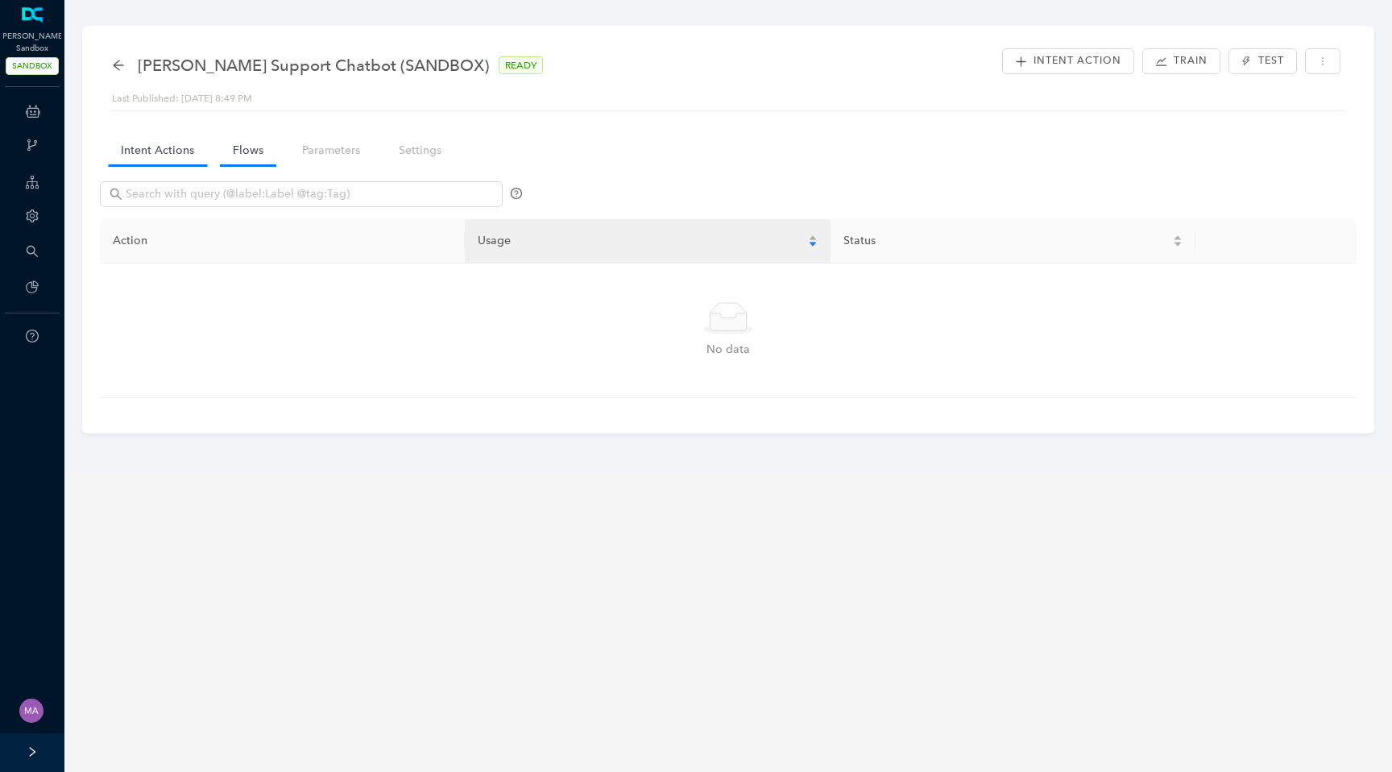
click at [250, 157] on link "Flows" at bounding box center [248, 150] width 56 height 30
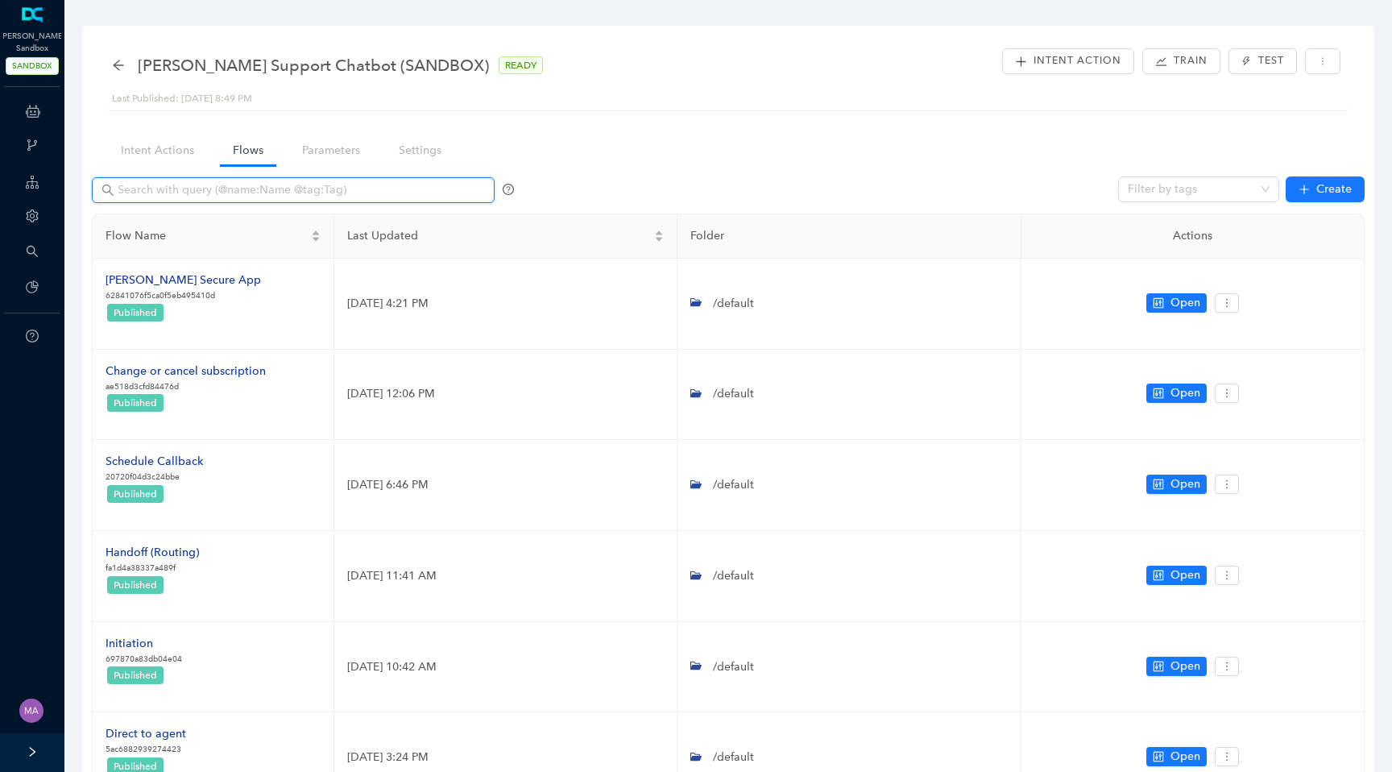
click at [290, 193] on input "text" at bounding box center [295, 190] width 355 height 18
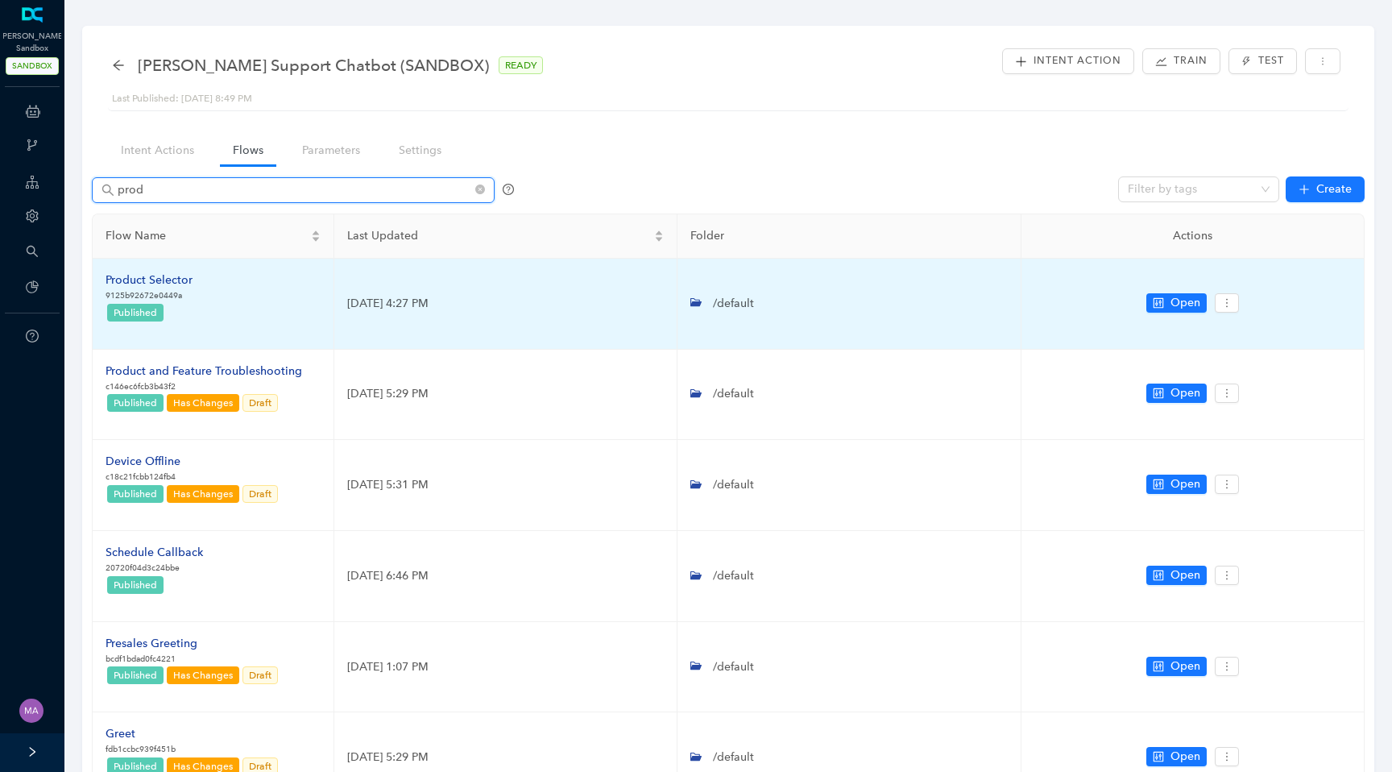
type input "prod"
click at [154, 281] on div "Product Selector" at bounding box center [149, 281] width 87 height 18
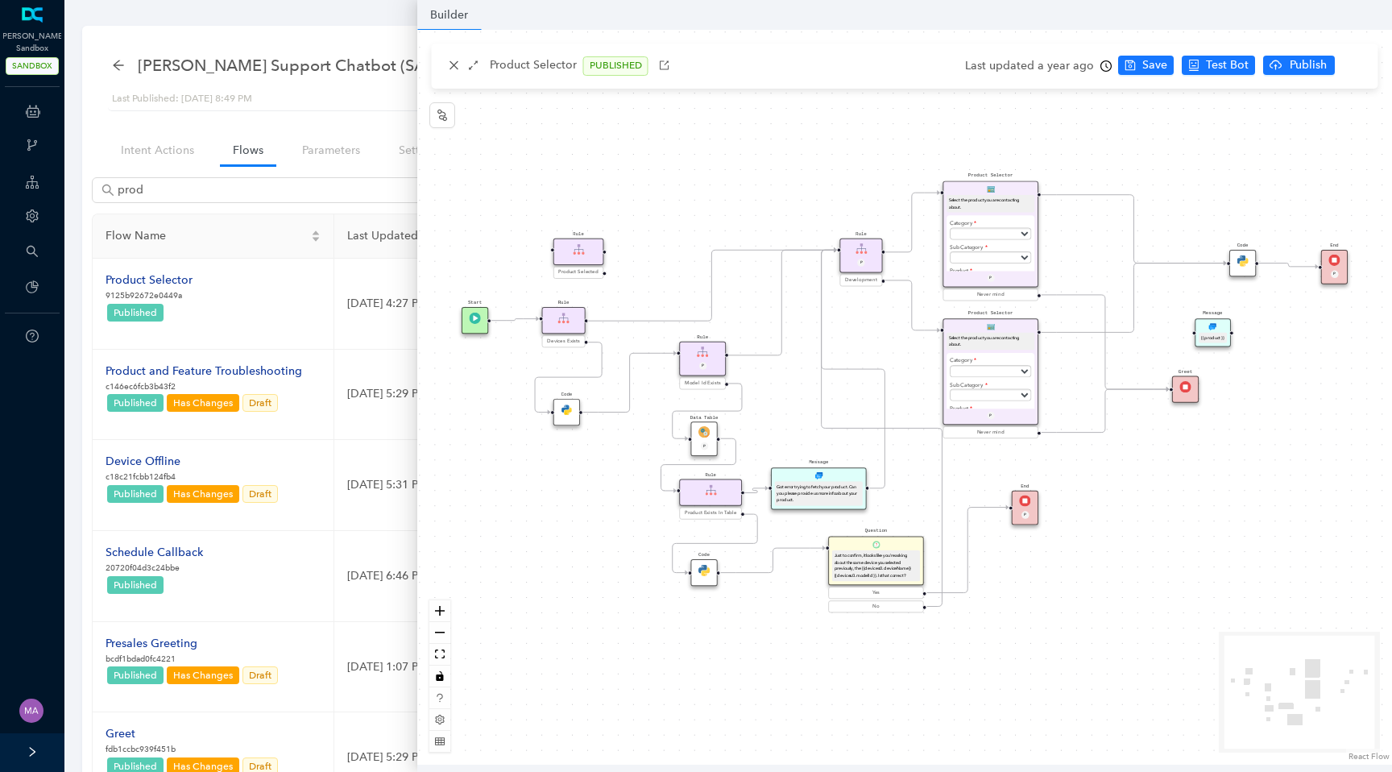
click at [981, 193] on div "Product Selector Select the product you are contacting about. Category Subscrip…" at bounding box center [991, 234] width 96 height 106
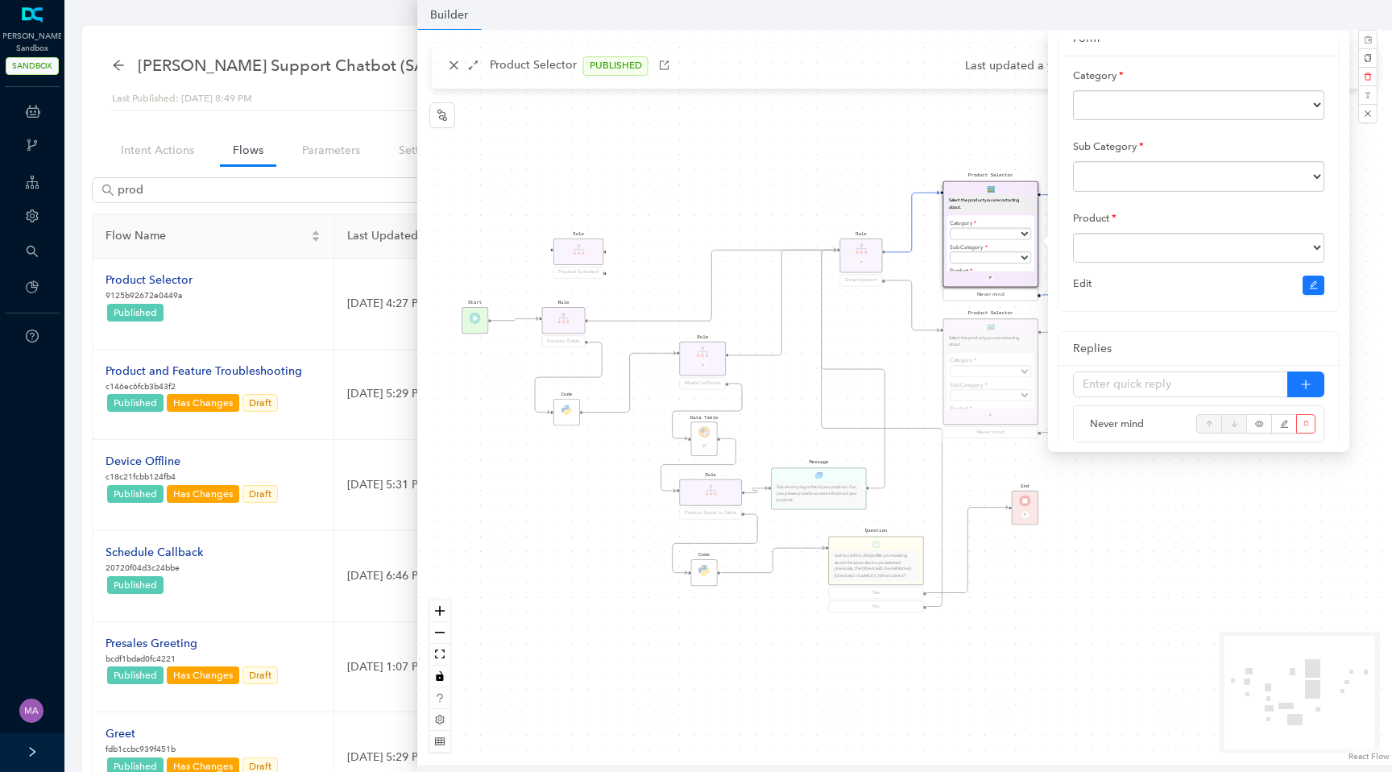
scroll to position [226, 0]
click at [1316, 223] on icon "edit" at bounding box center [1314, 219] width 10 height 10
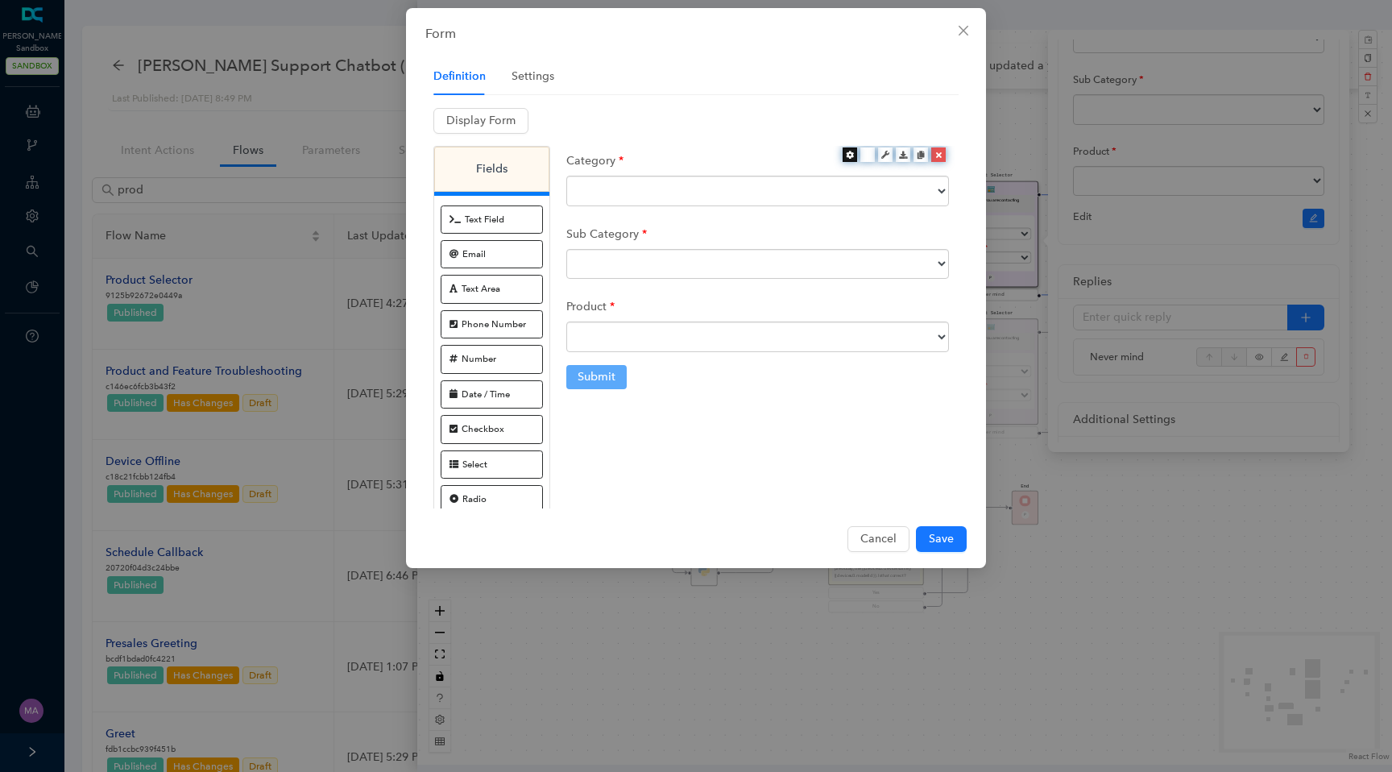
click at [848, 156] on icon at bounding box center [850, 155] width 8 height 8
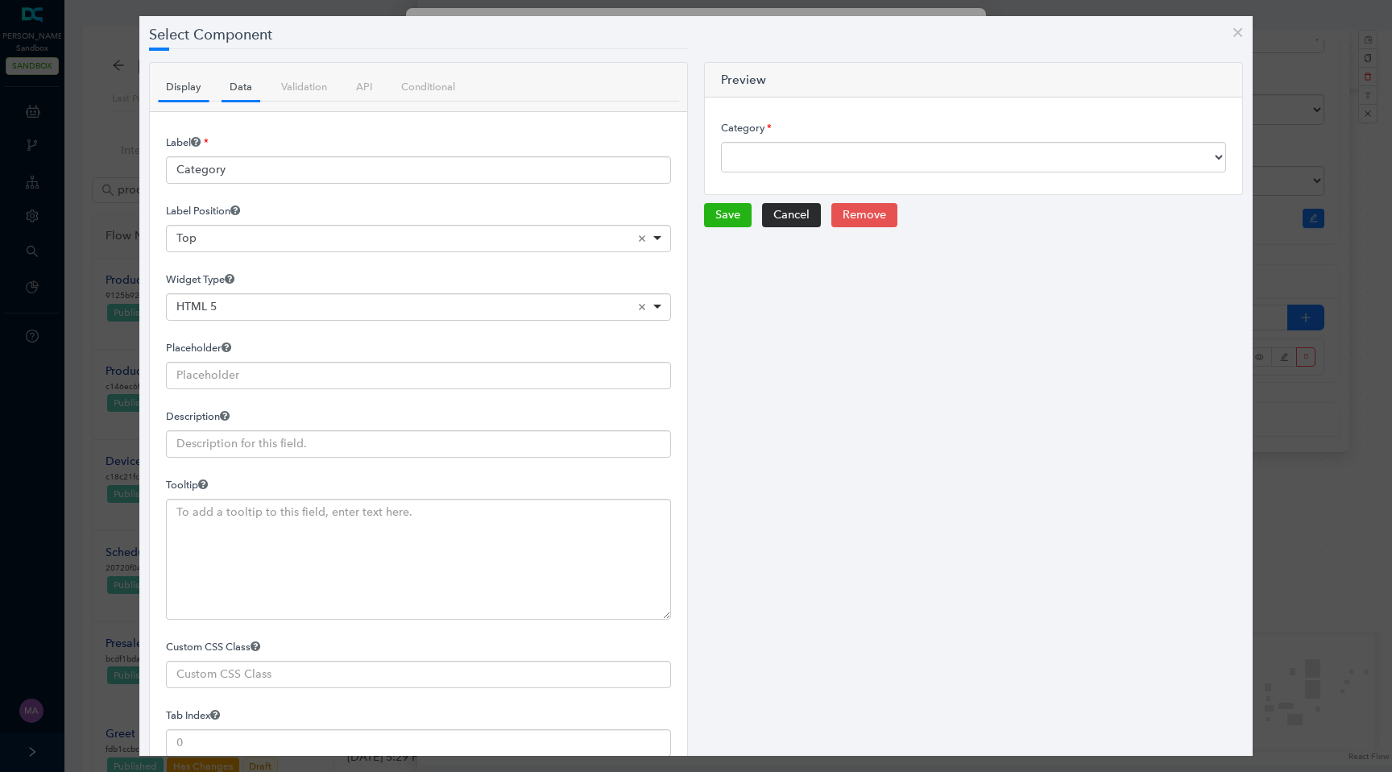
click at [240, 85] on link "Data" at bounding box center [241, 87] width 39 height 28
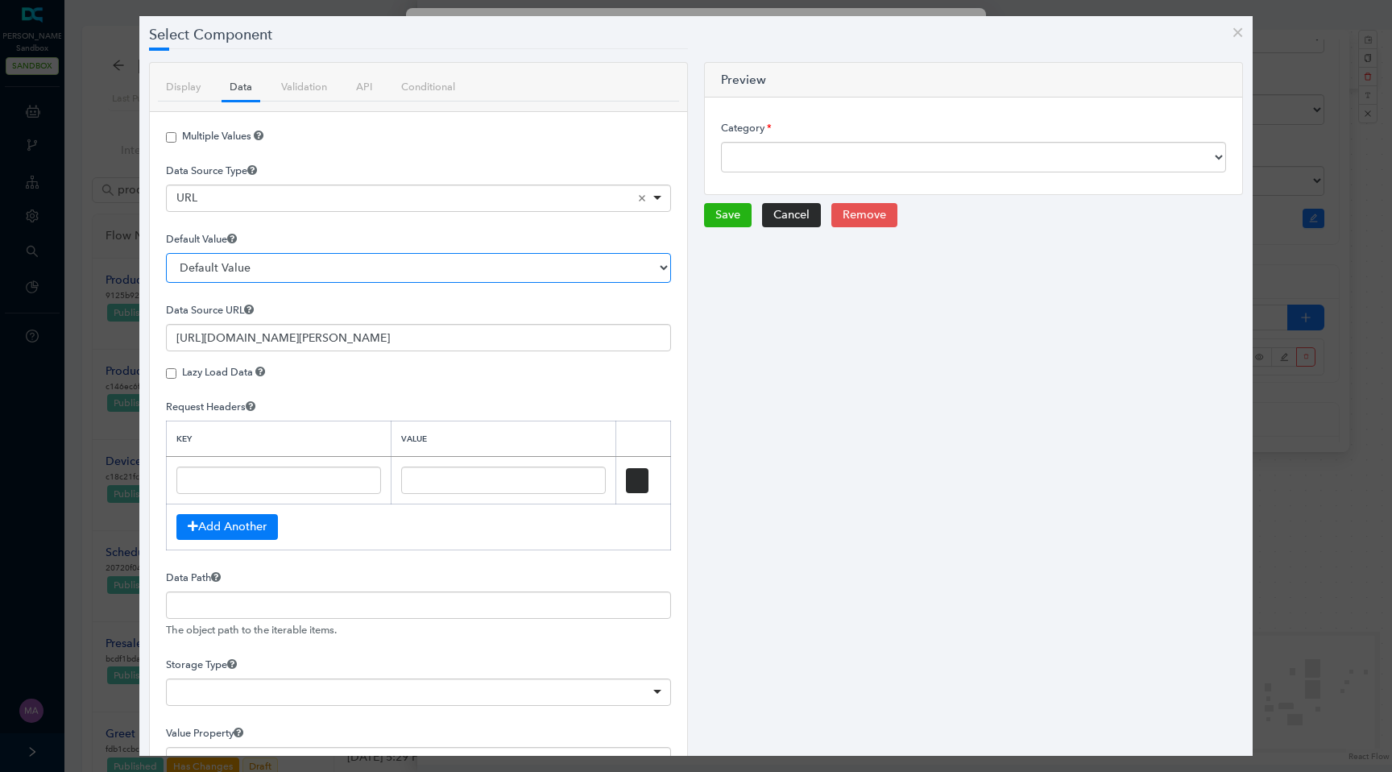
click at [363, 272] on select "Default Value Subscriptions Cameras Accessories Security System Doorbells and C…" at bounding box center [418, 268] width 505 height 31
click at [372, 273] on select "Default Value Subscriptions Cameras Accessories Security System Doorbells and C…" at bounding box center [418, 268] width 505 height 31
click at [1233, 27] on button "close" at bounding box center [1238, 32] width 30 height 32
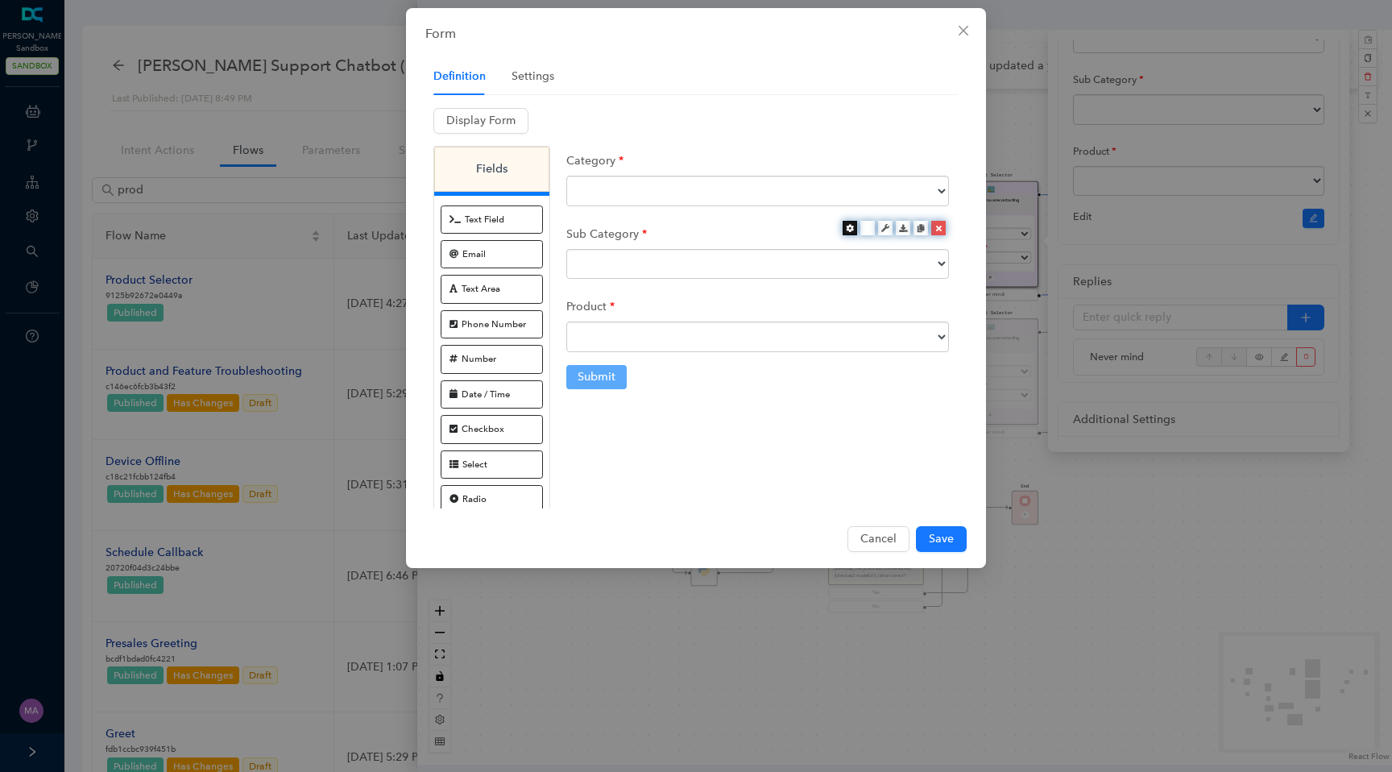
click at [849, 226] on icon at bounding box center [850, 228] width 8 height 8
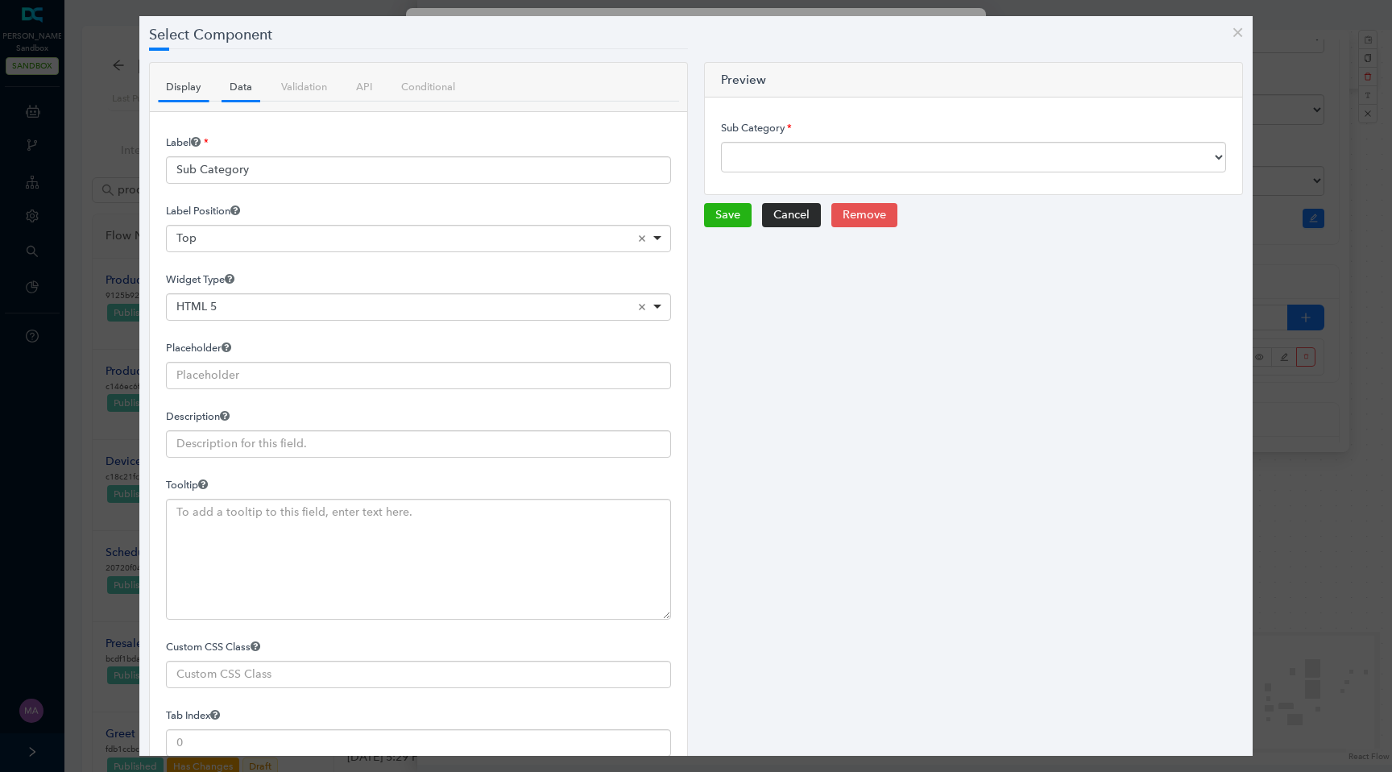
click at [236, 83] on link "Data" at bounding box center [241, 87] width 39 height 28
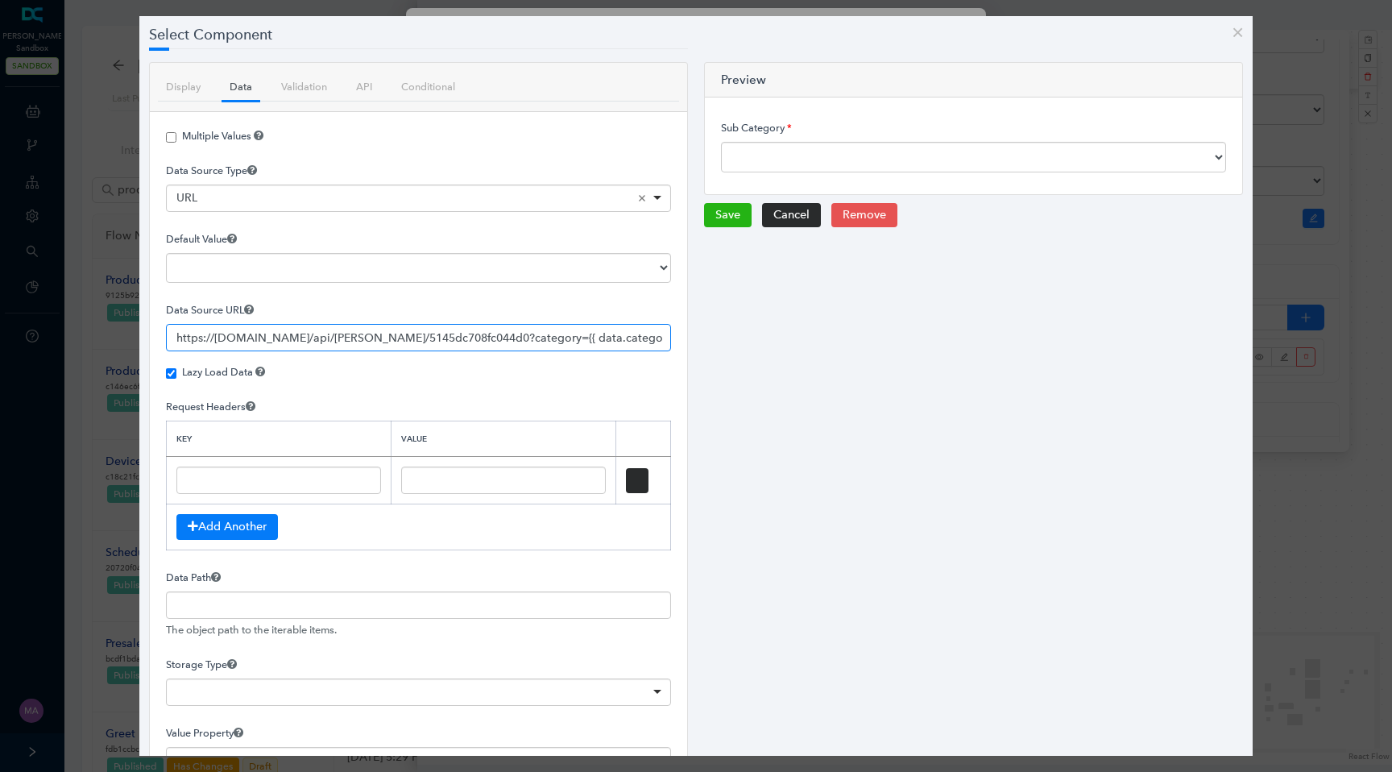
click at [483, 338] on input "https://[DOMAIN_NAME]/api/[PERSON_NAME]/5145dc708fc044d0?category={{ data.categ…" at bounding box center [418, 337] width 505 height 27
click at [1242, 29] on button "close" at bounding box center [1238, 32] width 30 height 32
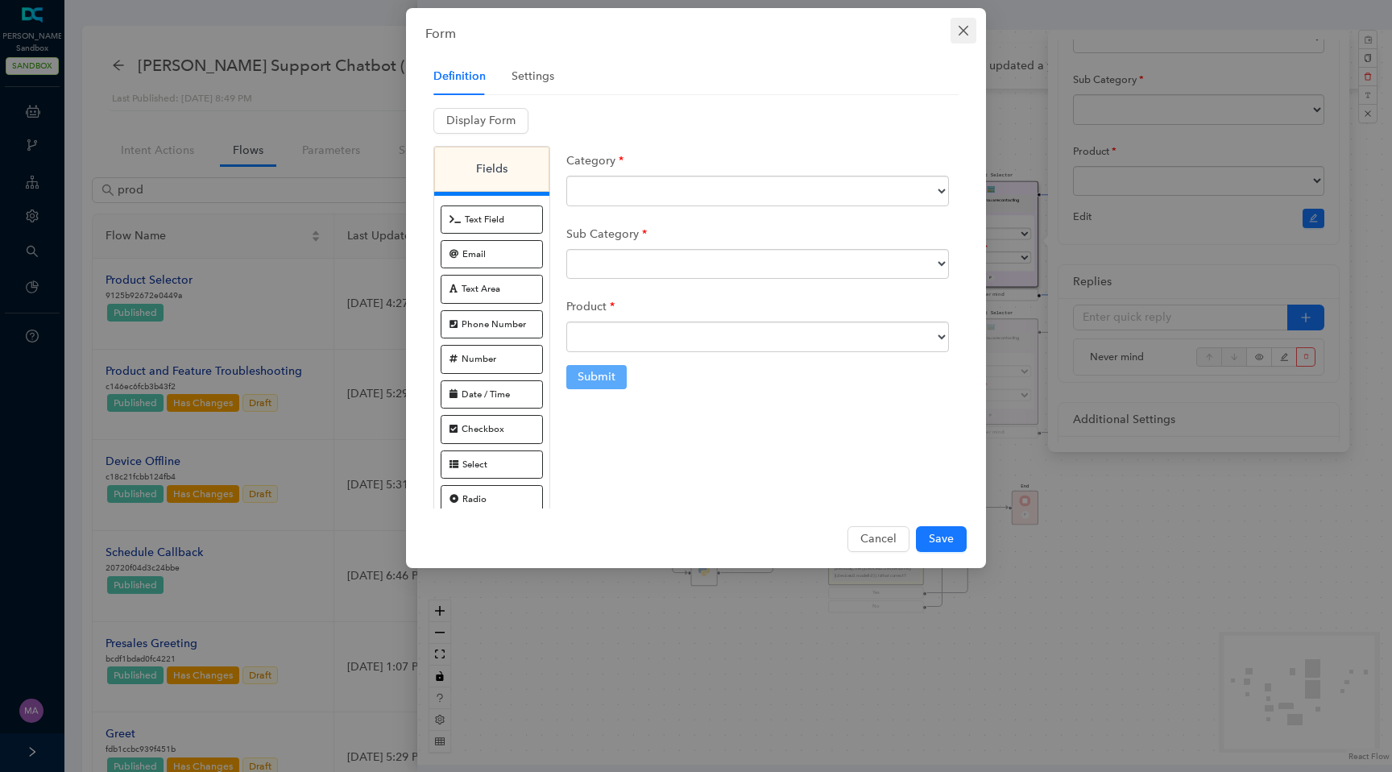
click at [961, 35] on icon "close" at bounding box center [963, 30] width 13 height 13
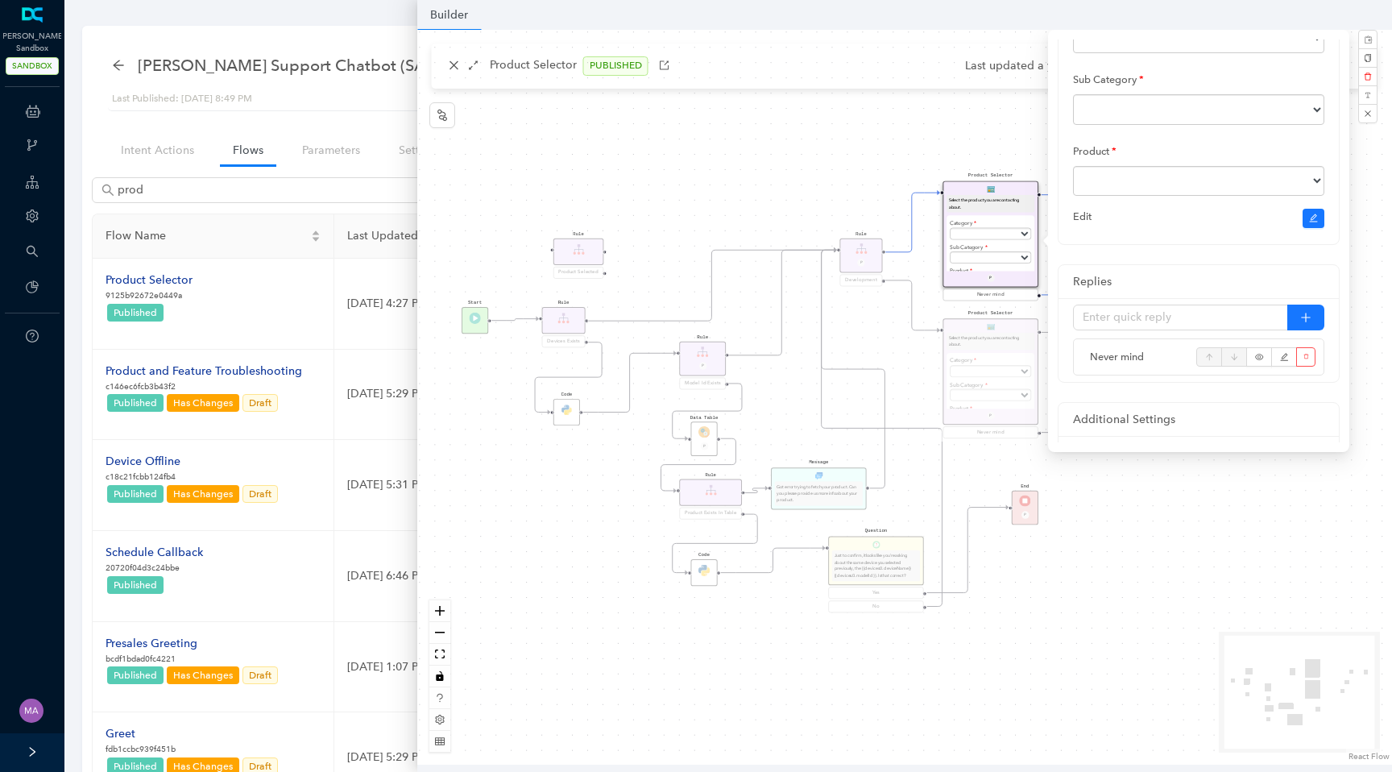
click at [618, 144] on div "End P Code Data Table P Rule Devices Exists Product Selector Select the product…" at bounding box center [904, 397] width 975 height 735
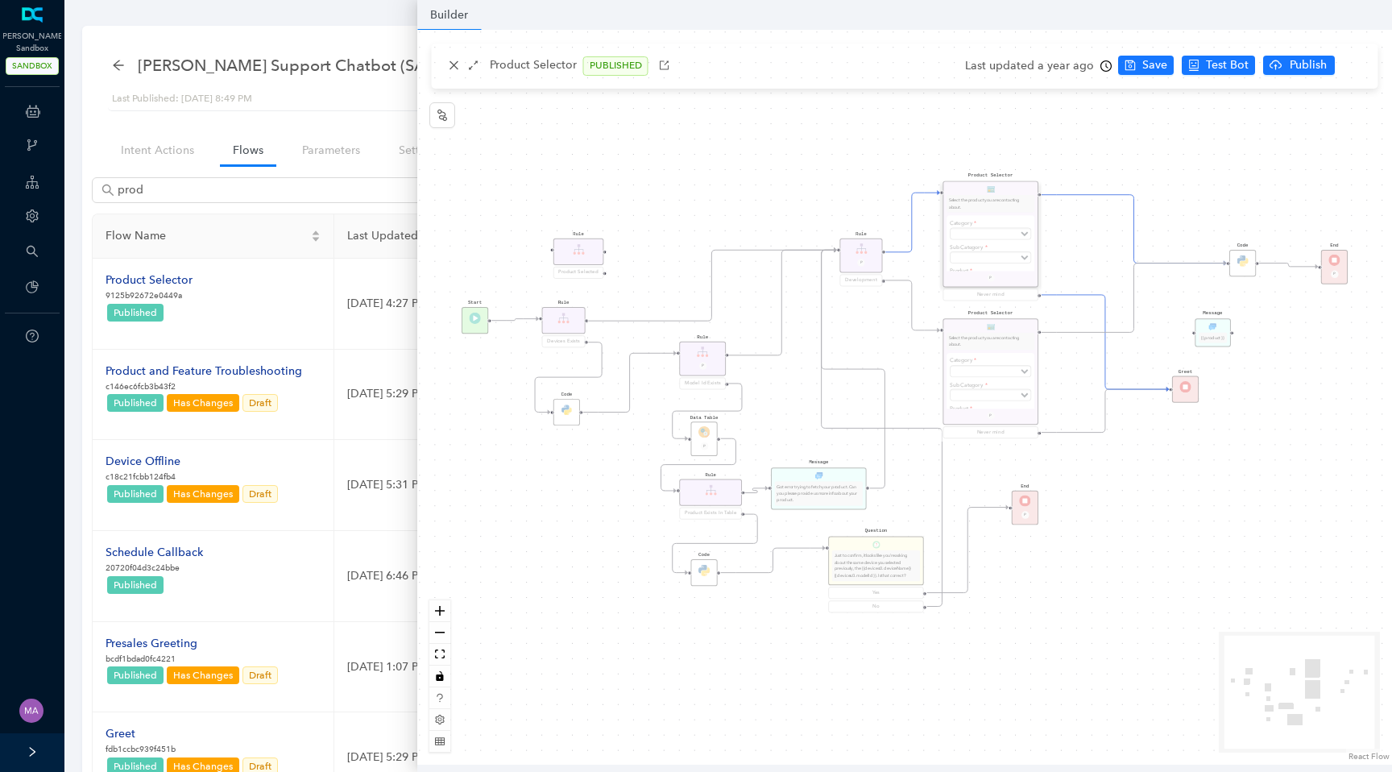
scroll to position [0, 0]
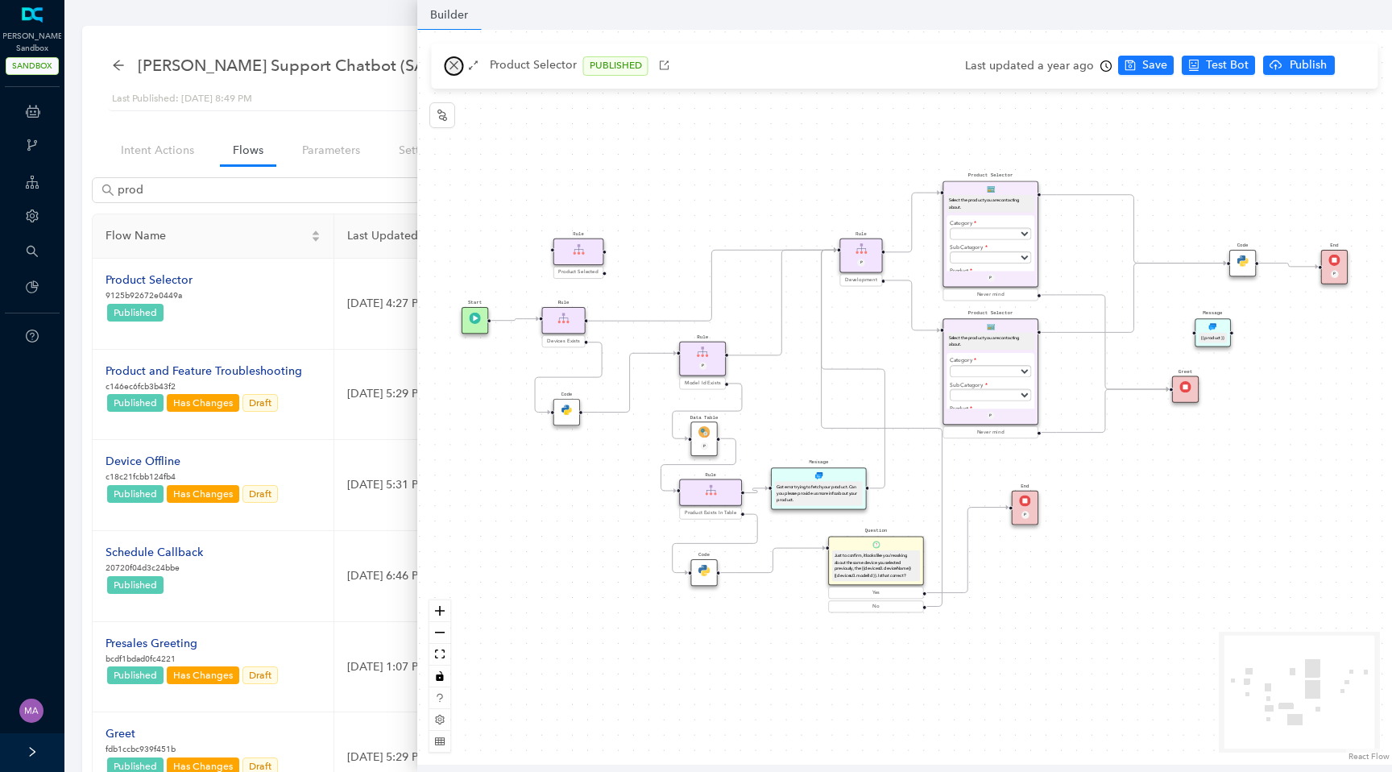
click at [455, 66] on icon "close" at bounding box center [454, 65] width 11 height 11
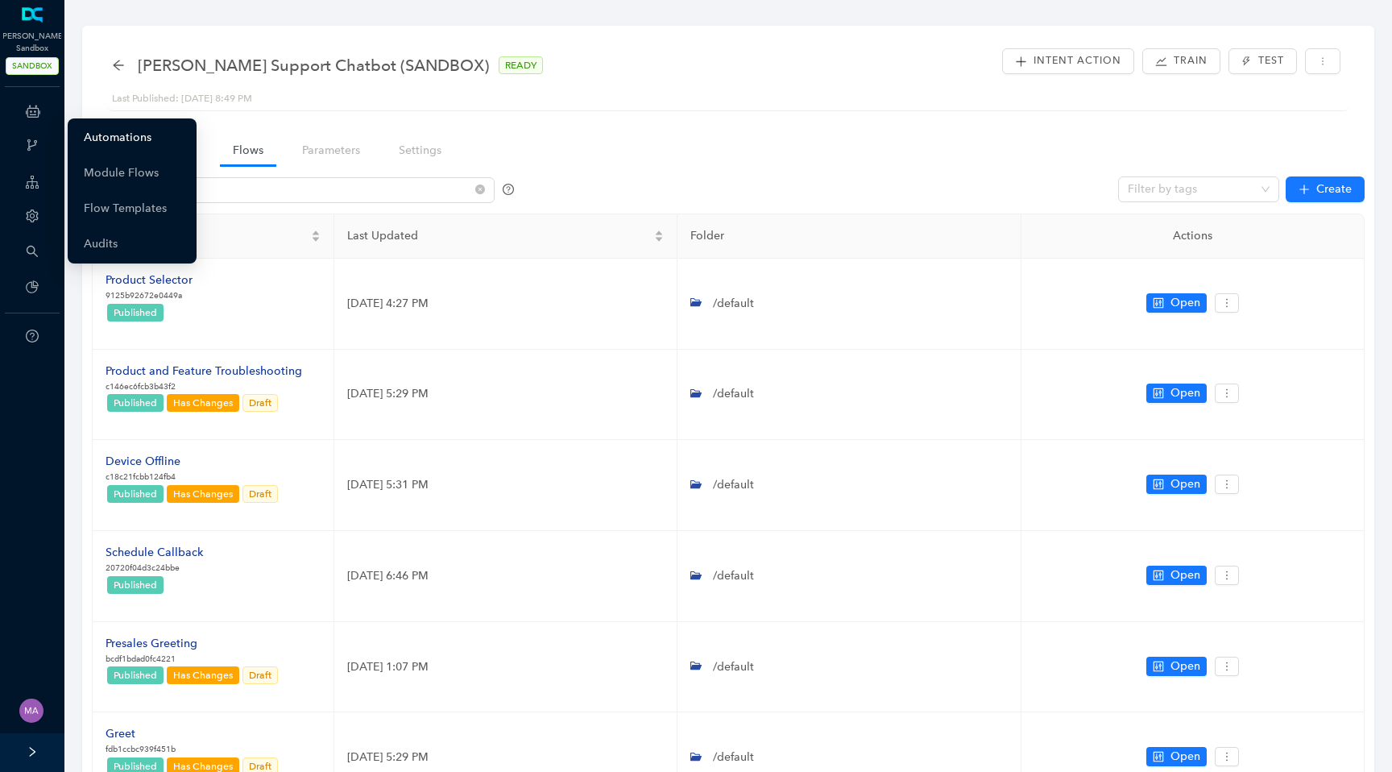
click at [122, 131] on link "Automations" at bounding box center [118, 138] width 68 height 32
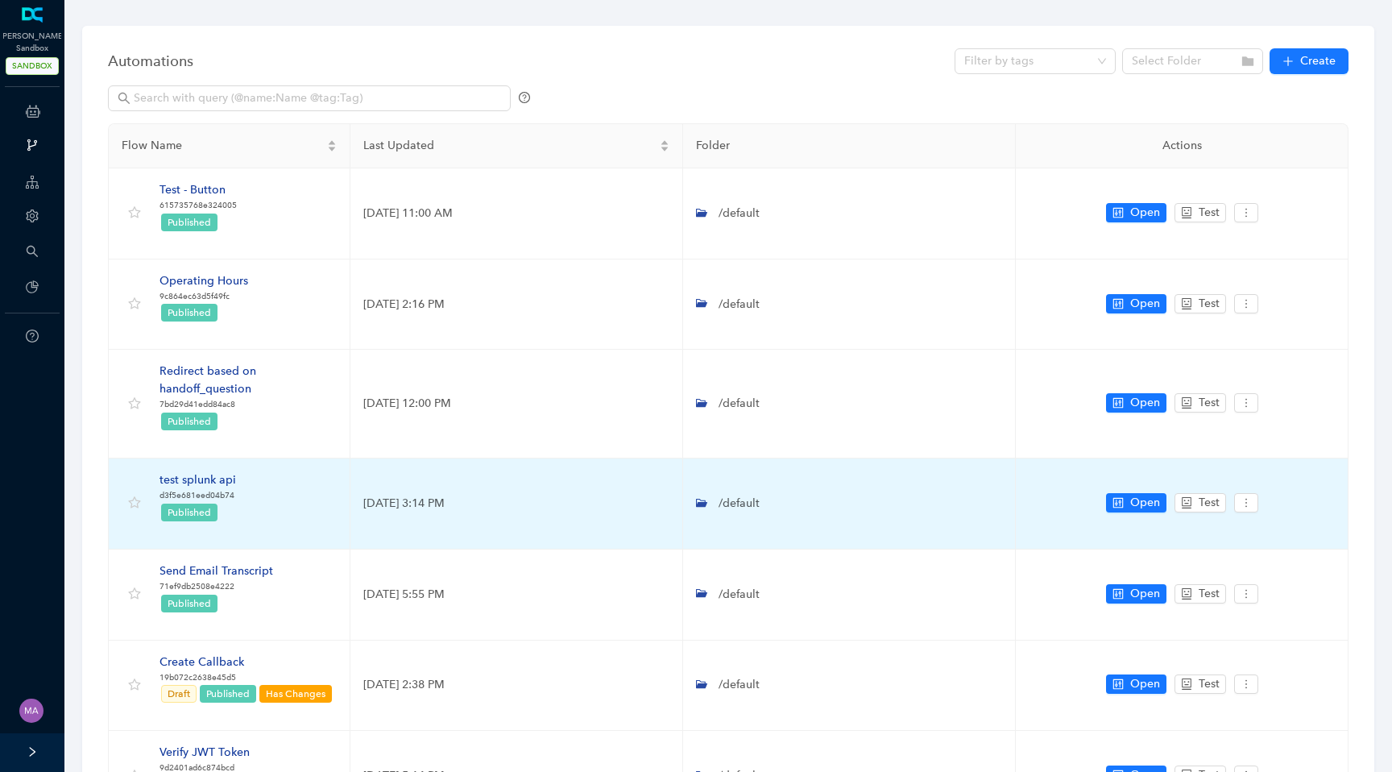
scroll to position [448, 0]
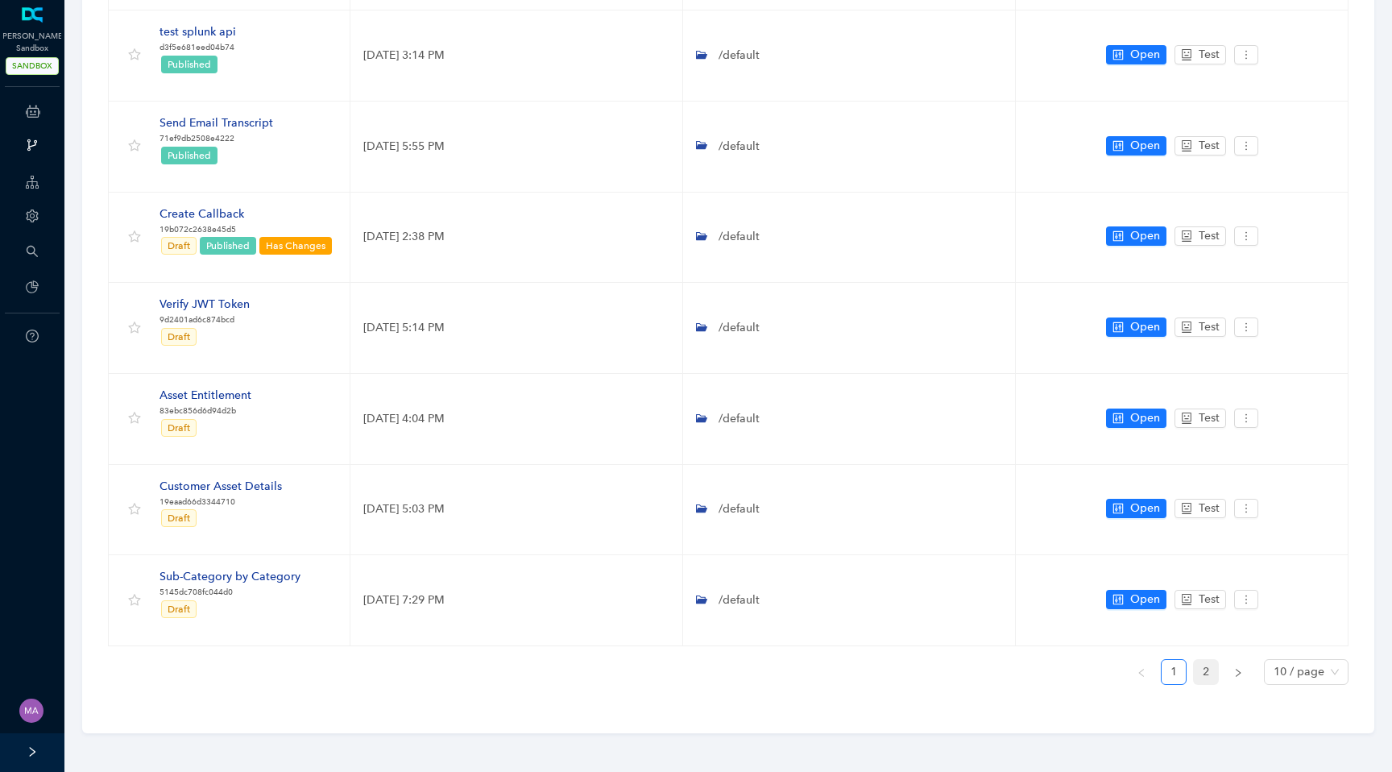
click at [1206, 672] on link "2" at bounding box center [1206, 672] width 24 height 24
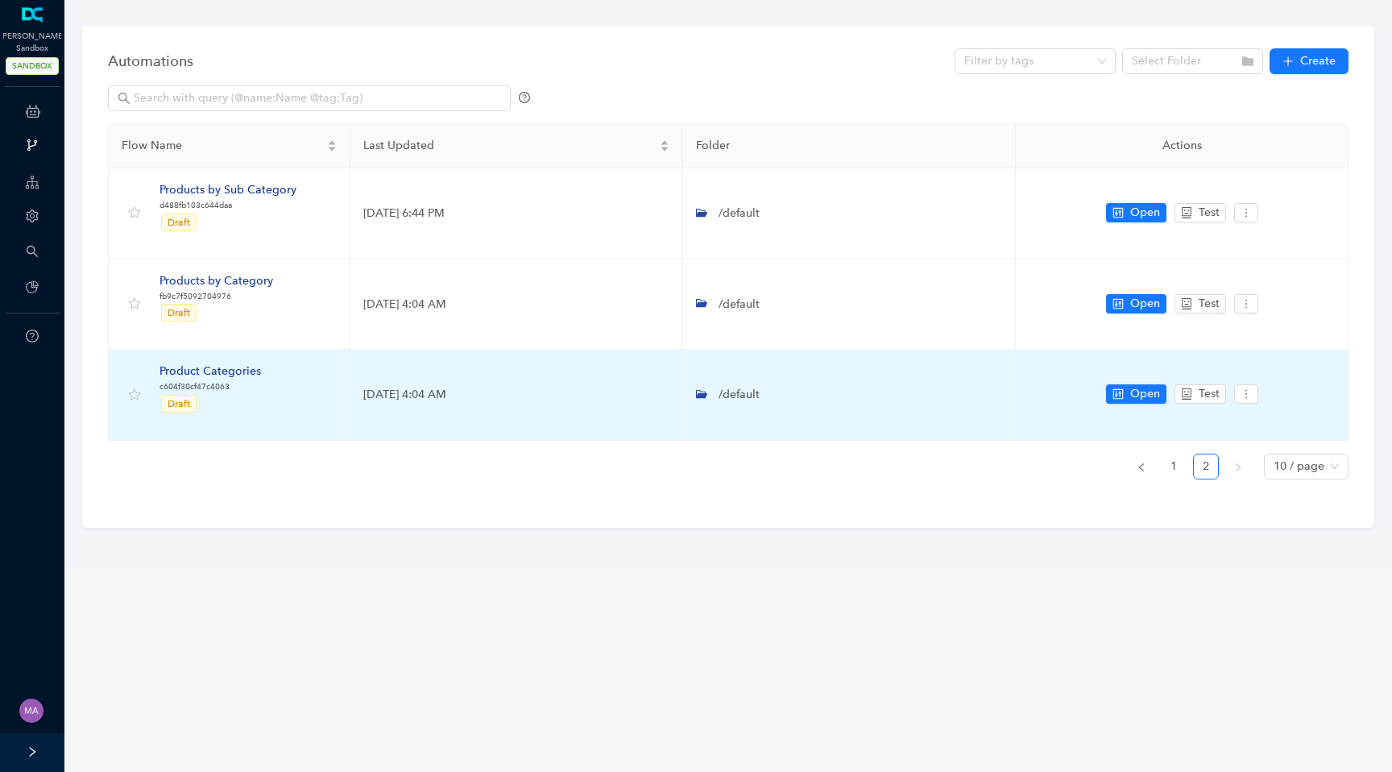
click at [224, 371] on div "Product Categories" at bounding box center [211, 372] width 102 height 18
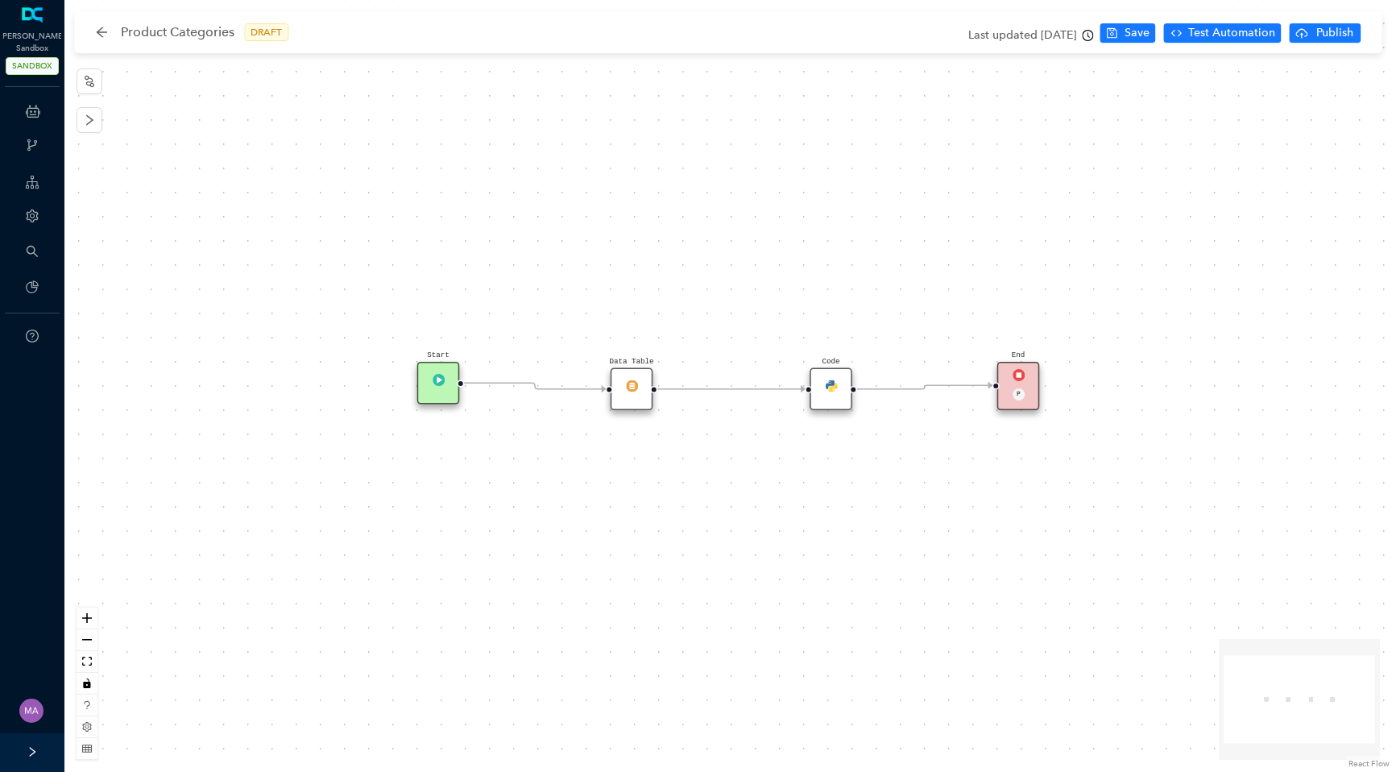
click at [635, 392] on div "Data Table" at bounding box center [632, 389] width 43 height 43
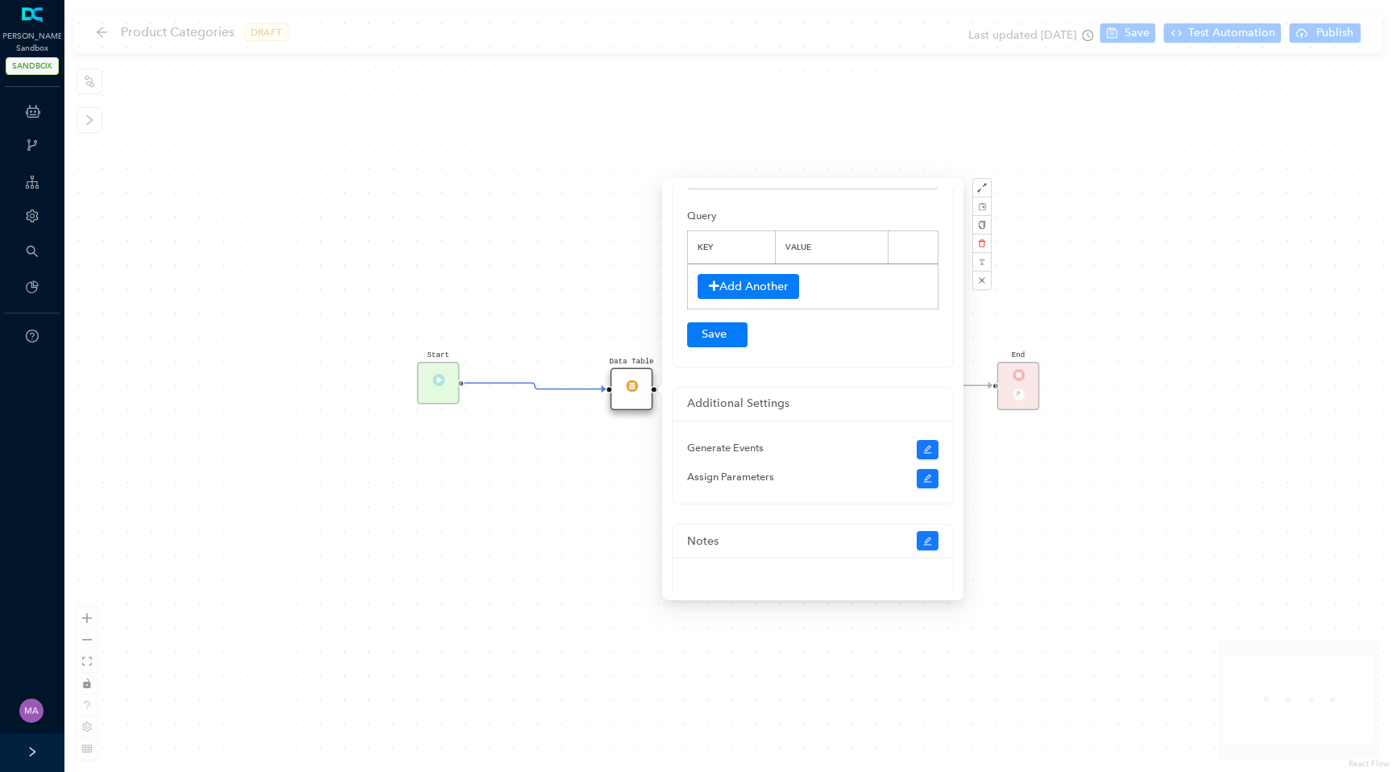
scroll to position [301, 0]
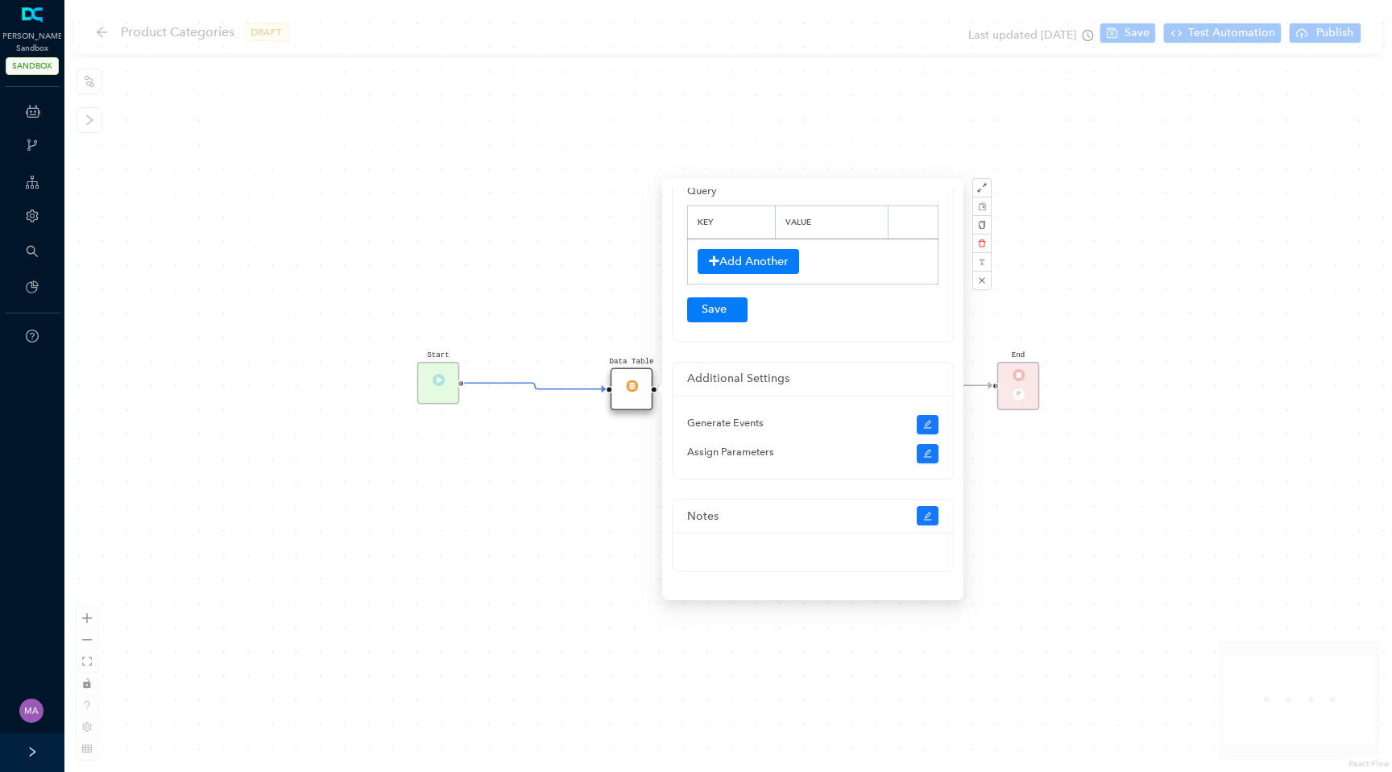
click at [522, 521] on div "Start Data Table End P Code" at bounding box center [728, 386] width 1328 height 772
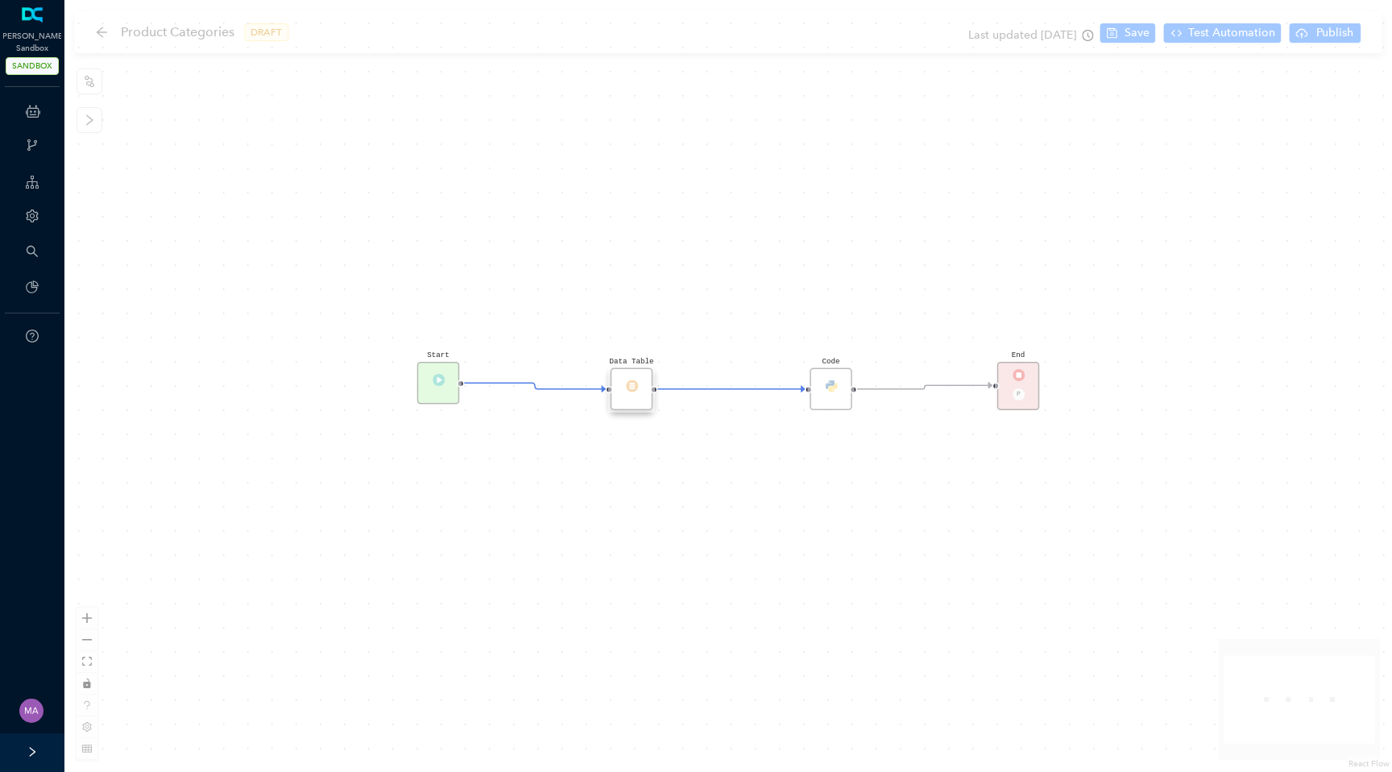
scroll to position [0, 0]
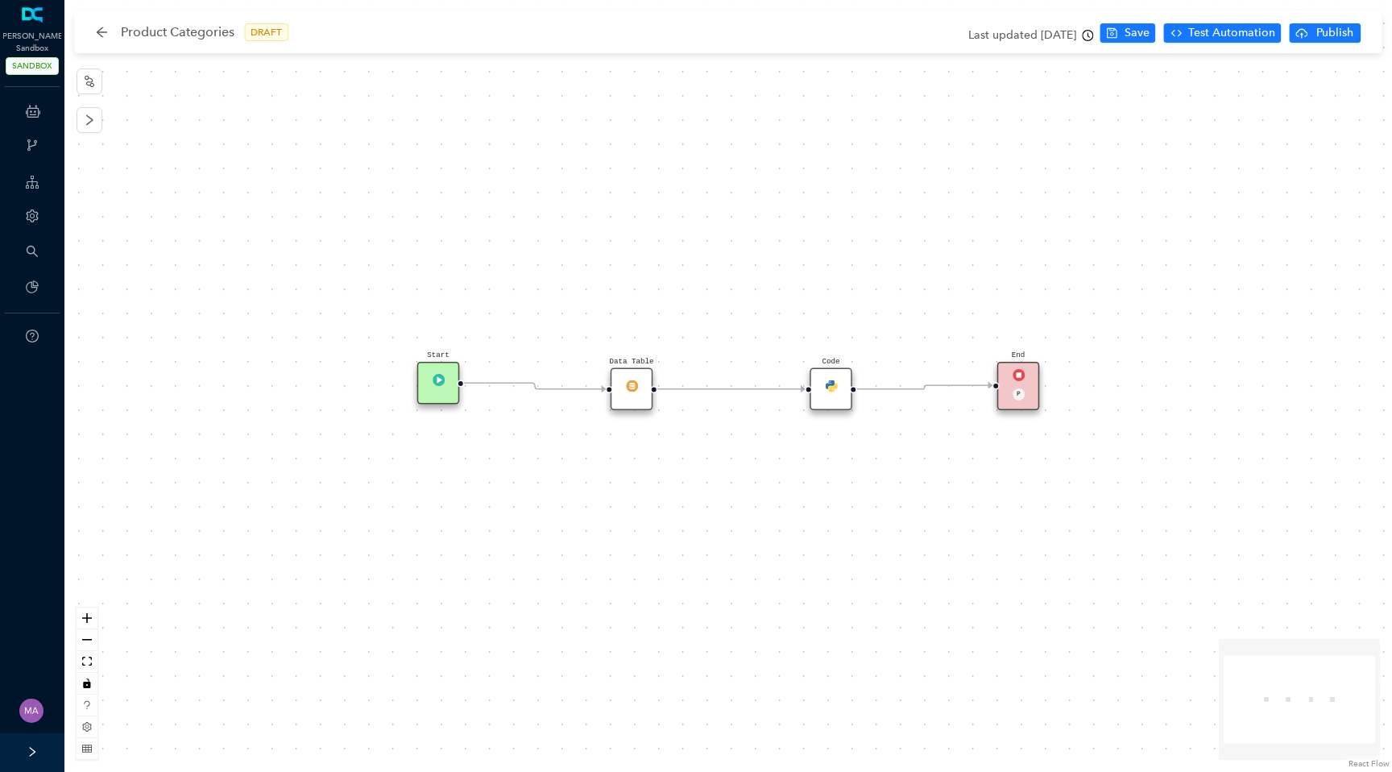
click at [834, 401] on div "Code" at bounding box center [831, 389] width 43 height 43
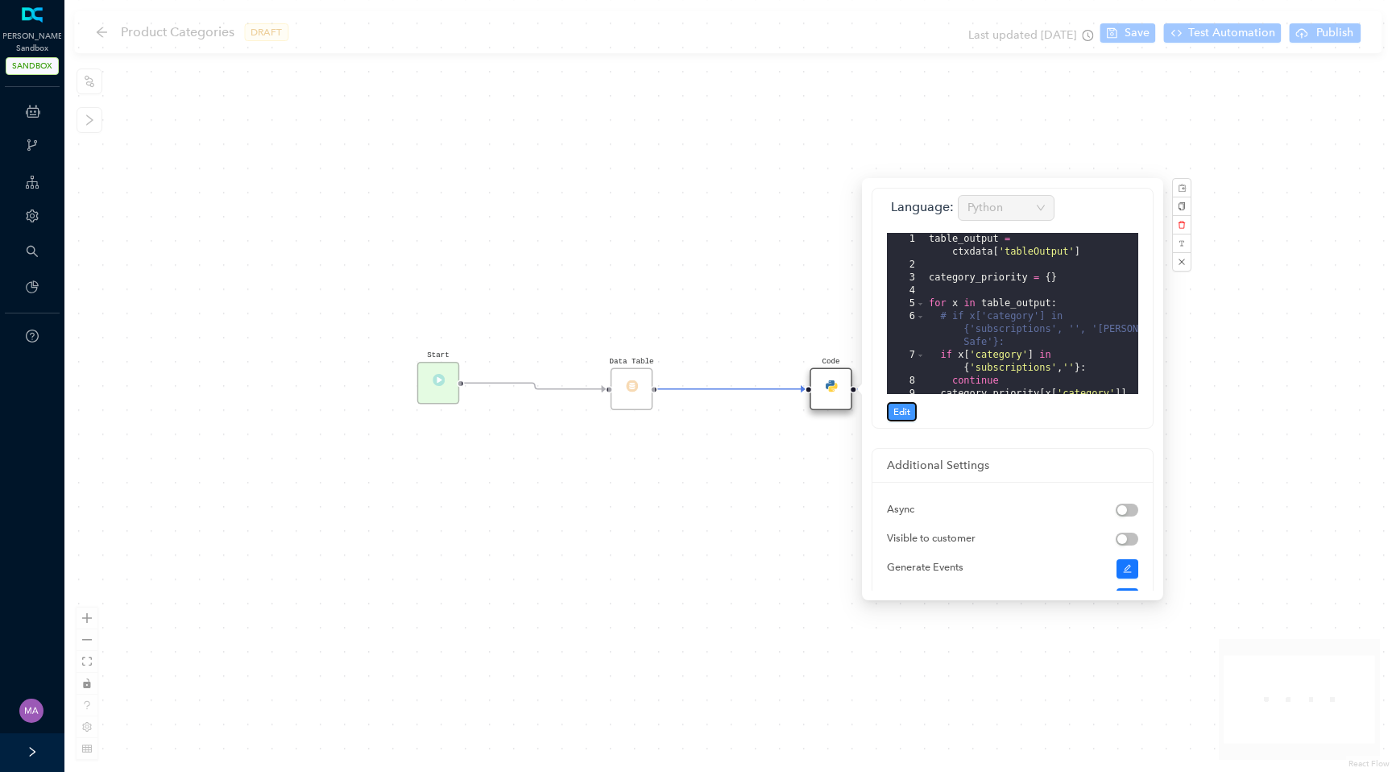
click at [912, 415] on button "Edit" at bounding box center [902, 411] width 30 height 19
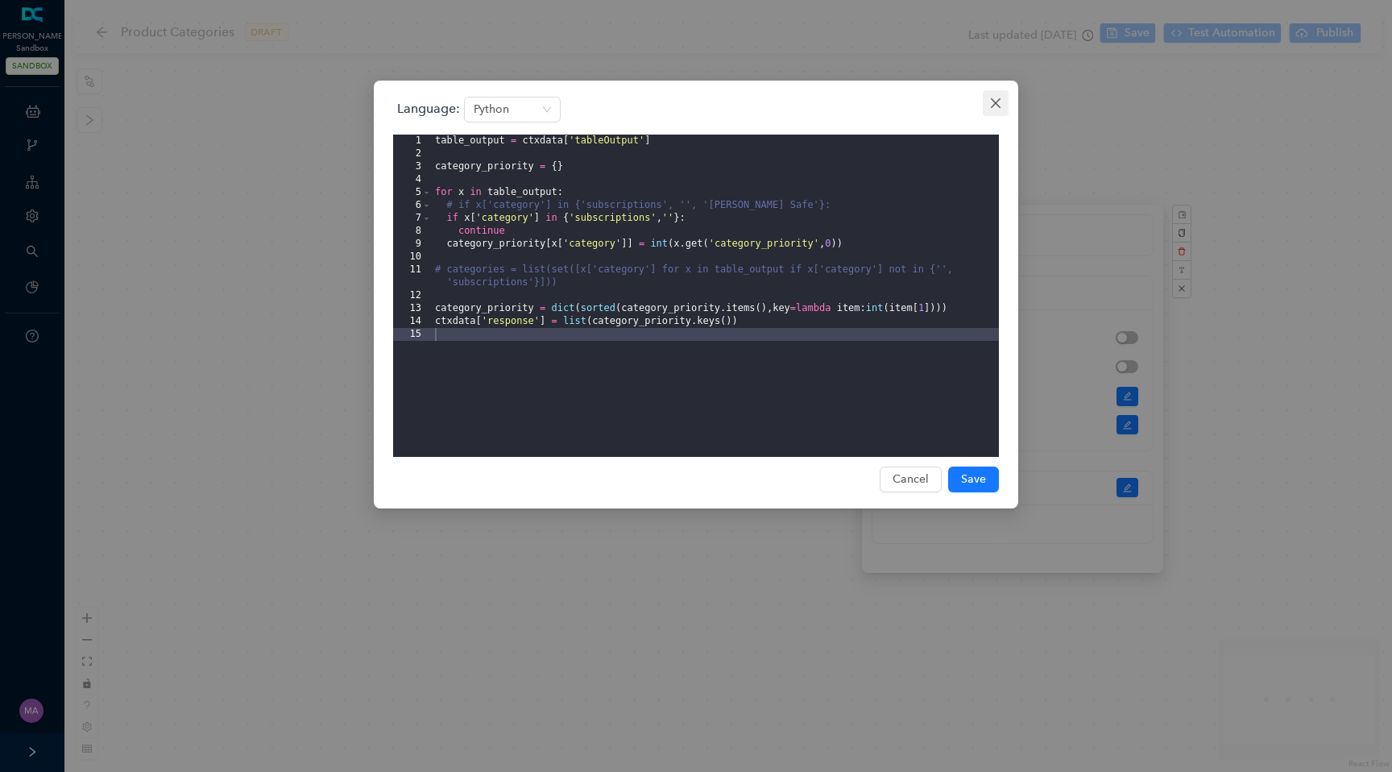
click at [995, 100] on icon "close" at bounding box center [995, 103] width 13 height 13
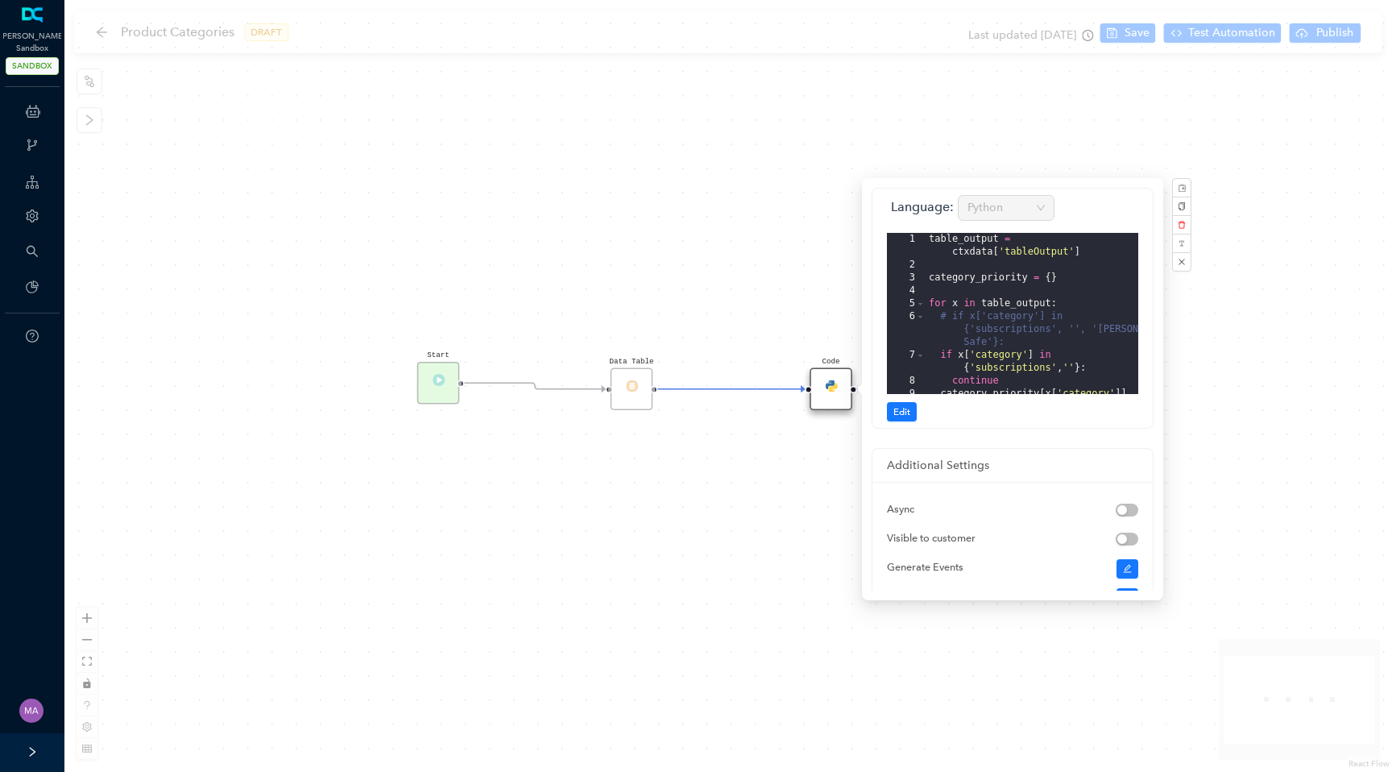
click at [724, 230] on div "Start Data Table End P Code" at bounding box center [728, 386] width 1328 height 772
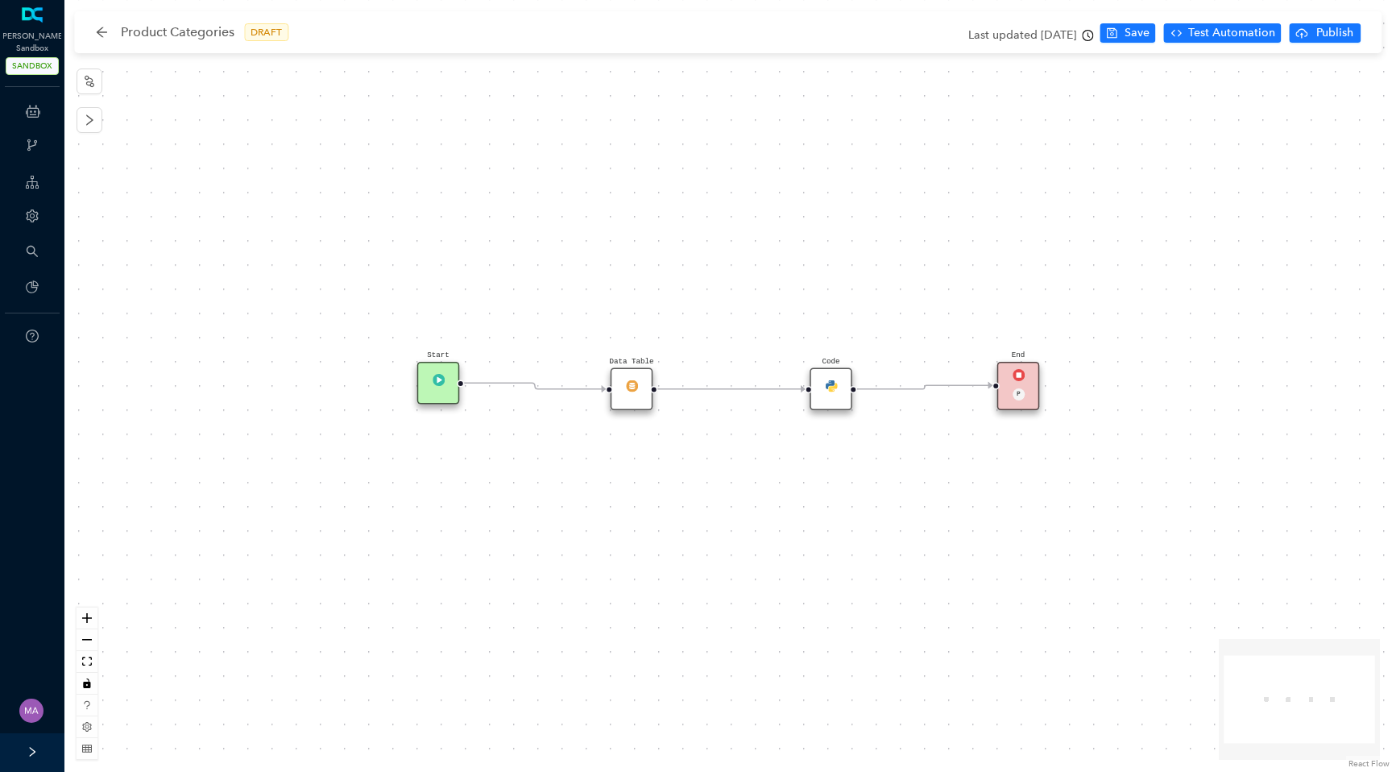
click at [1089, 37] on icon "clock-circle" at bounding box center [1088, 35] width 11 height 11
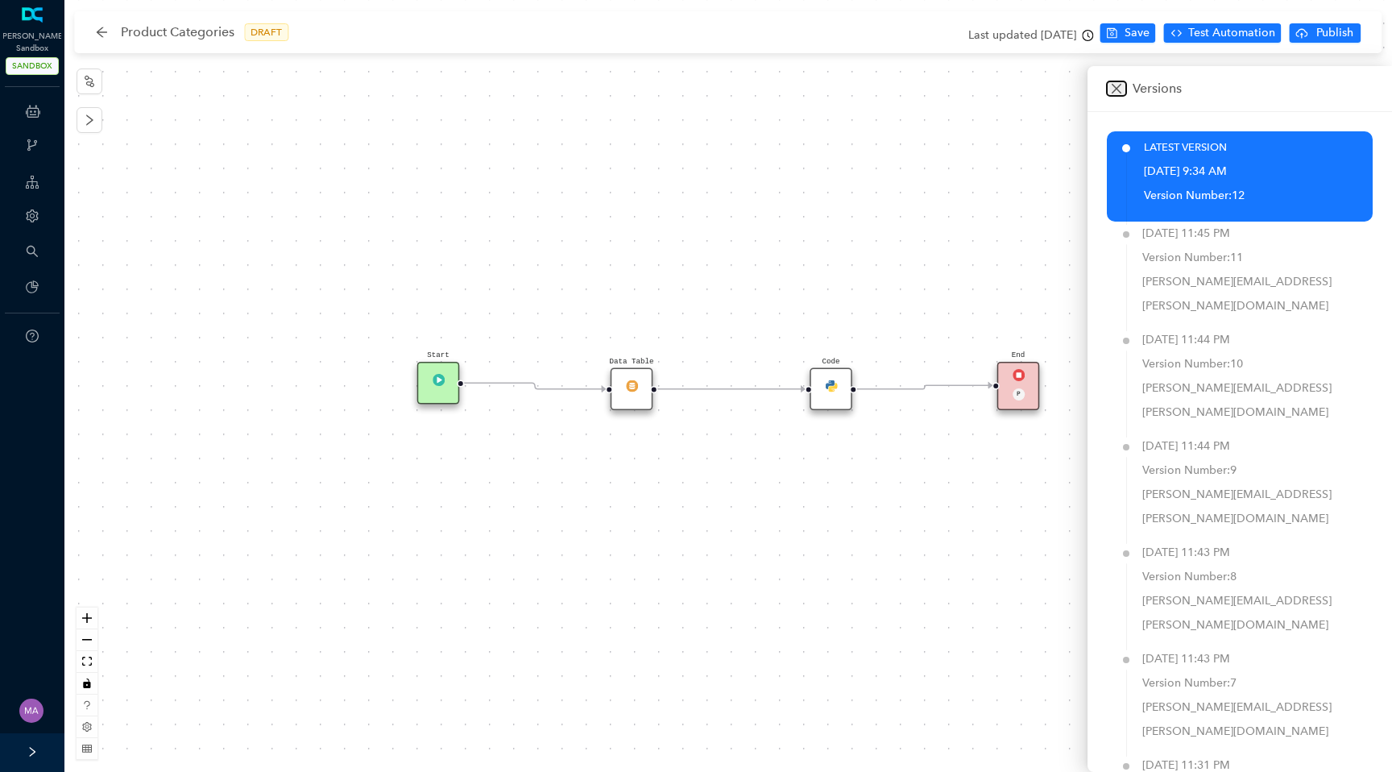
click at [1115, 87] on icon "close" at bounding box center [1117, 89] width 10 height 10
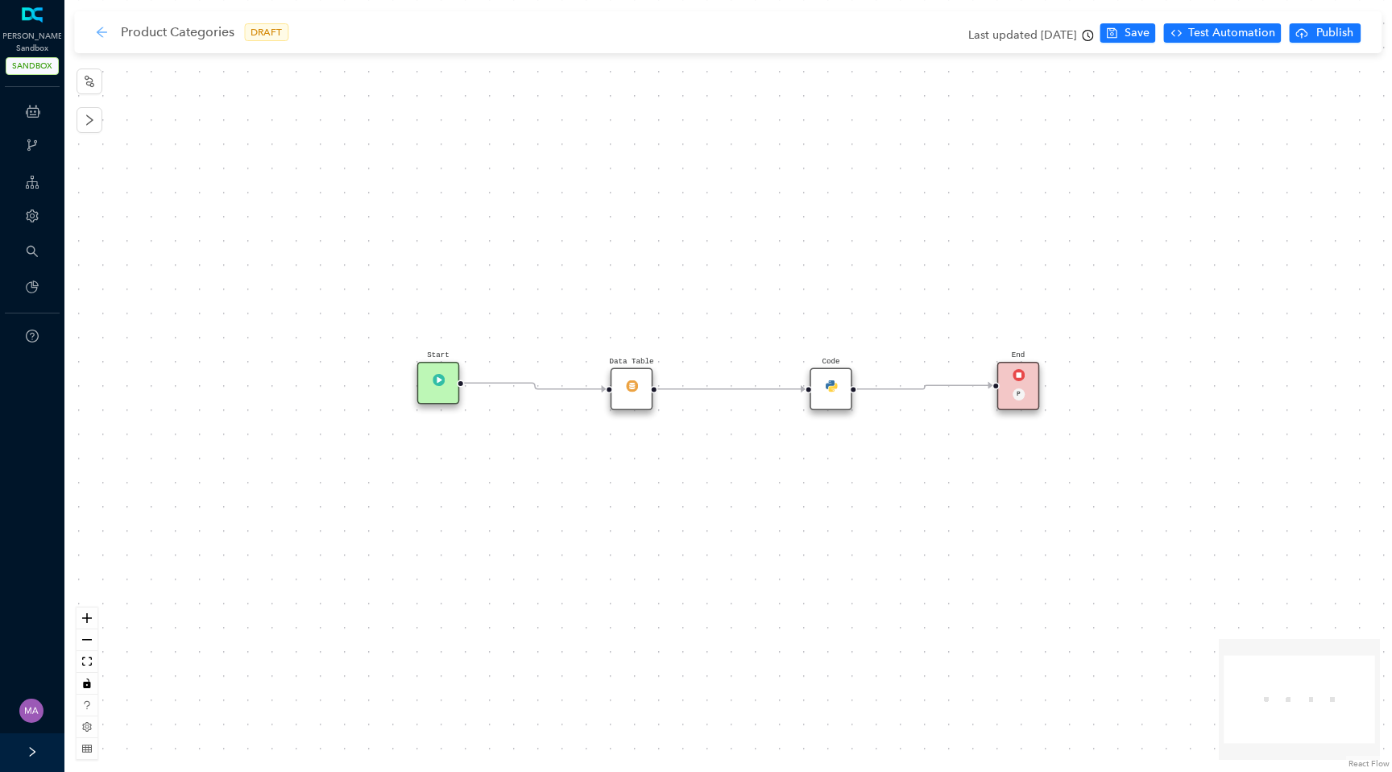
click at [101, 35] on icon "arrow-left" at bounding box center [102, 32] width 10 height 10
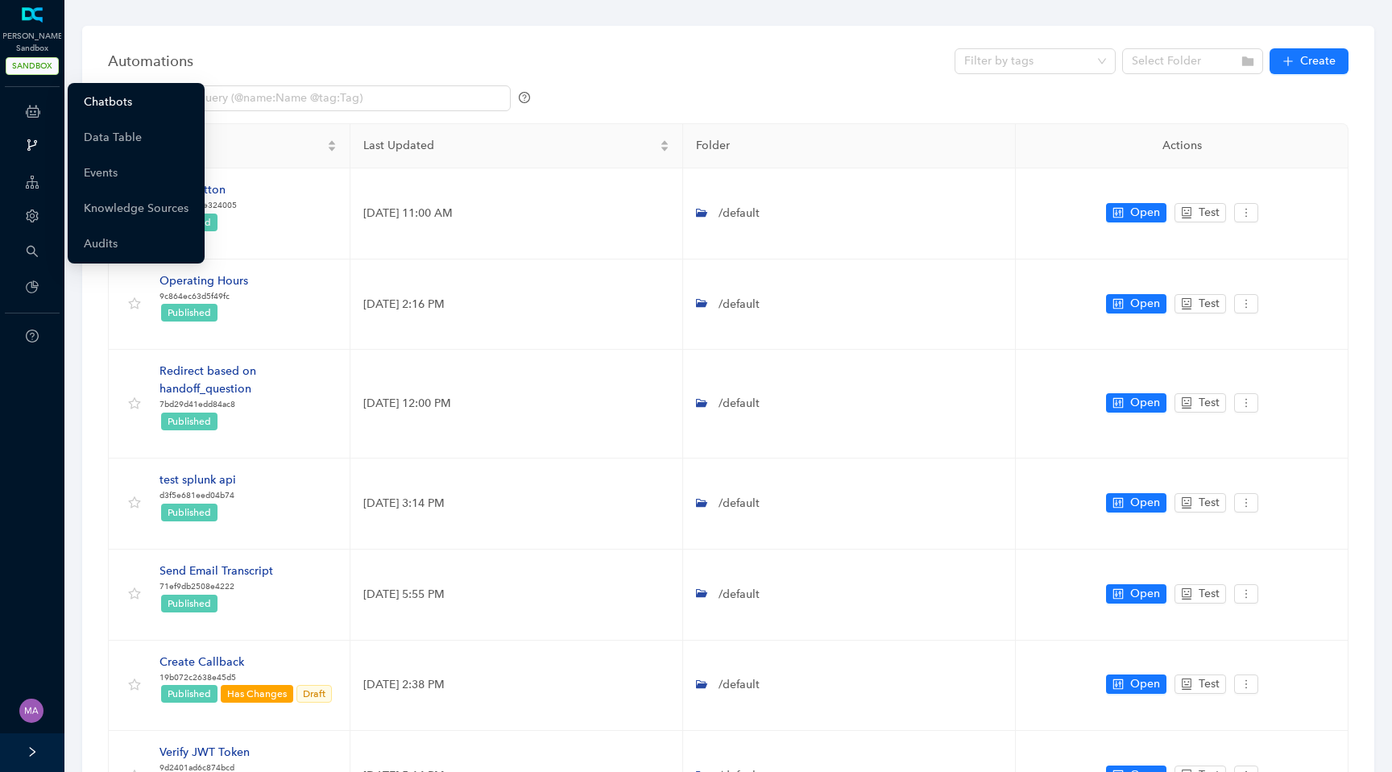
click at [124, 100] on link "Chatbots" at bounding box center [108, 102] width 48 height 32
